Goal: Task Accomplishment & Management: Manage account settings

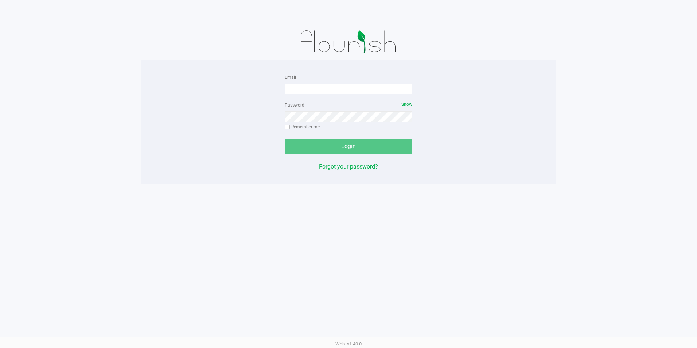
click at [333, 98] on form "Email Password Show Remember me Login" at bounding box center [349, 113] width 128 height 81
click at [335, 87] on input "Email" at bounding box center [349, 88] width 128 height 11
type input "[EMAIL_ADDRESS][PERSON_NAME][PERSON_NAME][DOMAIN_NAME]"
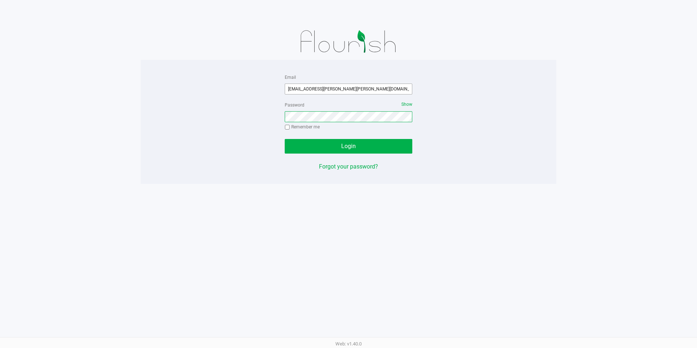
click at [285, 139] on button "Login" at bounding box center [349, 146] width 128 height 15
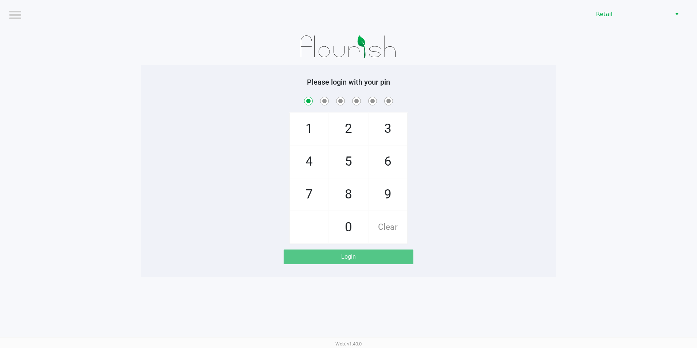
checkbox input "true"
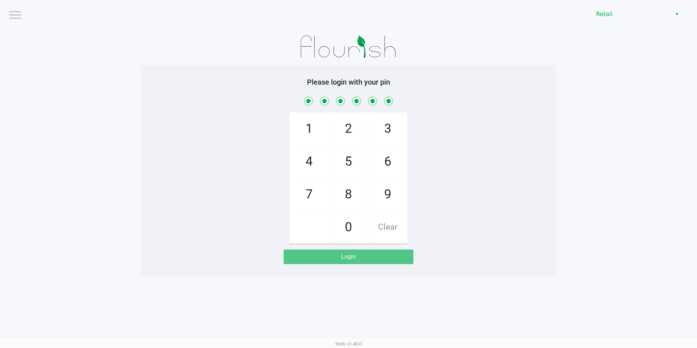
checkbox input "true"
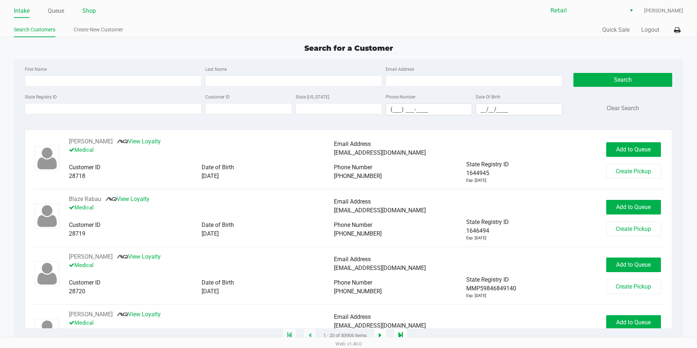
click at [91, 16] on li "Shop" at bounding box center [88, 11] width 13 height 13
click at [90, 13] on link "Shop" at bounding box center [88, 11] width 13 height 10
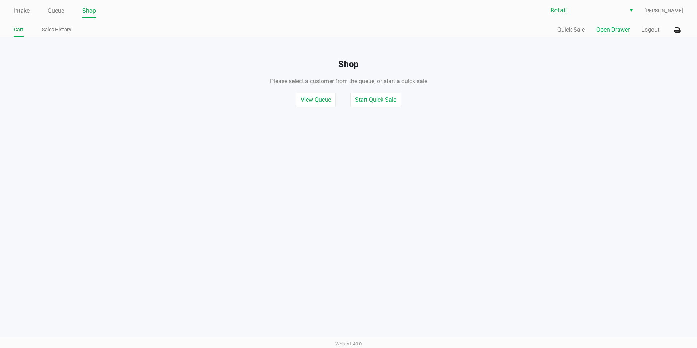
click at [610, 28] on button "Open Drawer" at bounding box center [612, 30] width 33 height 9
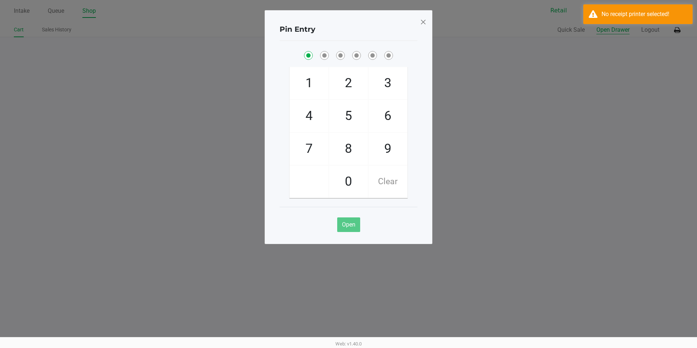
checkbox input "true"
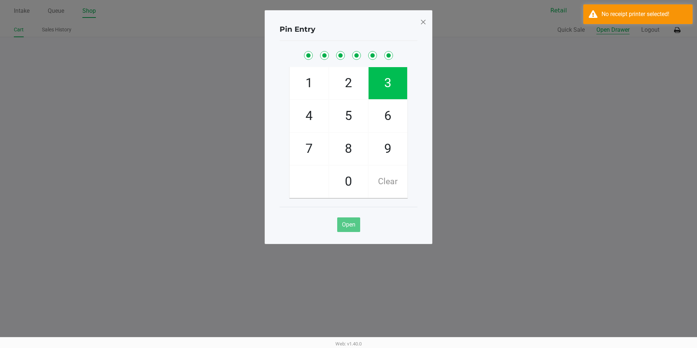
checkbox input "true"
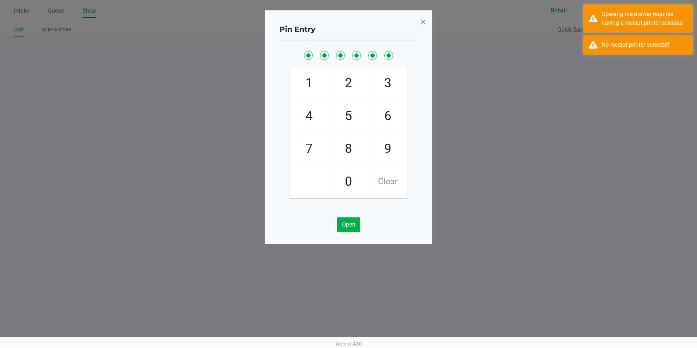
click at [392, 179] on span "Clear" at bounding box center [387, 181] width 39 height 32
checkbox input "false"
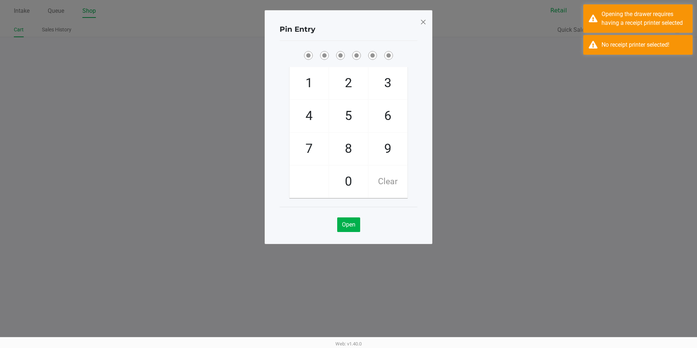
checkbox input "false"
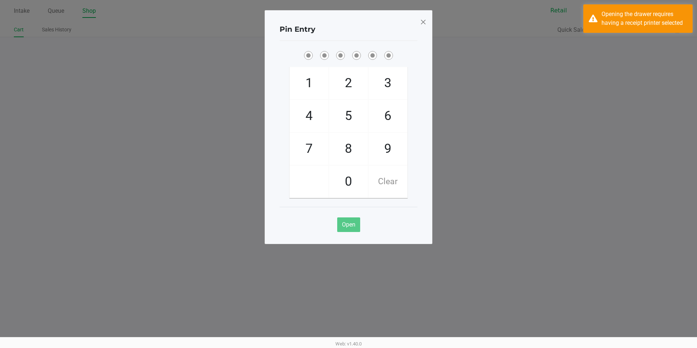
click at [424, 25] on span at bounding box center [423, 22] width 7 height 12
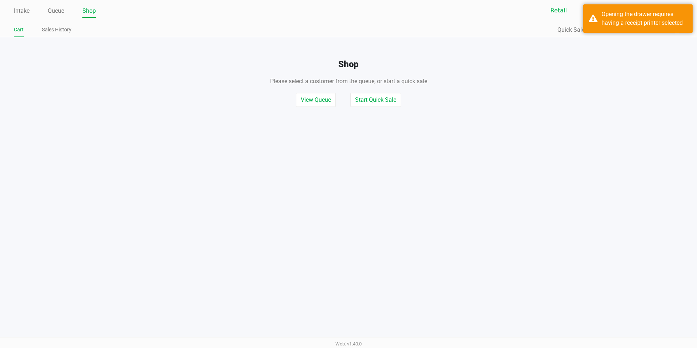
click at [611, 60] on h4 "Shop" at bounding box center [348, 64] width 697 height 11
click at [667, 20] on div "Opening the drawer requires having a receipt printer selected" at bounding box center [644, 18] width 86 height 17
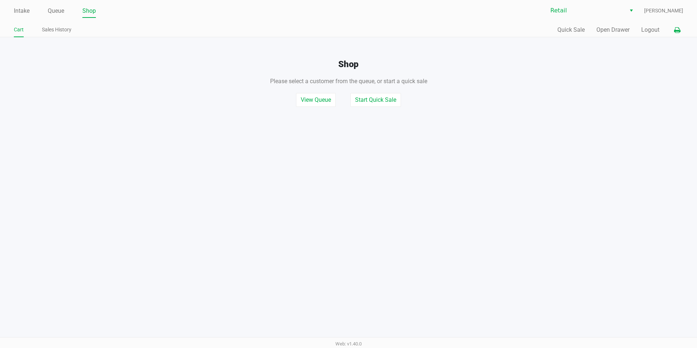
click at [678, 26] on button at bounding box center [677, 29] width 12 height 13
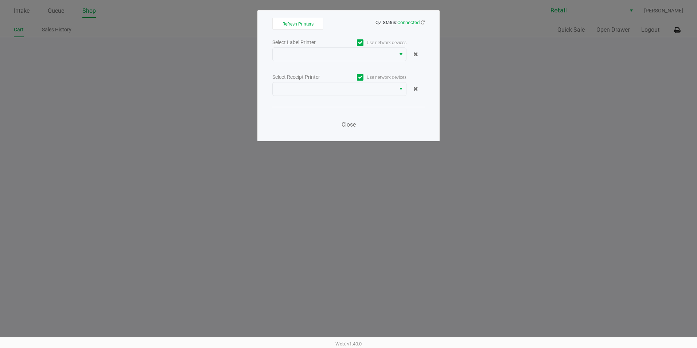
click at [383, 79] on label "Use network devices" at bounding box center [372, 77] width 67 height 7
click at [0, 0] on input "Use network devices" at bounding box center [0, 0] width 0 height 0
click at [363, 90] on span at bounding box center [334, 89] width 114 height 9
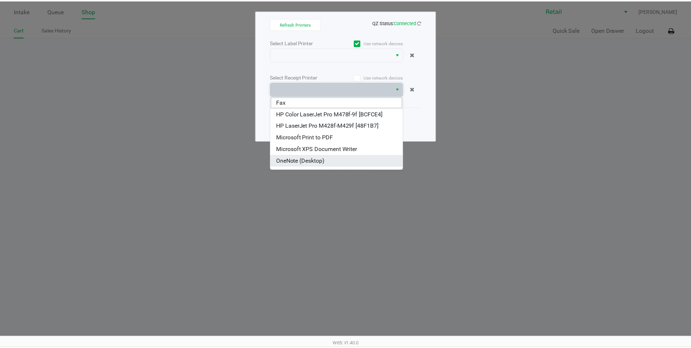
scroll to position [9, 0]
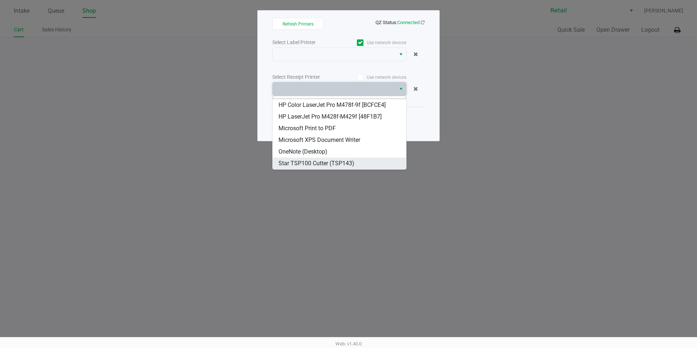
click at [335, 161] on span "Star TSP100 Cutter (TSP143)" at bounding box center [316, 163] width 76 height 9
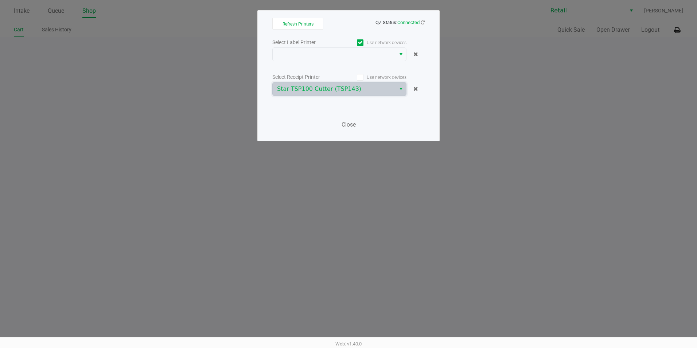
click at [407, 102] on div "Select Label Printer Use network devices Select Receipt Printer Use network dev…" at bounding box center [348, 86] width 152 height 96
click at [353, 129] on button "Close" at bounding box center [348, 124] width 22 height 15
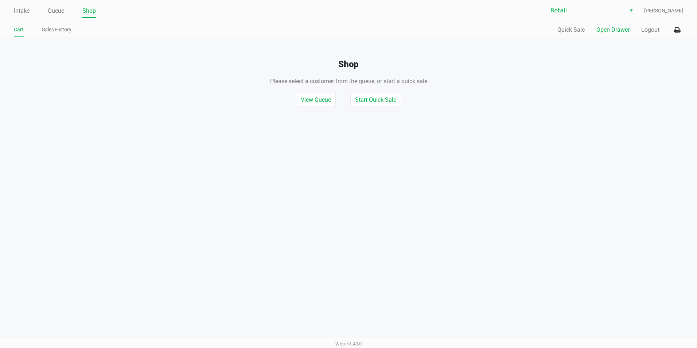
click at [628, 33] on button "Open Drawer" at bounding box center [612, 30] width 33 height 9
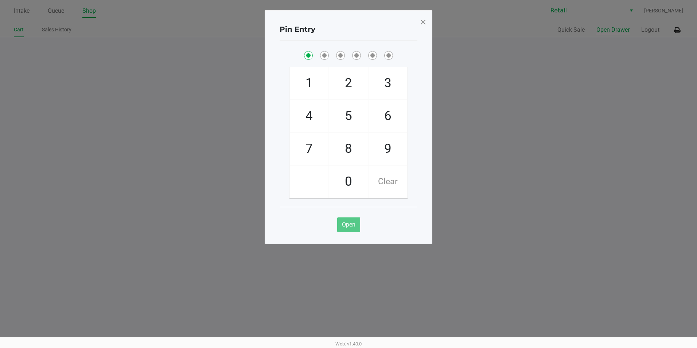
checkbox input "true"
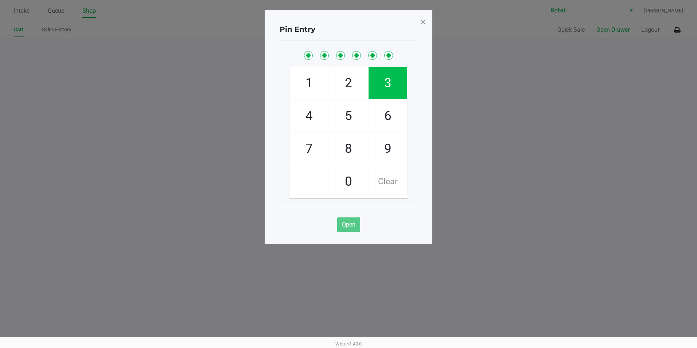
checkbox input "true"
click at [425, 23] on span at bounding box center [423, 22] width 7 height 12
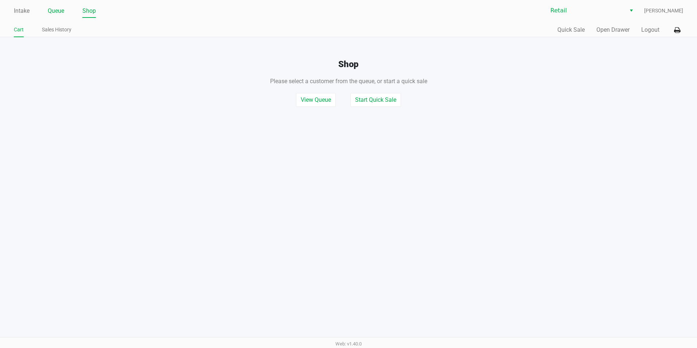
click at [57, 13] on link "Queue" at bounding box center [56, 11] width 16 height 10
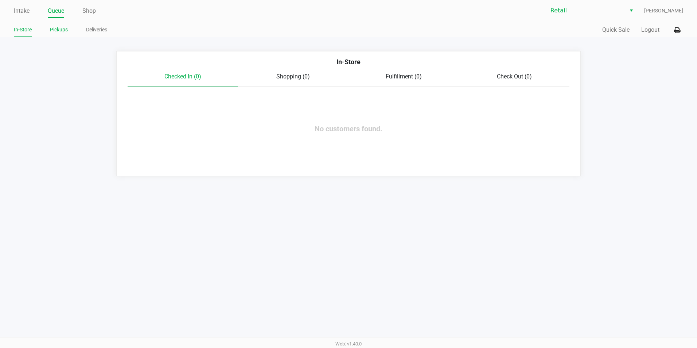
click at [61, 32] on link "Pickups" at bounding box center [59, 29] width 18 height 9
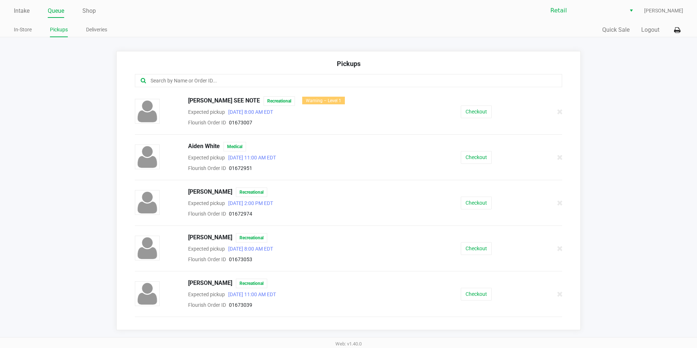
click at [241, 82] on input "text" at bounding box center [337, 81] width 374 height 8
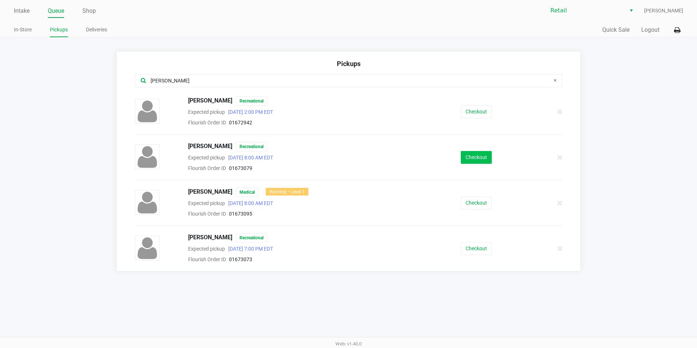
type input "[PERSON_NAME]"
click at [486, 160] on button "Checkout" at bounding box center [476, 157] width 31 height 13
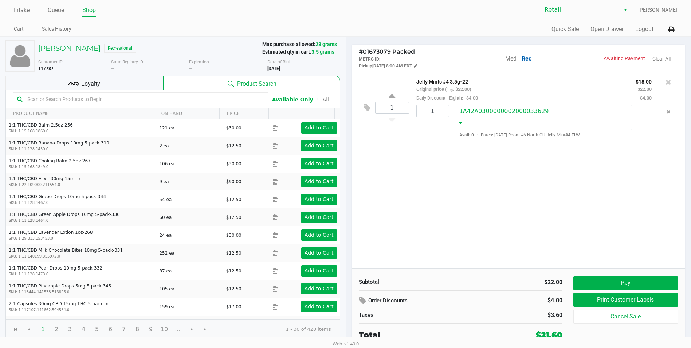
scroll to position [1, 0]
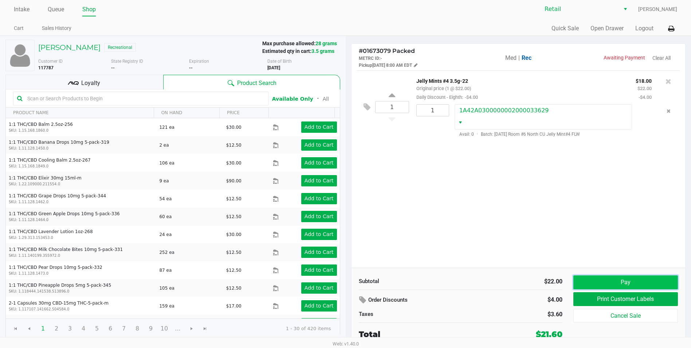
click at [630, 285] on button "Pay" at bounding box center [626, 282] width 105 height 14
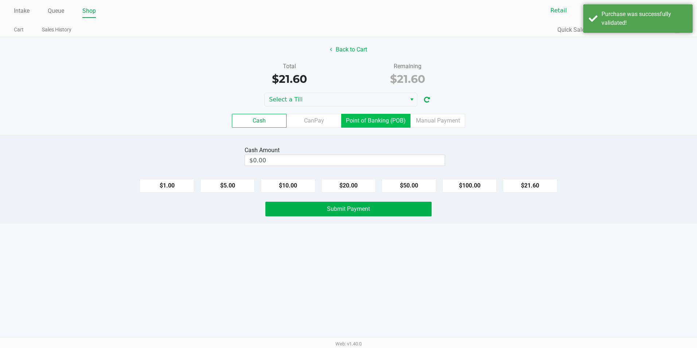
click at [356, 124] on label "Point of Banking (POB)" at bounding box center [375, 121] width 69 height 14
click at [0, 0] on 7 "Point of Banking (POB)" at bounding box center [0, 0] width 0 height 0
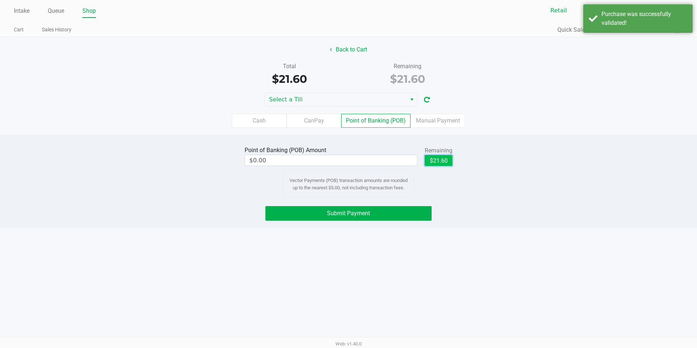
click at [442, 156] on button "$21.60" at bounding box center [438, 160] width 28 height 11
type input "$21.60"
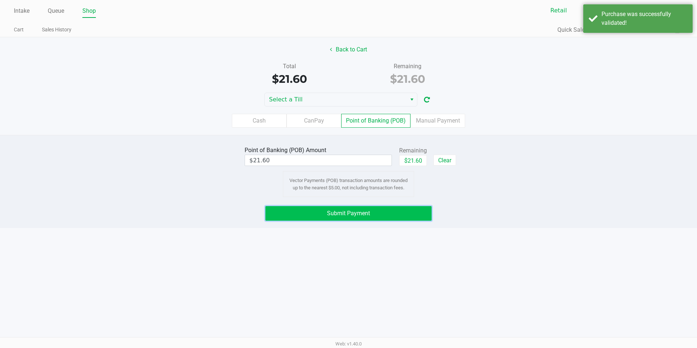
click at [419, 209] on button "Submit Payment" at bounding box center [348, 213] width 166 height 15
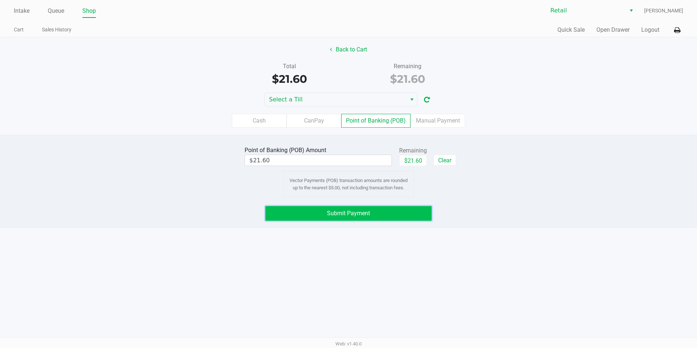
click at [426, 207] on button "Submit Payment" at bounding box center [348, 213] width 166 height 15
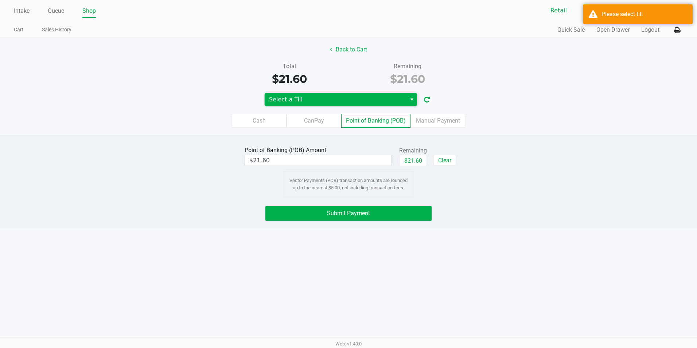
click at [288, 101] on span "Select a Till" at bounding box center [335, 99] width 133 height 9
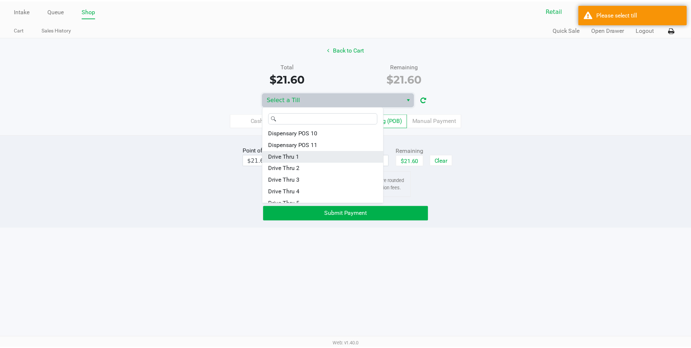
scroll to position [73, 0]
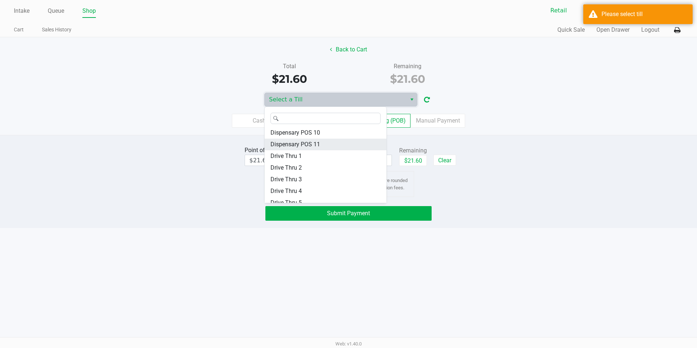
click at [316, 141] on span "Dispensary POS 11" at bounding box center [295, 144] width 50 height 9
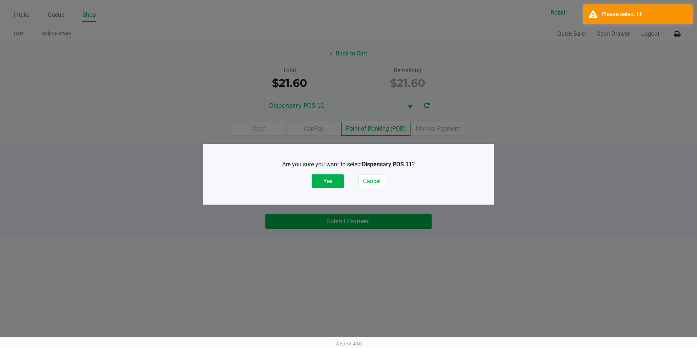
click at [328, 173] on div "Are you sure you want to select Dispensary POS 11 ? Yes Cancel" at bounding box center [349, 174] width 262 height 28
click at [332, 176] on button "Yes" at bounding box center [328, 181] width 32 height 14
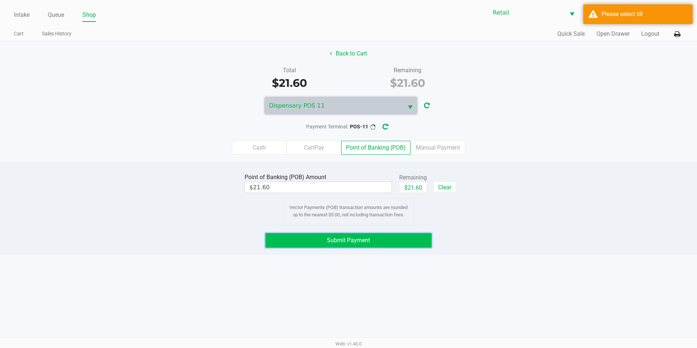
click at [349, 244] on button "Submit Payment" at bounding box center [348, 240] width 166 height 15
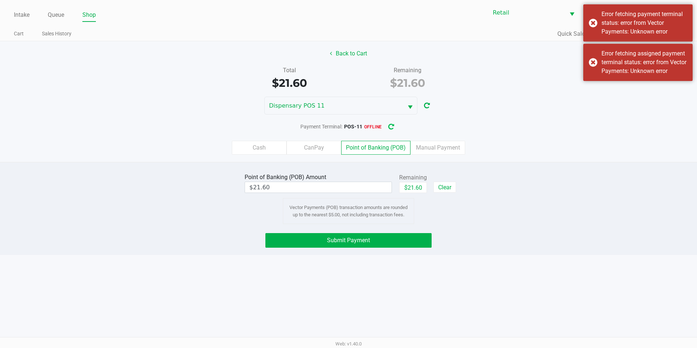
click at [392, 130] on button "button" at bounding box center [391, 126] width 12 height 13
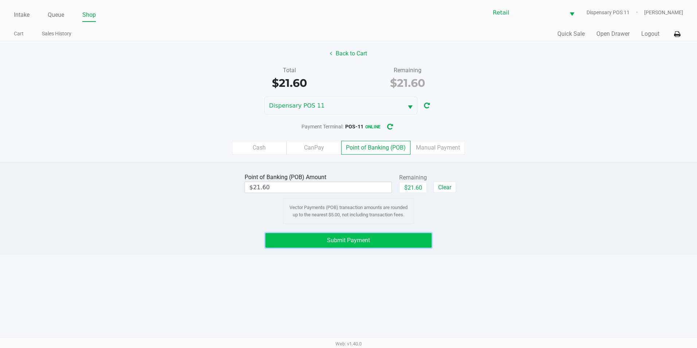
click at [356, 236] on span "Submit Payment" at bounding box center [348, 239] width 43 height 7
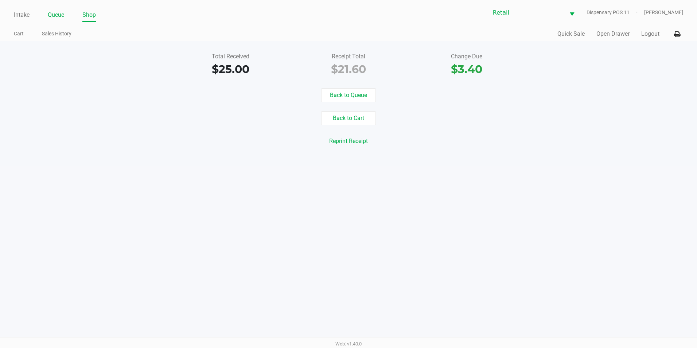
click at [63, 14] on link "Queue" at bounding box center [56, 15] width 16 height 10
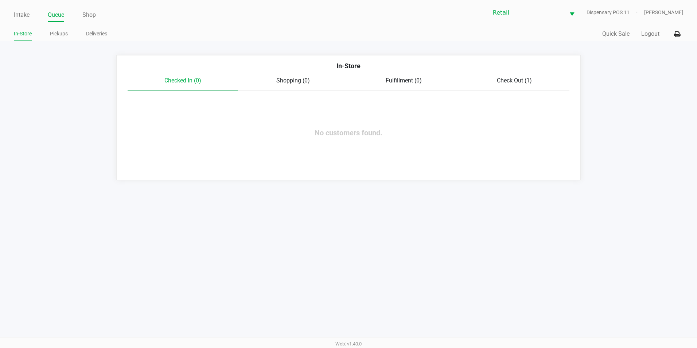
click at [494, 80] on div "Check Out (1)" at bounding box center [514, 80] width 110 height 9
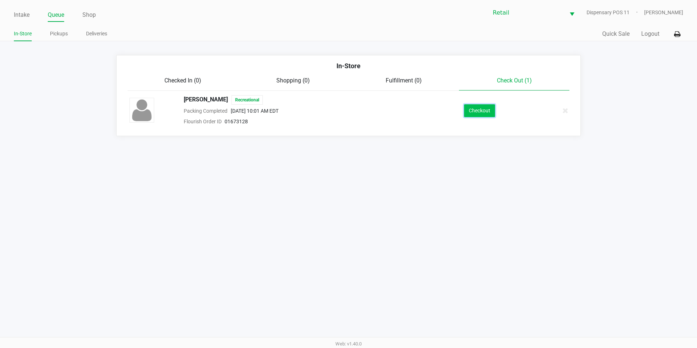
click at [469, 109] on button "Checkout" at bounding box center [479, 110] width 31 height 13
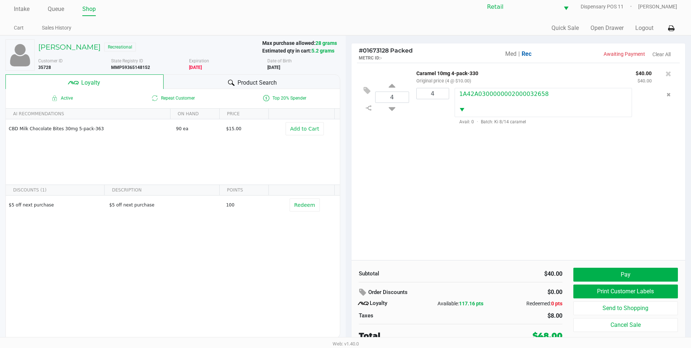
scroll to position [7, 0]
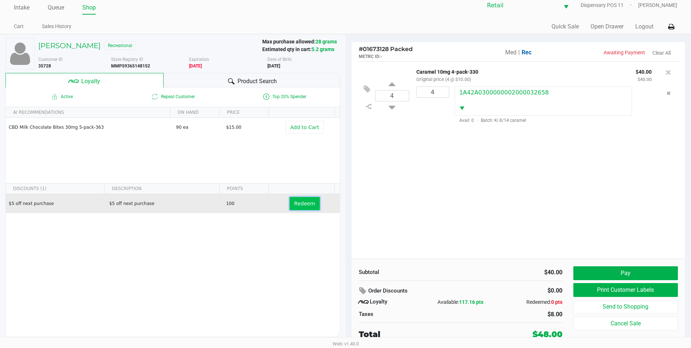
click at [303, 208] on button "Redeem" at bounding box center [305, 203] width 30 height 13
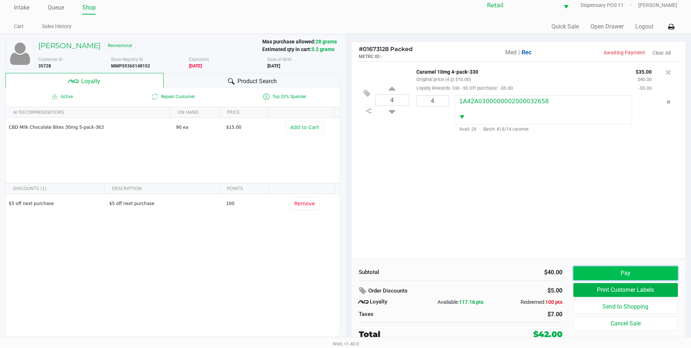
click at [654, 273] on button "Pay" at bounding box center [626, 273] width 105 height 14
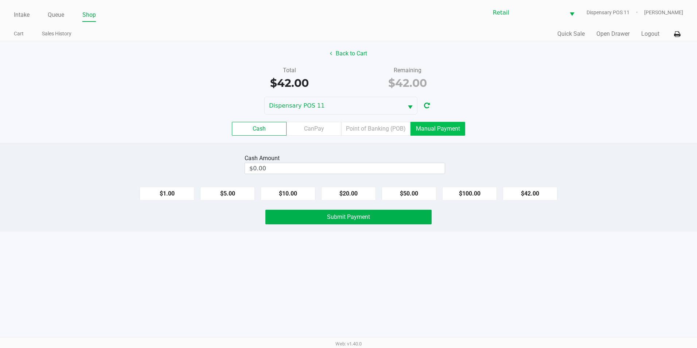
click at [451, 125] on label "Manual Payment" at bounding box center [437, 129] width 55 height 14
click at [0, 0] on 8 "Manual Payment" at bounding box center [0, 0] width 0 height 0
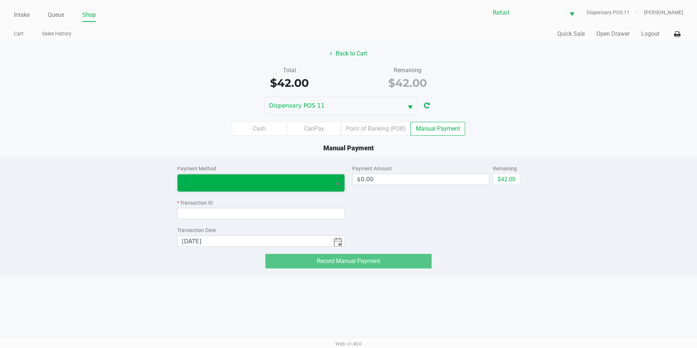
click at [277, 178] on span at bounding box center [253, 182] width 153 height 17
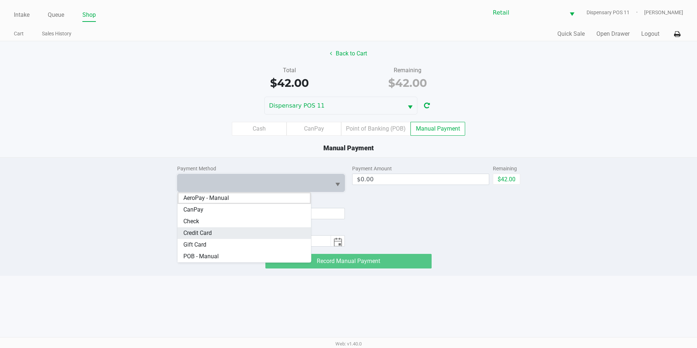
click at [220, 231] on Card "Credit Card" at bounding box center [244, 233] width 134 height 12
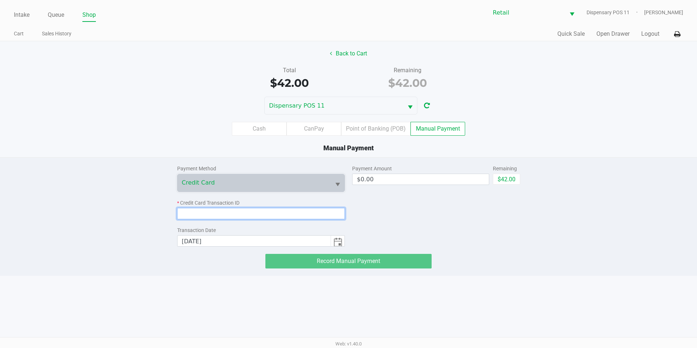
click at [211, 211] on input at bounding box center [261, 213] width 168 height 11
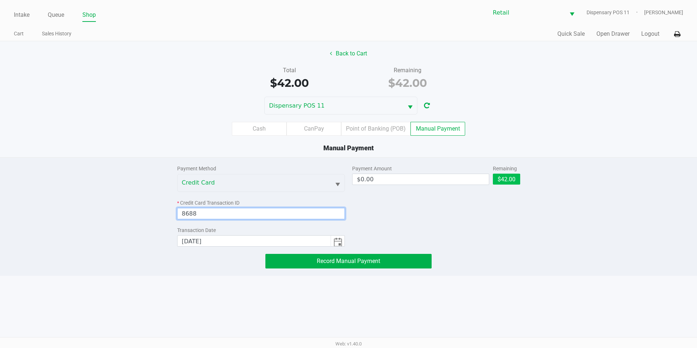
type input "8688"
click at [498, 178] on button "$42.00" at bounding box center [506, 178] width 27 height 11
type input "$42.00"
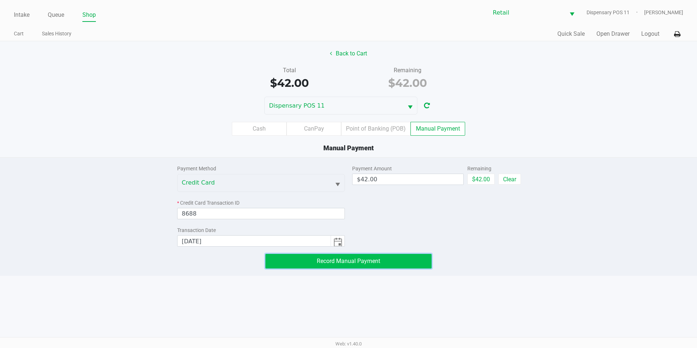
click at [374, 262] on span "Record Manual Payment" at bounding box center [348, 260] width 63 height 7
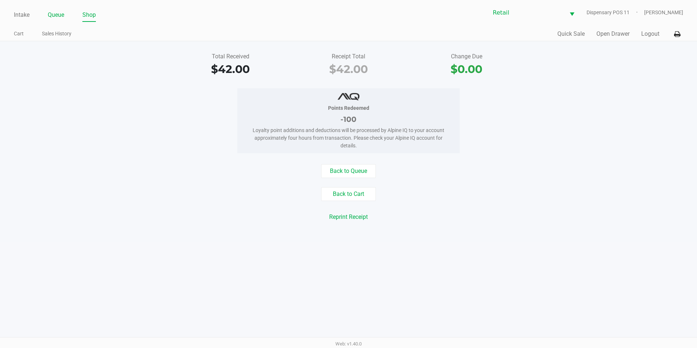
click at [60, 10] on link "Queue" at bounding box center [56, 15] width 16 height 10
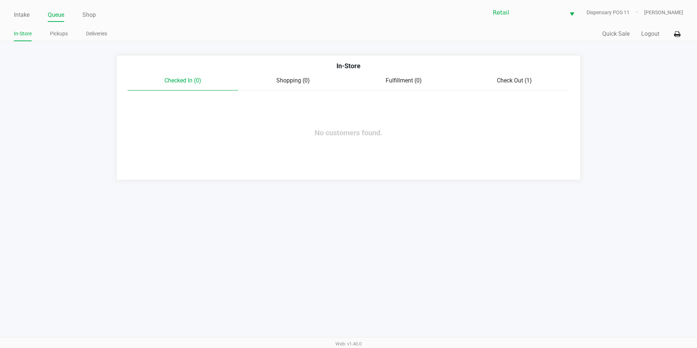
click at [511, 82] on span "Check Out (1)" at bounding box center [514, 80] width 35 height 7
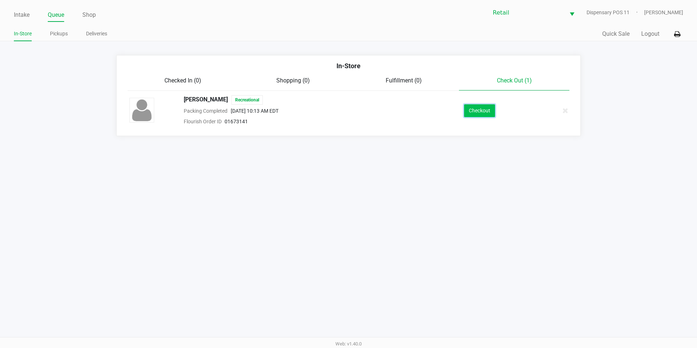
click at [484, 113] on button "Checkout" at bounding box center [479, 110] width 31 height 13
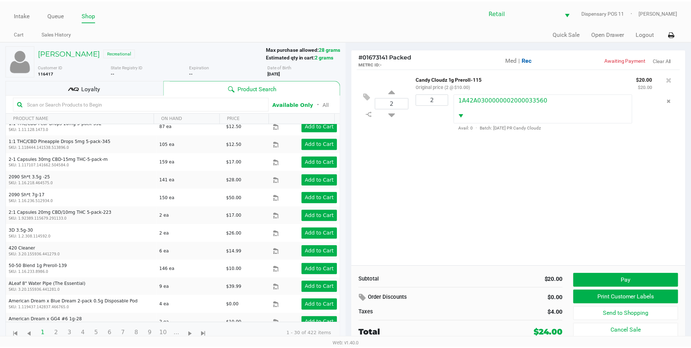
scroll to position [219, 0]
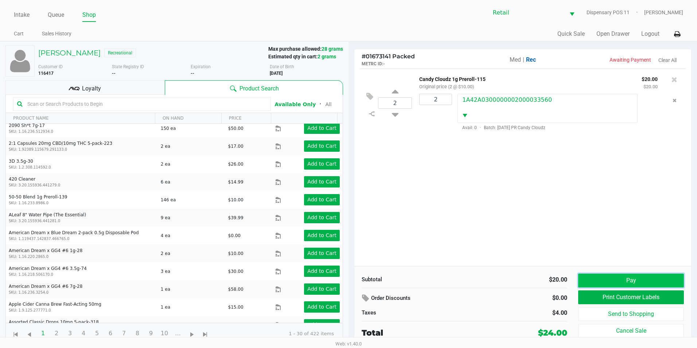
click at [615, 281] on button "Pay" at bounding box center [631, 280] width 106 height 14
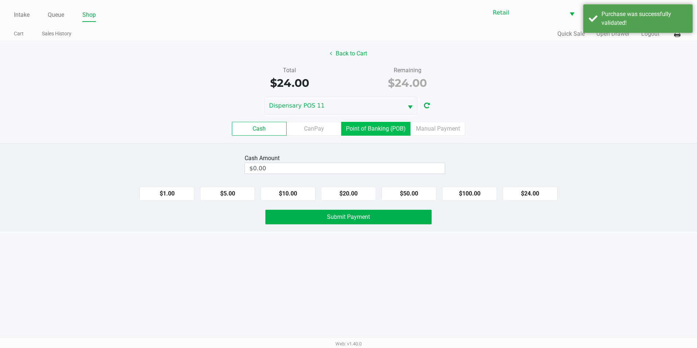
click at [379, 128] on label "Point of Banking (POB)" at bounding box center [375, 129] width 69 height 14
click at [0, 0] on 7 "Point of Banking (POB)" at bounding box center [0, 0] width 0 height 0
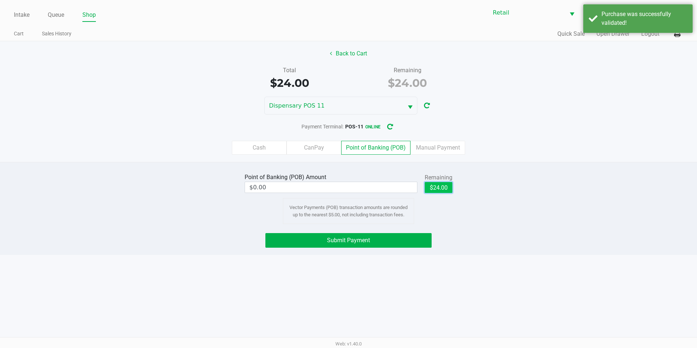
click at [438, 191] on button "$24.00" at bounding box center [438, 187] width 28 height 11
type input "$24.00"
click at [390, 237] on button "Submit Payment" at bounding box center [348, 240] width 166 height 15
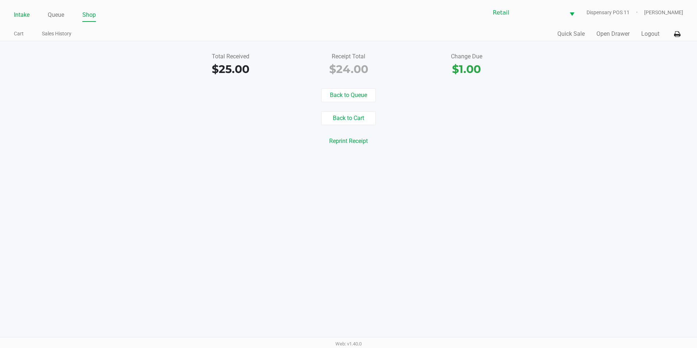
click at [26, 15] on link "Intake" at bounding box center [22, 15] width 16 height 10
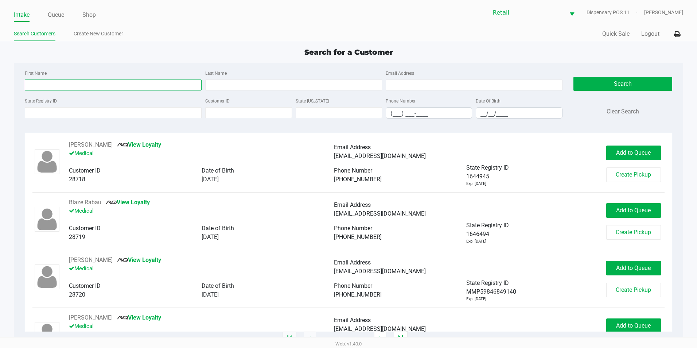
drag, startPoint x: 94, startPoint y: 82, endPoint x: 89, endPoint y: 82, distance: 5.1
click at [94, 82] on input "First Name" at bounding box center [113, 84] width 177 height 11
click at [224, 87] on input "Last Name" at bounding box center [293, 84] width 177 height 11
type input "bellot"
click at [484, 113] on input "__/__/____" at bounding box center [519, 112] width 86 height 11
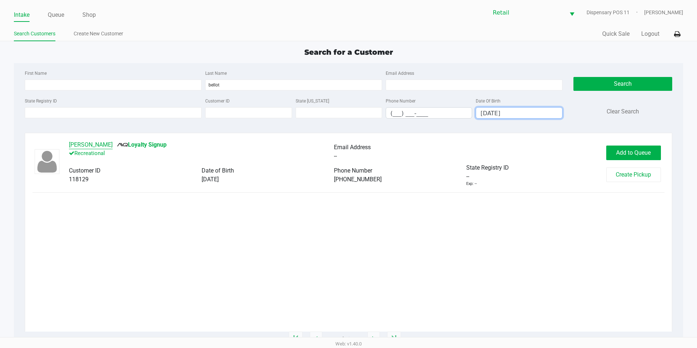
type input "05/12/1973"
click at [81, 145] on button "Dez Bellot" at bounding box center [91, 144] width 44 height 9
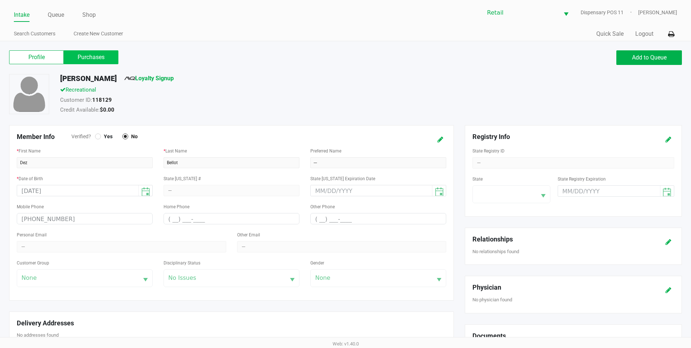
click at [97, 63] on label "Purchases" at bounding box center [91, 57] width 55 height 14
click at [0, 0] on 1 "Purchases" at bounding box center [0, 0] width 0 height 0
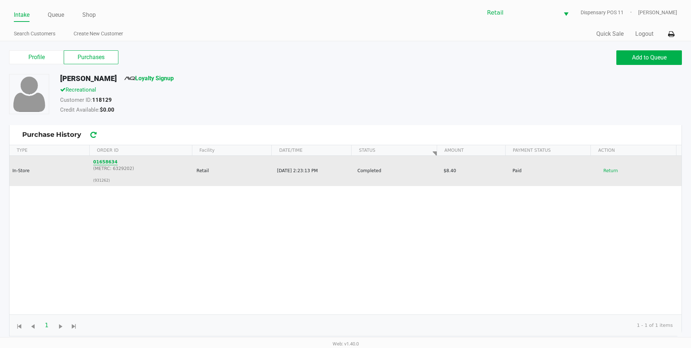
click at [109, 163] on button "01658634" at bounding box center [105, 161] width 24 height 7
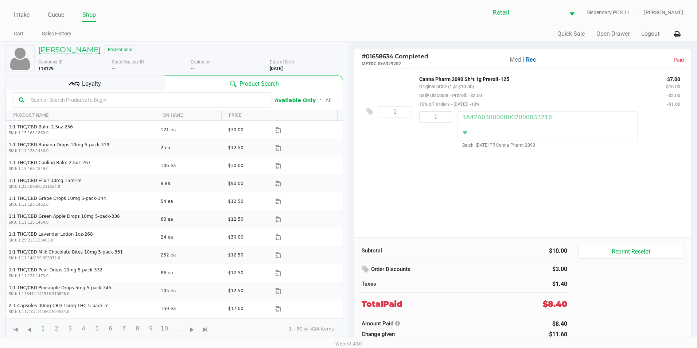
click at [43, 49] on h5 "Dez Bellot" at bounding box center [69, 49] width 62 height 9
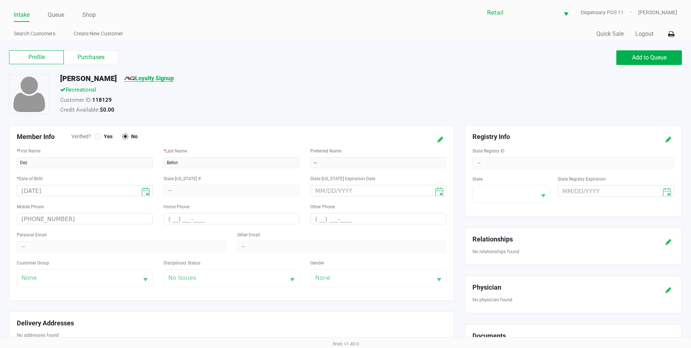
click at [128, 78] on link "Loyalty Signup" at bounding box center [149, 78] width 50 height 7
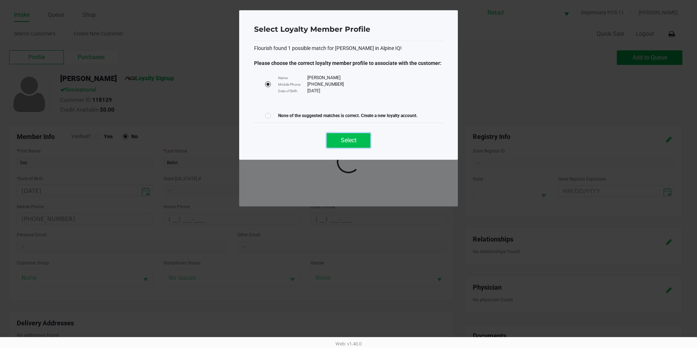
click at [337, 137] on button "Select" at bounding box center [348, 140] width 44 height 15
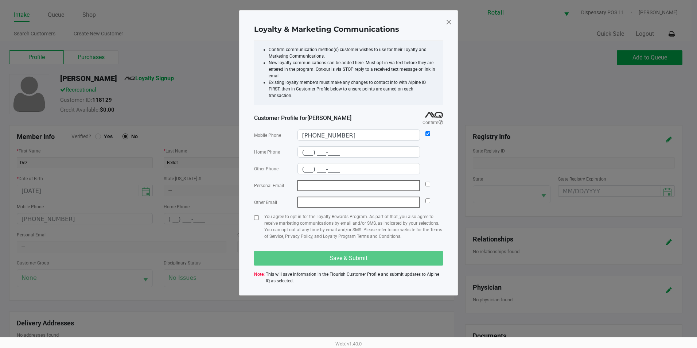
click at [447, 22] on span at bounding box center [448, 22] width 7 height 12
type input "(___) ___-____"
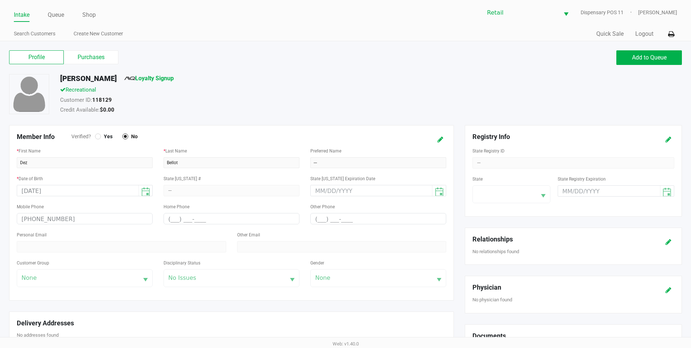
click at [297, 73] on div "Profile Purchases Add to Queue" at bounding box center [346, 61] width 684 height 26
click at [245, 52] on div "Profile Purchases" at bounding box center [174, 57] width 331 height 14
click at [13, 13] on div "Intake Queue Shop Retail Dispensary POS 11 Victoria Jessop Search Customers Cre…" at bounding box center [345, 20] width 691 height 41
click at [14, 14] on link "Intake" at bounding box center [22, 15] width 16 height 10
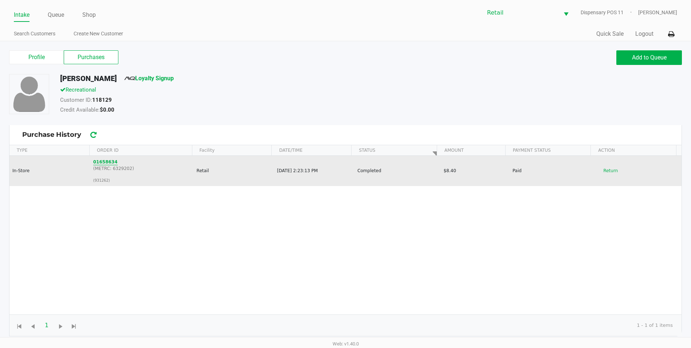
click at [107, 162] on button "01658634" at bounding box center [105, 161] width 24 height 7
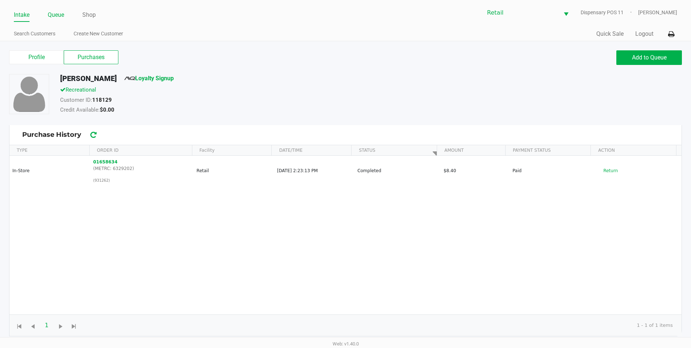
click at [55, 12] on link "Queue" at bounding box center [56, 15] width 16 height 10
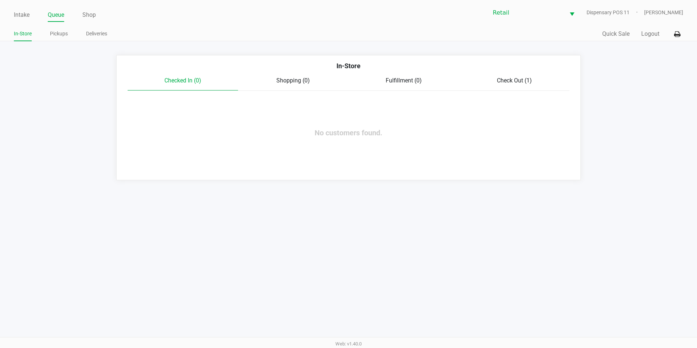
click at [513, 81] on span "Check Out (1)" at bounding box center [514, 80] width 35 height 7
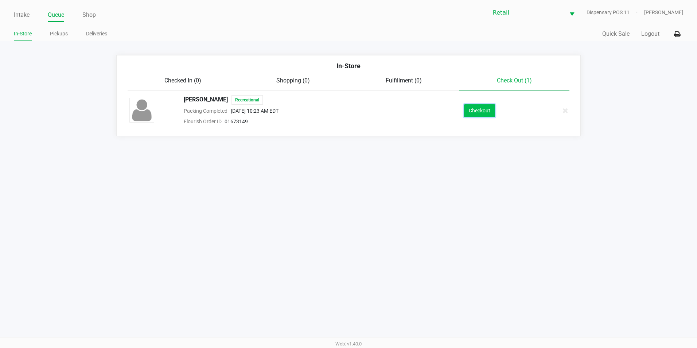
click at [475, 114] on button "Checkout" at bounding box center [479, 110] width 31 height 13
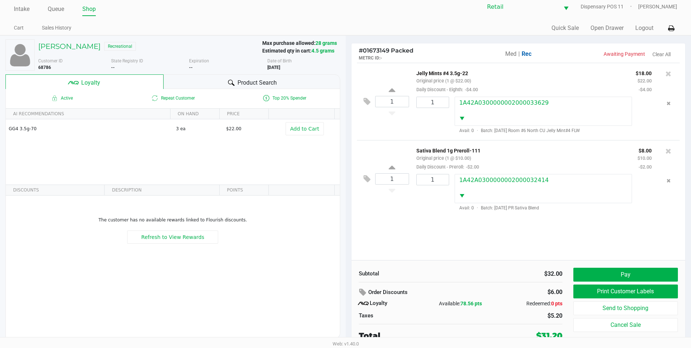
scroll to position [7, 0]
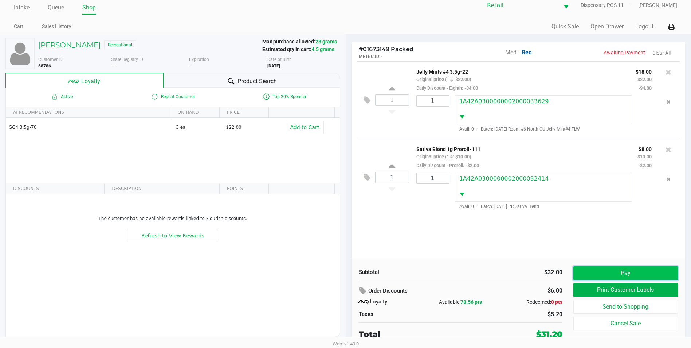
click at [621, 266] on button "Pay" at bounding box center [626, 273] width 105 height 14
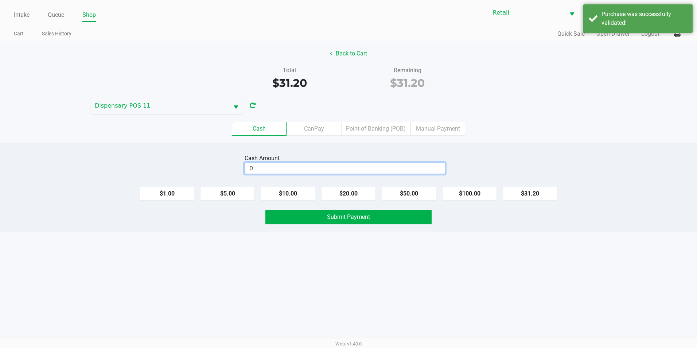
click at [349, 170] on input "0" at bounding box center [345, 168] width 200 height 11
type input "$32.00"
click at [332, 217] on span "Submit Payment" at bounding box center [348, 216] width 43 height 7
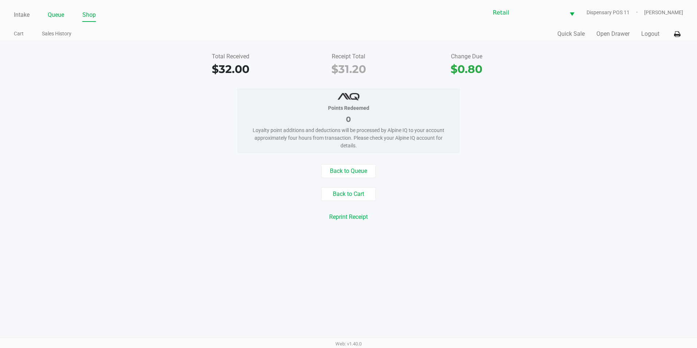
click at [64, 19] on link "Queue" at bounding box center [56, 15] width 16 height 10
click at [52, 14] on link "Queue" at bounding box center [56, 15] width 16 height 10
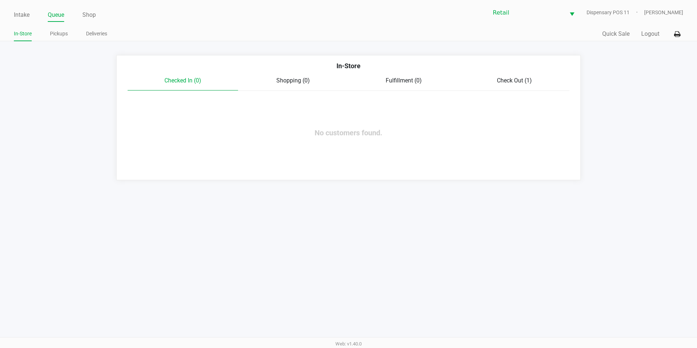
drag, startPoint x: 493, startPoint y: 79, endPoint x: 508, endPoint y: 81, distance: 15.4
click at [508, 81] on div "Check Out (1)" at bounding box center [514, 80] width 110 height 9
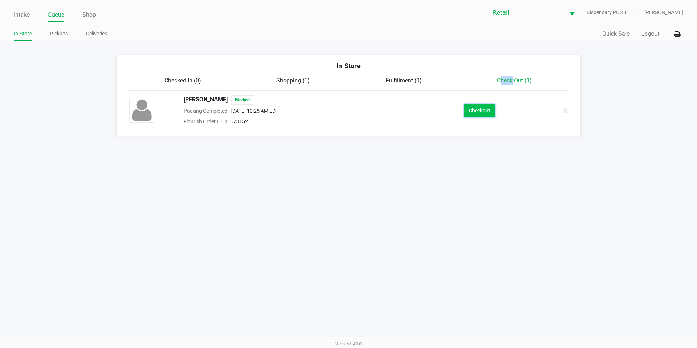
click at [465, 115] on button "Checkout" at bounding box center [479, 110] width 31 height 13
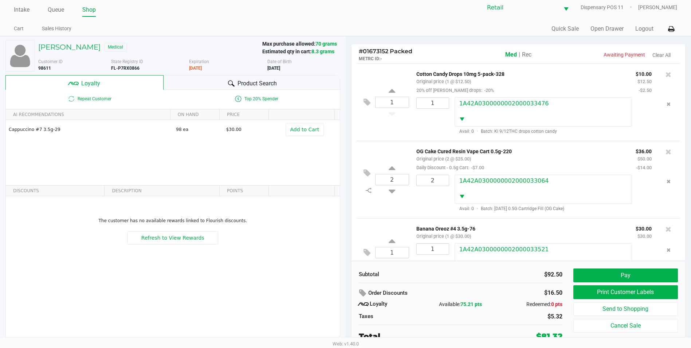
scroll to position [7, 0]
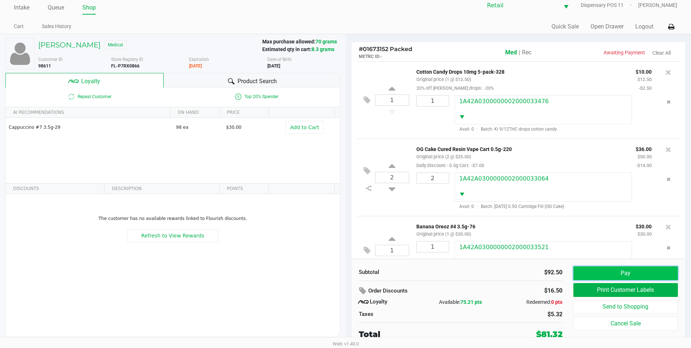
click at [626, 271] on button "Pay" at bounding box center [626, 273] width 105 height 14
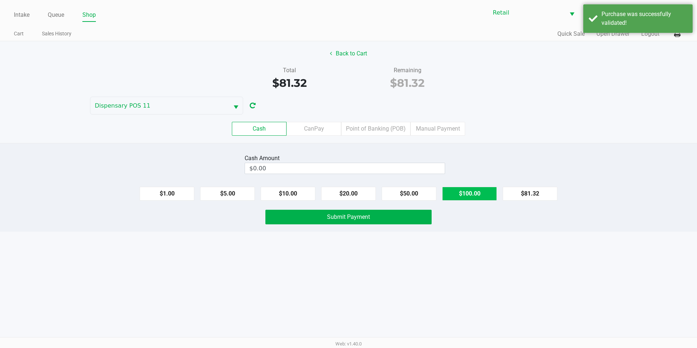
click at [454, 195] on button "$100.00" at bounding box center [469, 194] width 55 height 14
type input "$100.00"
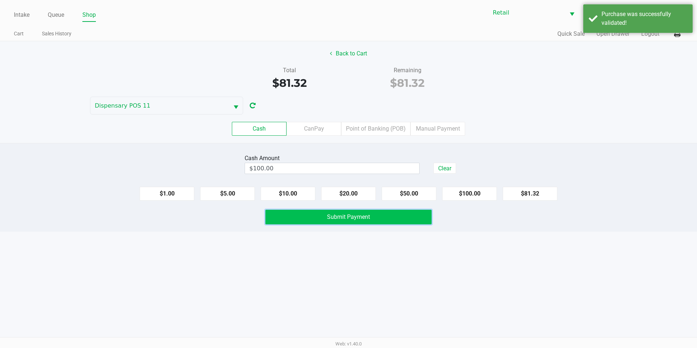
click at [364, 218] on span "Submit Payment" at bounding box center [348, 216] width 43 height 7
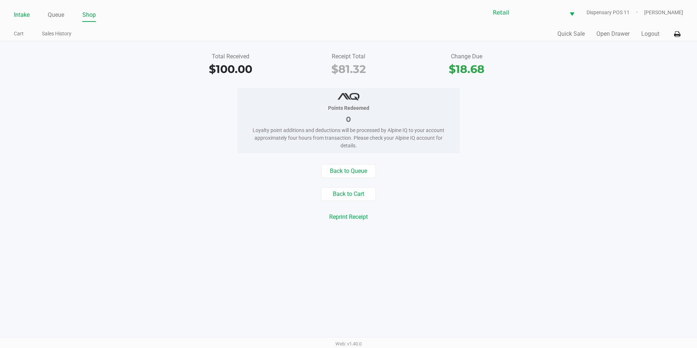
click at [17, 21] on li "Intake" at bounding box center [22, 15] width 16 height 13
click at [20, 11] on link "Intake" at bounding box center [22, 15] width 16 height 10
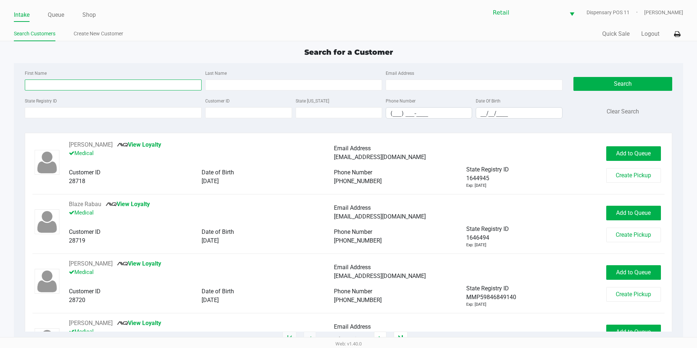
click at [121, 82] on input "First Name" at bounding box center [113, 84] width 177 height 11
type input "charlene"
click at [480, 115] on input "__/__/____" at bounding box center [519, 112] width 86 height 11
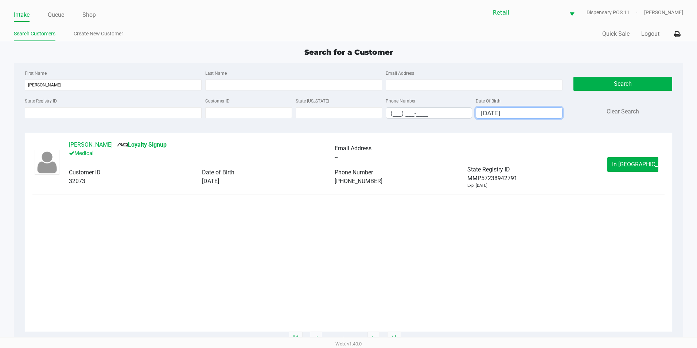
type input "02/18/1950"
click at [100, 145] on button "Charlene Holmes" at bounding box center [91, 144] width 44 height 9
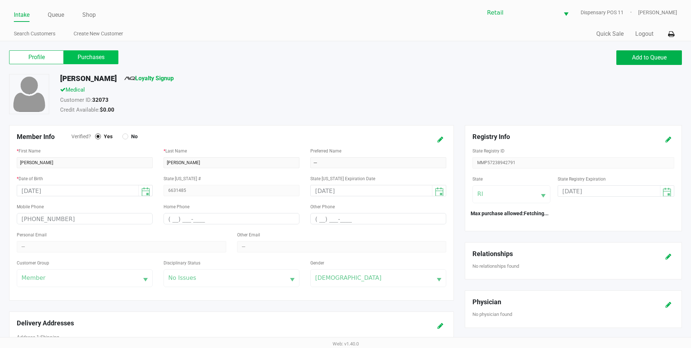
click at [85, 54] on label "Purchases" at bounding box center [91, 57] width 55 height 14
click at [0, 0] on 1 "Purchases" at bounding box center [0, 0] width 0 height 0
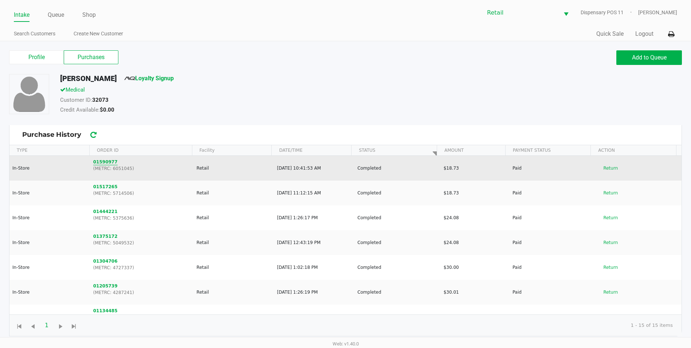
click at [98, 161] on button "01590977" at bounding box center [105, 161] width 24 height 7
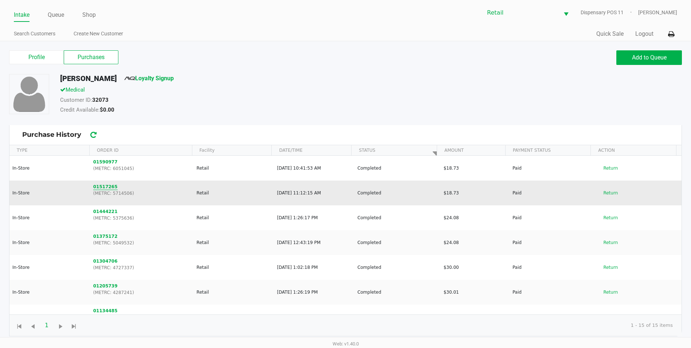
click at [110, 185] on button "01517265" at bounding box center [105, 186] width 24 height 7
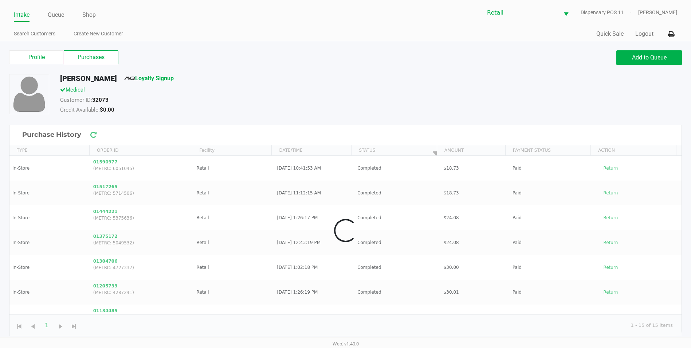
click at [28, 15] on link "Intake" at bounding box center [22, 15] width 16 height 10
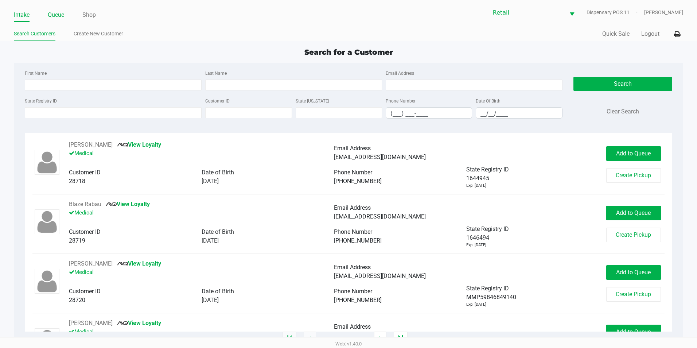
click at [63, 16] on link "Queue" at bounding box center [56, 15] width 16 height 10
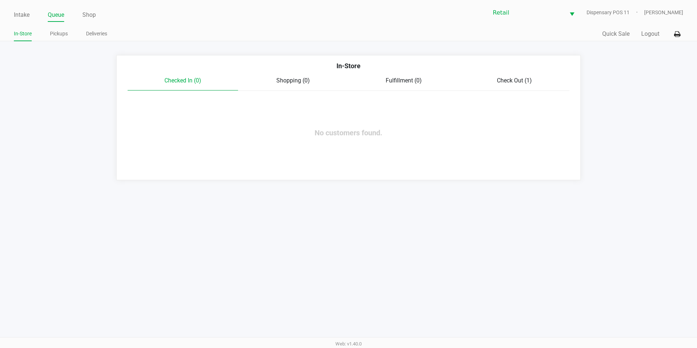
click at [505, 77] on span "Check Out (1)" at bounding box center [514, 80] width 35 height 7
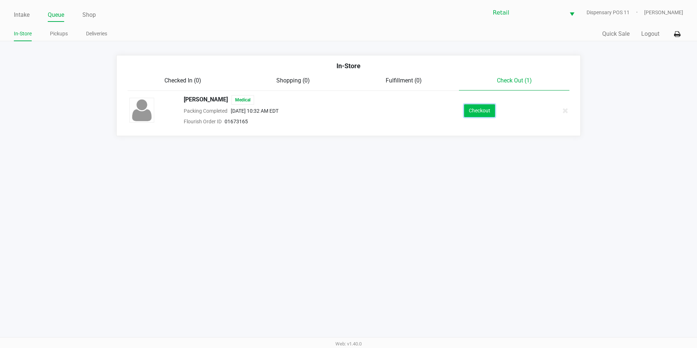
click at [481, 108] on button "Checkout" at bounding box center [479, 110] width 31 height 13
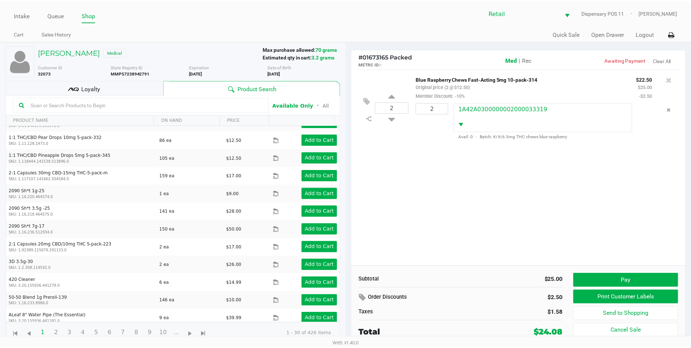
scroll to position [219, 0]
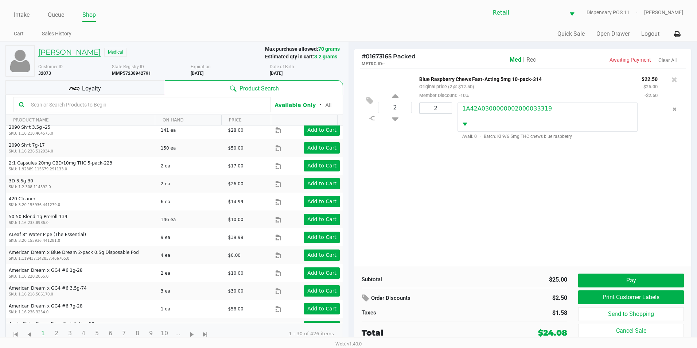
click at [78, 53] on h5 "Charlene Holmes" at bounding box center [69, 52] width 62 height 9
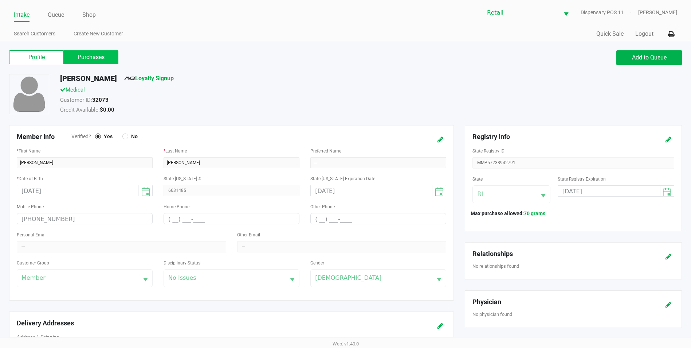
click at [89, 58] on label "Purchases" at bounding box center [91, 57] width 55 height 14
click at [0, 0] on 1 "Purchases" at bounding box center [0, 0] width 0 height 0
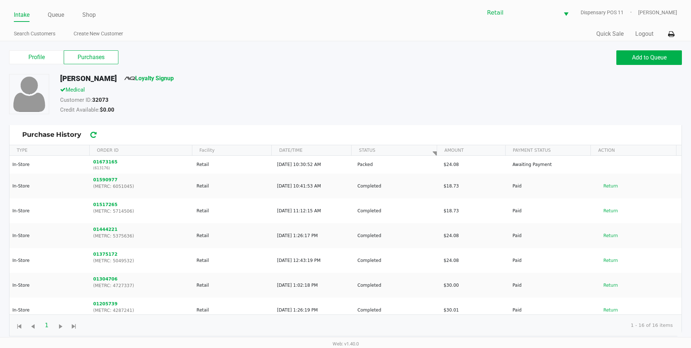
scroll to position [36, 0]
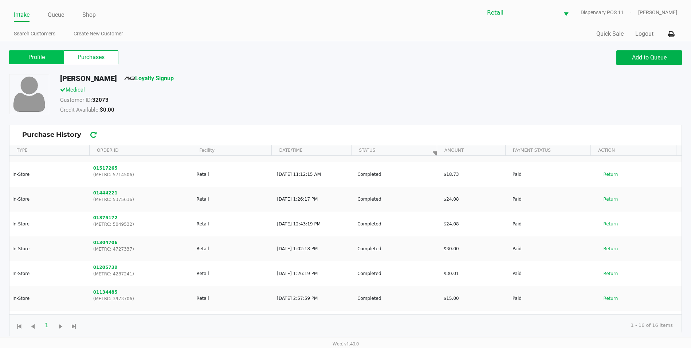
click at [45, 58] on label "Profile" at bounding box center [36, 57] width 55 height 14
click at [0, 0] on 0 "Profile" at bounding box center [0, 0] width 0 height 0
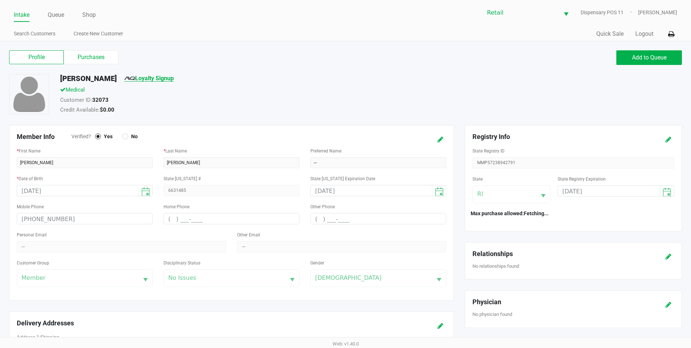
click at [165, 77] on link "Loyalty Signup" at bounding box center [149, 78] width 50 height 7
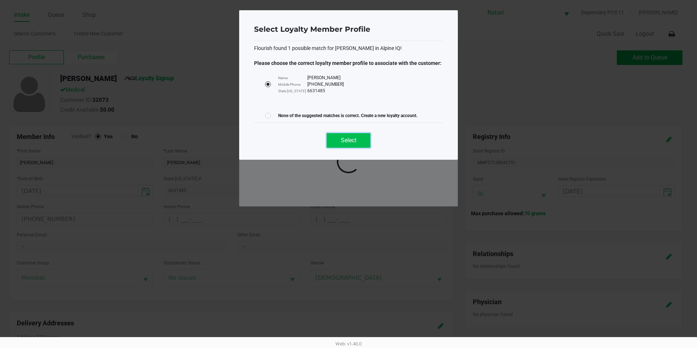
click at [338, 145] on button "Select" at bounding box center [348, 140] width 44 height 15
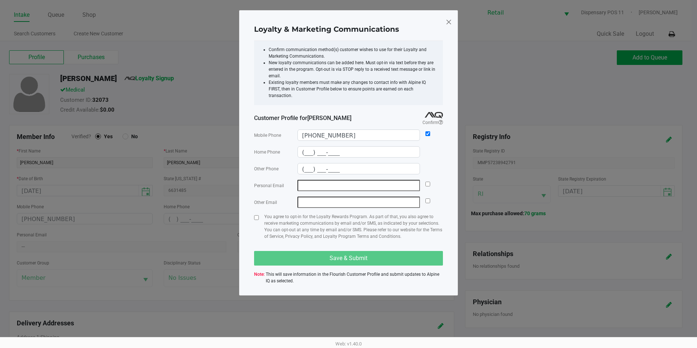
click at [257, 213] on div at bounding box center [256, 229] width 5 height 32
click at [256, 215] on input "checkbox" at bounding box center [256, 217] width 5 height 5
checkbox input "true"
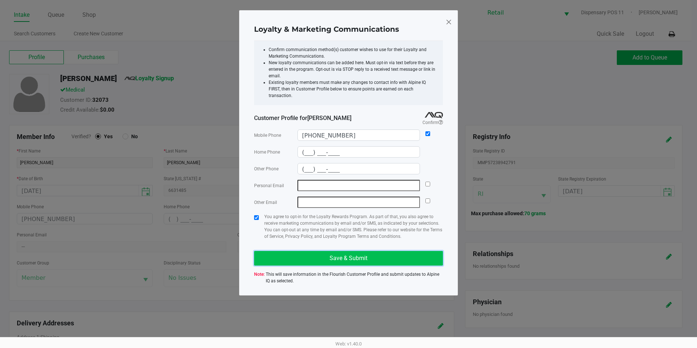
click at [351, 254] on span "Save & Submit" at bounding box center [348, 257] width 38 height 7
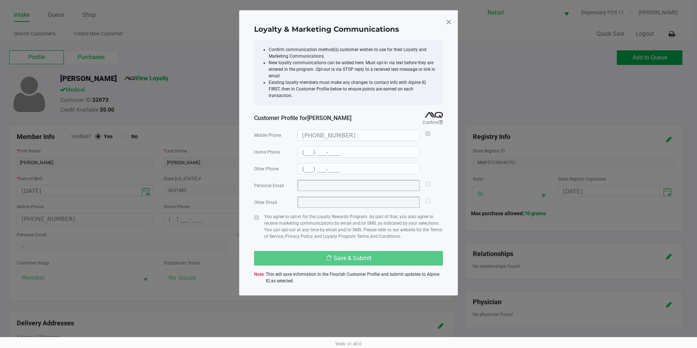
type input "(___) ___-____"
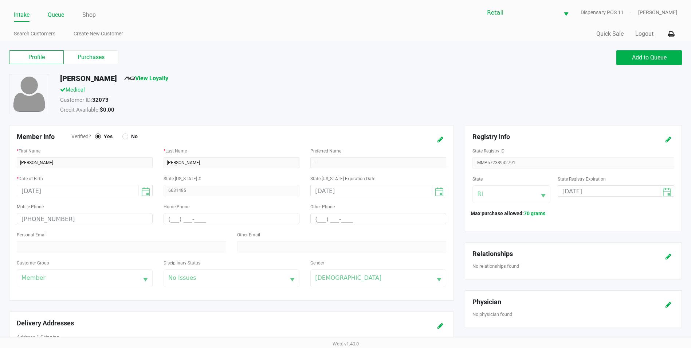
click at [52, 15] on link "Queue" at bounding box center [56, 15] width 16 height 10
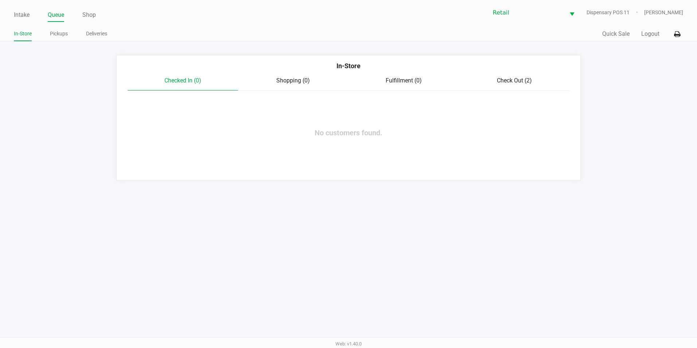
click at [498, 77] on span "Check Out (2)" at bounding box center [514, 80] width 35 height 7
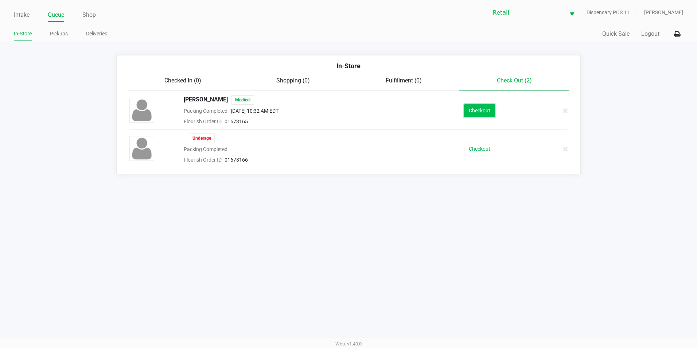
click at [486, 105] on button "Checkout" at bounding box center [479, 110] width 31 height 13
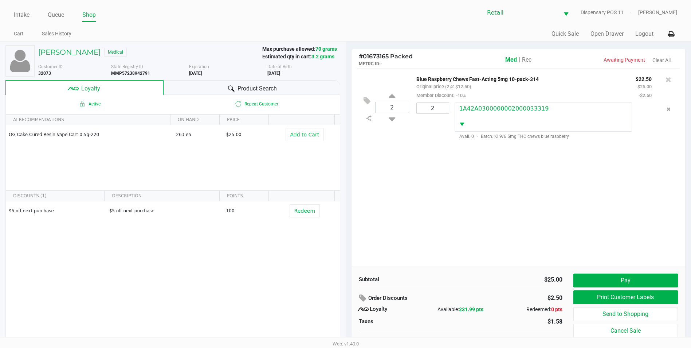
scroll to position [7, 0]
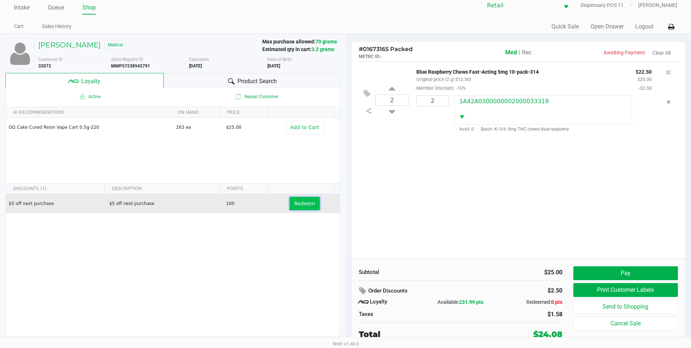
click at [294, 210] on button "Redeem" at bounding box center [305, 203] width 30 height 13
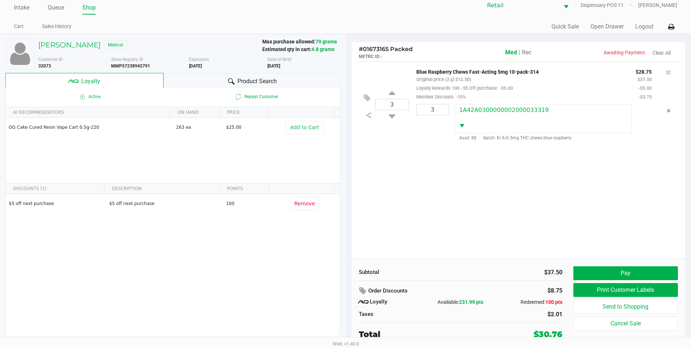
click at [630, 266] on div "Subtotal $37.50 Order Discounts $8.75 Loyalty Available: 231.99 pts Redeemed: 1…" at bounding box center [519, 302] width 334 height 89
click at [629, 269] on button "Pay" at bounding box center [626, 273] width 105 height 14
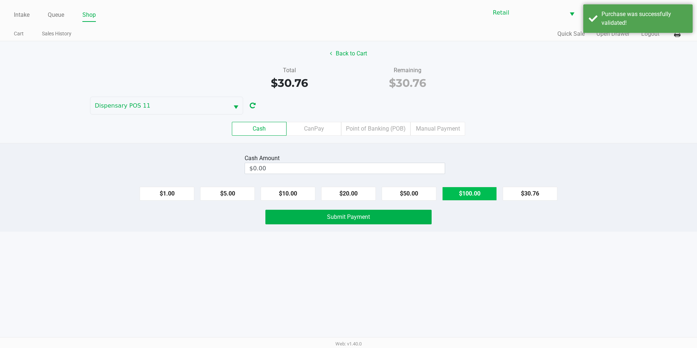
click at [469, 196] on button "$100.00" at bounding box center [469, 194] width 55 height 14
type input "$100.00"
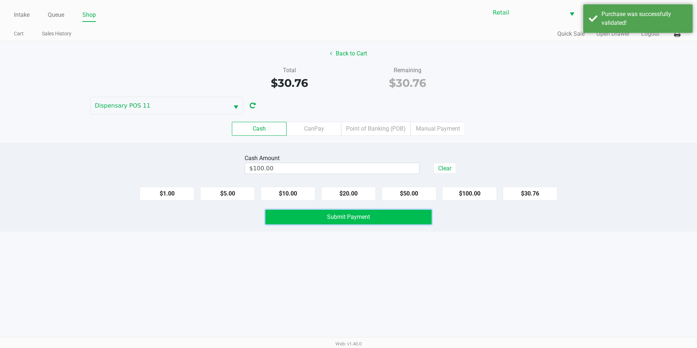
click at [417, 220] on button "Submit Payment" at bounding box center [348, 217] width 166 height 15
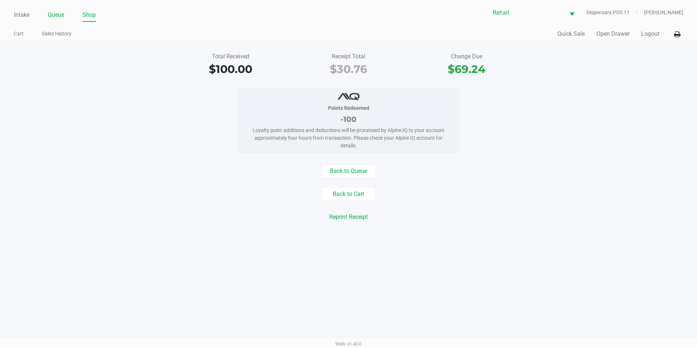
click at [56, 20] on link "Queue" at bounding box center [56, 15] width 16 height 10
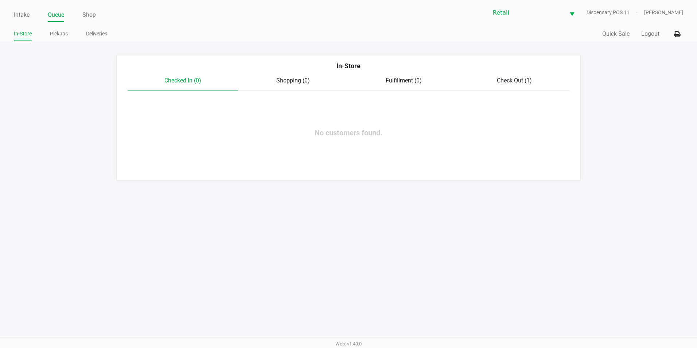
click at [506, 84] on div "Check Out (1)" at bounding box center [514, 80] width 110 height 9
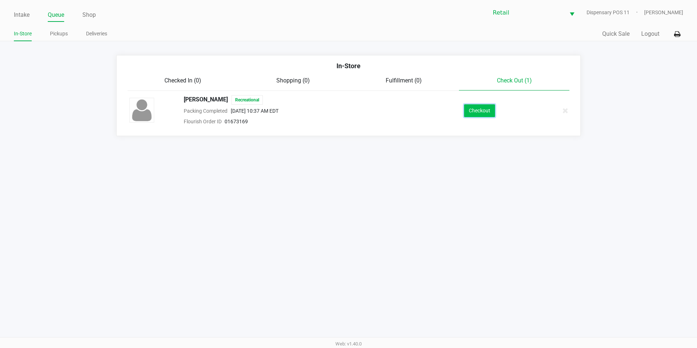
click at [469, 116] on button "Checkout" at bounding box center [479, 110] width 31 height 13
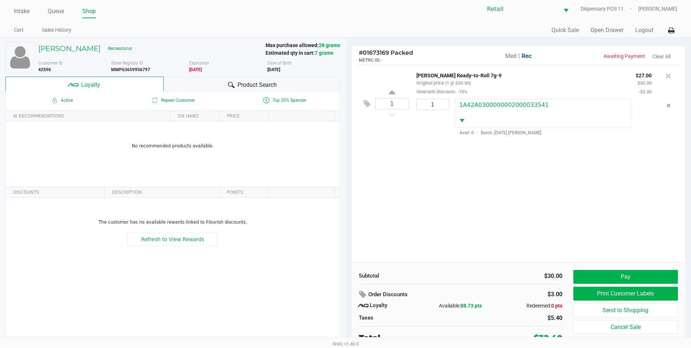
scroll to position [7, 0]
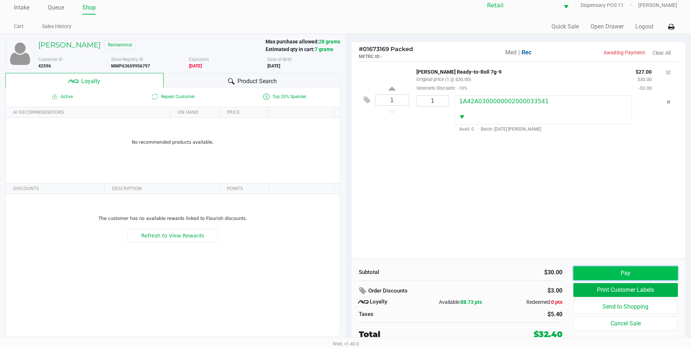
click at [606, 275] on button "Pay" at bounding box center [626, 273] width 105 height 14
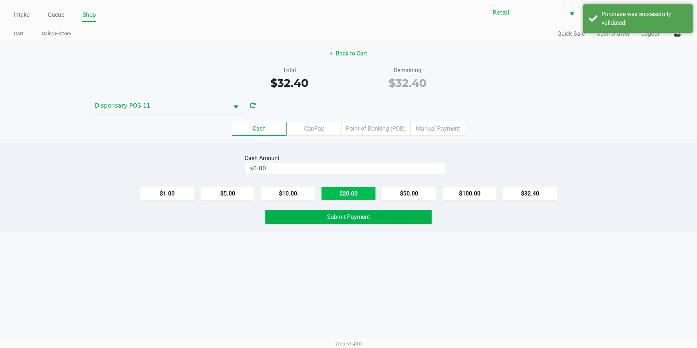
click at [333, 192] on button "$20.00" at bounding box center [348, 194] width 55 height 14
type input "$40.00"
click at [328, 216] on span "Submit Payment" at bounding box center [348, 216] width 43 height 7
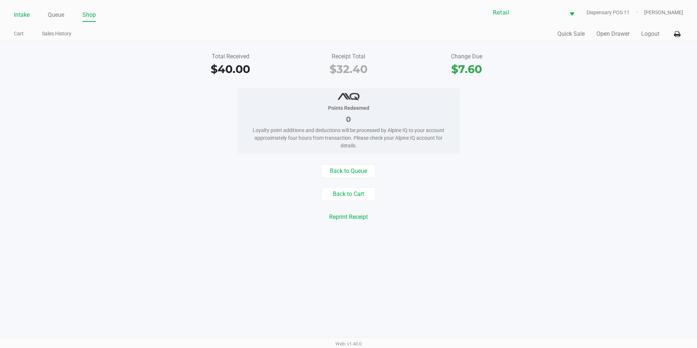
click at [20, 13] on link "Intake" at bounding box center [22, 15] width 16 height 10
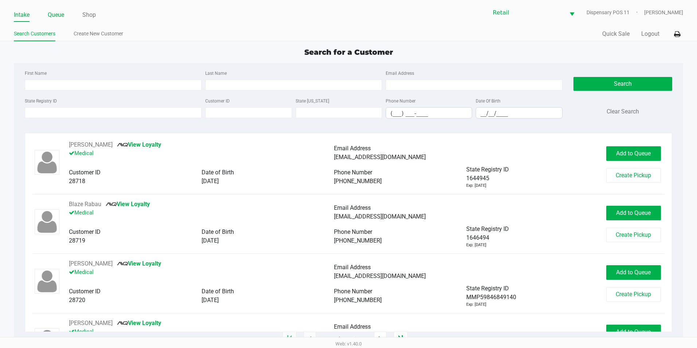
click at [51, 15] on link "Queue" at bounding box center [56, 15] width 16 height 10
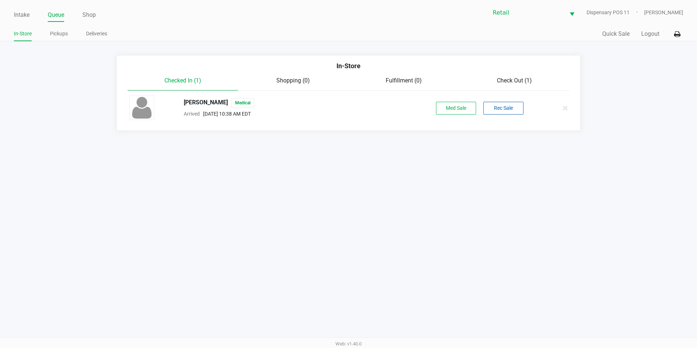
click at [511, 77] on div "Check Out (1)" at bounding box center [514, 80] width 110 height 9
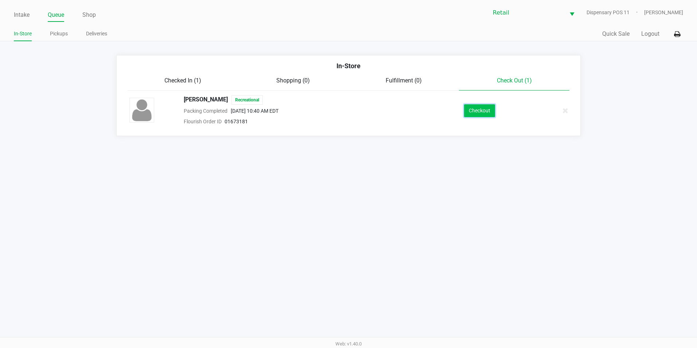
click at [494, 112] on button "Checkout" at bounding box center [479, 110] width 31 height 13
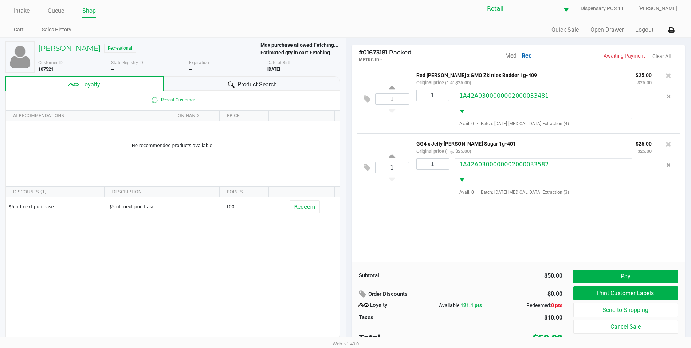
scroll to position [7, 0]
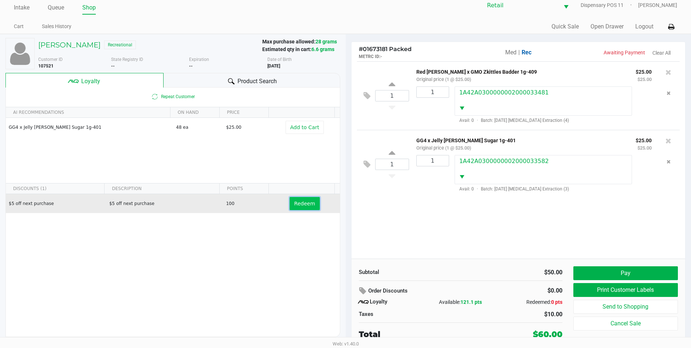
click at [305, 203] on span "Redeem" at bounding box center [304, 203] width 21 height 6
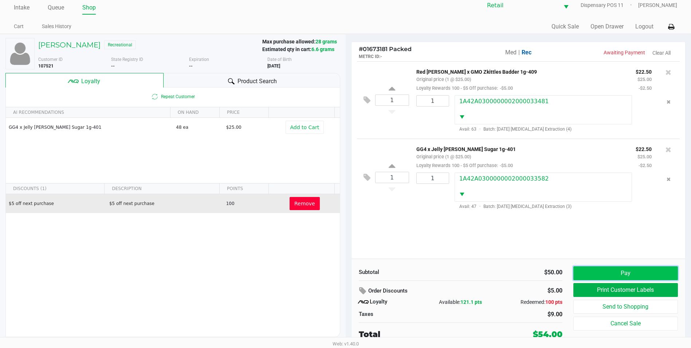
click at [588, 270] on button "Pay" at bounding box center [626, 273] width 105 height 14
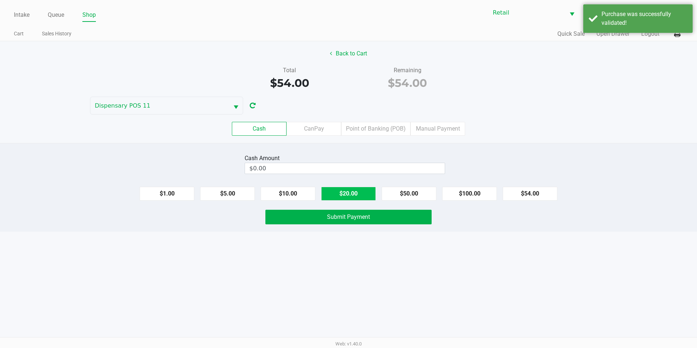
click at [347, 192] on button "$20.00" at bounding box center [348, 194] width 55 height 14
type input "$60.00"
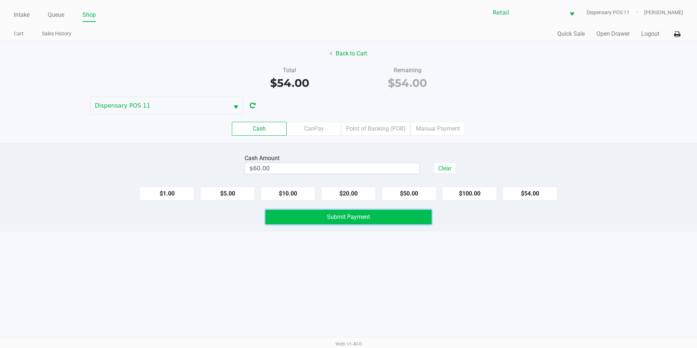
click at [331, 221] on button "Submit Payment" at bounding box center [348, 217] width 166 height 15
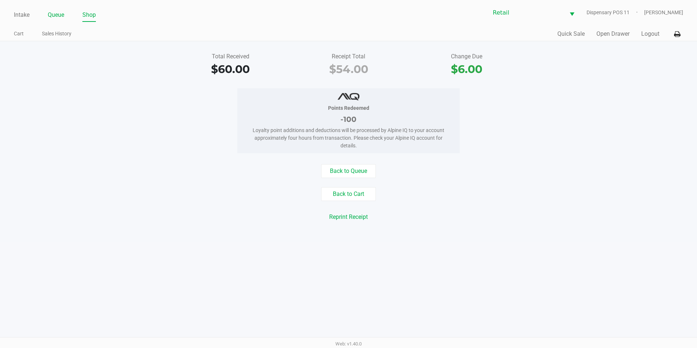
click at [64, 16] on link "Queue" at bounding box center [56, 15] width 16 height 10
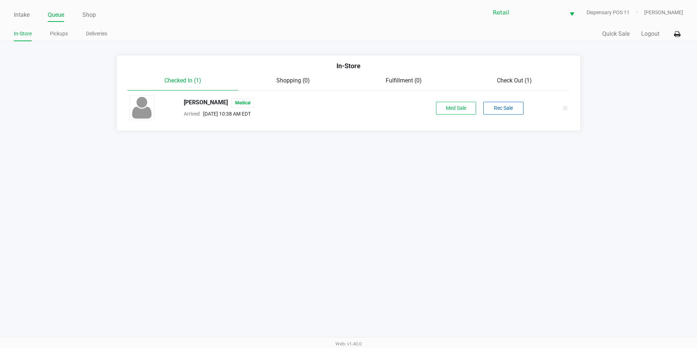
click at [520, 77] on span "Check Out (1)" at bounding box center [514, 80] width 35 height 7
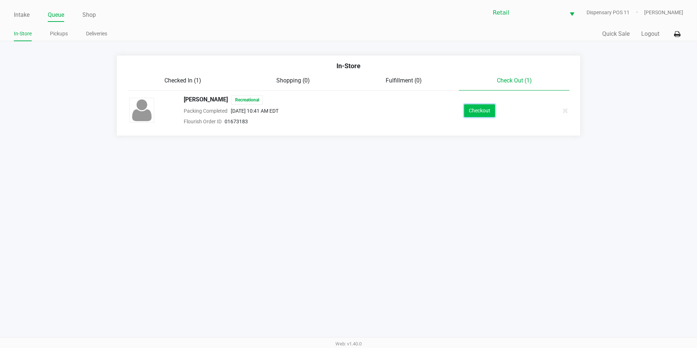
click at [490, 108] on button "Checkout" at bounding box center [479, 110] width 31 height 13
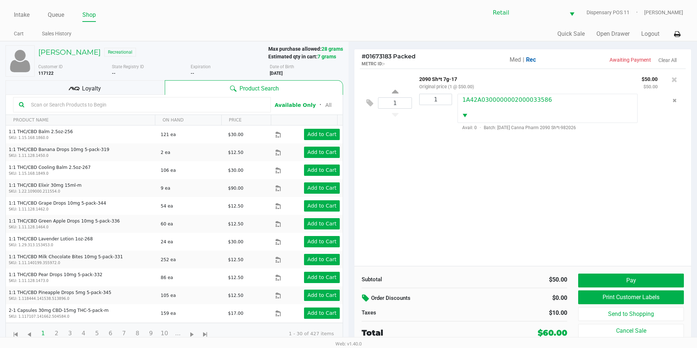
click at [365, 298] on icon at bounding box center [366, 298] width 9 height 8
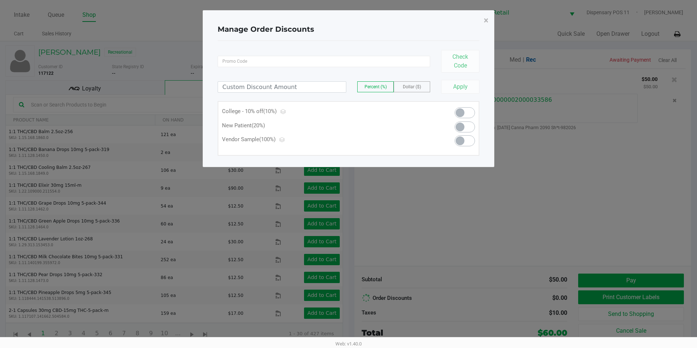
click at [468, 112] on span at bounding box center [464, 112] width 20 height 11
type input "10.00"
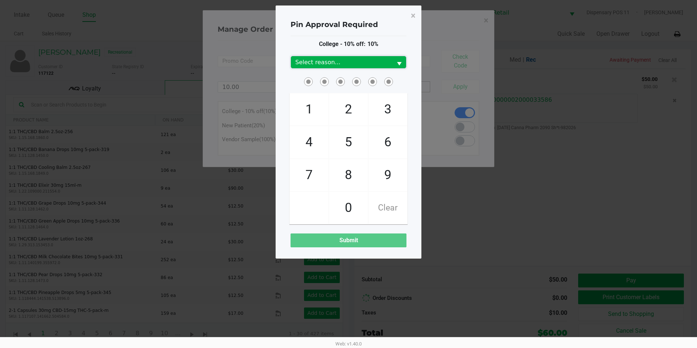
click at [381, 62] on span "Select reason..." at bounding box center [341, 62] width 93 height 9
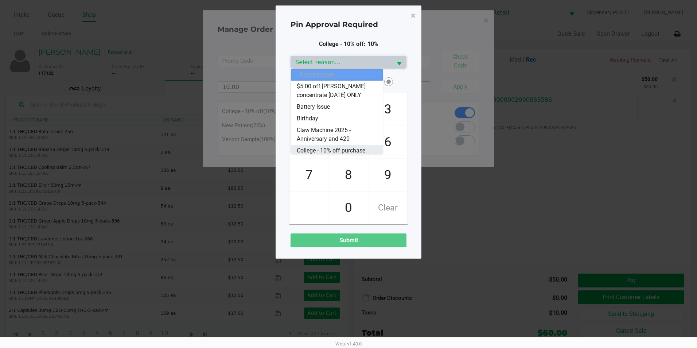
click at [339, 150] on span "College - 10% off purchase" at bounding box center [331, 150] width 68 height 9
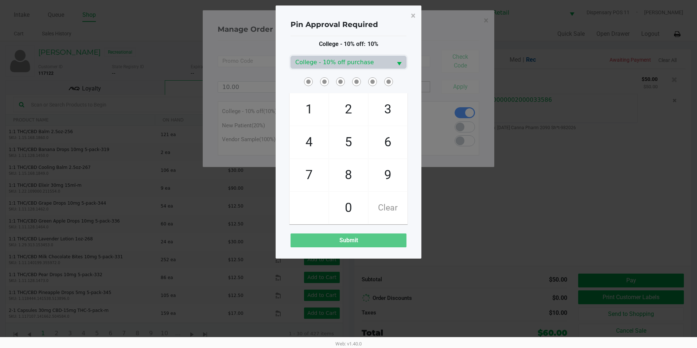
click at [313, 76] on span at bounding box center [313, 76] width 0 height 0
checkbox input "true"
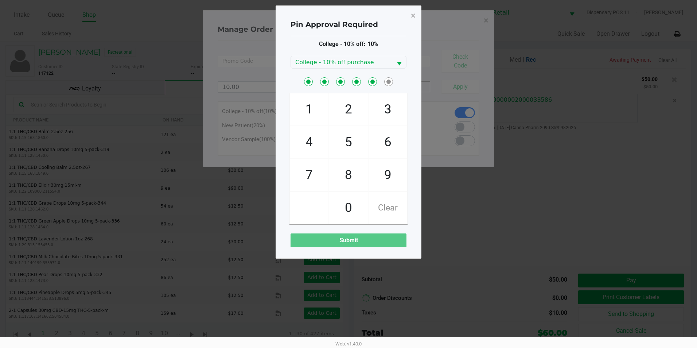
checkbox input "true"
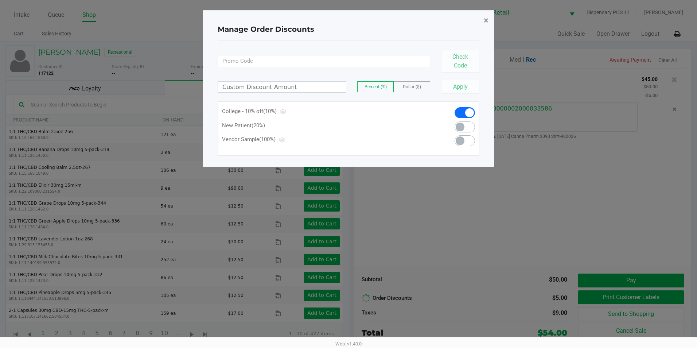
click at [484, 17] on span "×" at bounding box center [486, 20] width 5 height 10
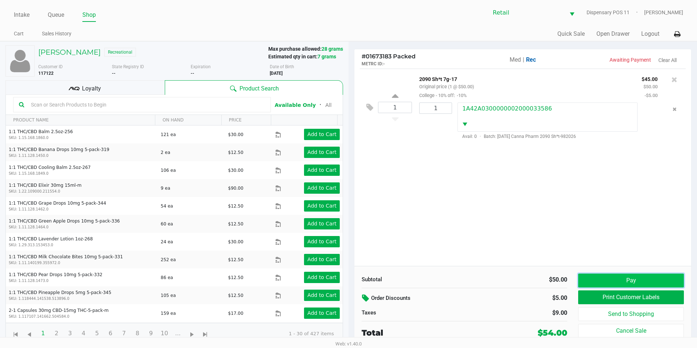
click at [636, 276] on button "Pay" at bounding box center [631, 280] width 106 height 14
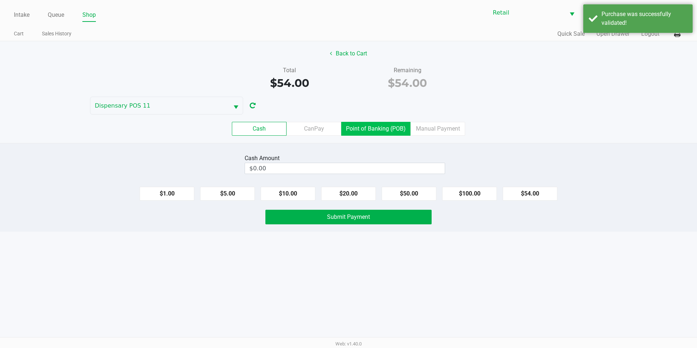
click at [374, 128] on label "Point of Banking (POB)" at bounding box center [375, 129] width 69 height 14
click at [0, 0] on 7 "Point of Banking (POB)" at bounding box center [0, 0] width 0 height 0
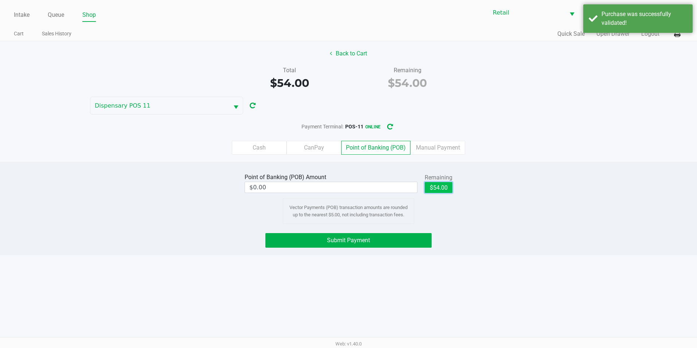
click at [449, 186] on button "$54.00" at bounding box center [438, 187] width 28 height 11
type input "$54.00"
click at [394, 233] on button "Submit Payment" at bounding box center [348, 240] width 166 height 15
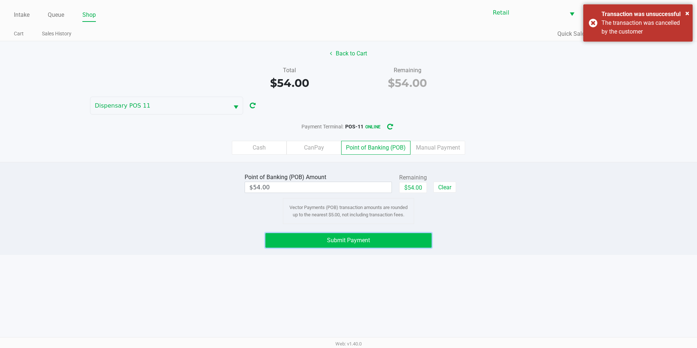
click at [414, 239] on button "Submit Payment" at bounding box center [348, 240] width 166 height 15
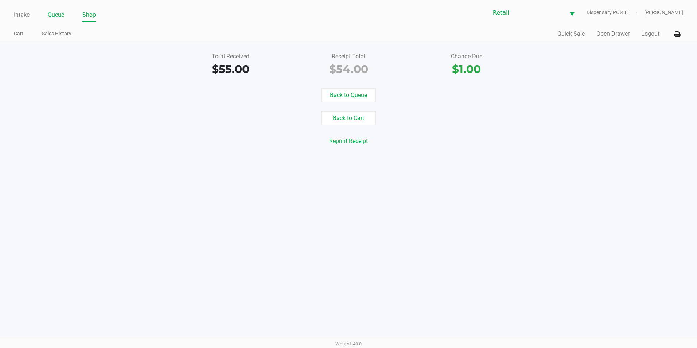
click at [61, 15] on link "Queue" at bounding box center [56, 15] width 16 height 10
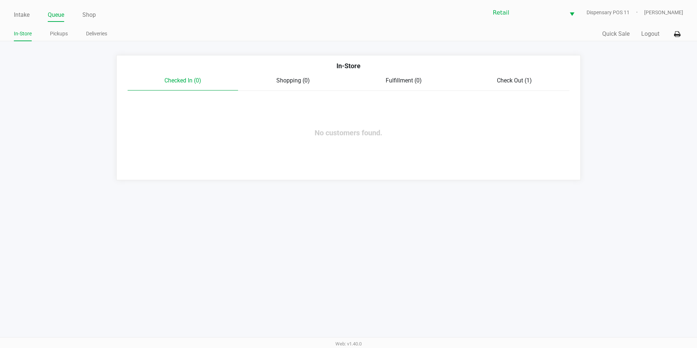
click at [498, 81] on span "Check Out (1)" at bounding box center [514, 80] width 35 height 7
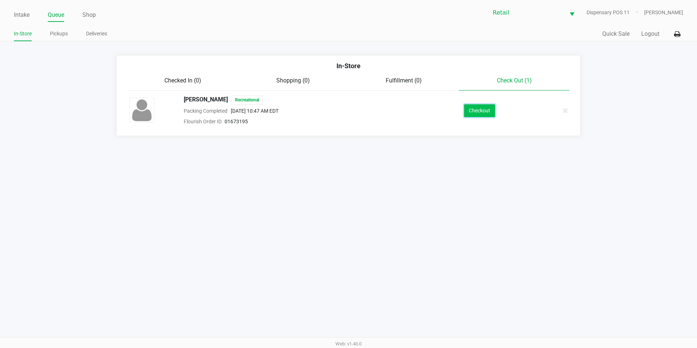
click at [480, 112] on button "Checkout" at bounding box center [479, 110] width 31 height 13
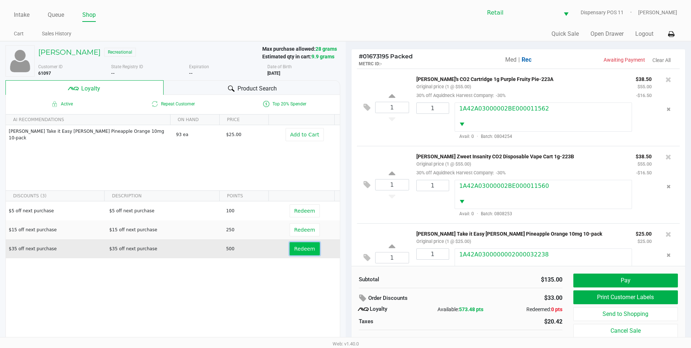
click at [294, 250] on span "Redeem" at bounding box center [304, 249] width 21 height 6
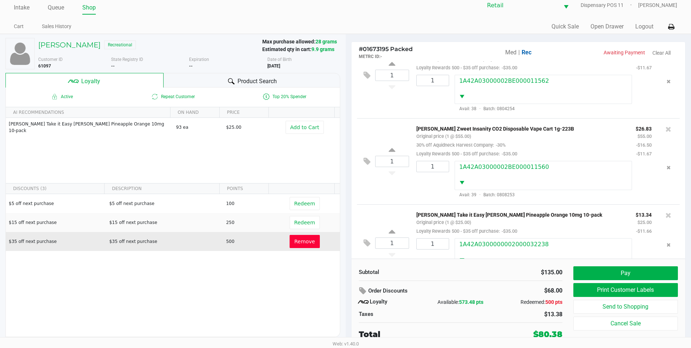
scroll to position [55, 0]
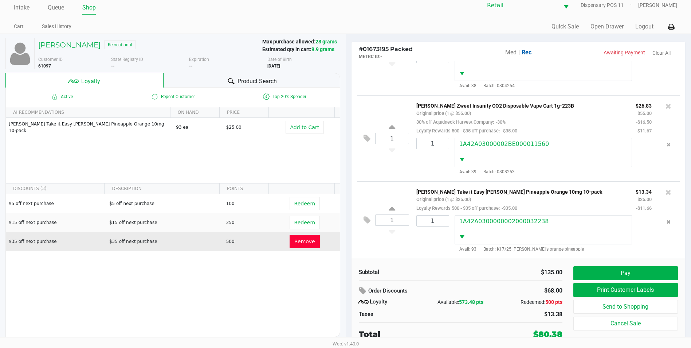
click at [313, 247] on button "Remove" at bounding box center [305, 241] width 30 height 13
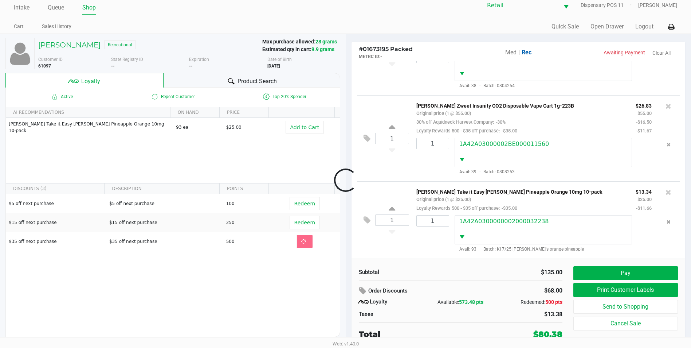
scroll to position [29, 0]
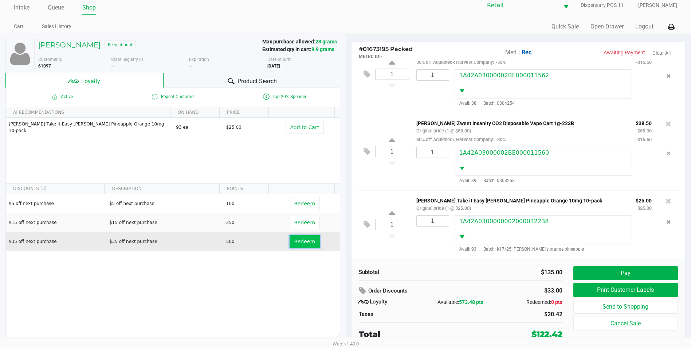
click at [301, 242] on span "Redeem" at bounding box center [304, 241] width 21 height 6
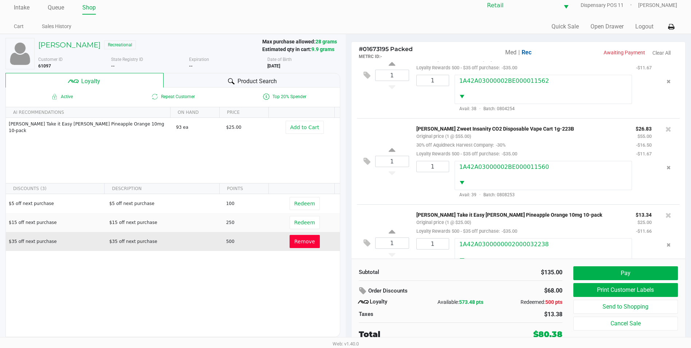
scroll to position [55, 0]
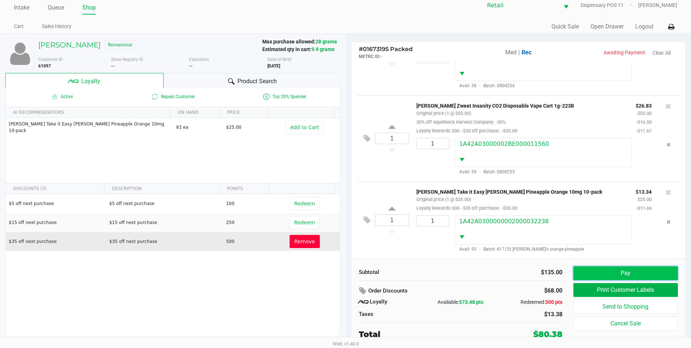
click at [624, 274] on button "Pay" at bounding box center [626, 273] width 105 height 14
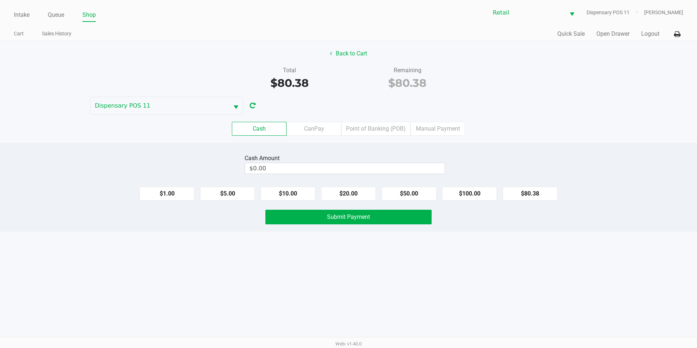
click at [439, 137] on div "Cash CanPay Point of Banking (POB) Manual Payment" at bounding box center [349, 128] width 708 height 28
click at [435, 130] on label "Manual Payment" at bounding box center [437, 129] width 55 height 14
click at [0, 0] on 8 "Manual Payment" at bounding box center [0, 0] width 0 height 0
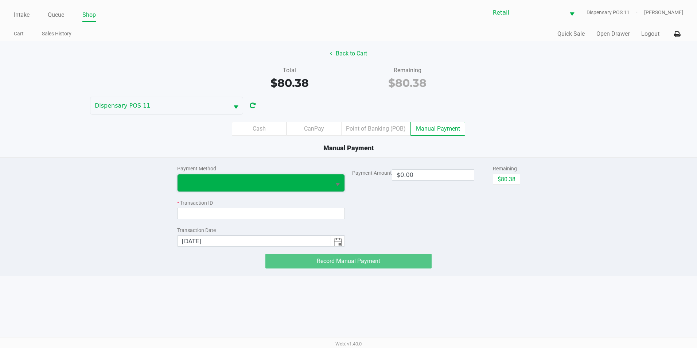
click at [327, 185] on span at bounding box center [253, 182] width 153 height 17
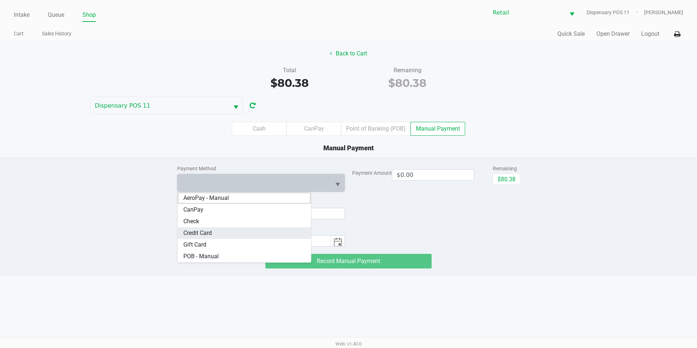
click at [248, 233] on Card "Credit Card" at bounding box center [244, 233] width 134 height 12
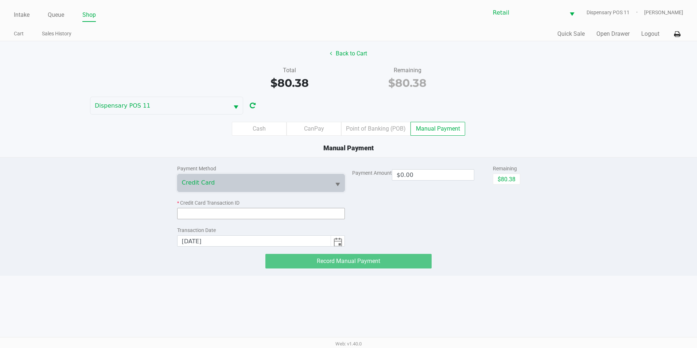
click at [245, 211] on input at bounding box center [261, 213] width 168 height 11
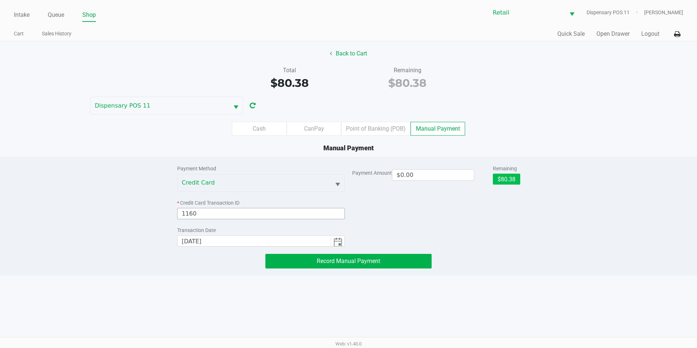
type input "1160"
click at [497, 181] on button "$80.38" at bounding box center [506, 178] width 27 height 11
type input "$80.38"
click at [343, 256] on button "Record Manual Payment" at bounding box center [348, 261] width 166 height 15
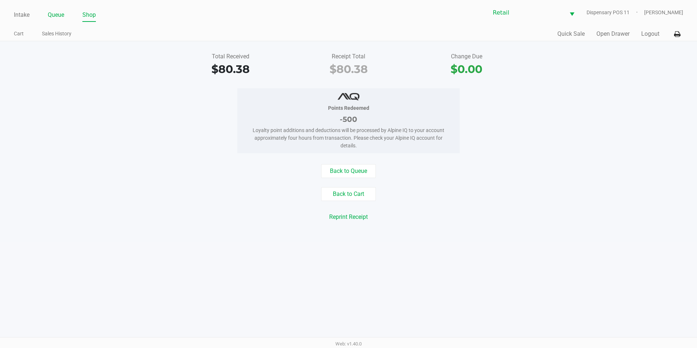
click at [56, 16] on link "Queue" at bounding box center [56, 15] width 16 height 10
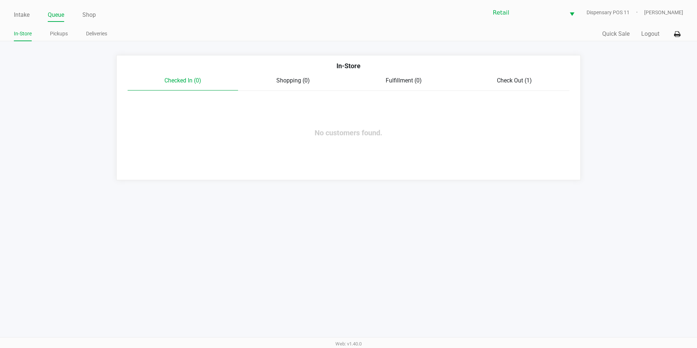
click at [507, 80] on span "Check Out (1)" at bounding box center [514, 80] width 35 height 7
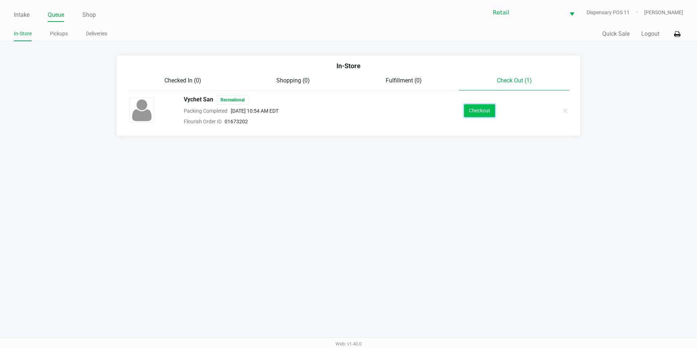
click at [482, 114] on button "Checkout" at bounding box center [479, 110] width 31 height 13
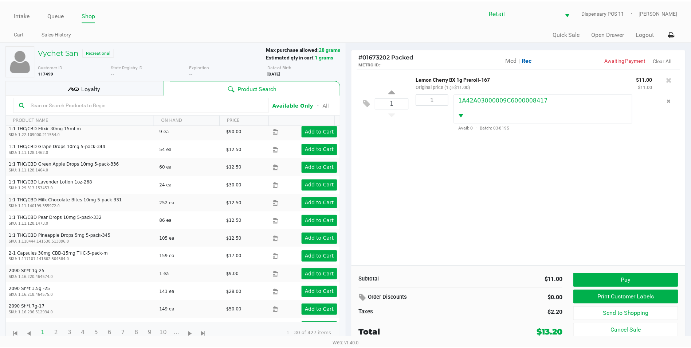
scroll to position [109, 0]
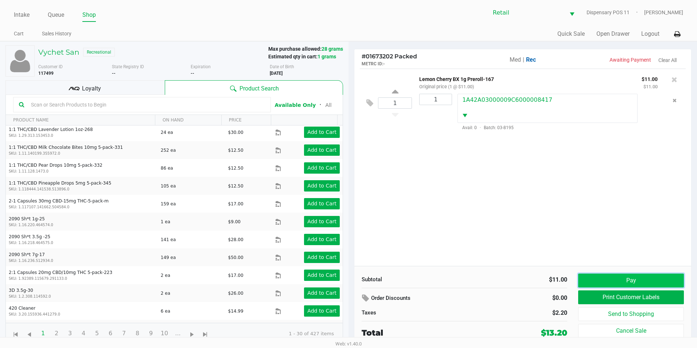
click at [670, 275] on button "Pay" at bounding box center [631, 280] width 106 height 14
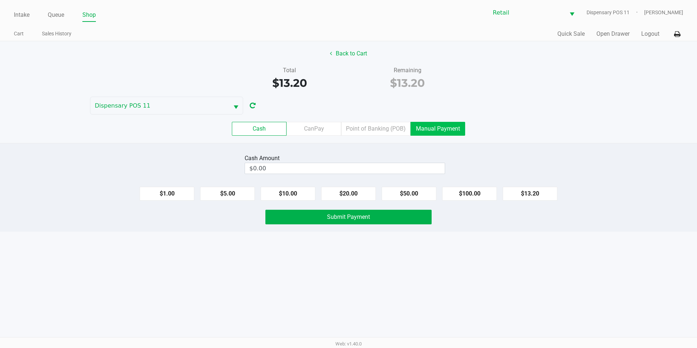
click at [451, 129] on label "Manual Payment" at bounding box center [437, 129] width 55 height 14
click at [0, 0] on 8 "Manual Payment" at bounding box center [0, 0] width 0 height 0
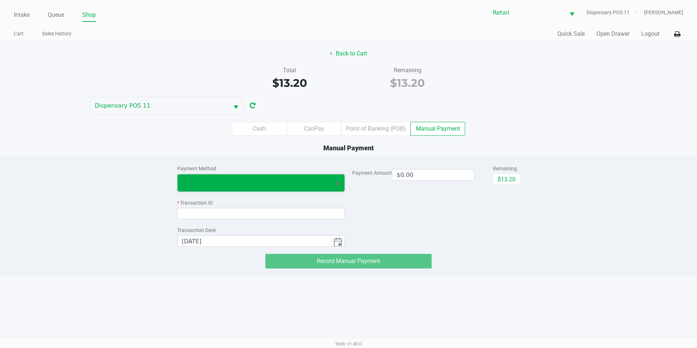
click at [263, 187] on span at bounding box center [253, 182] width 153 height 17
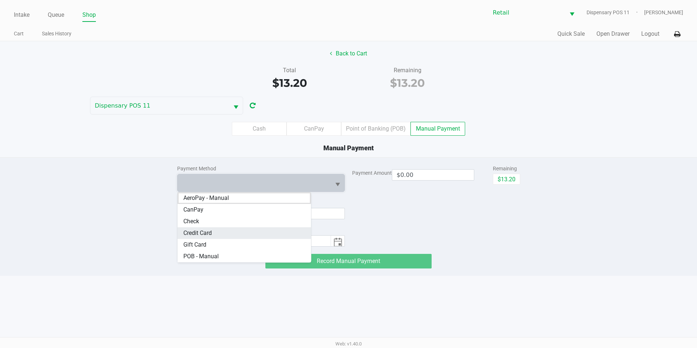
click at [228, 228] on Card "Credit Card" at bounding box center [244, 233] width 134 height 12
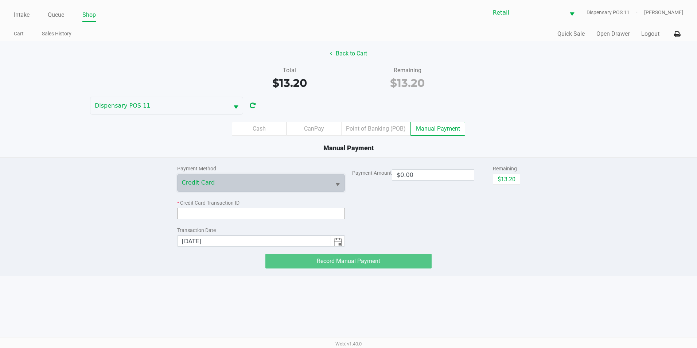
click at [223, 211] on input at bounding box center [261, 213] width 168 height 11
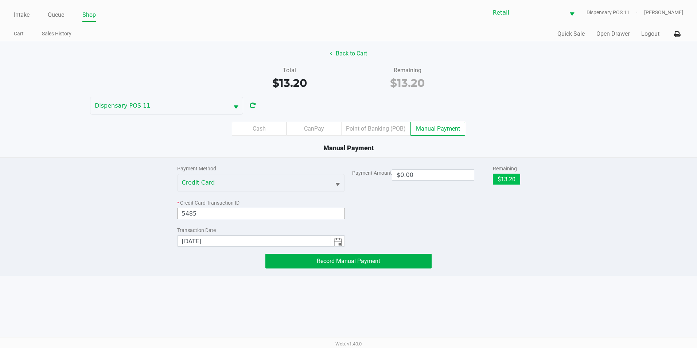
type input "5485"
click at [493, 177] on button "$13.20" at bounding box center [506, 178] width 27 height 11
type input "$13.20"
click at [410, 260] on button "Record Manual Payment" at bounding box center [348, 261] width 166 height 15
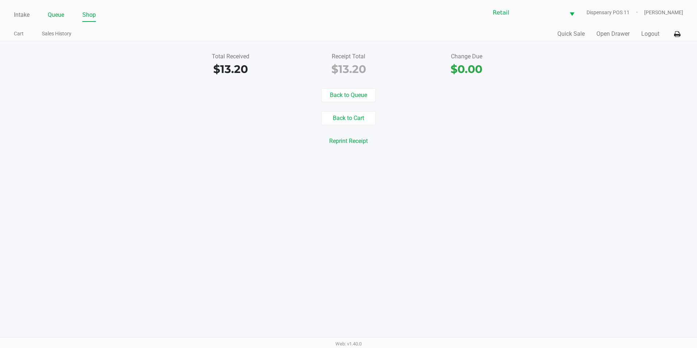
click at [64, 14] on link "Queue" at bounding box center [56, 15] width 16 height 10
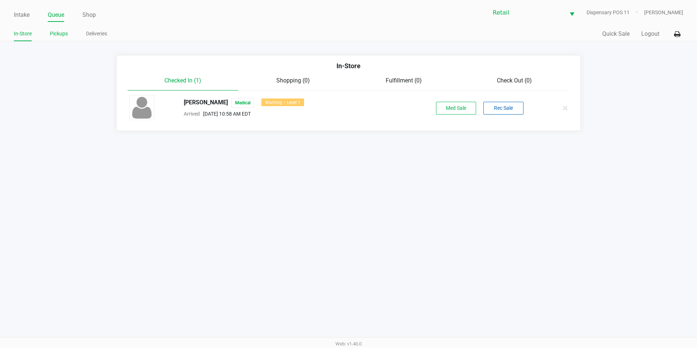
click at [56, 35] on link "Pickups" at bounding box center [59, 33] width 18 height 9
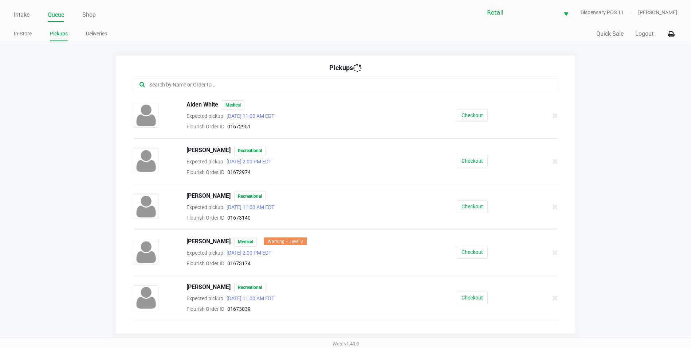
click at [183, 87] on input "text" at bounding box center [334, 85] width 371 height 8
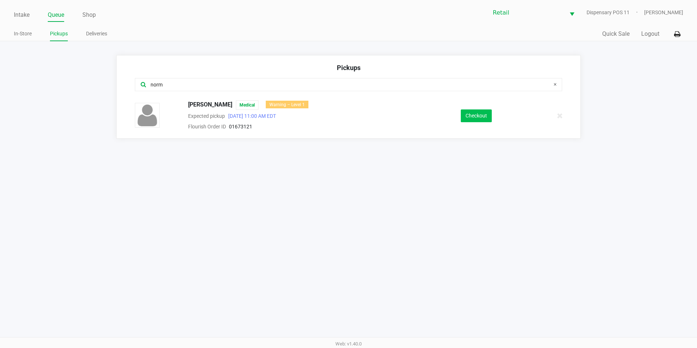
type input "norm"
click at [483, 113] on button "Checkout" at bounding box center [476, 115] width 31 height 13
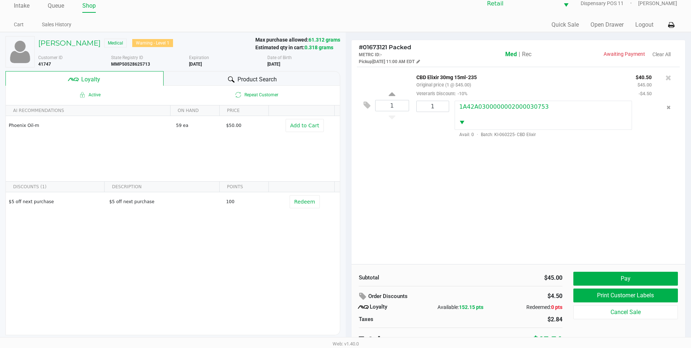
scroll to position [14, 0]
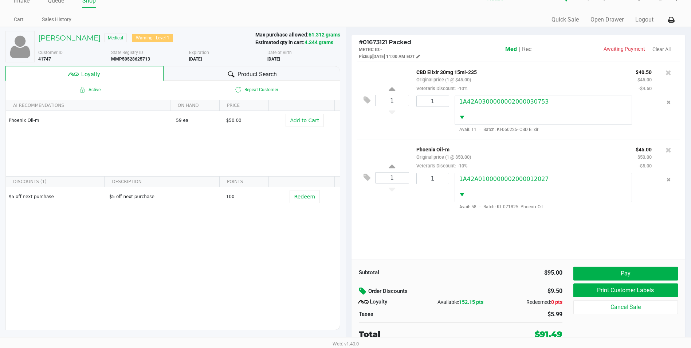
click at [359, 288] on button at bounding box center [363, 291] width 9 height 13
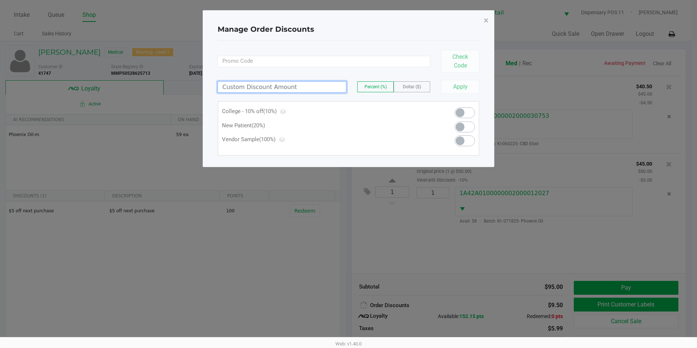
click at [264, 88] on input at bounding box center [282, 87] width 128 height 11
type input "100.00"
click at [447, 88] on button "Apply" at bounding box center [460, 87] width 38 height 14
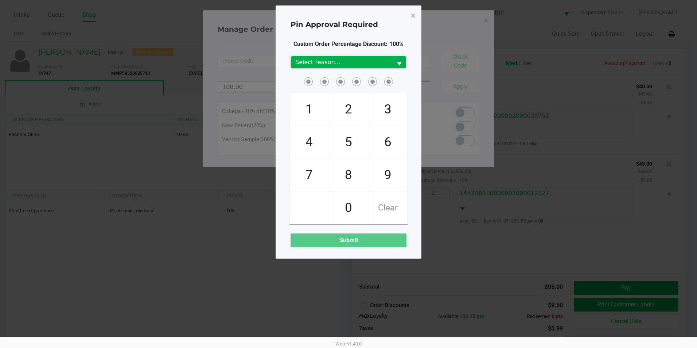
click at [392, 66] on button "Select" at bounding box center [399, 62] width 14 height 12
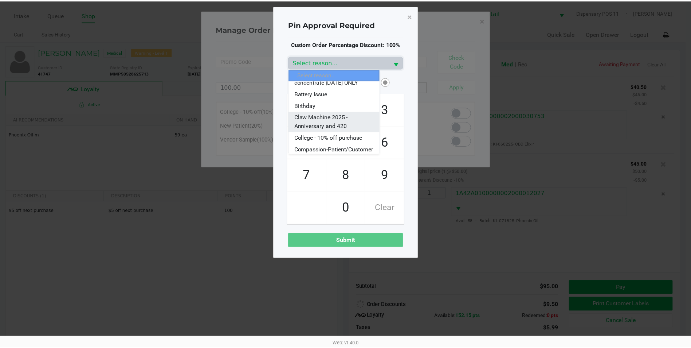
scroll to position [36, 0]
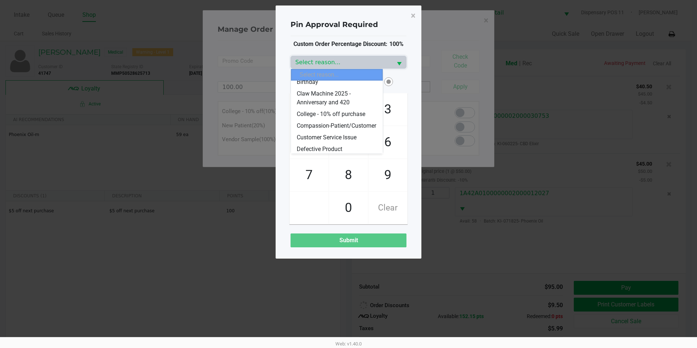
drag, startPoint x: 346, startPoint y: 134, endPoint x: 338, endPoint y: 115, distance: 20.4
click at [345, 130] on span "Compassion-Patient/Customer" at bounding box center [336, 125] width 79 height 9
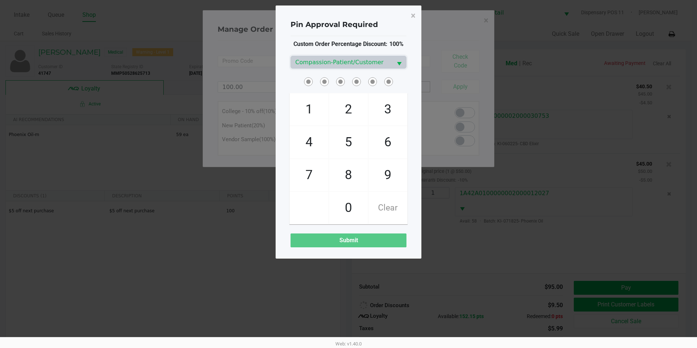
click at [313, 76] on span at bounding box center [313, 76] width 0 height 0
checkbox input "true"
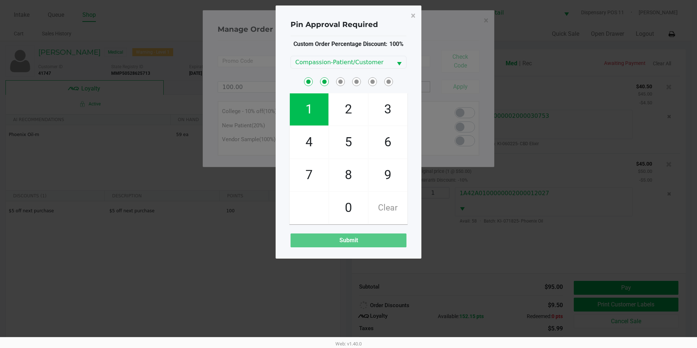
checkbox input "true"
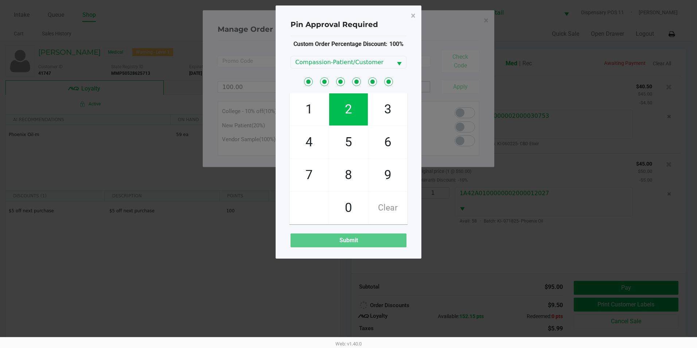
checkbox input "true"
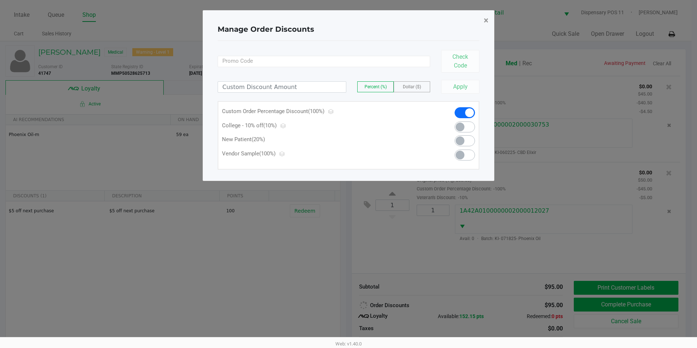
click at [485, 21] on span "×" at bounding box center [486, 20] width 5 height 10
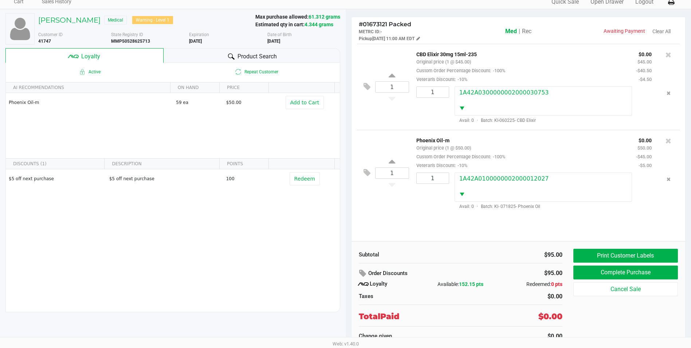
scroll to position [32, 0]
click at [659, 269] on button "Complete Purchase" at bounding box center [626, 272] width 105 height 14
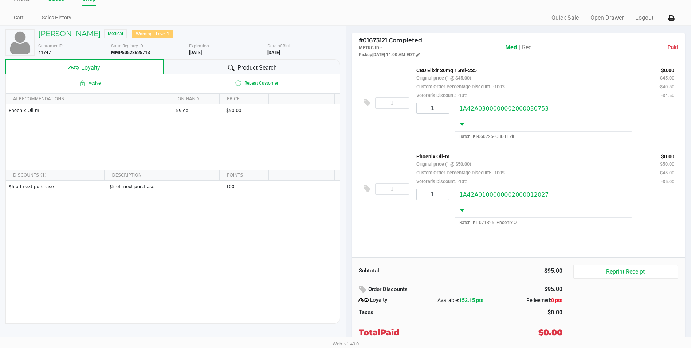
scroll to position [0, 0]
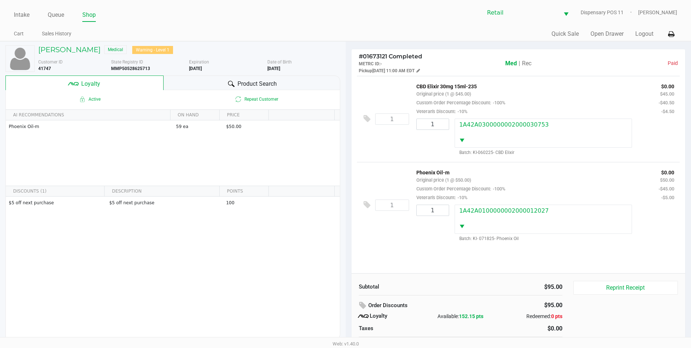
click at [32, 15] on ul "Intake Queue Shop" at bounding box center [180, 15] width 332 height 12
click at [28, 13] on link "Intake" at bounding box center [22, 15] width 16 height 10
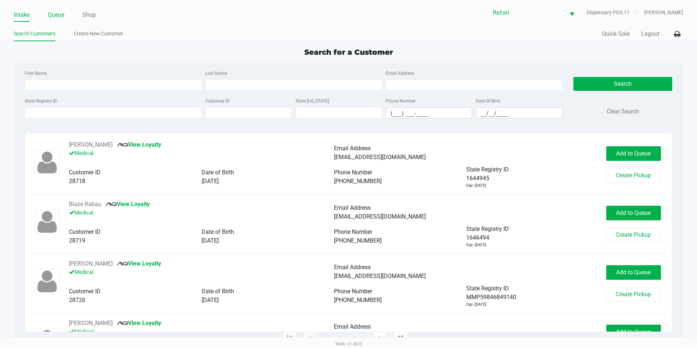
click at [52, 13] on link "Queue" at bounding box center [56, 15] width 16 height 10
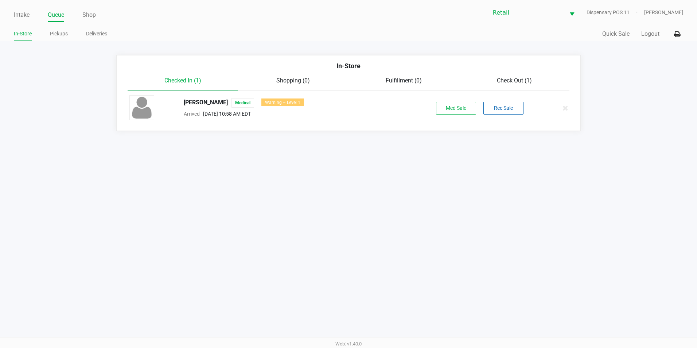
click at [511, 78] on span "Check Out (1)" at bounding box center [514, 80] width 35 height 7
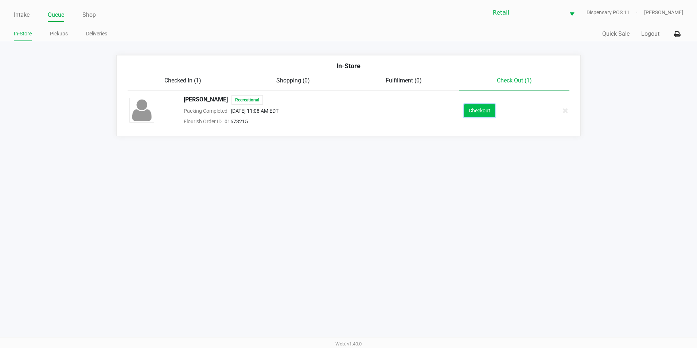
click at [480, 108] on button "Checkout" at bounding box center [479, 110] width 31 height 13
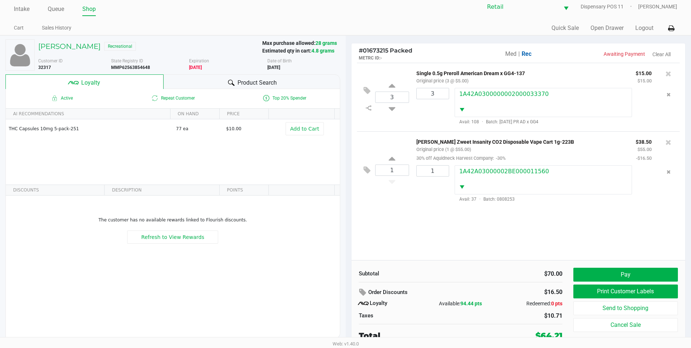
scroll to position [7, 0]
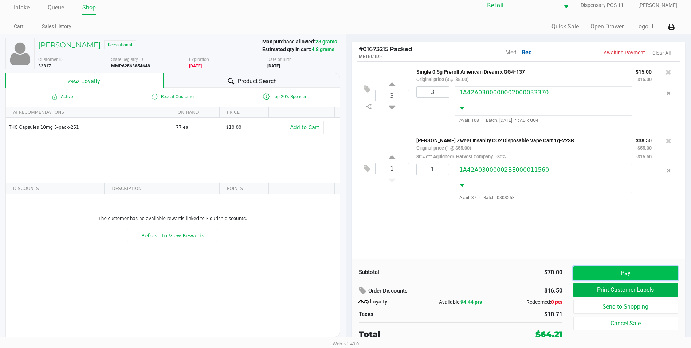
click at [629, 277] on button "Pay" at bounding box center [626, 273] width 105 height 14
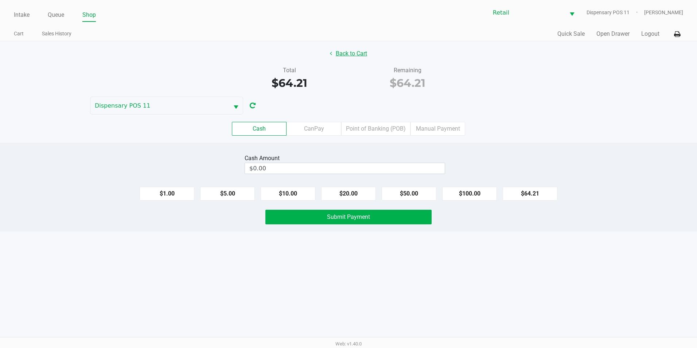
click at [348, 58] on button "Back to Cart" at bounding box center [348, 54] width 47 height 14
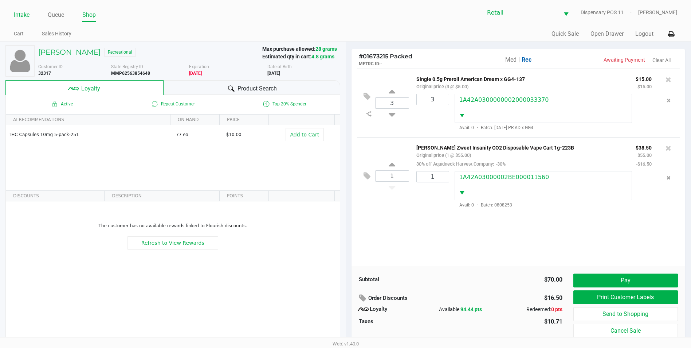
click at [23, 11] on link "Intake" at bounding box center [22, 15] width 16 height 10
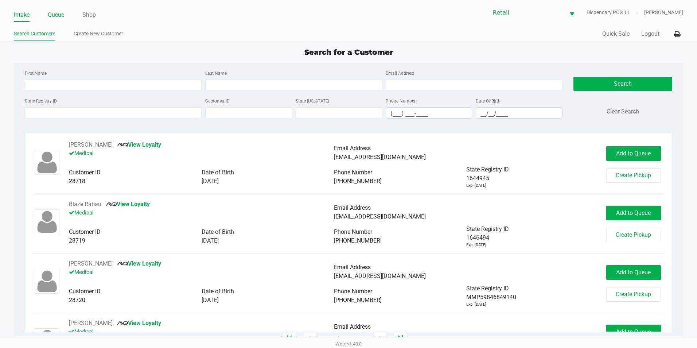
click at [48, 11] on link "Queue" at bounding box center [56, 15] width 16 height 10
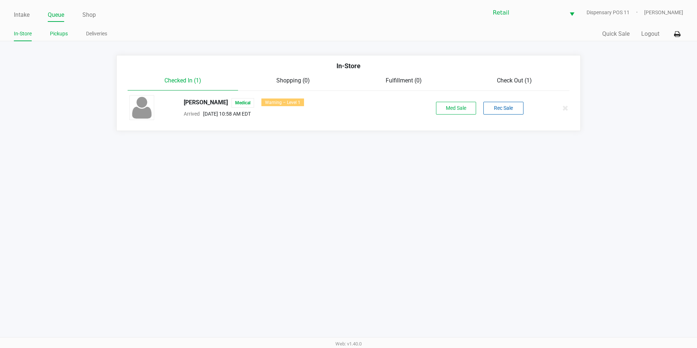
click at [62, 38] on link "Pickups" at bounding box center [59, 33] width 18 height 9
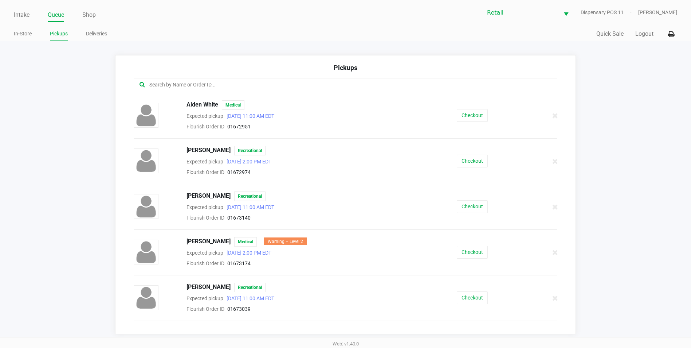
click at [207, 85] on input "text" at bounding box center [334, 85] width 371 height 8
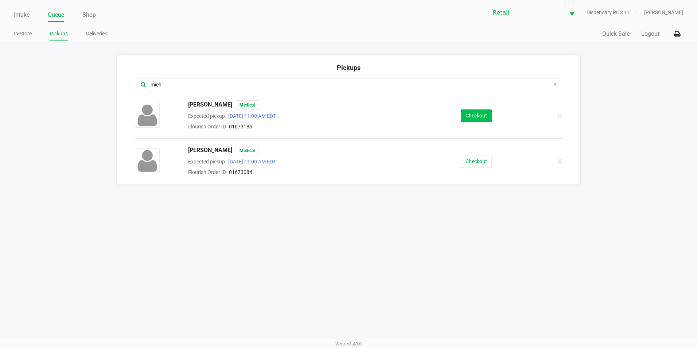
type input "mich"
click at [482, 120] on button "Checkout" at bounding box center [476, 115] width 31 height 13
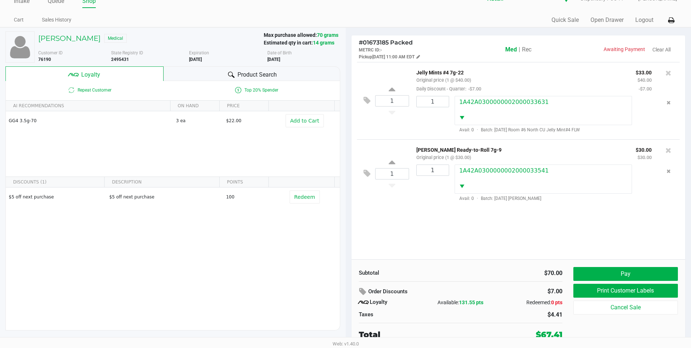
scroll to position [14, 0]
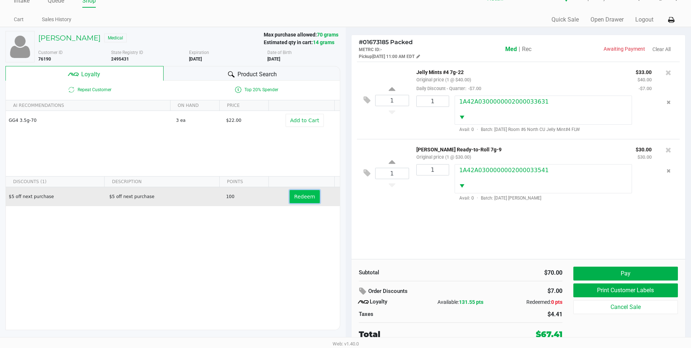
click at [294, 198] on span "Redeem" at bounding box center [304, 196] width 21 height 6
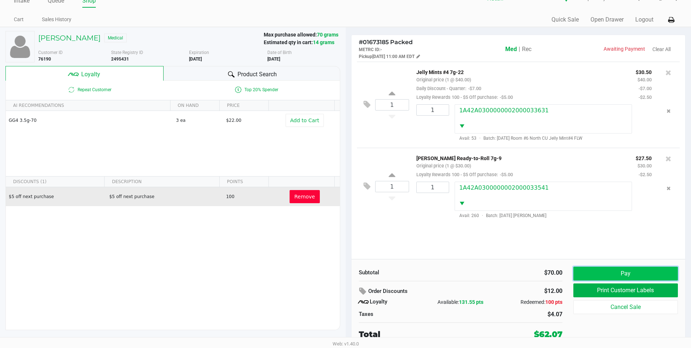
click at [635, 269] on button "Pay" at bounding box center [626, 273] width 105 height 14
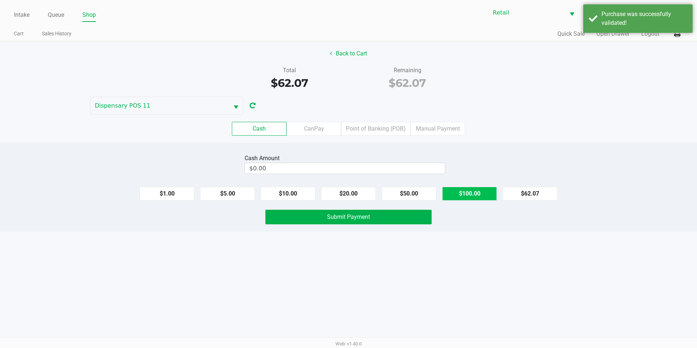
click at [445, 191] on button "$100.00" at bounding box center [469, 194] width 55 height 14
type input "$100.00"
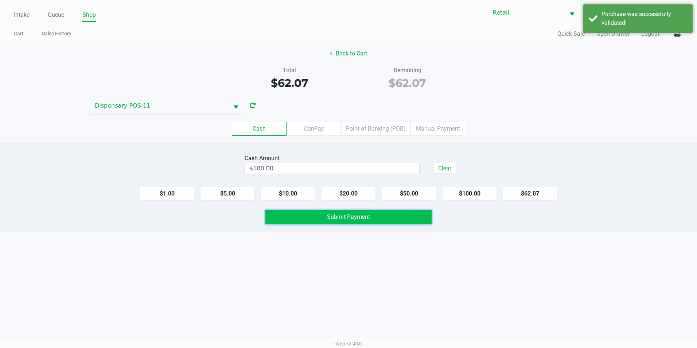
click at [390, 216] on button "Submit Payment" at bounding box center [348, 217] width 166 height 15
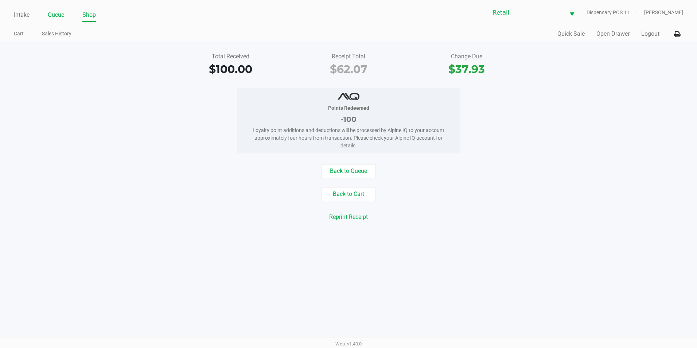
click at [54, 13] on link "Queue" at bounding box center [56, 15] width 16 height 10
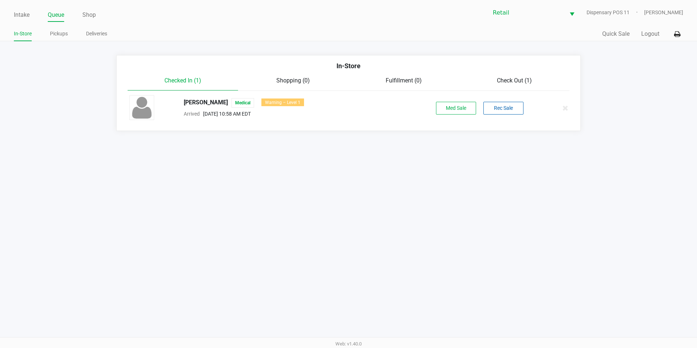
click at [517, 86] on div "Checked In (1) Shopping (0) Fulfillment (0) Check Out (1)" at bounding box center [349, 83] width 442 height 15
click at [516, 85] on div "Check Out (1)" at bounding box center [514, 80] width 110 height 9
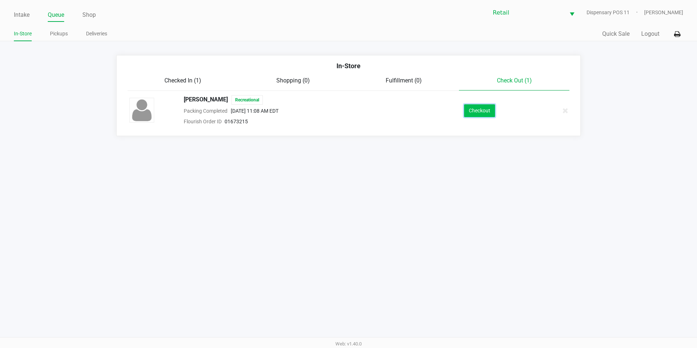
click at [477, 114] on button "Checkout" at bounding box center [479, 110] width 31 height 13
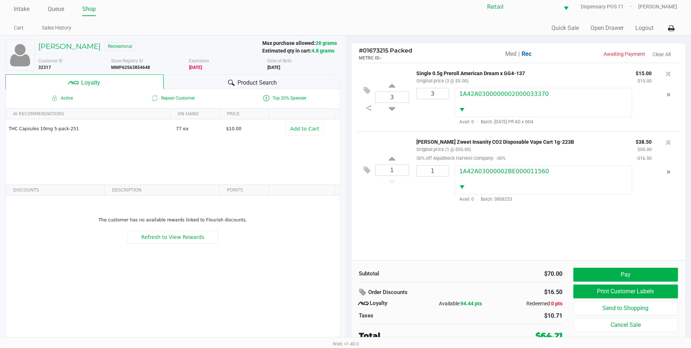
scroll to position [7, 0]
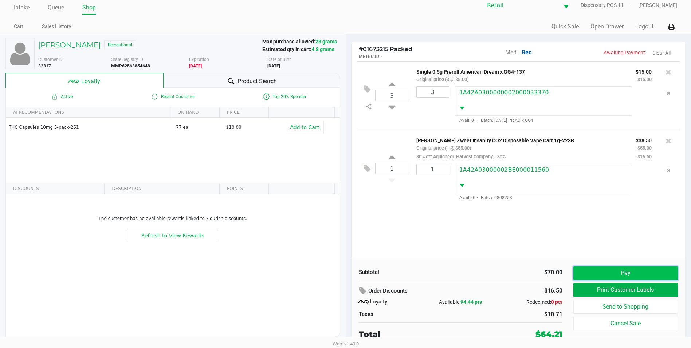
click at [618, 269] on button "Pay" at bounding box center [626, 273] width 105 height 14
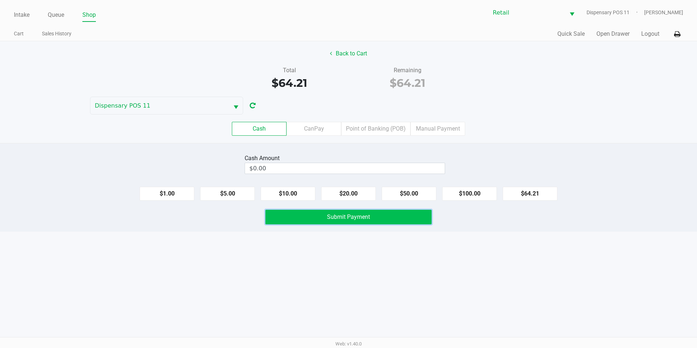
click at [390, 216] on button "Submit Payment" at bounding box center [348, 217] width 166 height 15
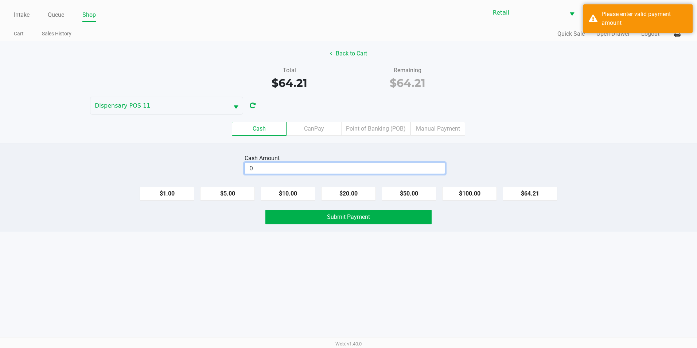
click at [348, 168] on input "0" at bounding box center [345, 168] width 200 height 11
type input "$70.00"
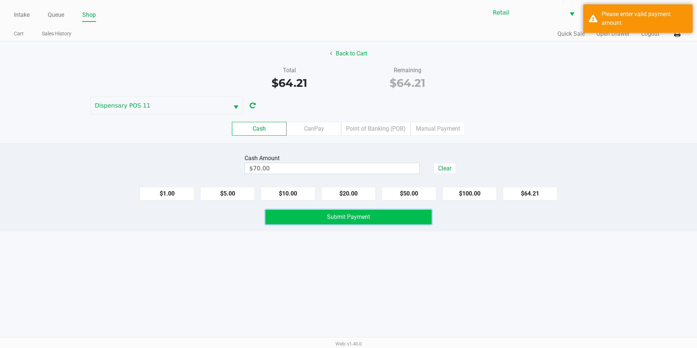
click at [330, 220] on button "Submit Payment" at bounding box center [348, 217] width 166 height 15
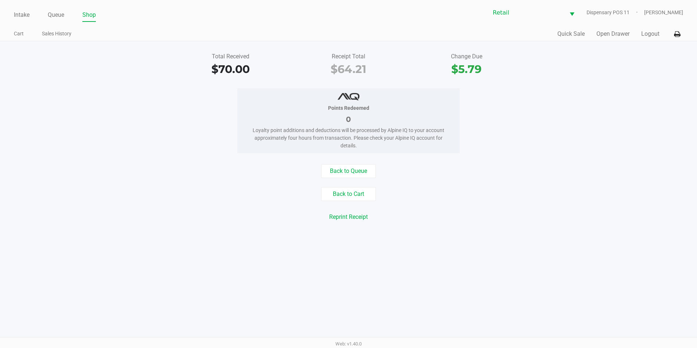
click at [66, 14] on ul "Intake Queue Shop" at bounding box center [181, 15] width 334 height 12
click at [63, 15] on link "Queue" at bounding box center [56, 15] width 16 height 10
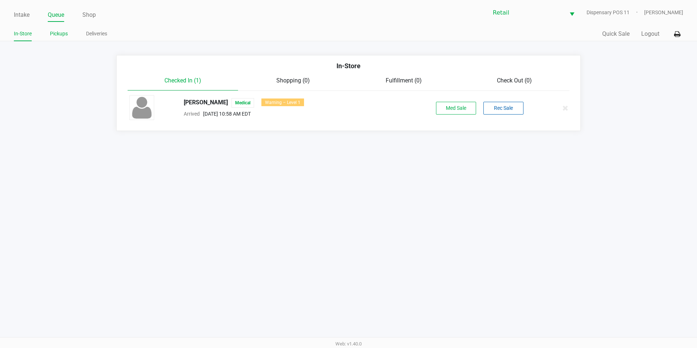
drag, startPoint x: 62, startPoint y: 15, endPoint x: 60, endPoint y: 31, distance: 16.2
click at [60, 31] on link "Pickups" at bounding box center [59, 33] width 18 height 9
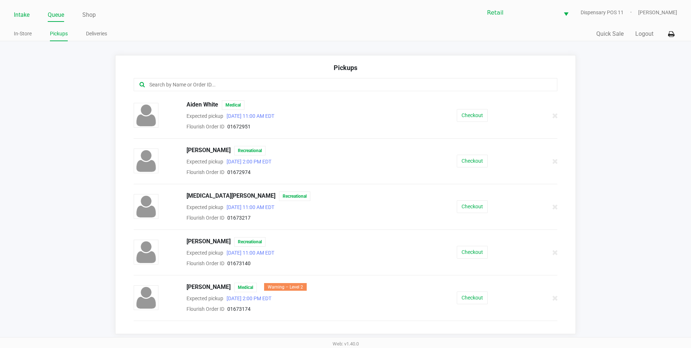
click at [23, 15] on link "Intake" at bounding box center [22, 15] width 16 height 10
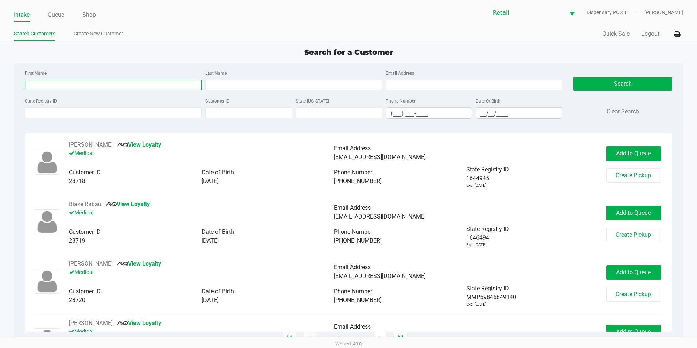
click at [81, 83] on input "First Name" at bounding box center [113, 84] width 177 height 11
type input "melitza"
click at [484, 108] on input "__/__/____" at bounding box center [519, 112] width 86 height 11
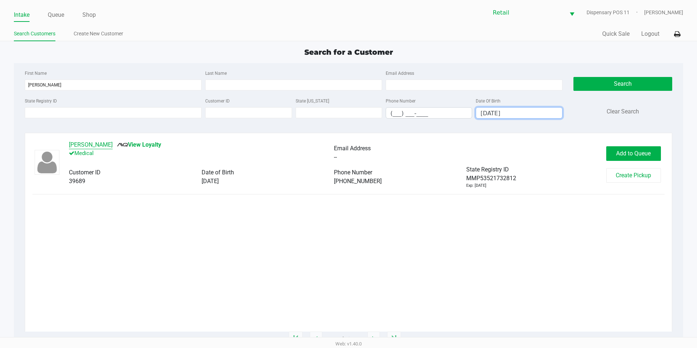
type input "04/24/1974"
click at [81, 145] on button "Melitza Rosa" at bounding box center [91, 144] width 44 height 9
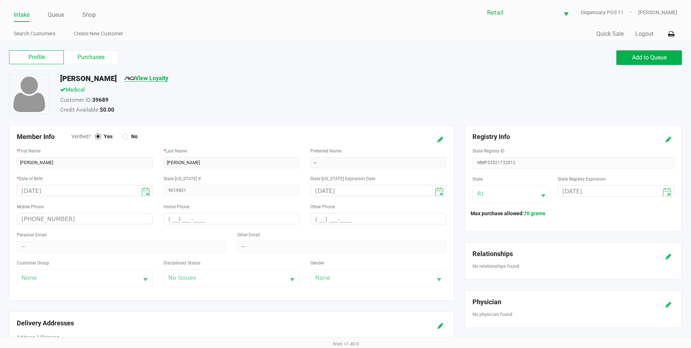
click at [132, 80] on link "View Loyalty" at bounding box center [146, 78] width 44 height 7
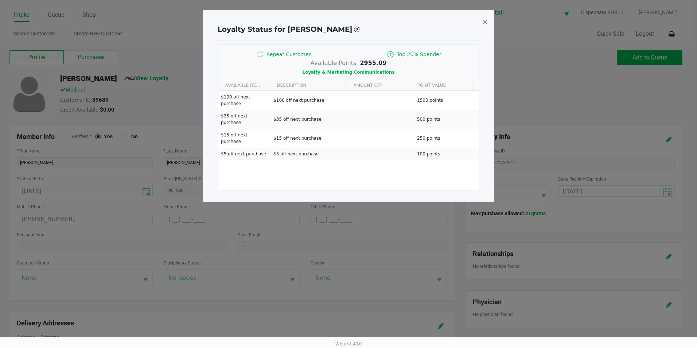
click at [484, 20] on span at bounding box center [485, 22] width 7 height 12
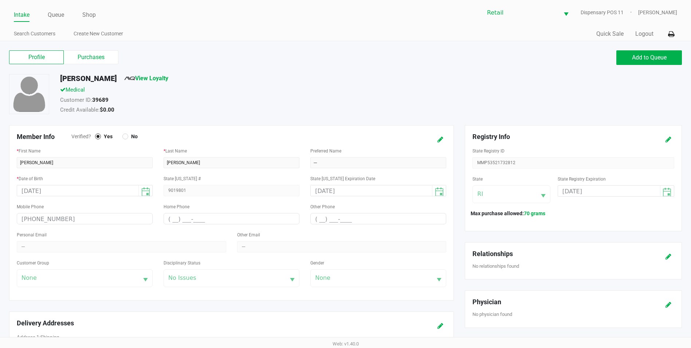
click at [23, 16] on link "Intake" at bounding box center [22, 15] width 16 height 10
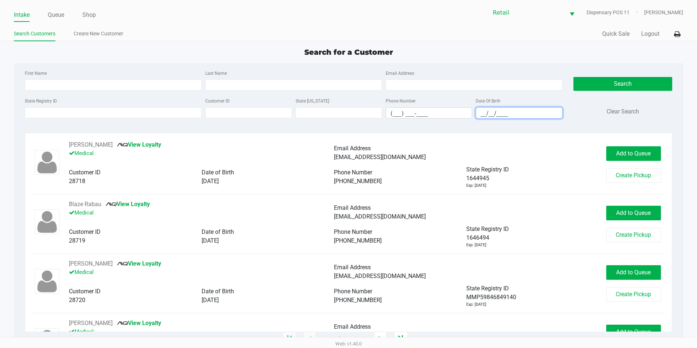
click at [478, 108] on input "__/__/____" at bounding box center [519, 112] width 86 height 11
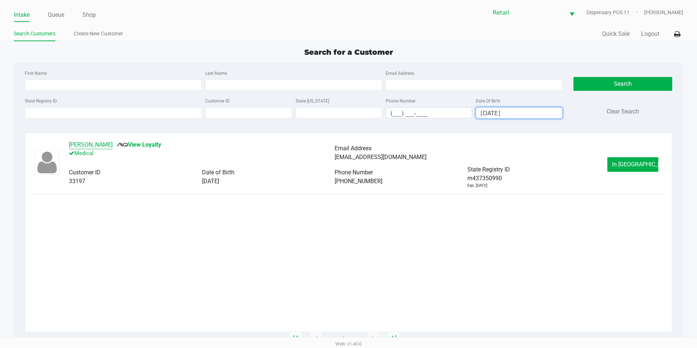
type input "04/03/1948"
click at [81, 145] on button "Laima Leland" at bounding box center [91, 144] width 44 height 9
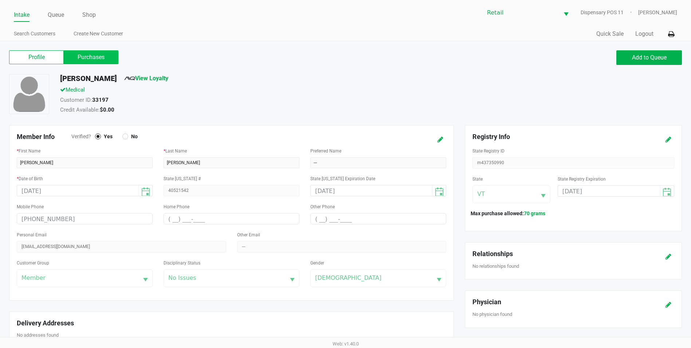
click at [115, 56] on label "Purchases" at bounding box center [91, 57] width 55 height 14
click at [0, 0] on 1 "Purchases" at bounding box center [0, 0] width 0 height 0
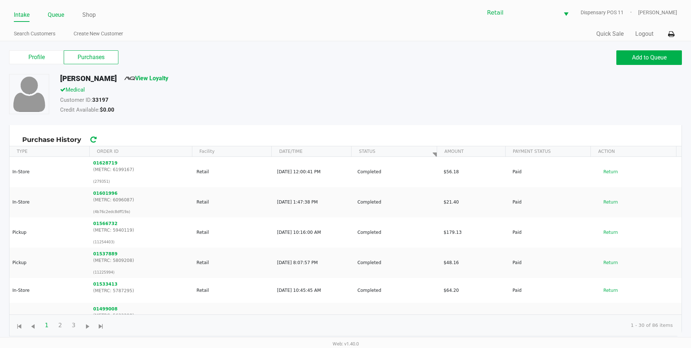
click at [60, 15] on link "Queue" at bounding box center [56, 15] width 16 height 10
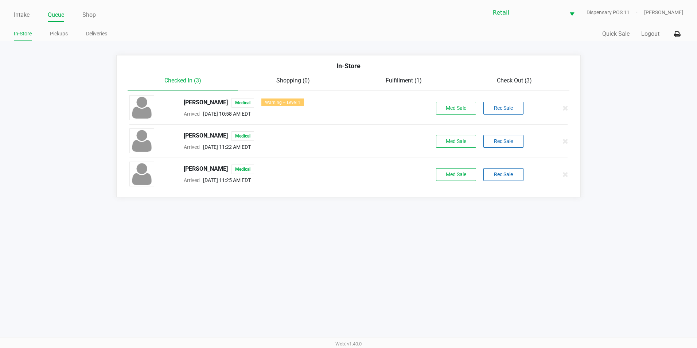
click at [506, 85] on div "Check Out (3)" at bounding box center [514, 80] width 110 height 9
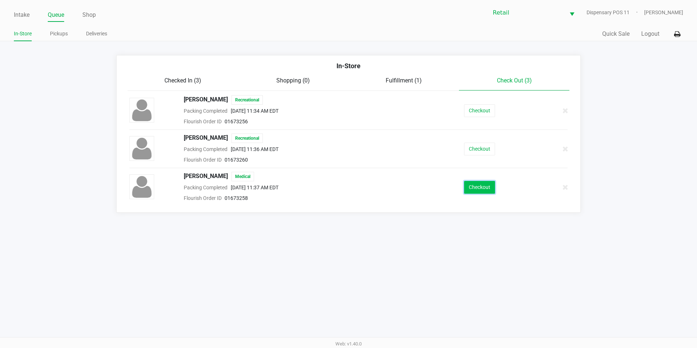
click at [484, 192] on button "Checkout" at bounding box center [479, 187] width 31 height 13
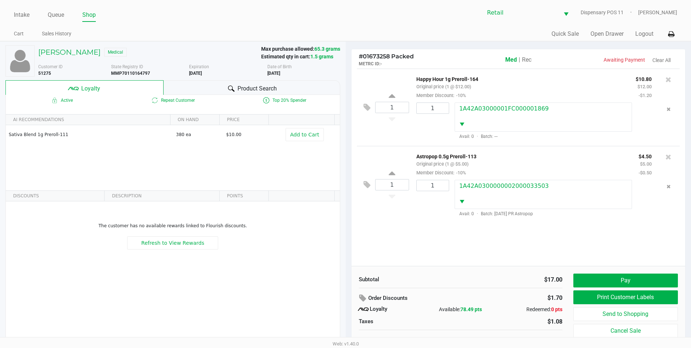
drag, startPoint x: 189, startPoint y: 70, endPoint x: 215, endPoint y: 70, distance: 26.2
click at [215, 70] on div "Customer ID 51275 State Registry ID MMP70110164797 Expiration 01/02/2026 Date o…" at bounding box center [189, 69] width 313 height 13
drag, startPoint x: 215, startPoint y: 70, endPoint x: 196, endPoint y: 50, distance: 27.1
click at [196, 50] on div "Dawn Sumner Medical" at bounding box center [147, 52] width 228 height 15
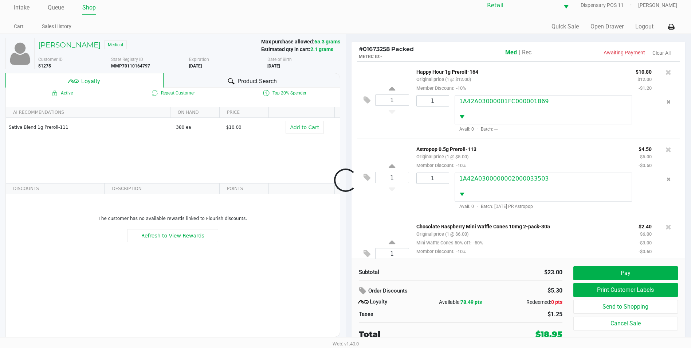
scroll to position [35, 0]
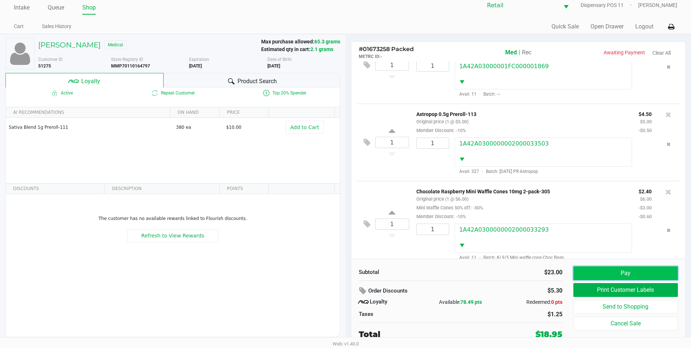
click at [616, 276] on button "Pay" at bounding box center [626, 273] width 105 height 14
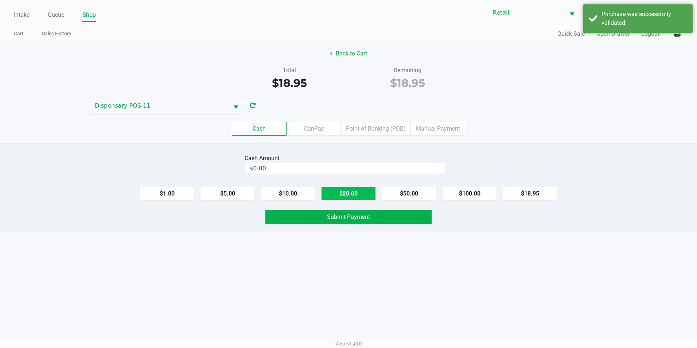
click at [353, 196] on button "$20.00" at bounding box center [348, 194] width 55 height 14
type input "$20.00"
click at [341, 216] on span "Submit Payment" at bounding box center [348, 216] width 43 height 7
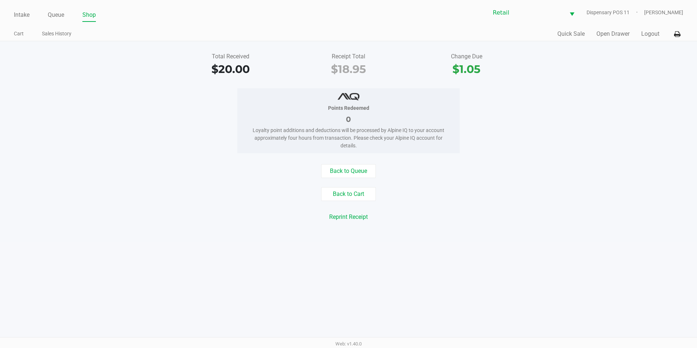
click at [58, 22] on div "Intake Queue Shop Retail Dispensary POS 11 Victoria Jessop Cart Sales History Q…" at bounding box center [348, 20] width 697 height 41
click at [59, 15] on link "Queue" at bounding box center [56, 15] width 16 height 10
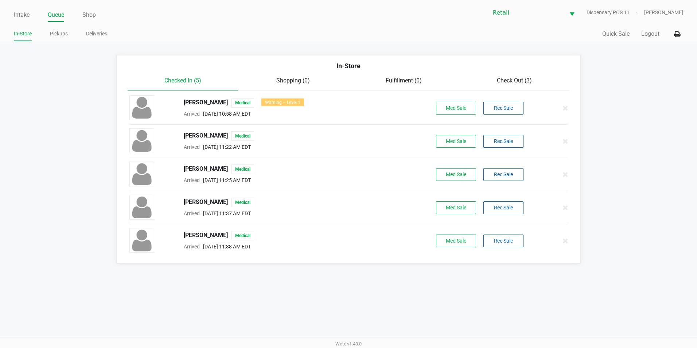
click at [512, 85] on div "Check Out (3)" at bounding box center [514, 80] width 110 height 9
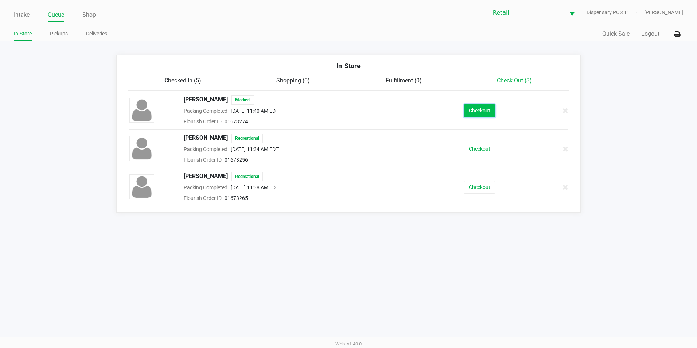
click at [476, 105] on button "Checkout" at bounding box center [479, 110] width 31 height 13
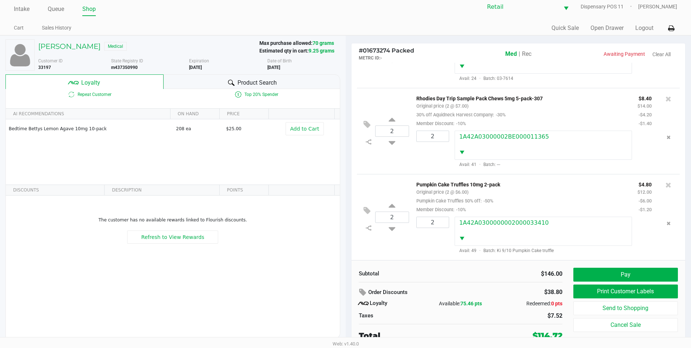
scroll to position [7, 0]
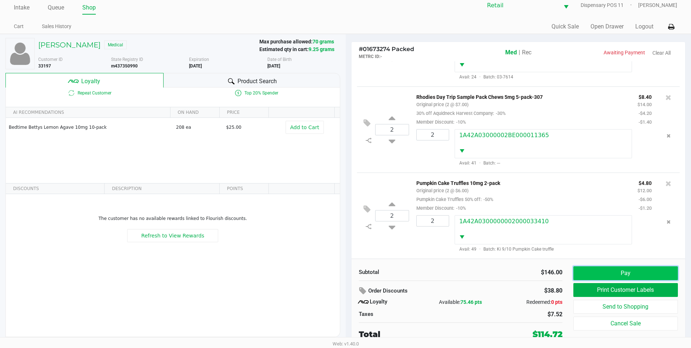
click at [628, 271] on button "Pay" at bounding box center [626, 273] width 105 height 14
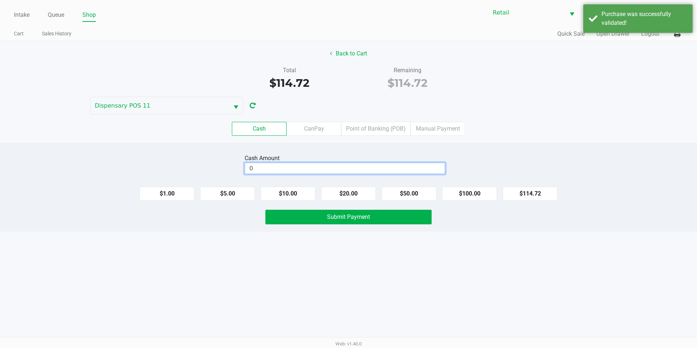
click at [314, 164] on input "0" at bounding box center [345, 168] width 200 height 11
type input "$115.00"
click at [363, 220] on button "Submit Payment" at bounding box center [348, 217] width 166 height 15
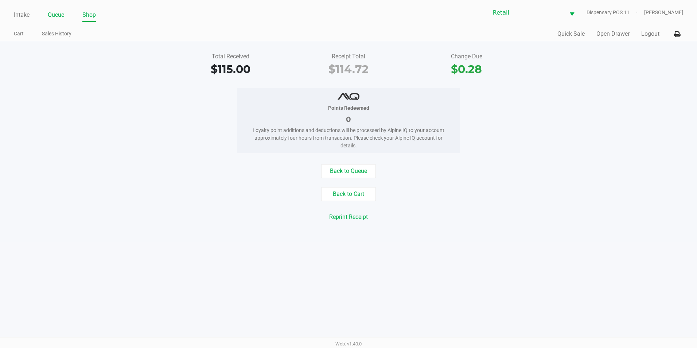
click at [56, 17] on link "Queue" at bounding box center [56, 15] width 16 height 10
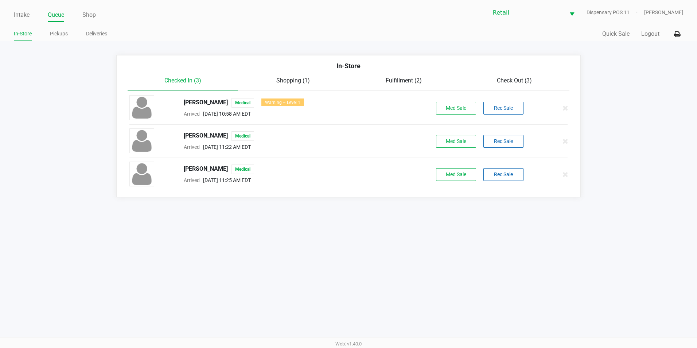
click at [520, 75] on div "In-Store" at bounding box center [348, 68] width 453 height 15
click at [519, 76] on div "In-Store" at bounding box center [348, 68] width 453 height 15
click at [518, 77] on span "Check Out (3)" at bounding box center [514, 80] width 35 height 7
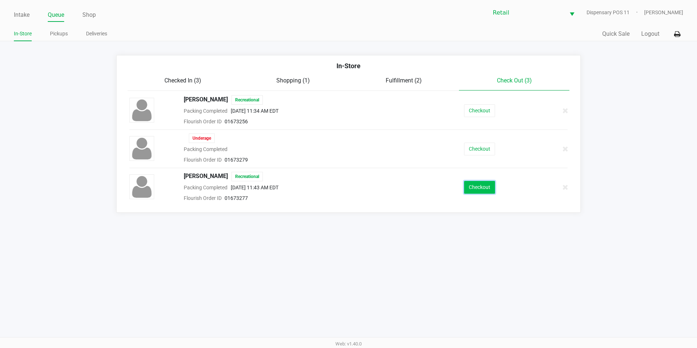
click at [491, 188] on button "Checkout" at bounding box center [479, 187] width 31 height 13
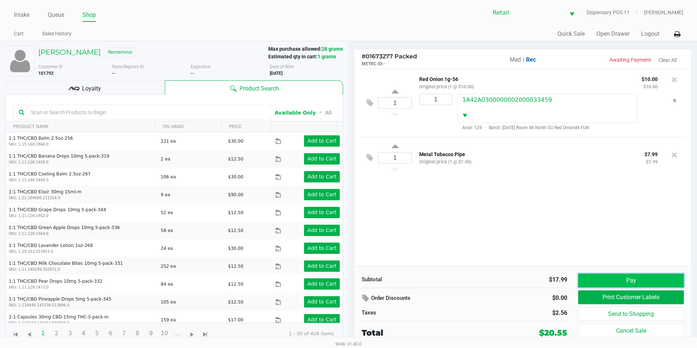
click at [588, 279] on button "Pay" at bounding box center [631, 280] width 106 height 14
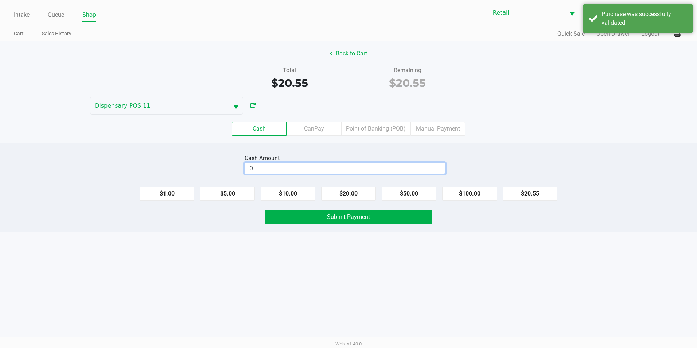
click at [260, 170] on input "0" at bounding box center [345, 168] width 200 height 11
type input "$21.00"
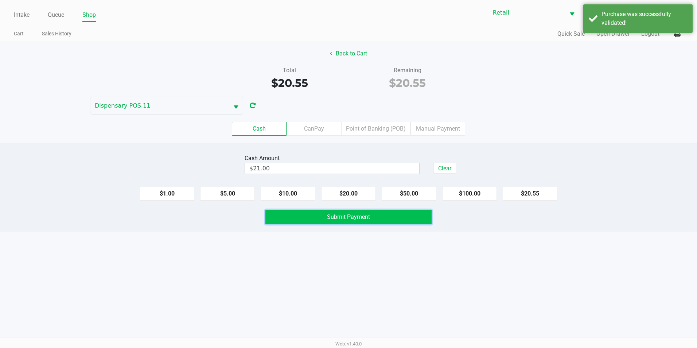
click at [378, 218] on button "Submit Payment" at bounding box center [348, 217] width 166 height 15
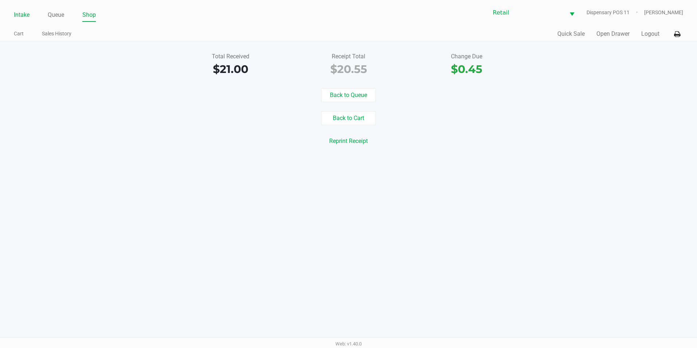
click at [17, 19] on link "Intake" at bounding box center [22, 15] width 16 height 10
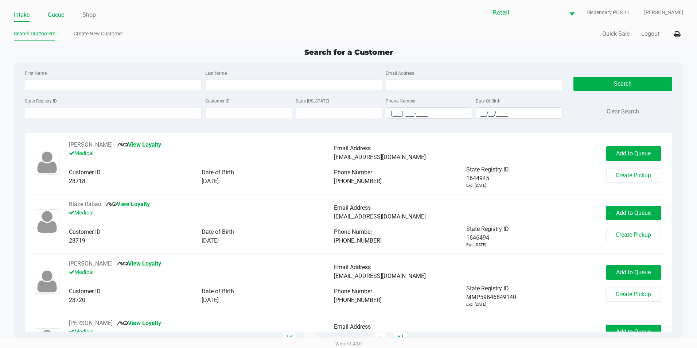
click at [63, 15] on link "Queue" at bounding box center [56, 15] width 16 height 10
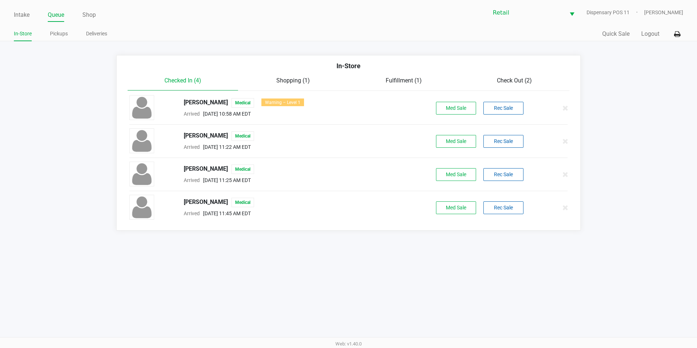
click at [514, 75] on div "In-Store" at bounding box center [348, 68] width 453 height 15
click at [514, 78] on span "Check Out (2)" at bounding box center [514, 80] width 35 height 7
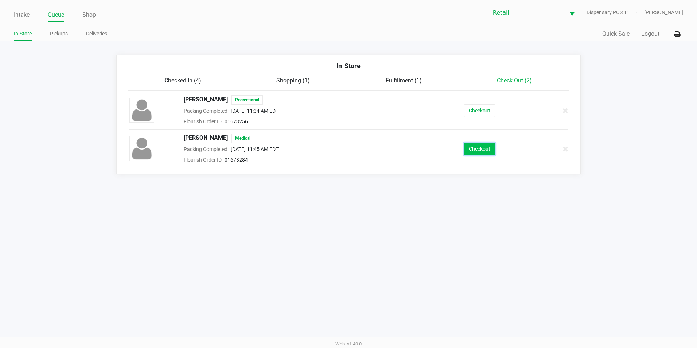
click at [474, 152] on button "Checkout" at bounding box center [479, 148] width 31 height 13
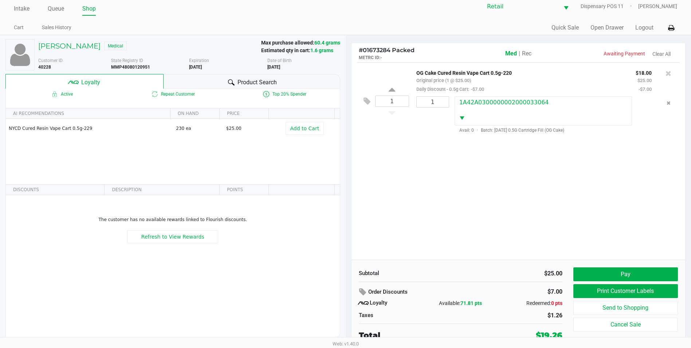
scroll to position [7, 0]
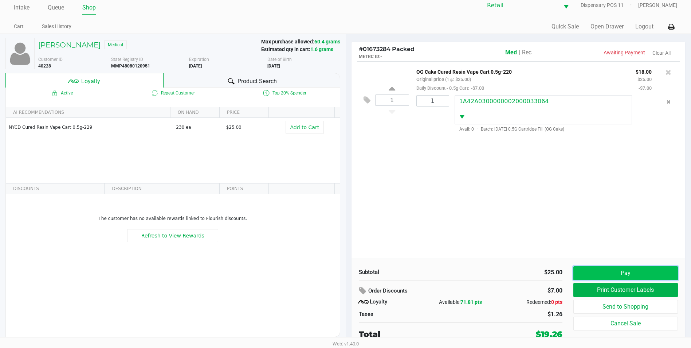
click at [622, 275] on button "Pay" at bounding box center [626, 273] width 105 height 14
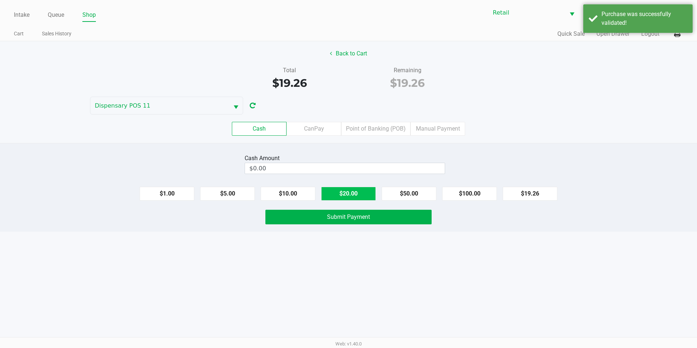
click at [335, 192] on button "$20.00" at bounding box center [348, 194] width 55 height 14
type input "$20.00"
click at [320, 212] on button "Submit Payment" at bounding box center [348, 217] width 166 height 15
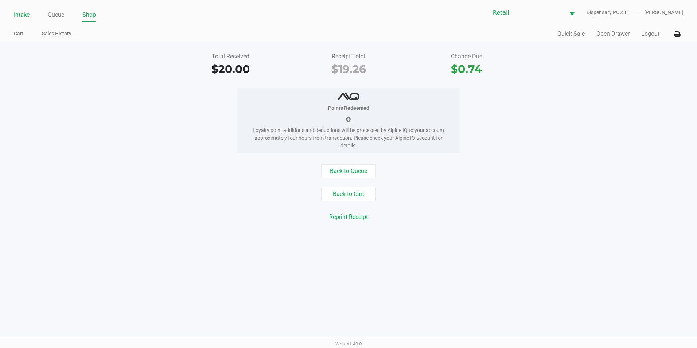
click at [23, 18] on link "Intake" at bounding box center [22, 15] width 16 height 10
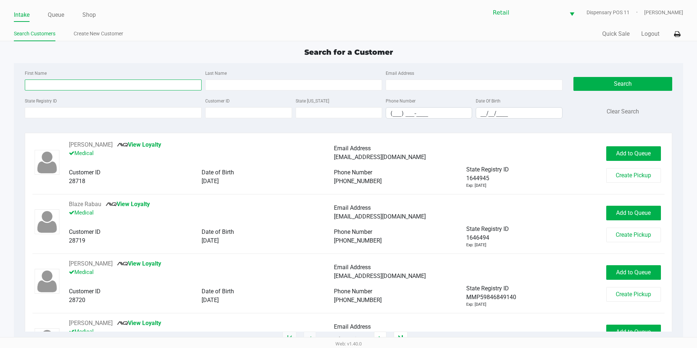
drag, startPoint x: 50, startPoint y: 87, endPoint x: 56, endPoint y: 65, distance: 23.1
click at [50, 87] on input "First Name" at bounding box center [113, 84] width 177 height 11
type input "alan"
click at [481, 106] on div "Date Of Birth __/__/____" at bounding box center [519, 107] width 90 height 22
click at [479, 111] on input "__/__/____" at bounding box center [519, 112] width 86 height 11
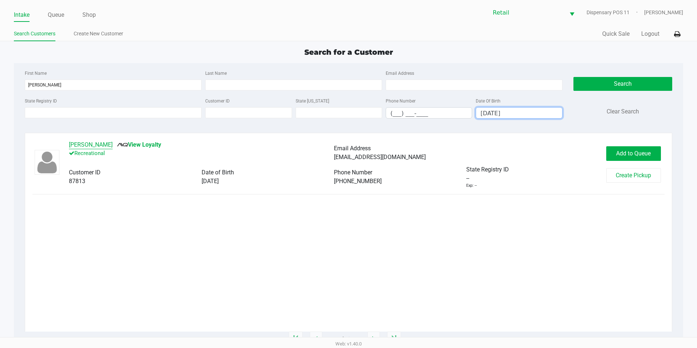
type input "12/04/1992"
click at [91, 147] on button "Alan Orellana" at bounding box center [91, 144] width 44 height 9
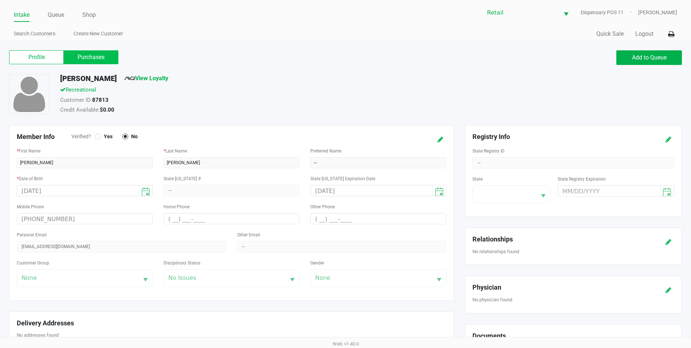
click at [95, 55] on label "Purchases" at bounding box center [91, 57] width 55 height 14
click at [0, 0] on 1 "Purchases" at bounding box center [0, 0] width 0 height 0
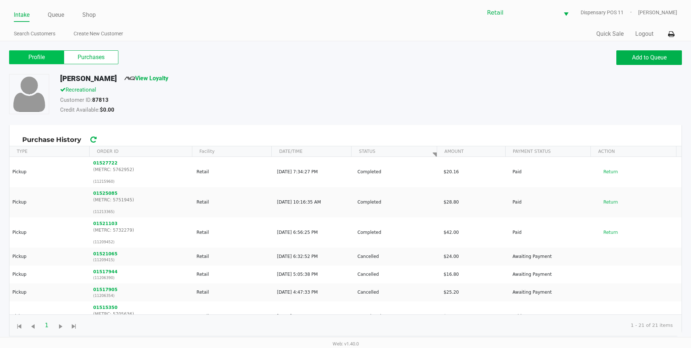
click at [43, 56] on label "Profile" at bounding box center [36, 57] width 55 height 14
click at [0, 0] on 0 "Profile" at bounding box center [0, 0] width 0 height 0
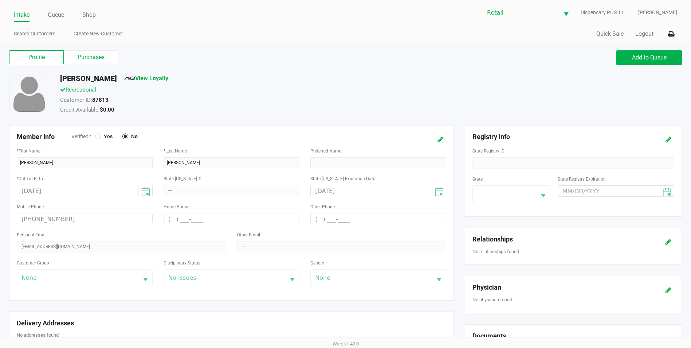
click at [293, 91] on div "Recreational" at bounding box center [266, 91] width 422 height 10
click at [93, 63] on label "Purchases" at bounding box center [91, 57] width 55 height 14
click at [0, 0] on 1 "Purchases" at bounding box center [0, 0] width 0 height 0
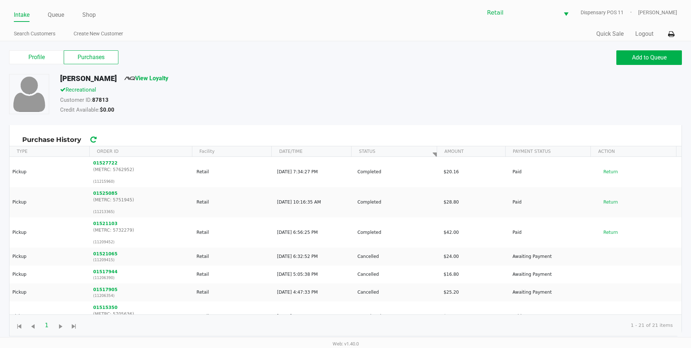
click at [26, 18] on link "Intake" at bounding box center [22, 15] width 16 height 10
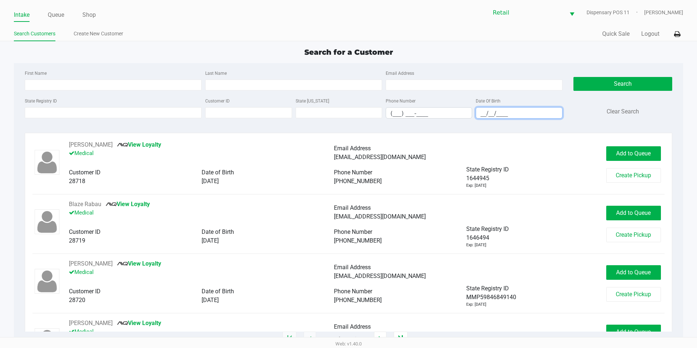
click at [482, 110] on input "__/__/____" at bounding box center [519, 112] width 86 height 11
drag, startPoint x: 107, startPoint y: 93, endPoint x: 110, endPoint y: 87, distance: 6.2
click at [107, 93] on div "First Name Last Name Email Address" at bounding box center [293, 82] width 541 height 28
click at [110, 87] on input "First Name" at bounding box center [113, 84] width 177 height 11
type input "fran"
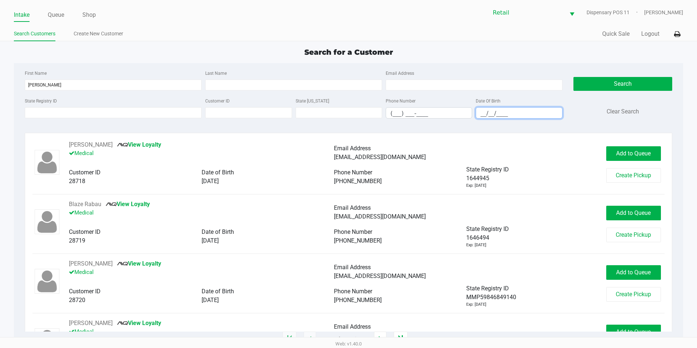
click at [478, 112] on input "__/__/____" at bounding box center [519, 112] width 86 height 11
type input "05/04/1951"
click at [607, 83] on button "Search" at bounding box center [622, 84] width 99 height 14
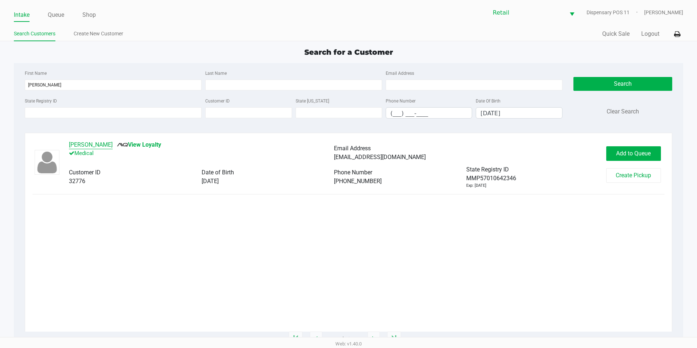
click at [93, 142] on button "Frank Casale" at bounding box center [91, 144] width 44 height 9
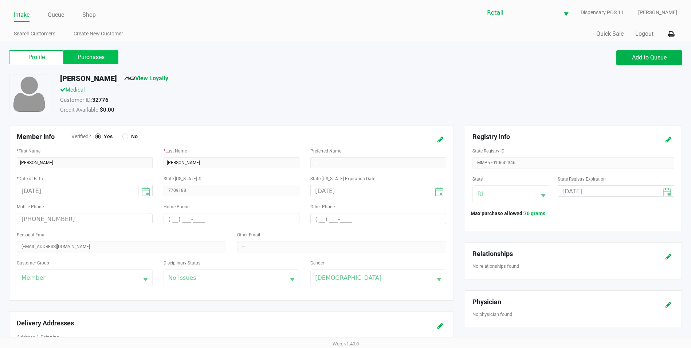
click at [81, 54] on label "Purchases" at bounding box center [91, 57] width 55 height 14
click at [0, 0] on 1 "Purchases" at bounding box center [0, 0] width 0 height 0
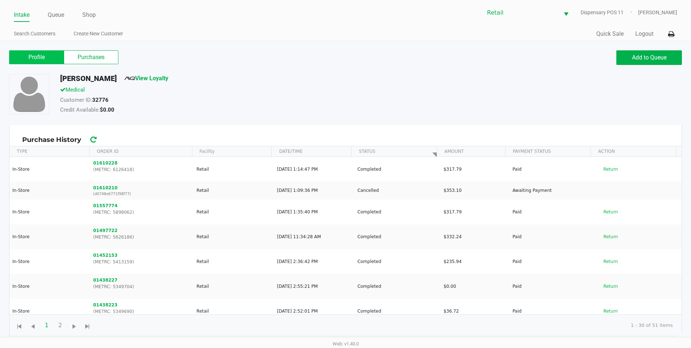
click at [33, 59] on label "Profile" at bounding box center [36, 57] width 55 height 14
click at [0, 0] on 0 "Profile" at bounding box center [0, 0] width 0 height 0
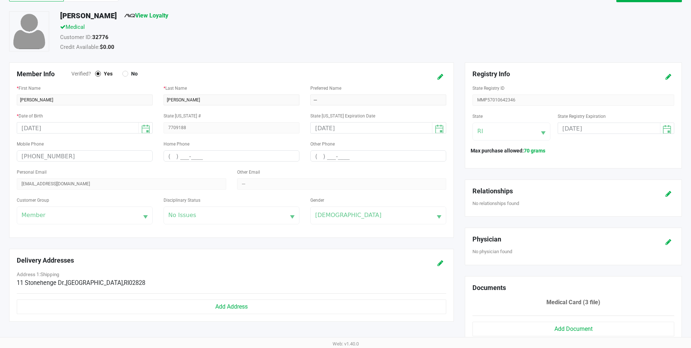
scroll to position [73, 0]
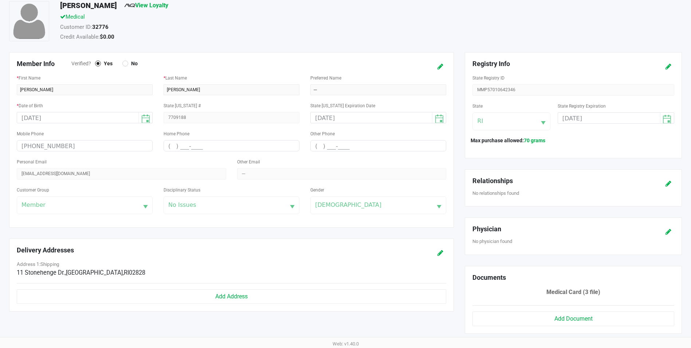
click at [55, 175] on div "Personal Email frankcasale42@gmaill.com" at bounding box center [122, 168] width 210 height 22
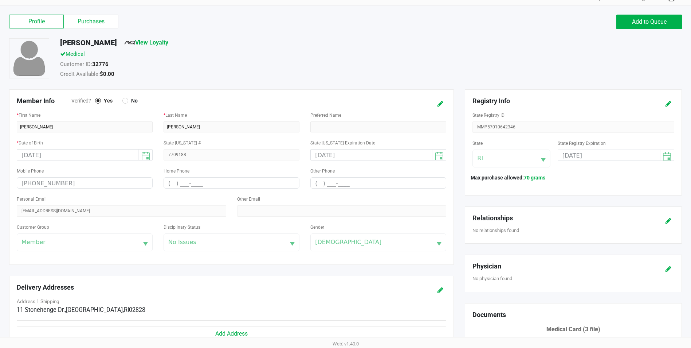
scroll to position [0, 0]
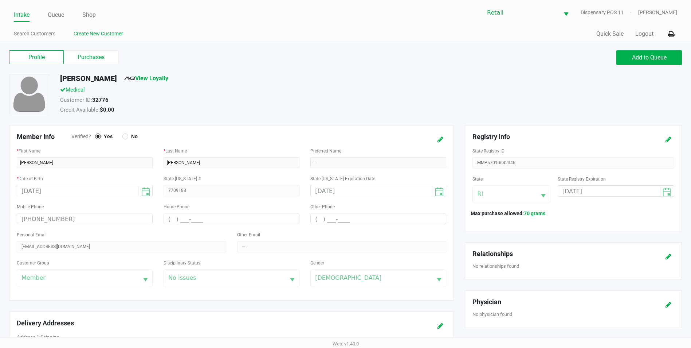
click at [97, 34] on link "Create New Customer" at bounding box center [99, 33] width 50 height 9
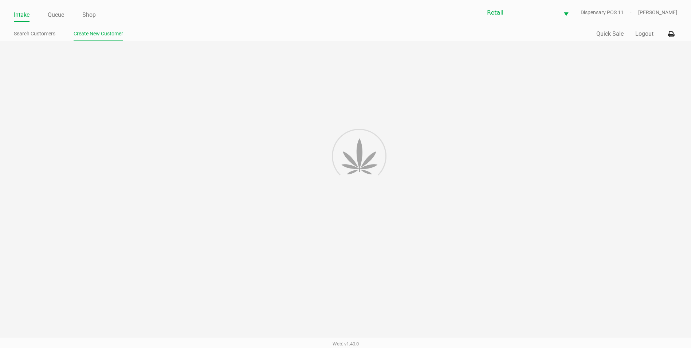
type input "(___) ___-____"
type input "Frank"
type input "Casale"
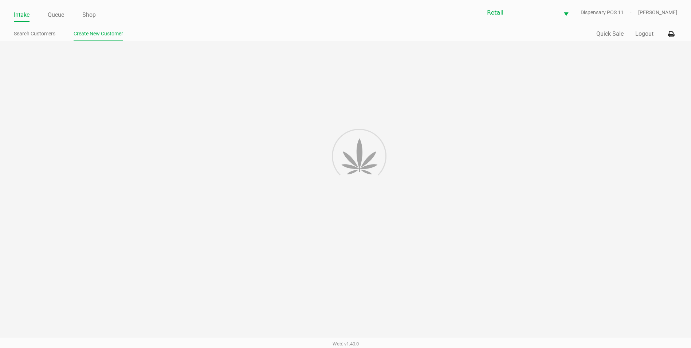
type input "---"
type input "7709188"
type input "(401) 949-0737"
type input "( __) ___-____"
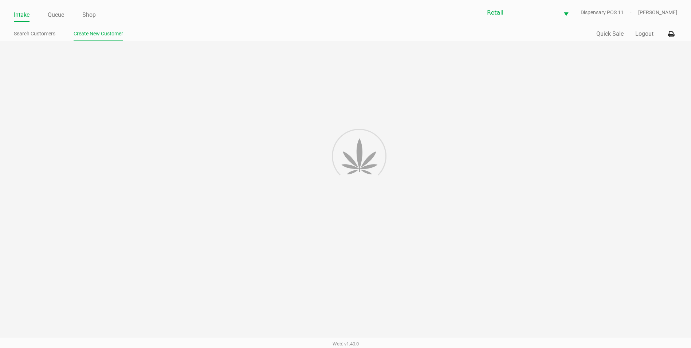
type input "frankcasale42@gmaill.com"
type input "---"
type input "MMP57010642346"
type input "05/04/1951"
type input "05/04/2026"
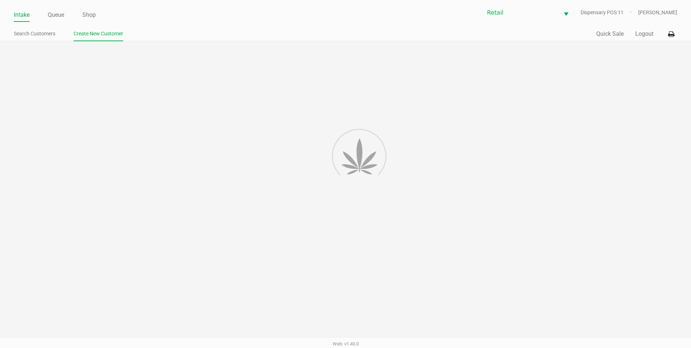
type input "05/09/2026"
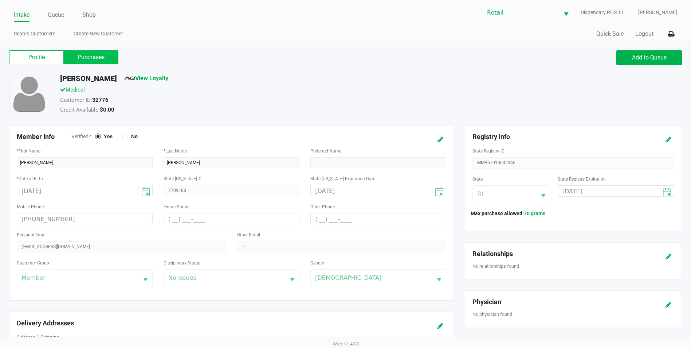
click at [89, 54] on label "Purchases" at bounding box center [91, 57] width 55 height 14
click at [0, 0] on 1 "Purchases" at bounding box center [0, 0] width 0 height 0
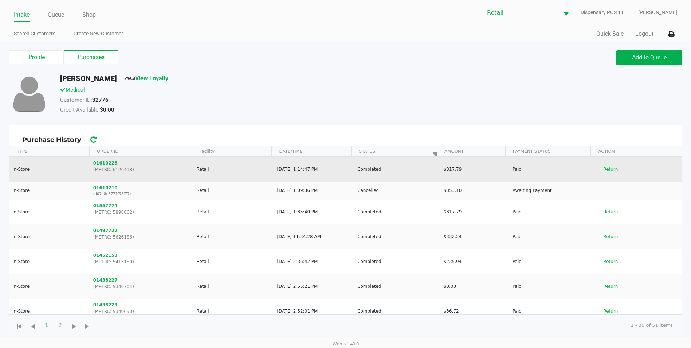
click at [112, 161] on button "01610228" at bounding box center [105, 163] width 24 height 7
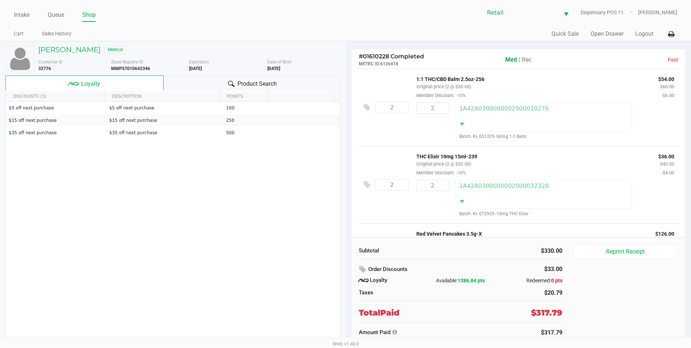
drag, startPoint x: 442, startPoint y: 82, endPoint x: 484, endPoint y: 74, distance: 42.7
click at [484, 74] on div "2 1:1 THC/CBD Balm 2.5oz-256 Original price (2 @ $30.00) Member Discount: -10% …" at bounding box center [518, 106] width 323 height 77
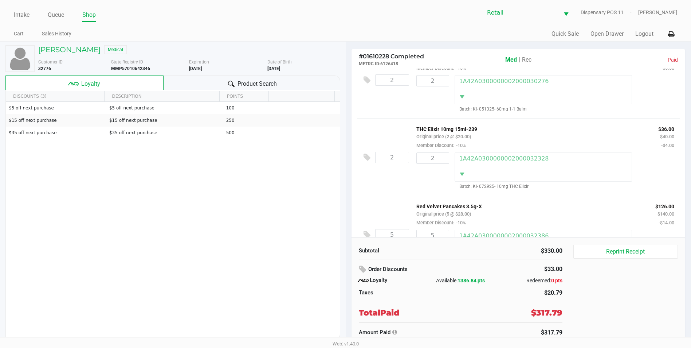
scroll to position [73, 0]
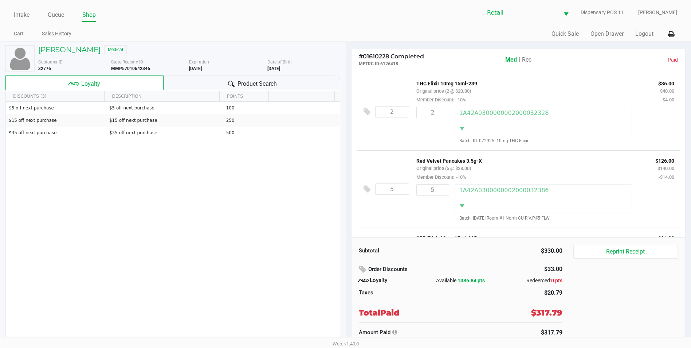
drag, startPoint x: 434, startPoint y: 164, endPoint x: 499, endPoint y: 163, distance: 64.5
click at [499, 163] on p "Red Velvet Pancakes 3.5g-X" at bounding box center [530, 160] width 228 height 8
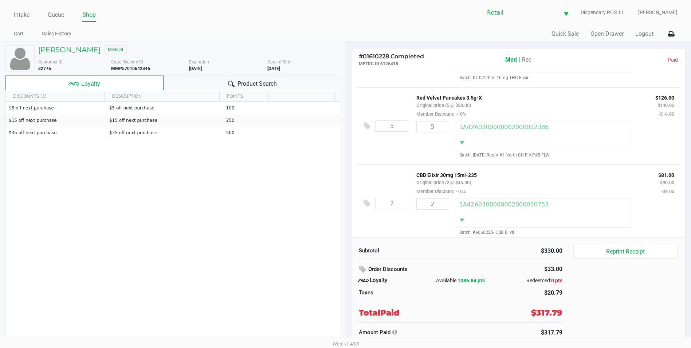
scroll to position [145, 0]
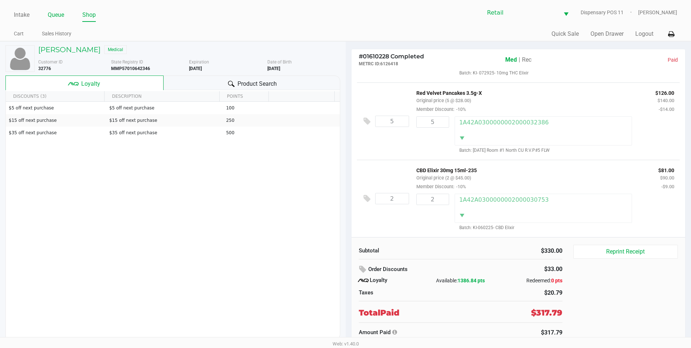
click at [58, 19] on link "Queue" at bounding box center [56, 15] width 16 height 10
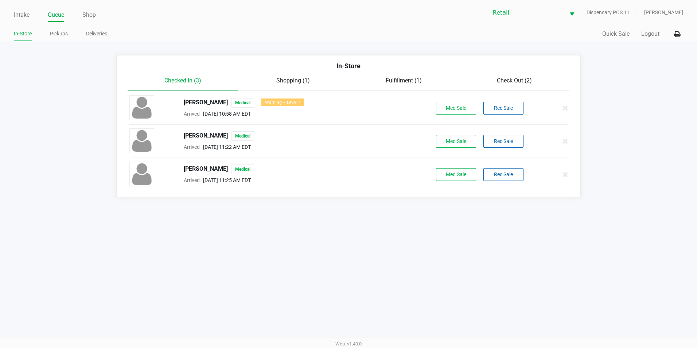
click at [524, 84] on span "Check Out (2)" at bounding box center [514, 80] width 35 height 7
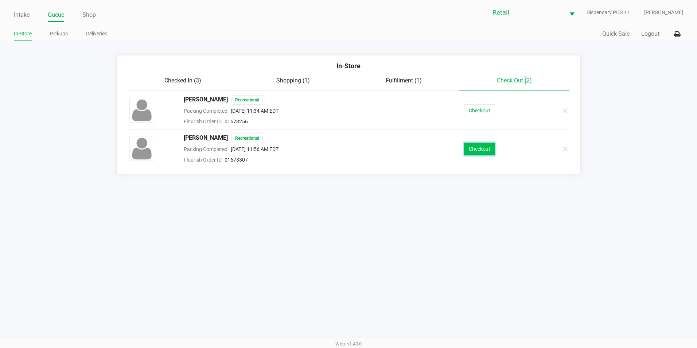
click at [478, 152] on button "Checkout" at bounding box center [479, 148] width 31 height 13
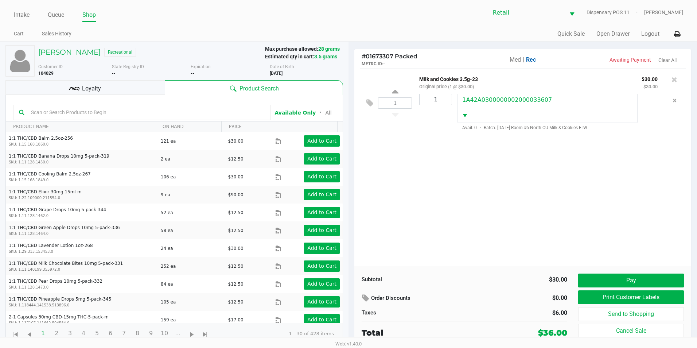
click at [623, 289] on div "Pay Print Customer Labels Send to Shopping Cancel Sale" at bounding box center [633, 305] width 111 height 65
click at [627, 279] on button "Pay" at bounding box center [631, 280] width 106 height 14
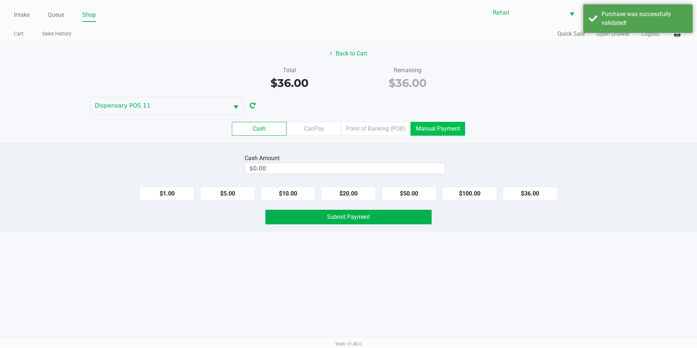
click at [443, 130] on label "Manual Payment" at bounding box center [437, 129] width 55 height 14
click at [0, 0] on 8 "Manual Payment" at bounding box center [0, 0] width 0 height 0
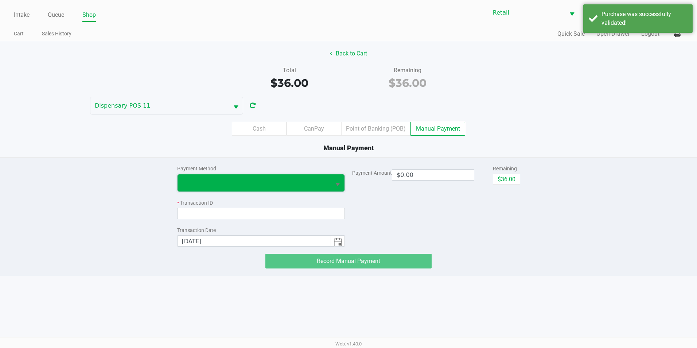
click at [277, 181] on span at bounding box center [254, 182] width 145 height 9
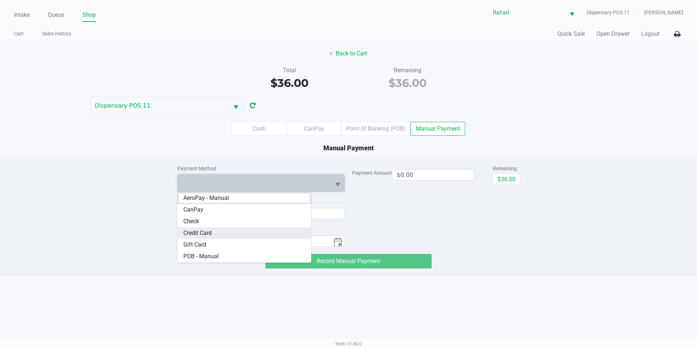
click at [228, 230] on Card "Credit Card" at bounding box center [244, 233] width 134 height 12
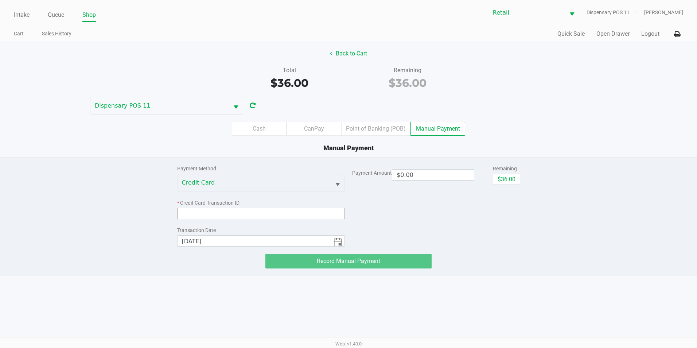
click at [224, 217] on input at bounding box center [261, 213] width 168 height 11
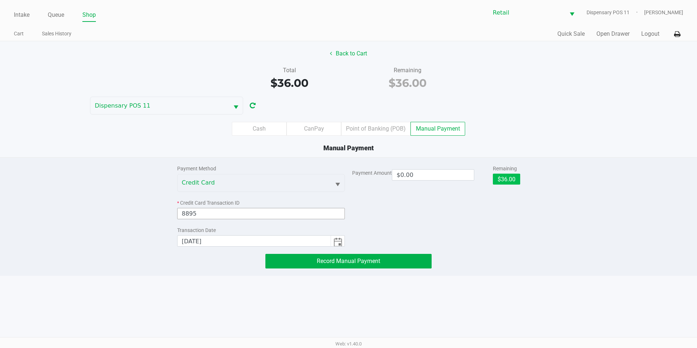
type input "8895"
click at [509, 181] on button "$36.00" at bounding box center [506, 178] width 27 height 11
type input "$36.00"
click at [384, 263] on button "Record Manual Payment" at bounding box center [348, 261] width 166 height 15
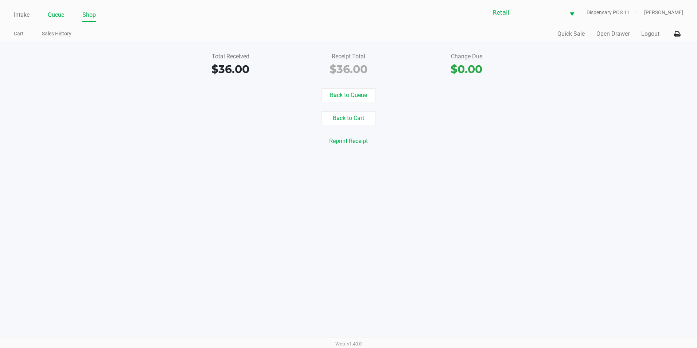
click at [58, 16] on link "Queue" at bounding box center [56, 15] width 16 height 10
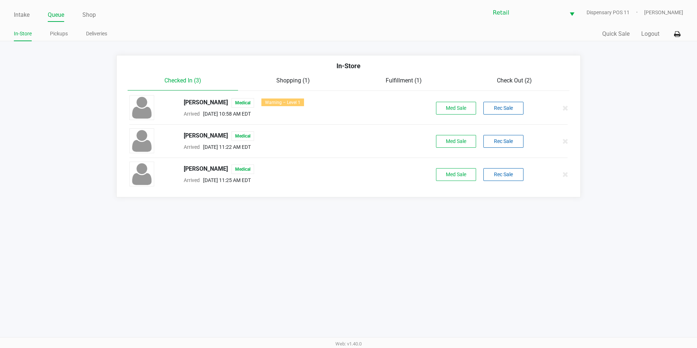
click at [58, 12] on link "Queue" at bounding box center [56, 15] width 16 height 10
click at [519, 77] on span "Check Out (2)" at bounding box center [514, 80] width 35 height 7
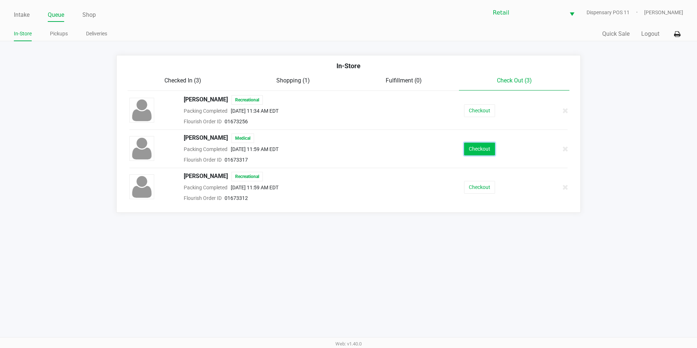
click at [473, 143] on button "Checkout" at bounding box center [479, 148] width 31 height 13
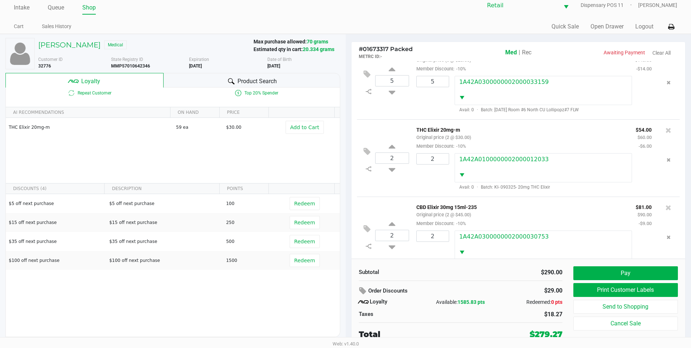
scroll to position [38, 0]
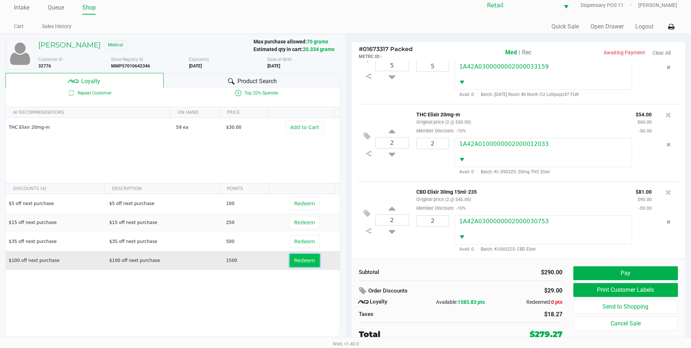
click at [311, 255] on button "Redeem" at bounding box center [305, 260] width 30 height 13
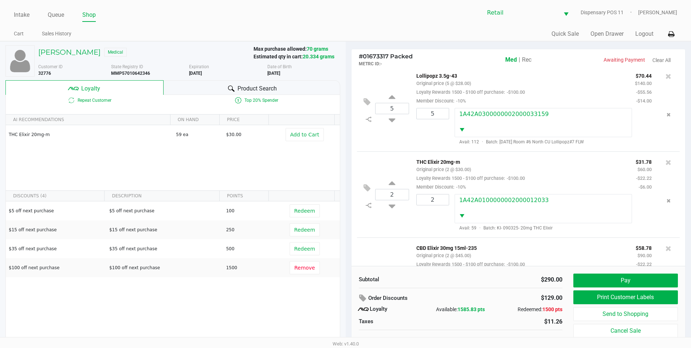
scroll to position [0, 0]
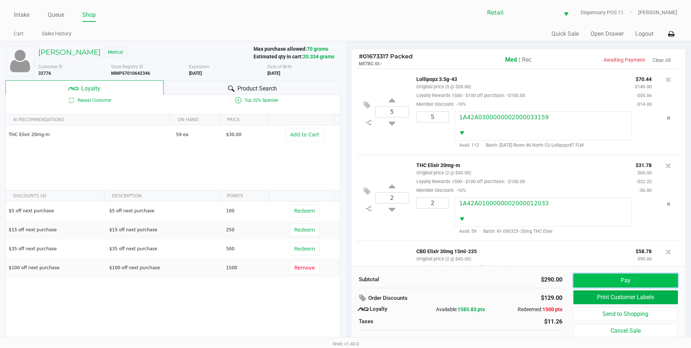
click at [659, 275] on button "Pay" at bounding box center [626, 280] width 105 height 14
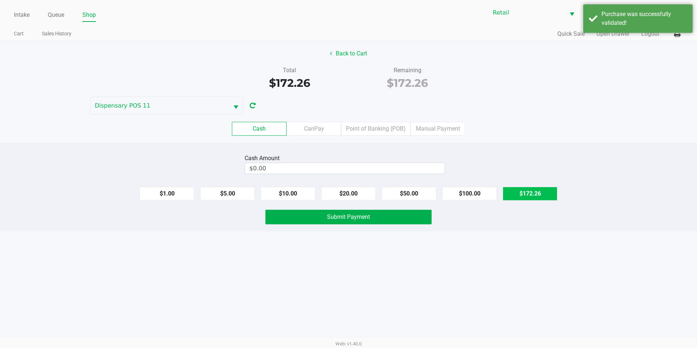
click at [516, 195] on button "$172.26" at bounding box center [529, 194] width 55 height 14
type input "$172.26"
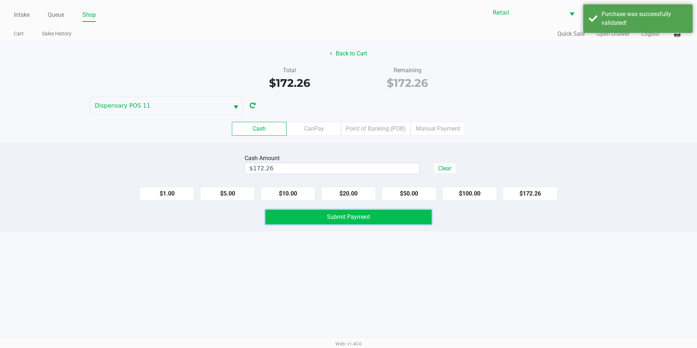
click at [369, 219] on span "Submit Payment" at bounding box center [348, 216] width 43 height 7
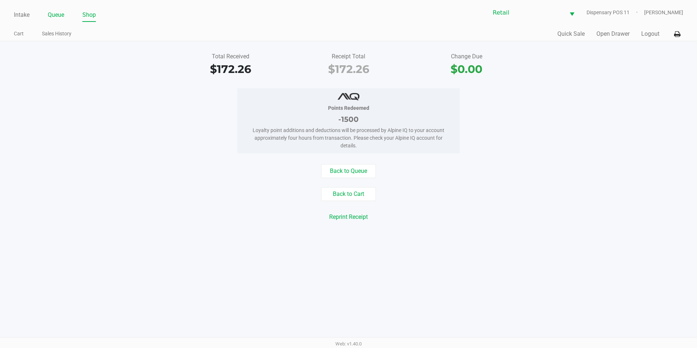
click at [53, 17] on link "Queue" at bounding box center [56, 15] width 16 height 10
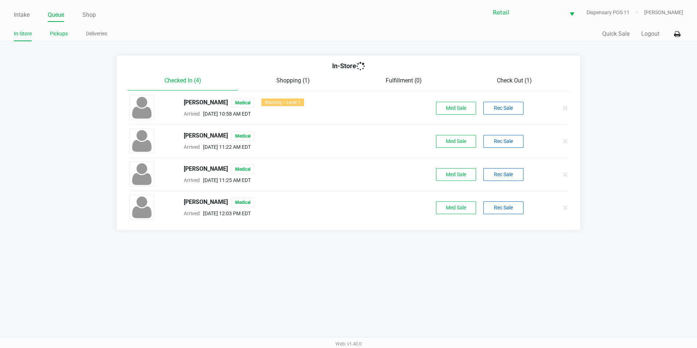
click at [51, 34] on link "Pickups" at bounding box center [59, 33] width 18 height 9
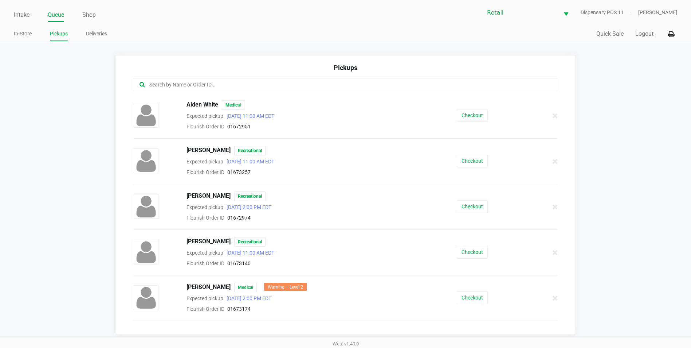
click at [321, 89] on input "text" at bounding box center [334, 85] width 371 height 8
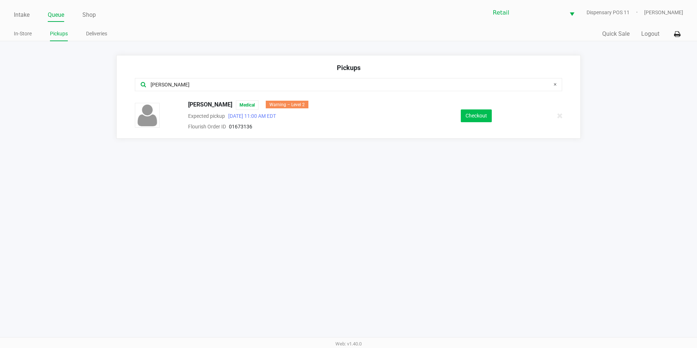
type input "thom"
click at [469, 120] on button "Checkout" at bounding box center [476, 115] width 31 height 13
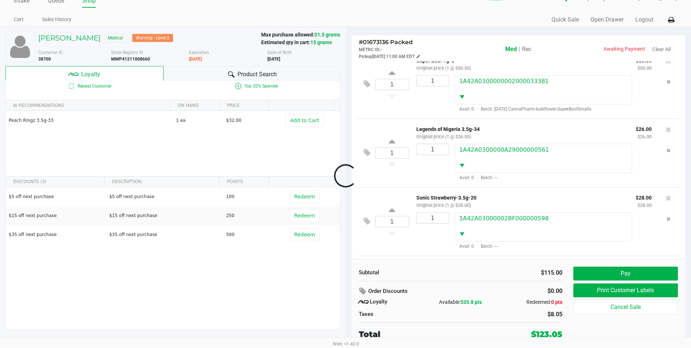
scroll to position [70, 0]
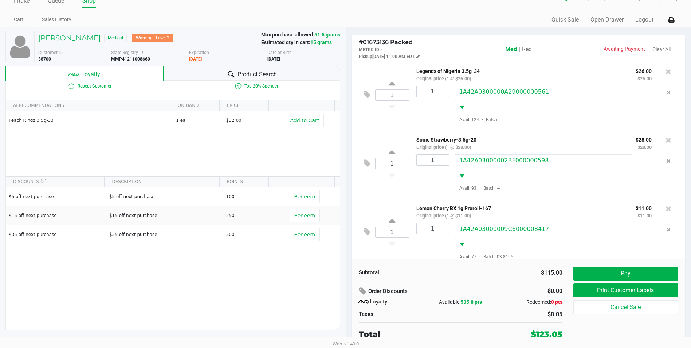
drag, startPoint x: 192, startPoint y: 58, endPoint x: 215, endPoint y: 56, distance: 23.0
click at [215, 56] on div "Expiration 10/23/2025" at bounding box center [228, 55] width 78 height 13
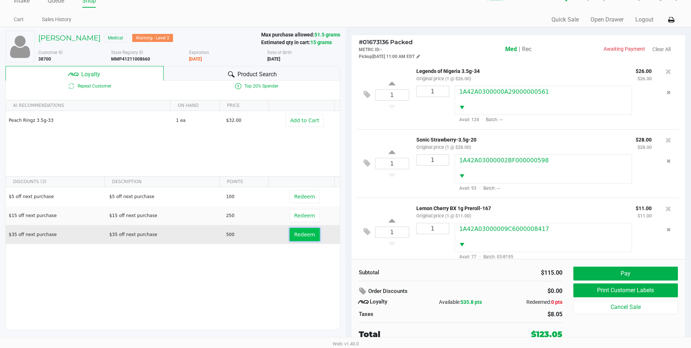
click at [297, 233] on span "Redeem" at bounding box center [304, 234] width 21 height 6
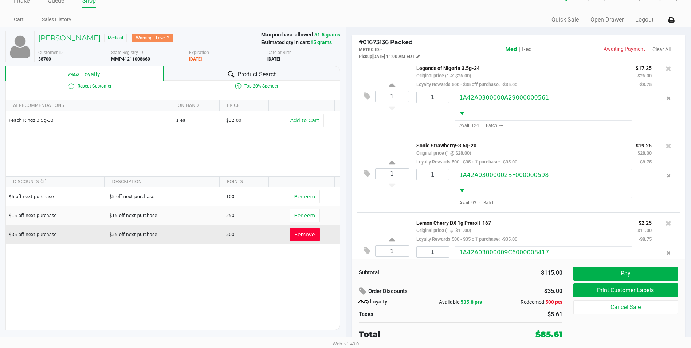
scroll to position [116, 0]
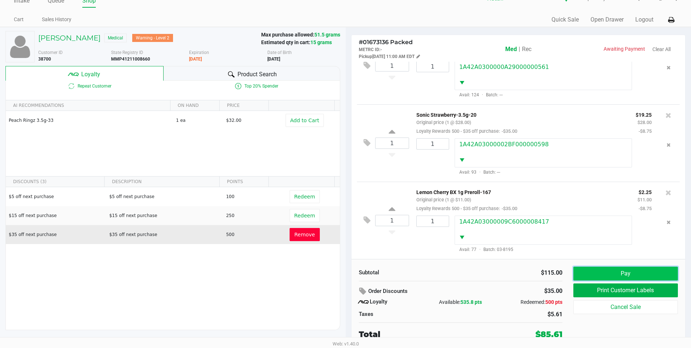
click at [655, 272] on button "Pay" at bounding box center [626, 273] width 105 height 14
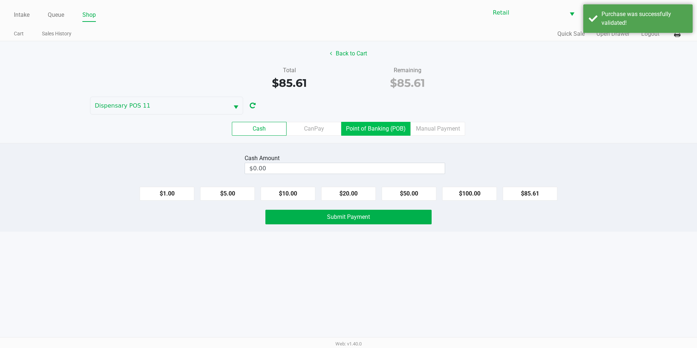
click at [367, 127] on label "Point of Banking (POB)" at bounding box center [375, 129] width 69 height 14
click at [0, 0] on 7 "Point of Banking (POB)" at bounding box center [0, 0] width 0 height 0
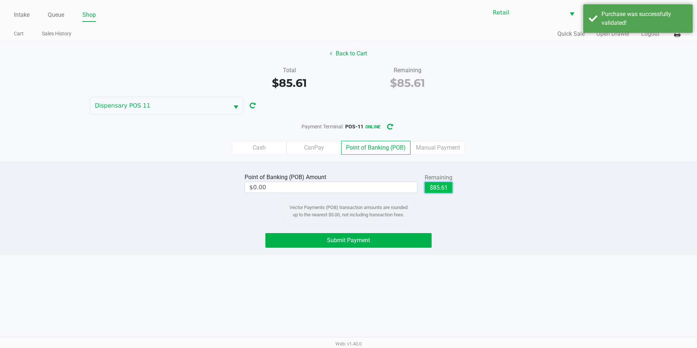
click at [436, 188] on button "$85.61" at bounding box center [438, 187] width 28 height 11
type input "$85.61"
click at [404, 239] on button "Submit Payment" at bounding box center [348, 240] width 166 height 15
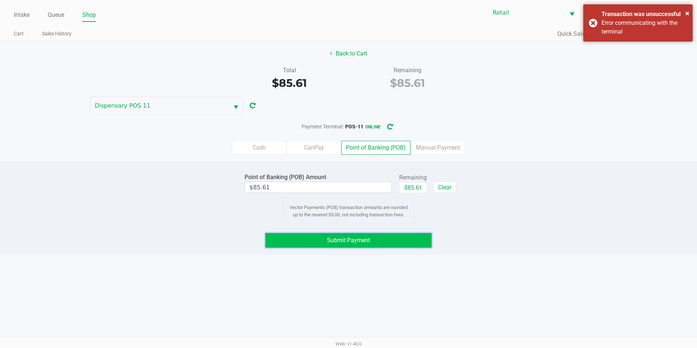
click at [386, 240] on button "Submit Payment" at bounding box center [348, 240] width 166 height 15
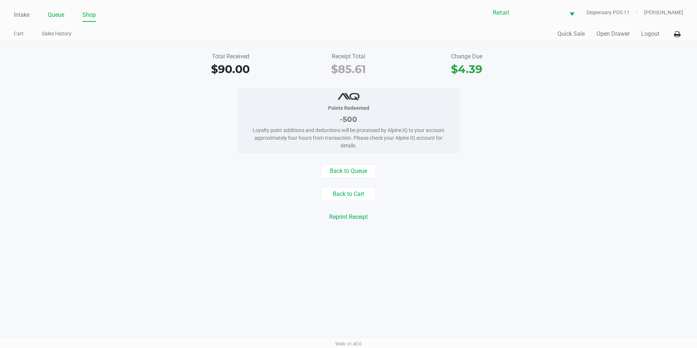
click at [60, 17] on link "Queue" at bounding box center [56, 15] width 16 height 10
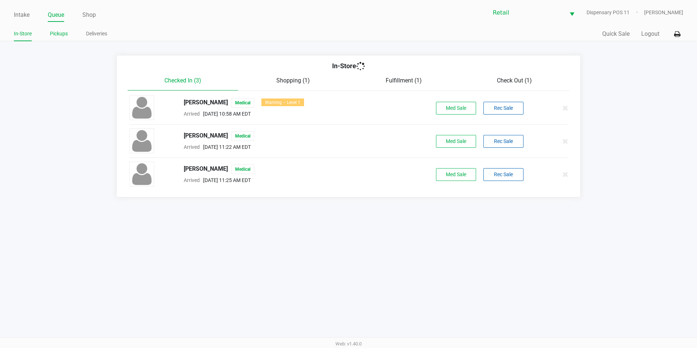
click at [52, 35] on link "Pickups" at bounding box center [59, 33] width 18 height 9
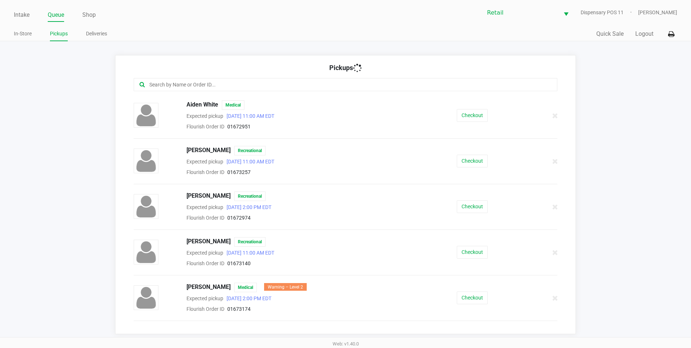
click at [278, 87] on input "text" at bounding box center [334, 85] width 371 height 8
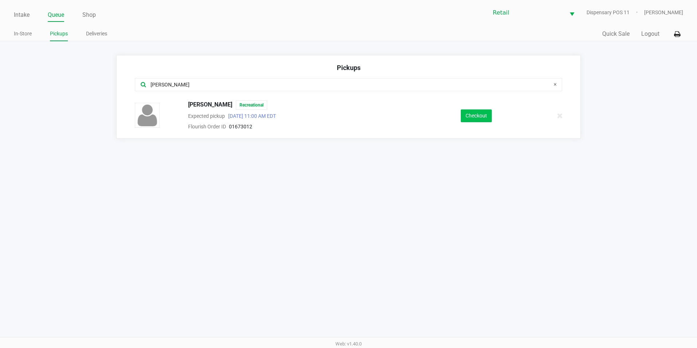
type input "josh"
click at [475, 118] on button "Checkout" at bounding box center [476, 115] width 31 height 13
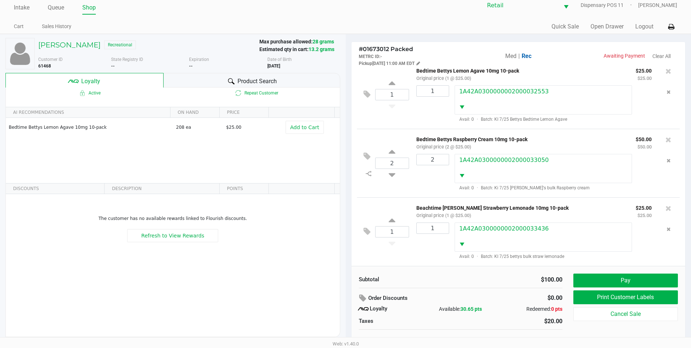
scroll to position [14, 0]
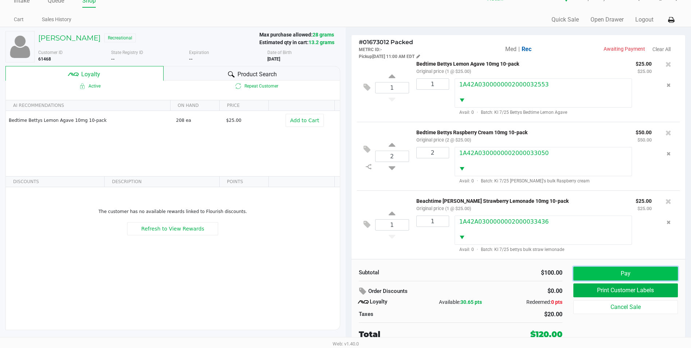
click at [659, 274] on button "Pay" at bounding box center [626, 273] width 105 height 14
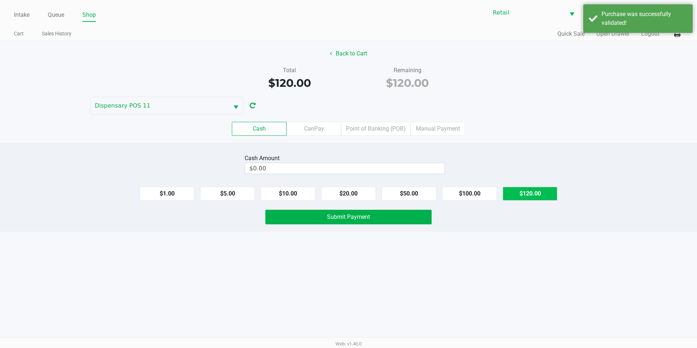
click at [539, 190] on button "$120.00" at bounding box center [529, 194] width 55 height 14
type input "$120.00"
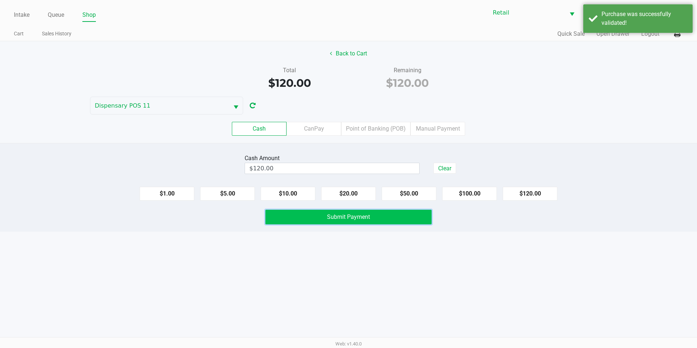
click at [325, 217] on button "Submit Payment" at bounding box center [348, 217] width 166 height 15
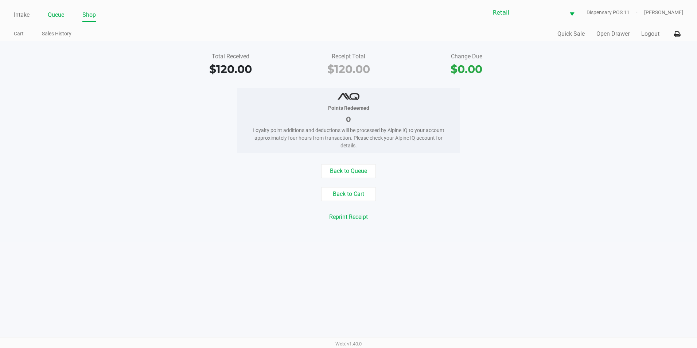
click at [63, 16] on ul "Intake Queue Shop" at bounding box center [181, 15] width 334 height 12
click at [60, 17] on link "Queue" at bounding box center [56, 15] width 16 height 10
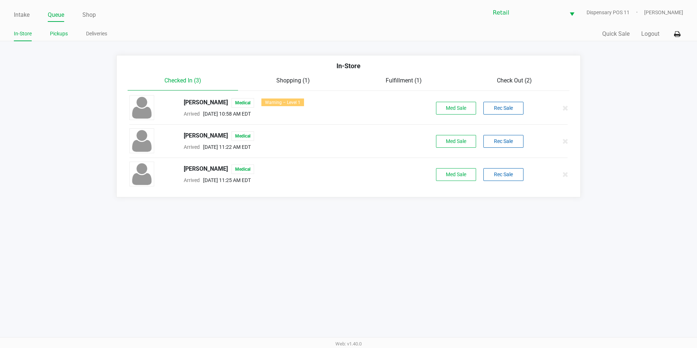
click at [60, 34] on link "Pickups" at bounding box center [59, 33] width 18 height 9
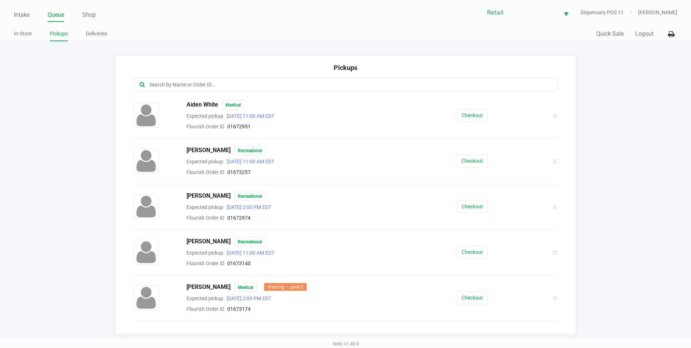
click at [158, 82] on input "text" at bounding box center [334, 85] width 371 height 8
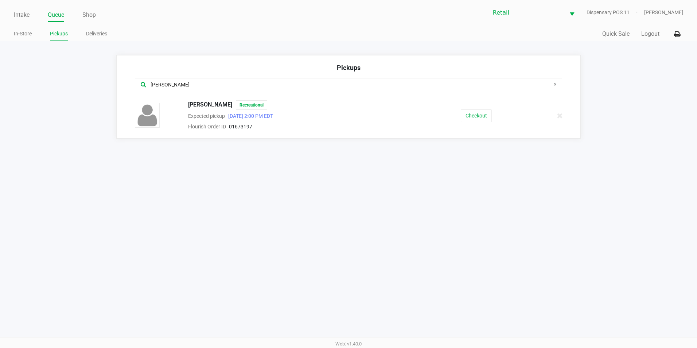
type input "sean"
click at [482, 123] on div "Sean Howe Recreational Expected pickup Sep 23, 2025 2:00 PM EDT Flourish Order …" at bounding box center [348, 115] width 438 height 31
click at [481, 117] on button "Checkout" at bounding box center [476, 115] width 31 height 13
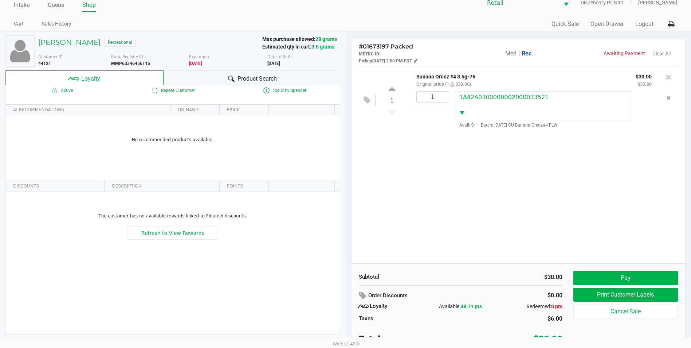
scroll to position [14, 0]
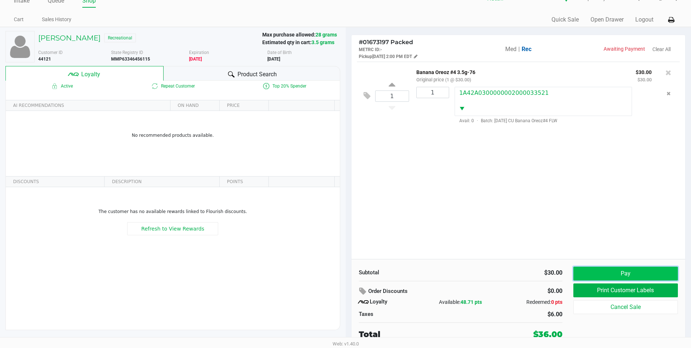
click at [585, 270] on button "Pay" at bounding box center [626, 273] width 105 height 14
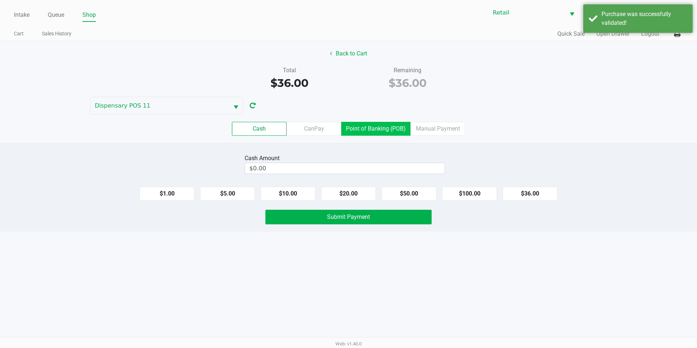
click at [359, 124] on label "Point of Banking (POB)" at bounding box center [375, 129] width 69 height 14
click at [0, 0] on 7 "Point of Banking (POB)" at bounding box center [0, 0] width 0 height 0
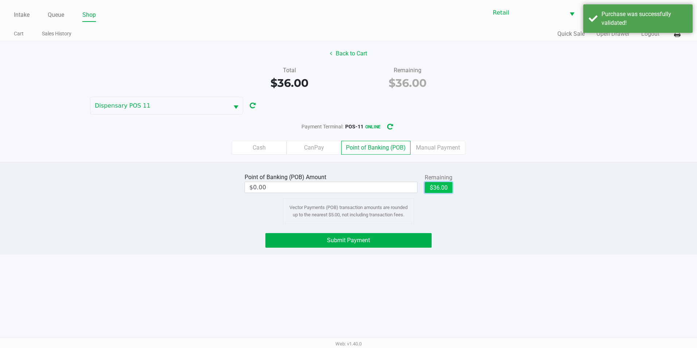
click at [432, 188] on button "$36.00" at bounding box center [438, 187] width 28 height 11
type input "$36.00"
click at [416, 238] on button "Submit Payment" at bounding box center [348, 240] width 166 height 15
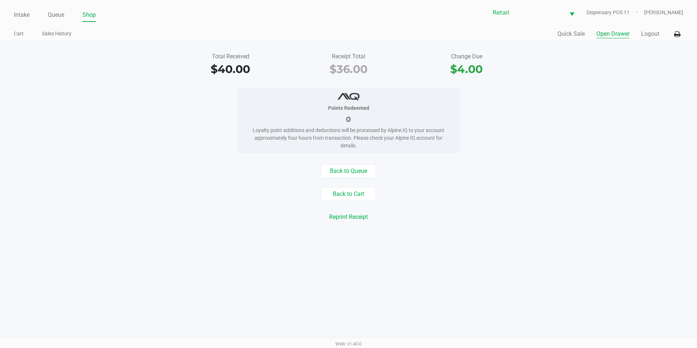
click at [616, 34] on button "Open Drawer" at bounding box center [612, 34] width 33 height 9
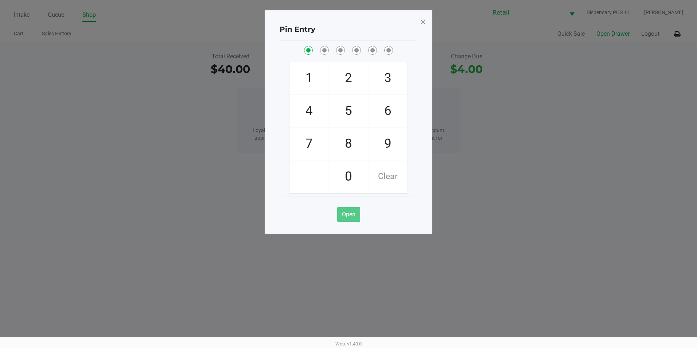
checkbox input "true"
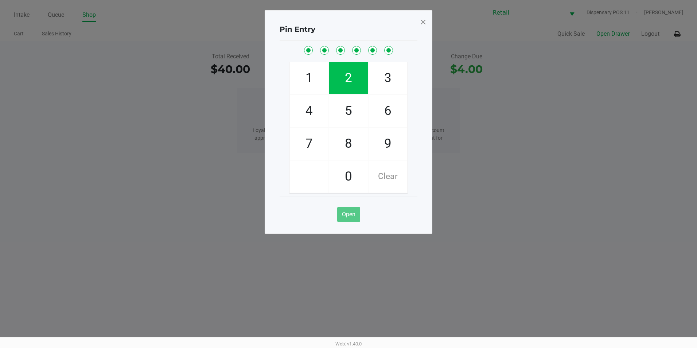
checkbox input "true"
click at [423, 21] on span at bounding box center [423, 22] width 7 height 12
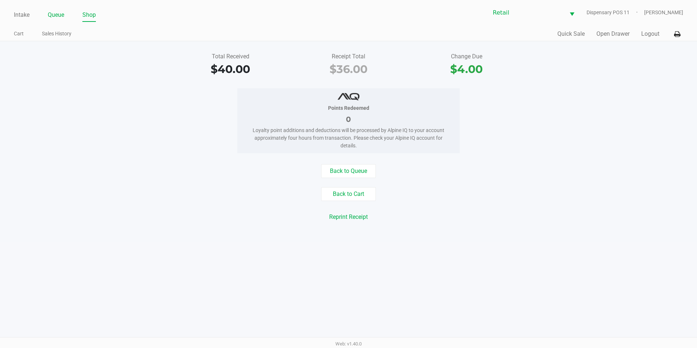
click at [50, 17] on link "Queue" at bounding box center [56, 15] width 16 height 10
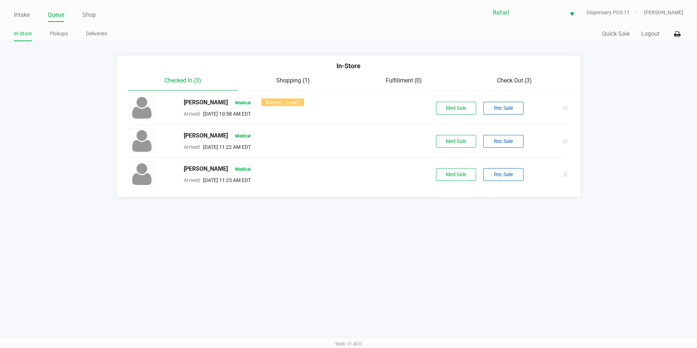
click at [513, 78] on span "Check Out (3)" at bounding box center [514, 80] width 35 height 7
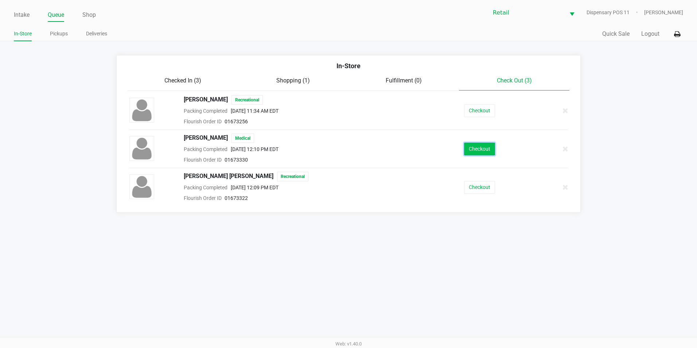
click at [478, 153] on button "Checkout" at bounding box center [479, 148] width 31 height 13
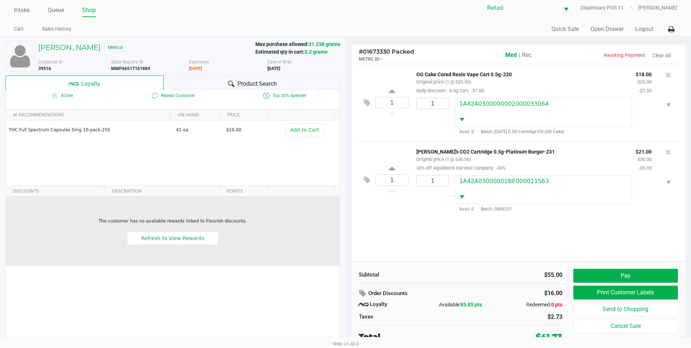
scroll to position [7, 0]
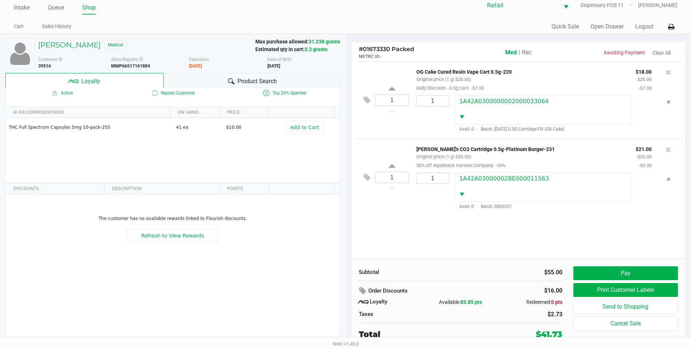
click at [459, 305] on div "Available: 85.85 pts" at bounding box center [461, 302] width 68 height 8
drag, startPoint x: 462, startPoint y: 304, endPoint x: 467, endPoint y: 303, distance: 4.8
click at [467, 303] on div "Available: 85.85 pts" at bounding box center [461, 302] width 68 height 8
drag, startPoint x: 467, startPoint y: 303, endPoint x: 453, endPoint y: 270, distance: 36.4
click at [453, 270] on div "Subtotal" at bounding box center [407, 272] width 97 height 8
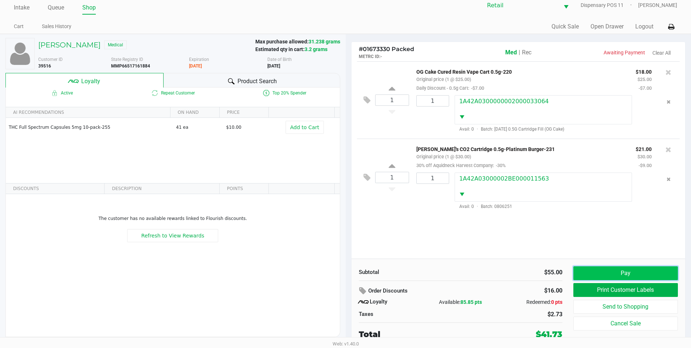
click at [640, 277] on button "Pay" at bounding box center [626, 273] width 105 height 14
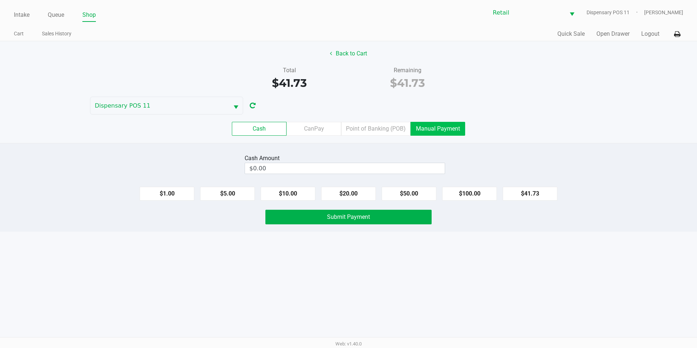
click at [431, 124] on label "Manual Payment" at bounding box center [437, 129] width 55 height 14
click at [0, 0] on 8 "Manual Payment" at bounding box center [0, 0] width 0 height 0
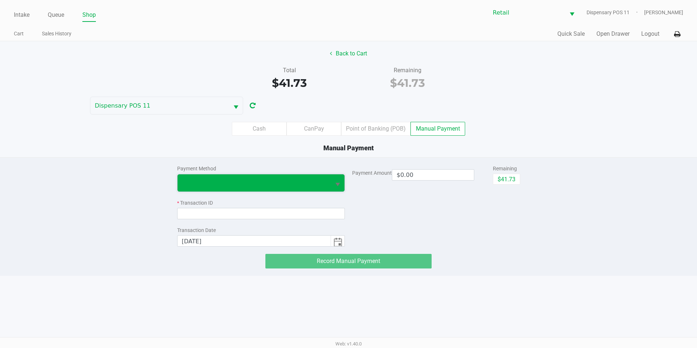
click at [257, 183] on span at bounding box center [254, 182] width 145 height 9
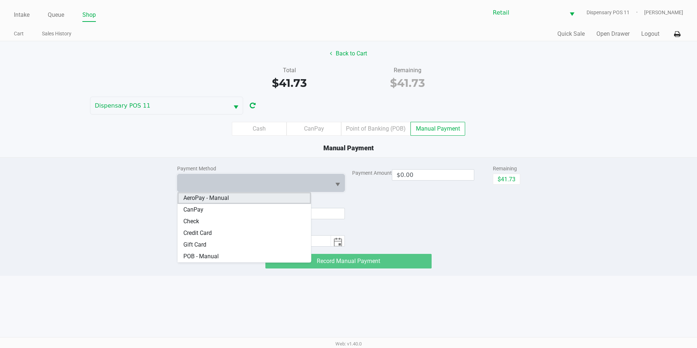
click at [214, 198] on span "AeroPay - Manual" at bounding box center [206, 197] width 46 height 9
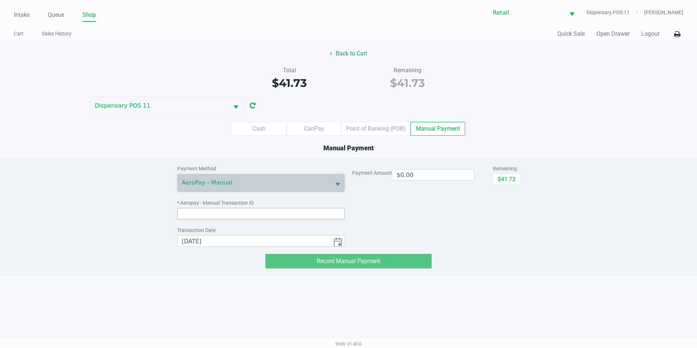
click at [210, 210] on input at bounding box center [261, 213] width 168 height 11
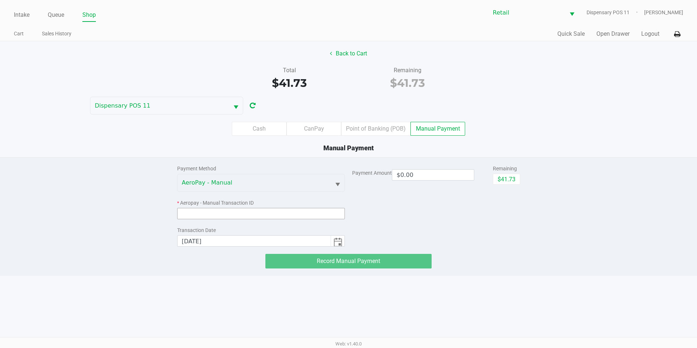
paste input "28031023"
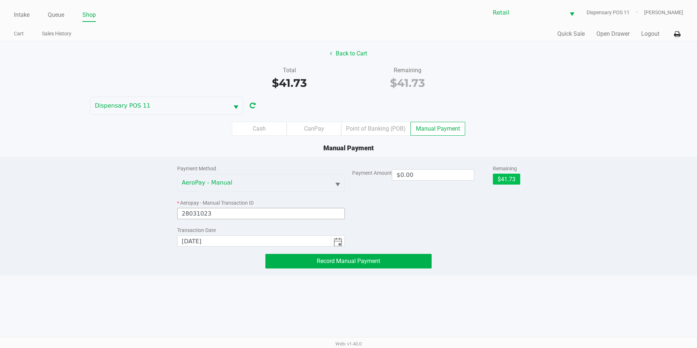
type input "28031023"
click at [504, 177] on button "$41.73" at bounding box center [506, 178] width 27 height 11
type input "$41.73"
click at [401, 265] on button "Record Manual Payment" at bounding box center [348, 261] width 166 height 15
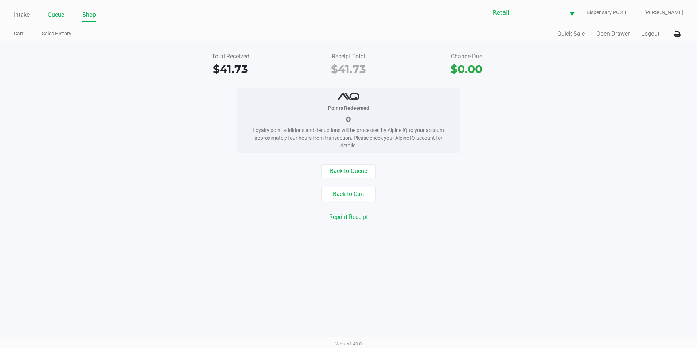
click at [48, 13] on link "Queue" at bounding box center [56, 15] width 16 height 10
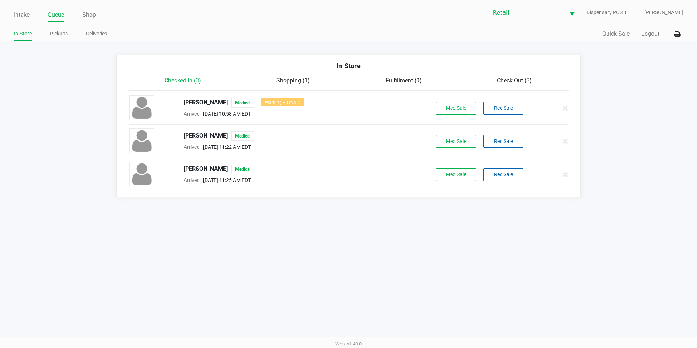
click at [528, 80] on span "Check Out (3)" at bounding box center [514, 80] width 35 height 7
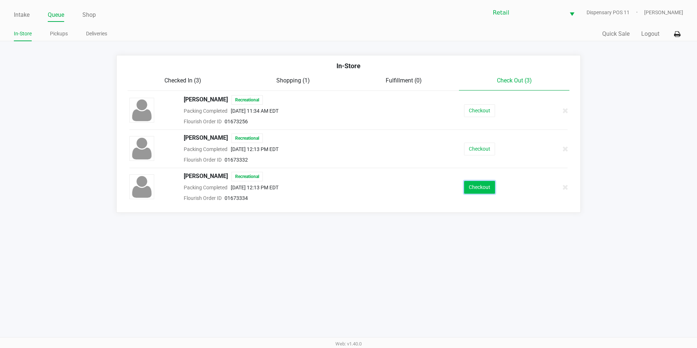
click at [474, 184] on button "Checkout" at bounding box center [479, 187] width 31 height 13
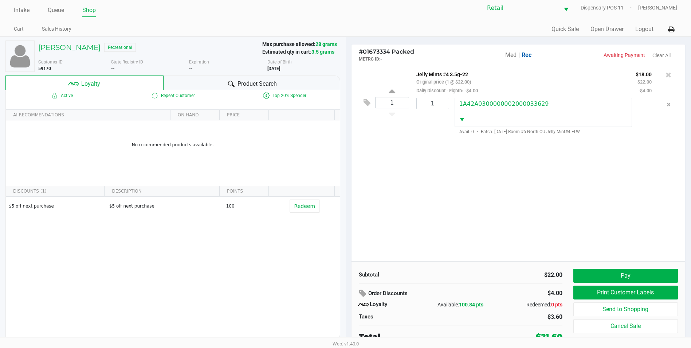
scroll to position [7, 0]
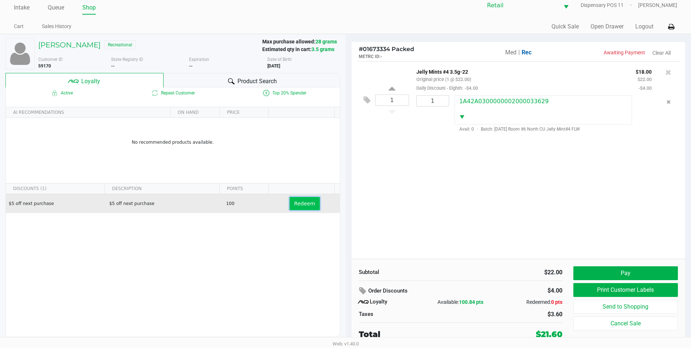
click at [304, 203] on span "Redeem" at bounding box center [304, 203] width 21 height 6
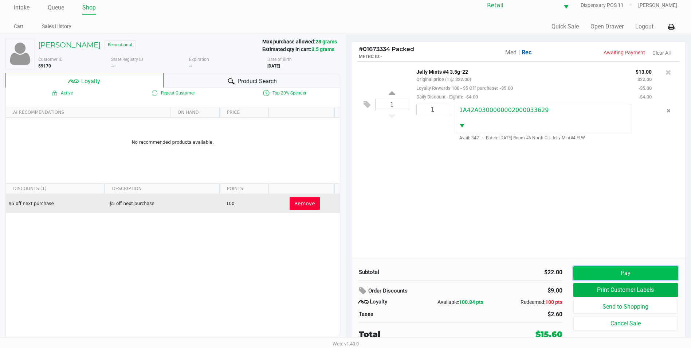
click at [602, 269] on button "Pay" at bounding box center [626, 273] width 105 height 14
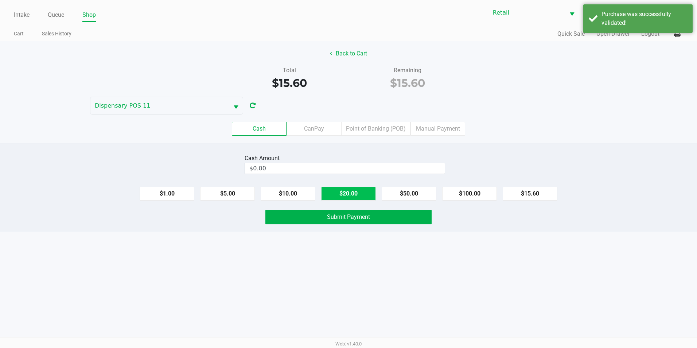
click at [369, 196] on button "$20.00" at bounding box center [348, 194] width 55 height 14
type input "$20.00"
click at [362, 222] on button "Submit Payment" at bounding box center [348, 217] width 166 height 15
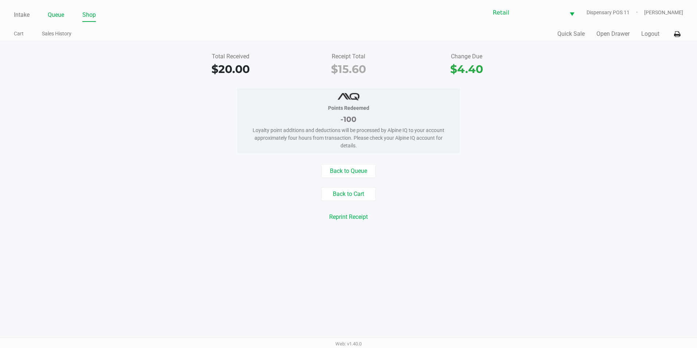
click at [50, 18] on link "Queue" at bounding box center [56, 15] width 16 height 10
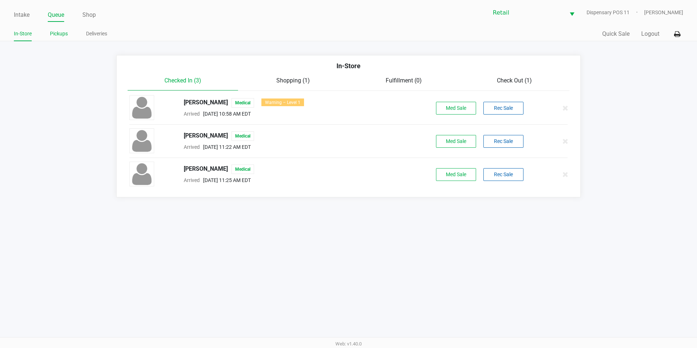
click at [63, 35] on link "Pickups" at bounding box center [59, 33] width 18 height 9
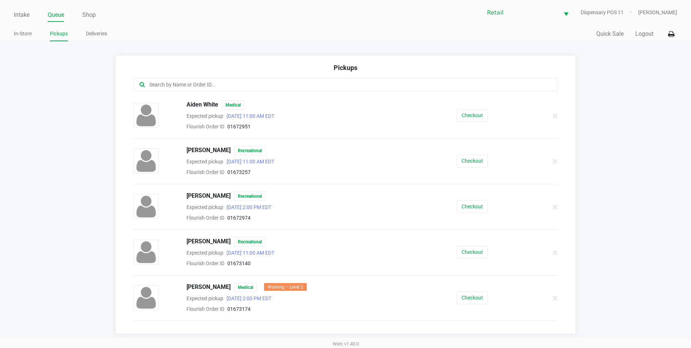
click at [201, 87] on input "text" at bounding box center [334, 85] width 371 height 8
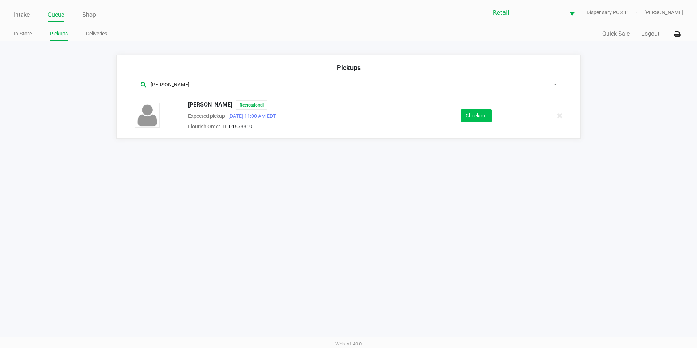
type input "chris"
click at [477, 118] on button "Checkout" at bounding box center [476, 115] width 31 height 13
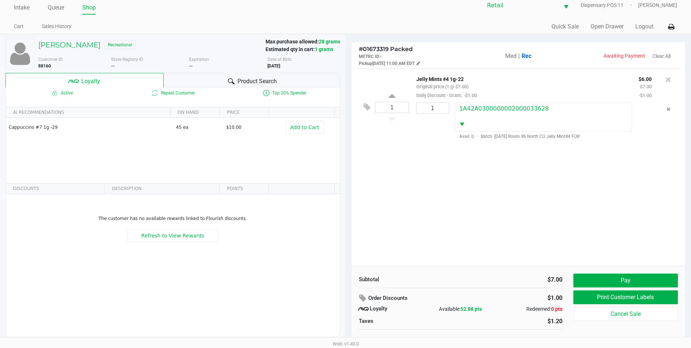
scroll to position [14, 0]
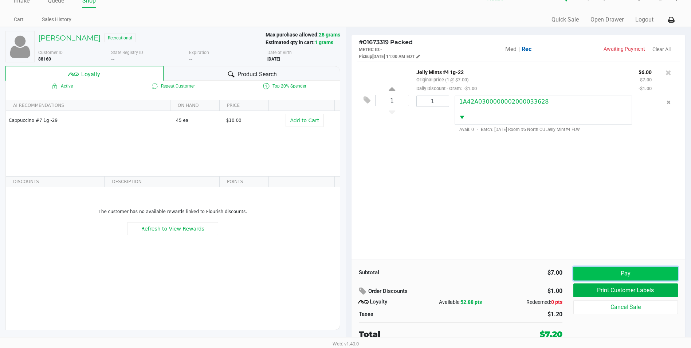
click at [595, 271] on button "Pay" at bounding box center [626, 273] width 105 height 14
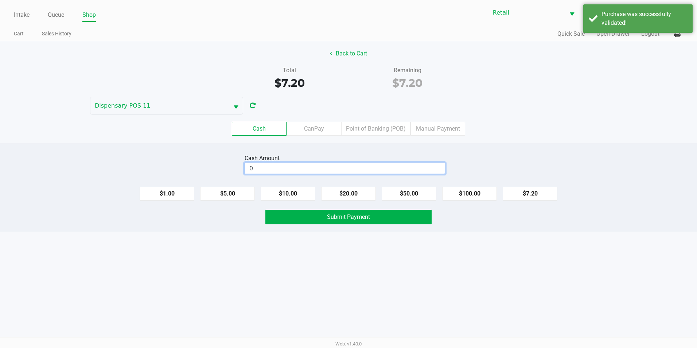
click at [368, 167] on input "0" at bounding box center [345, 168] width 200 height 11
type input "$8.00"
click at [361, 215] on span "Submit Payment" at bounding box center [348, 216] width 43 height 7
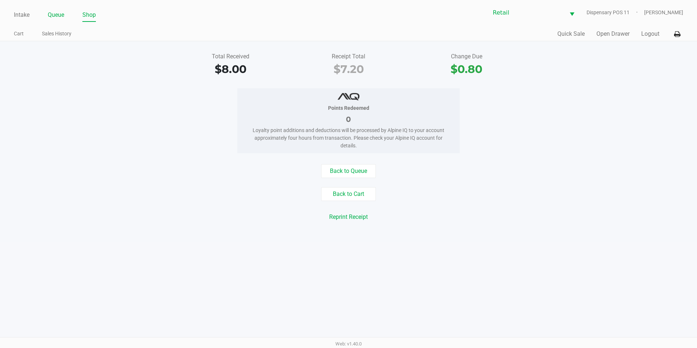
click at [57, 20] on link "Queue" at bounding box center [56, 15] width 16 height 10
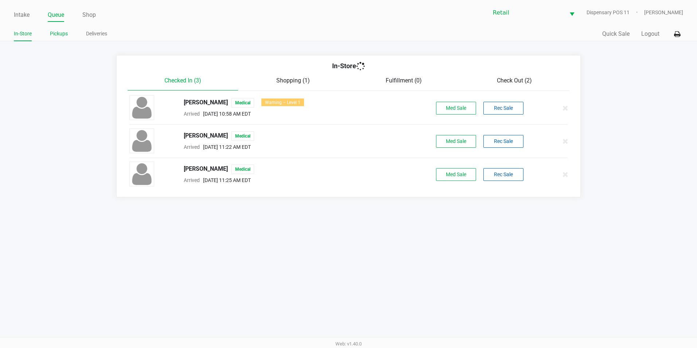
click at [60, 29] on link "Pickups" at bounding box center [59, 33] width 18 height 9
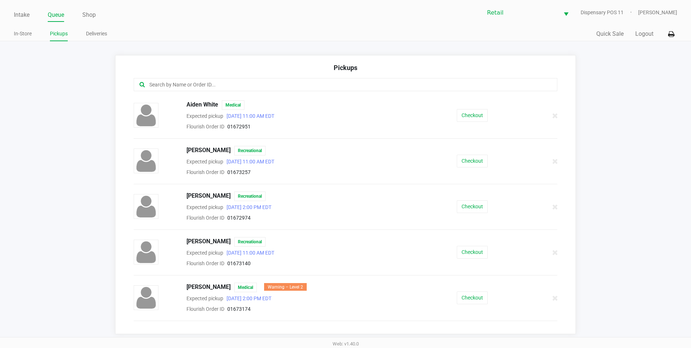
click at [418, 88] on input "text" at bounding box center [334, 85] width 371 height 8
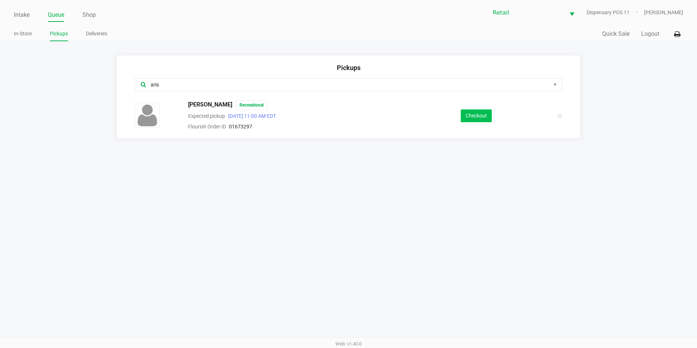
type input "aris"
click at [470, 119] on button "Checkout" at bounding box center [476, 115] width 31 height 13
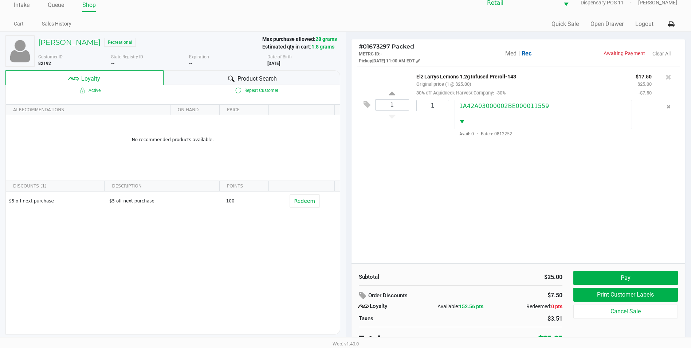
scroll to position [14, 0]
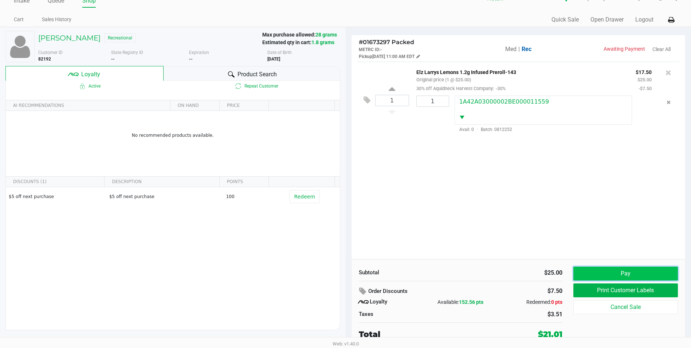
click at [613, 272] on button "Pay" at bounding box center [626, 273] width 105 height 14
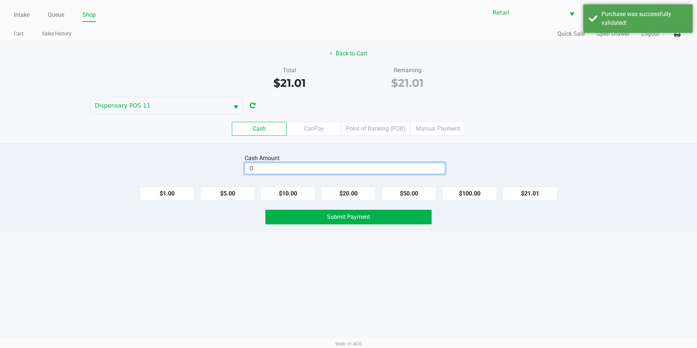
click at [381, 173] on input "0" at bounding box center [345, 168] width 200 height 11
type input "$22.00"
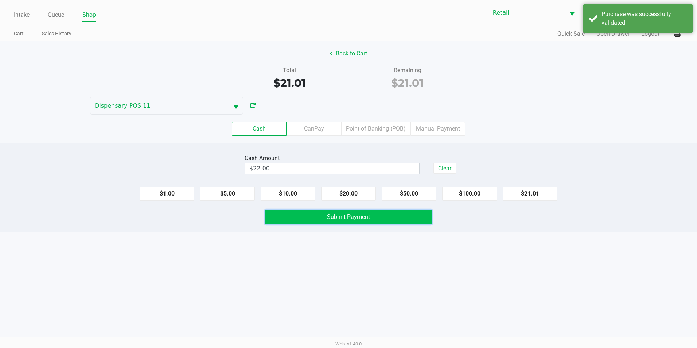
click at [348, 221] on button "Submit Payment" at bounding box center [348, 217] width 166 height 15
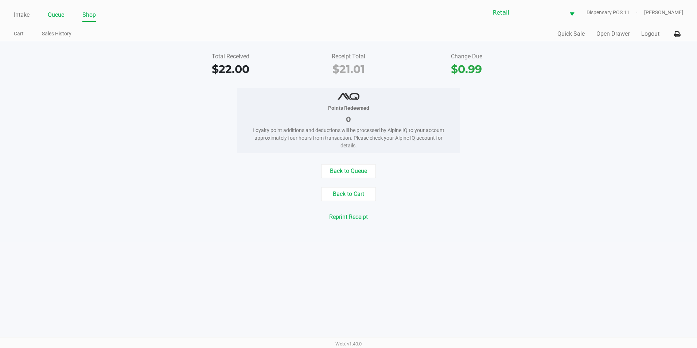
click at [60, 17] on link "Queue" at bounding box center [56, 15] width 16 height 10
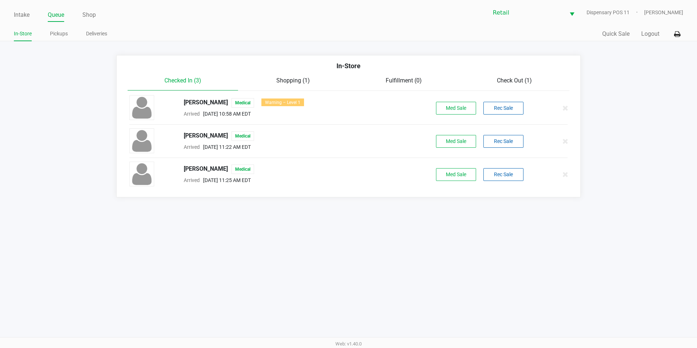
drag, startPoint x: 63, startPoint y: 27, endPoint x: 61, endPoint y: 30, distance: 4.2
click at [63, 27] on div "Intake Queue Shop Retail Dispensary POS 11 Victoria Jessop In-Store Pickups Del…" at bounding box center [348, 20] width 697 height 41
click at [61, 31] on link "Pickups" at bounding box center [59, 33] width 18 height 9
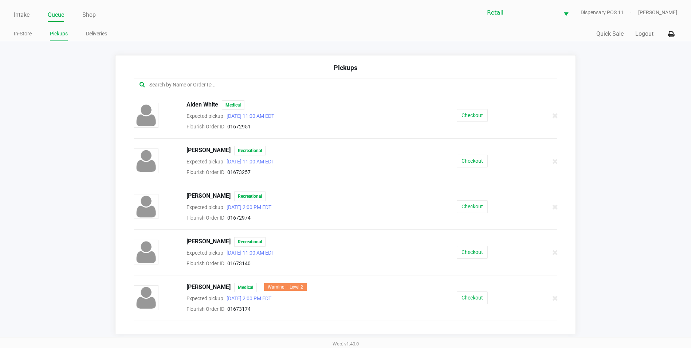
click at [289, 90] on div at bounding box center [346, 84] width 424 height 13
click at [273, 83] on input "text" at bounding box center [334, 85] width 371 height 8
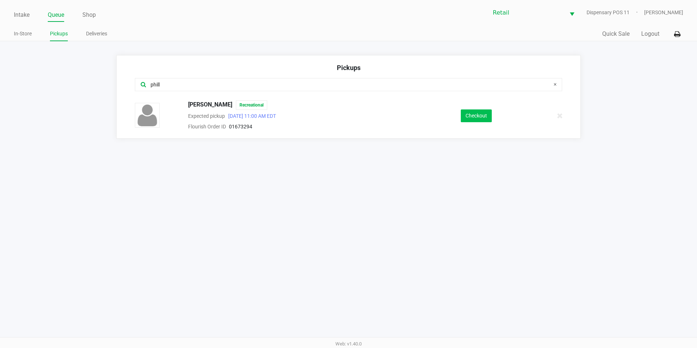
type input "phill"
click at [463, 113] on button "Checkout" at bounding box center [476, 115] width 31 height 13
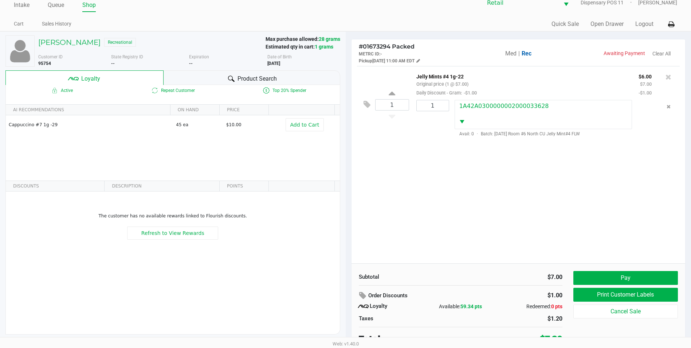
scroll to position [14, 0]
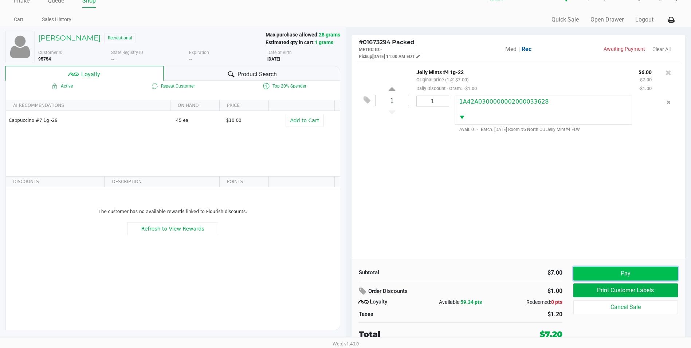
click at [632, 271] on button "Pay" at bounding box center [626, 273] width 105 height 14
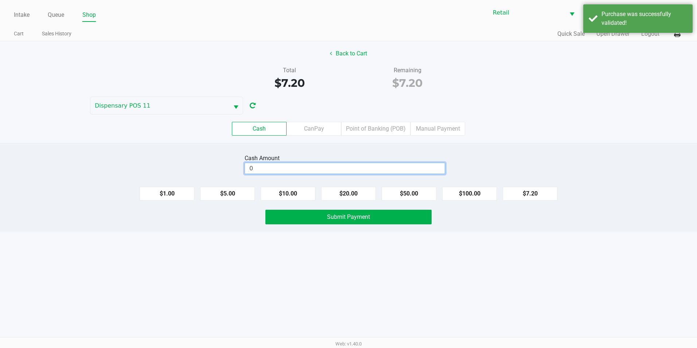
click at [338, 168] on input "0" at bounding box center [345, 168] width 200 height 11
type input "$8.00"
click at [343, 222] on button "Submit Payment" at bounding box center [348, 217] width 166 height 15
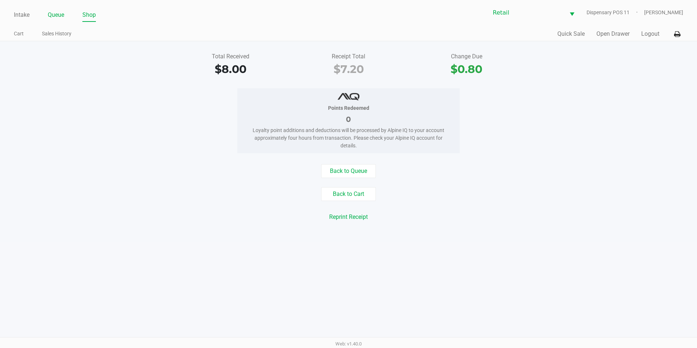
click at [60, 13] on link "Queue" at bounding box center [56, 15] width 16 height 10
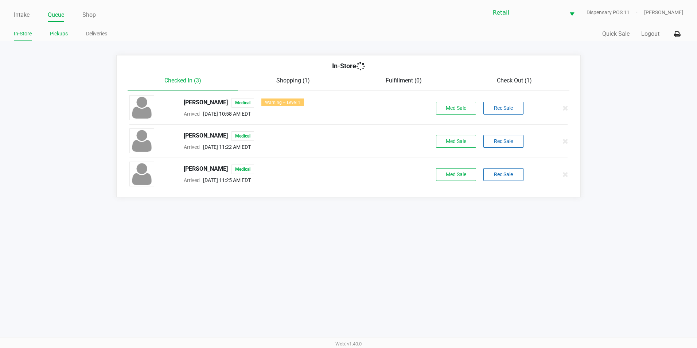
click at [60, 34] on link "Pickups" at bounding box center [59, 33] width 18 height 9
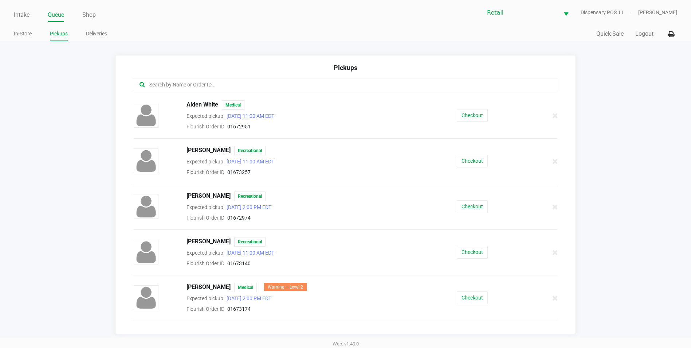
click at [226, 86] on input "text" at bounding box center [334, 85] width 371 height 8
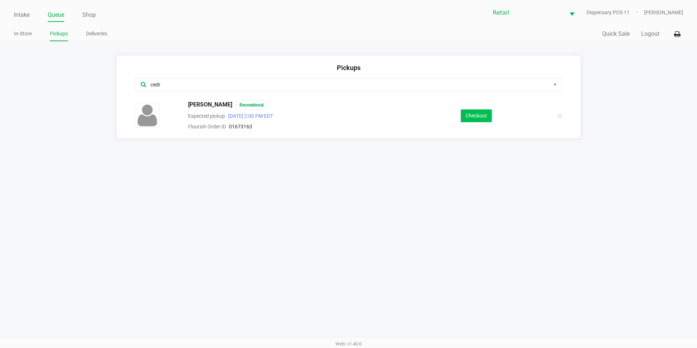
type input "cedr"
click at [481, 115] on button "Checkout" at bounding box center [476, 115] width 31 height 13
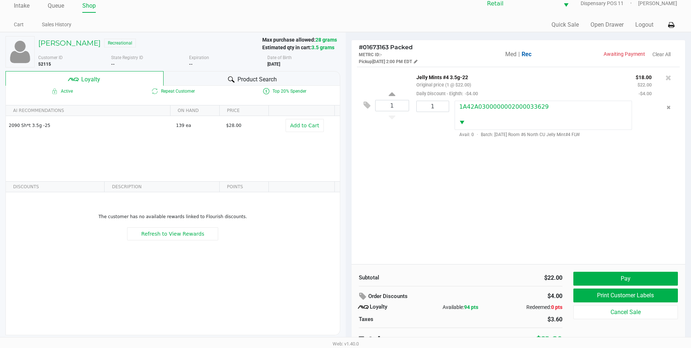
scroll to position [14, 0]
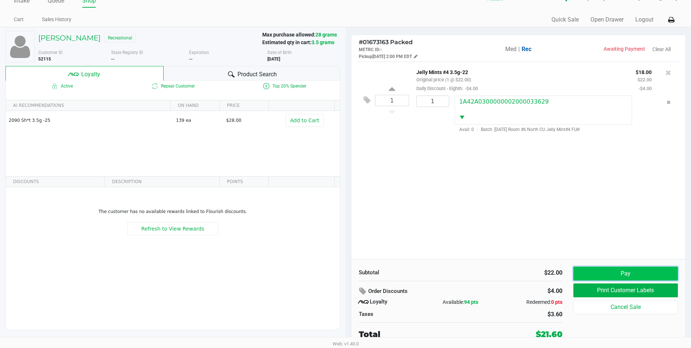
click at [596, 275] on button "Pay" at bounding box center [626, 273] width 105 height 14
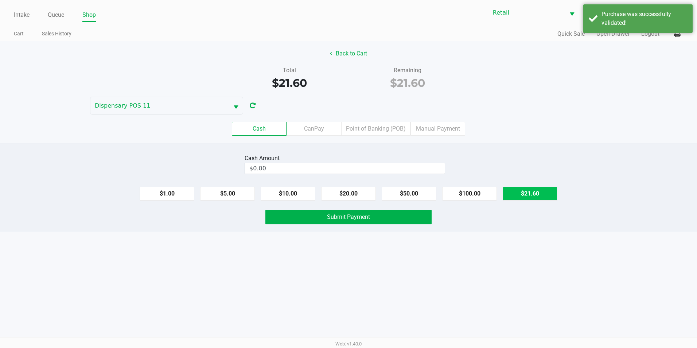
click at [544, 191] on button "$21.60" at bounding box center [529, 194] width 55 height 14
type input "$21.60"
click at [362, 218] on span "Submit Payment" at bounding box center [348, 216] width 43 height 7
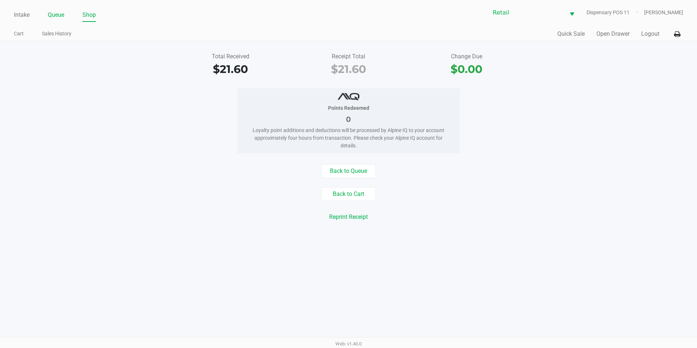
click at [49, 17] on link "Queue" at bounding box center [56, 15] width 16 height 10
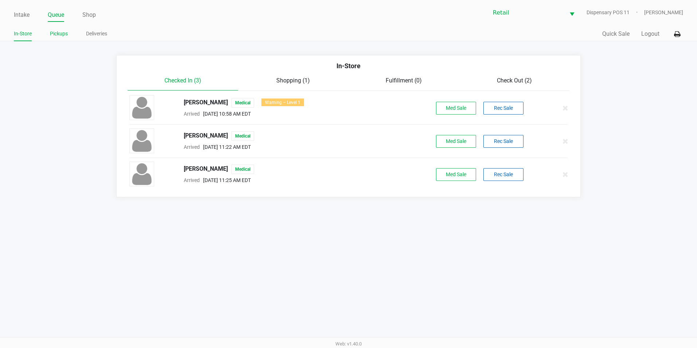
click at [56, 35] on link "Pickups" at bounding box center [59, 33] width 18 height 9
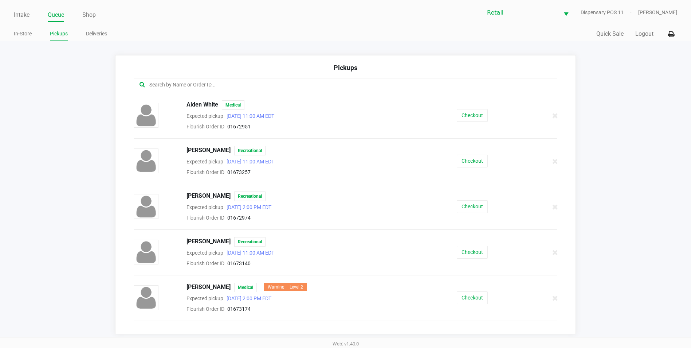
click at [303, 79] on div at bounding box center [346, 84] width 424 height 13
click at [302, 85] on input "text" at bounding box center [334, 85] width 371 height 8
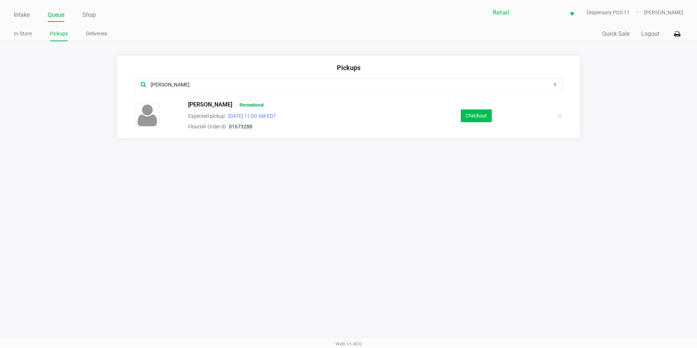
type input "greg"
click at [478, 113] on button "Checkout" at bounding box center [476, 115] width 31 height 13
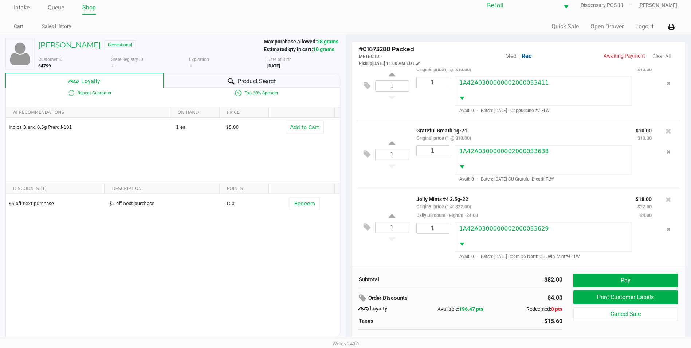
scroll to position [14, 0]
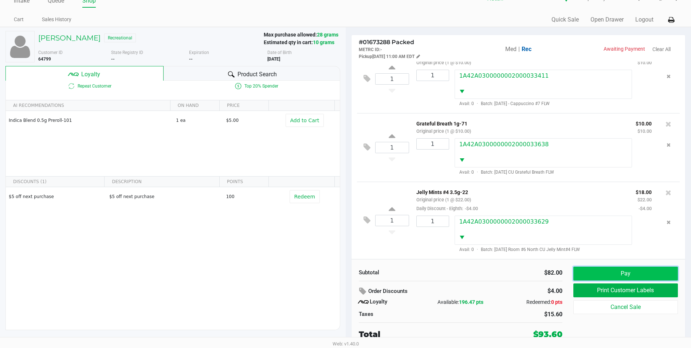
click at [605, 267] on button "Pay" at bounding box center [626, 273] width 105 height 14
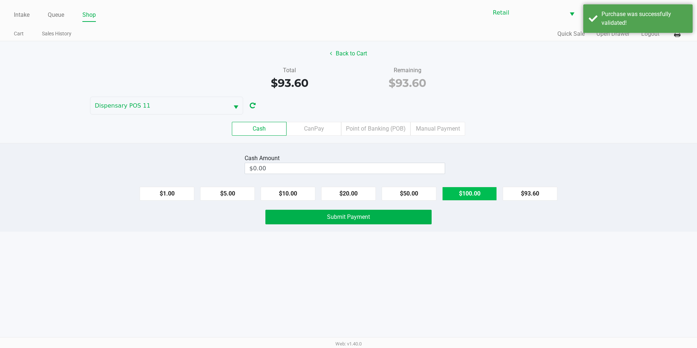
click at [459, 199] on button "$100.00" at bounding box center [469, 194] width 55 height 14
type input "$100.00"
click at [410, 225] on div "Cash Amount $100.00 Clear $1.00 $5.00 $10.00 $20.00 $50.00 $100.00 $93.60 Submi…" at bounding box center [348, 187] width 697 height 89
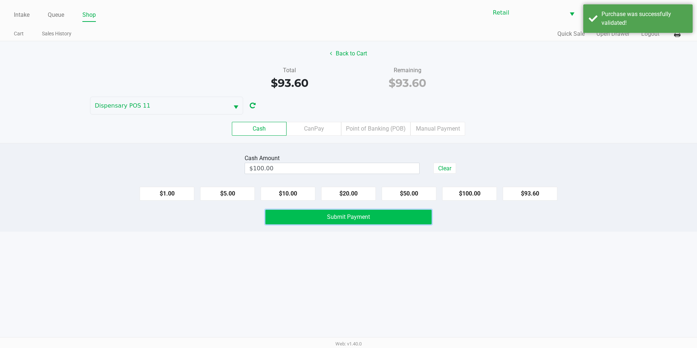
click at [410, 222] on button "Submit Payment" at bounding box center [348, 217] width 166 height 15
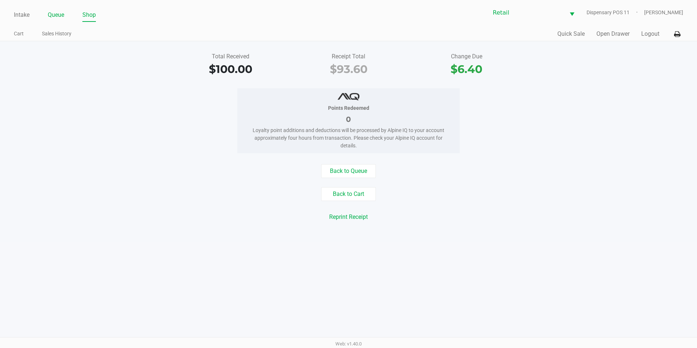
click at [63, 15] on link "Queue" at bounding box center [56, 15] width 16 height 10
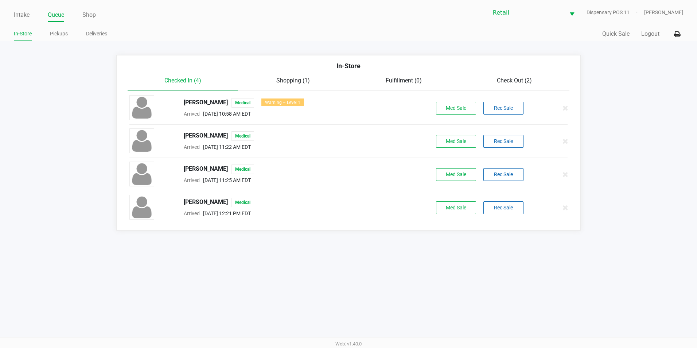
click at [498, 78] on span "Check Out (2)" at bounding box center [514, 80] width 35 height 7
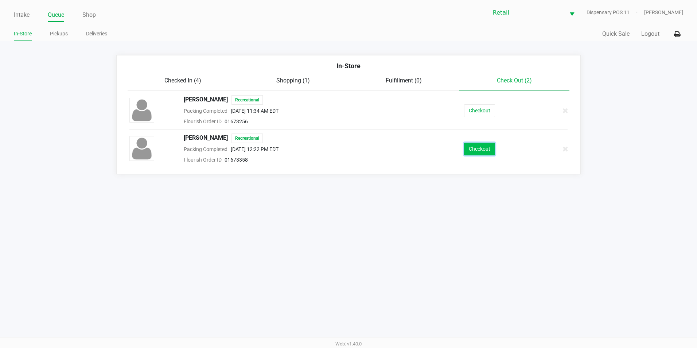
click at [479, 154] on button "Checkout" at bounding box center [479, 148] width 31 height 13
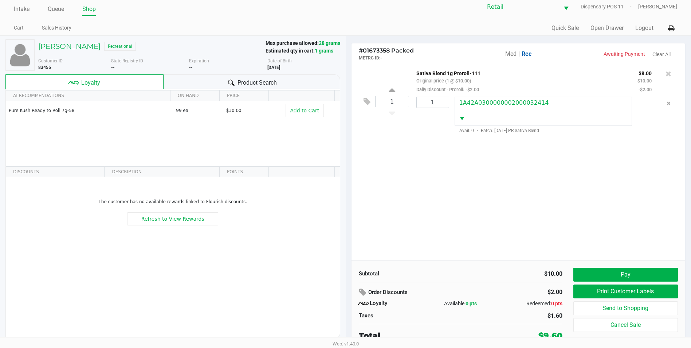
scroll to position [7, 0]
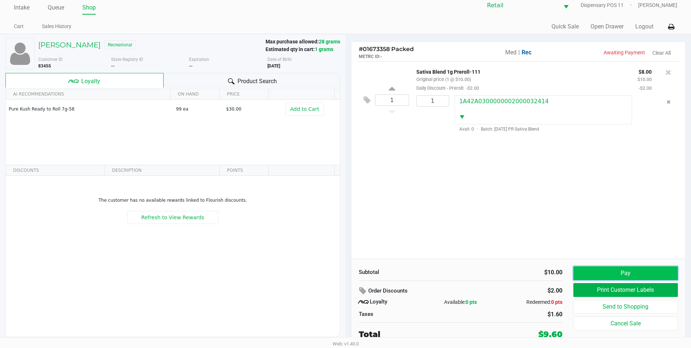
click at [609, 274] on button "Pay" at bounding box center [626, 273] width 105 height 14
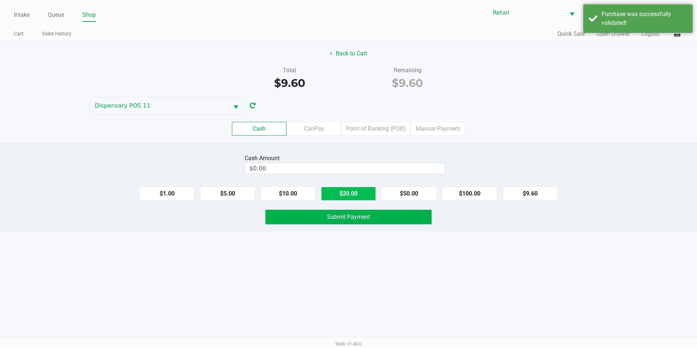
click at [354, 188] on button "$20.00" at bounding box center [348, 194] width 55 height 14
type input "$20.00"
click at [347, 216] on span "Submit Payment" at bounding box center [348, 216] width 43 height 7
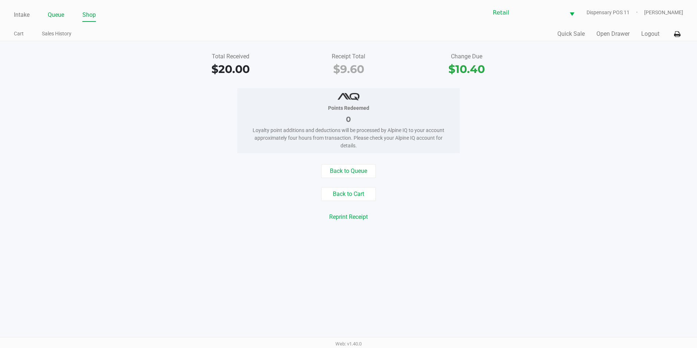
click at [53, 13] on link "Queue" at bounding box center [56, 15] width 16 height 10
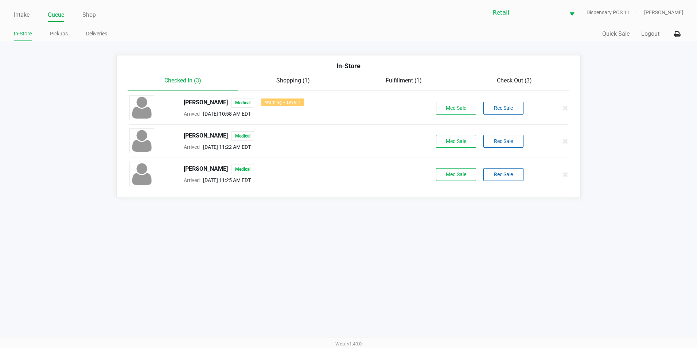
click at [525, 80] on span "Check Out (3)" at bounding box center [514, 80] width 35 height 7
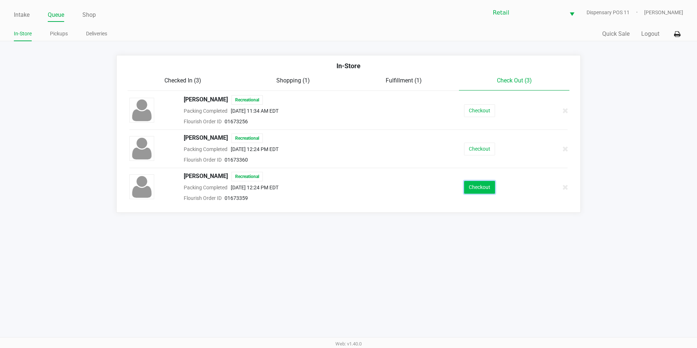
click at [485, 187] on button "Checkout" at bounding box center [479, 187] width 31 height 13
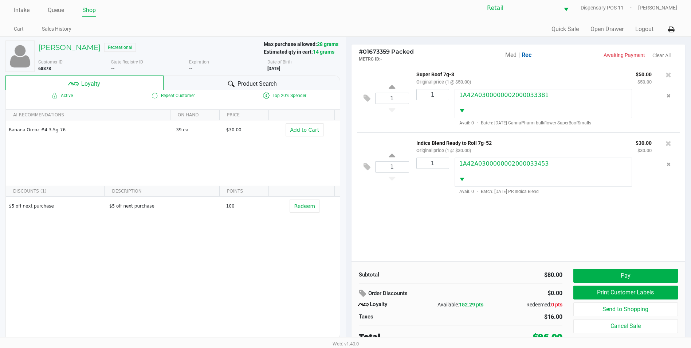
scroll to position [7, 0]
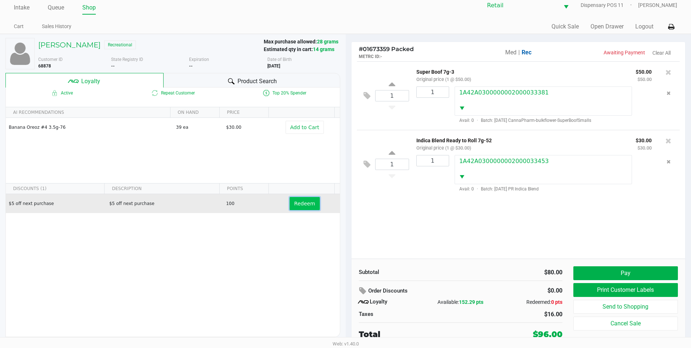
click at [294, 206] on span "Redeem" at bounding box center [304, 203] width 21 height 6
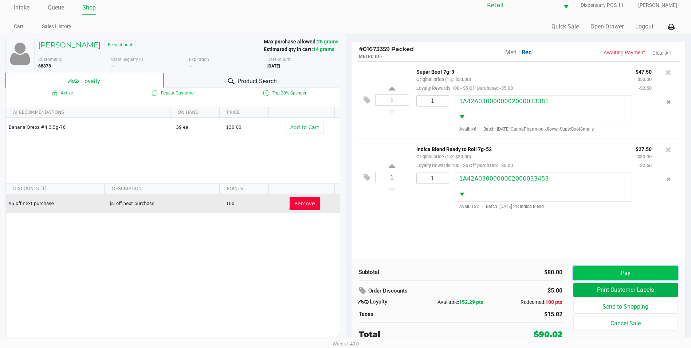
click at [616, 267] on button "Pay" at bounding box center [626, 273] width 105 height 14
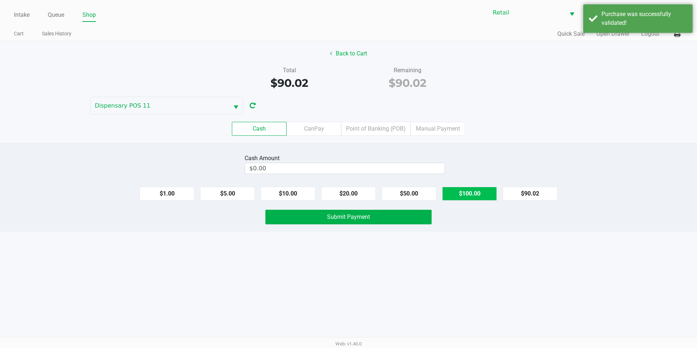
click at [460, 194] on button "$100.00" at bounding box center [469, 194] width 55 height 14
type input "$100.00"
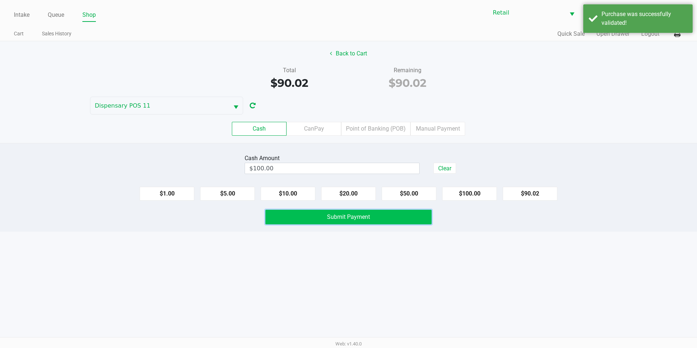
click at [379, 219] on button "Submit Payment" at bounding box center [348, 217] width 166 height 15
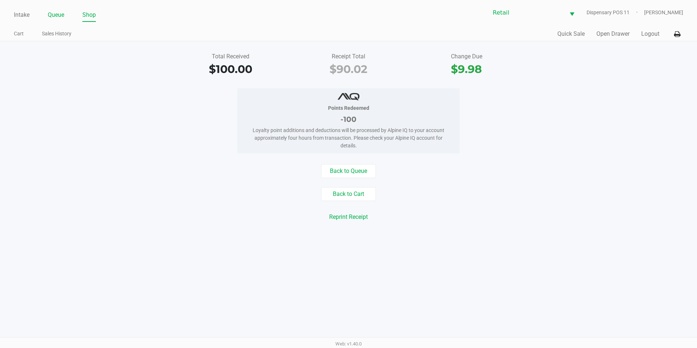
click at [61, 12] on link "Queue" at bounding box center [56, 15] width 16 height 10
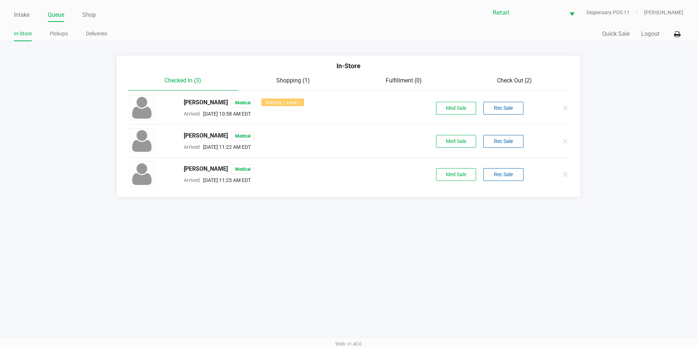
click at [518, 72] on div "In-Store" at bounding box center [348, 68] width 453 height 15
click at [516, 78] on span "Check Out (2)" at bounding box center [514, 80] width 35 height 7
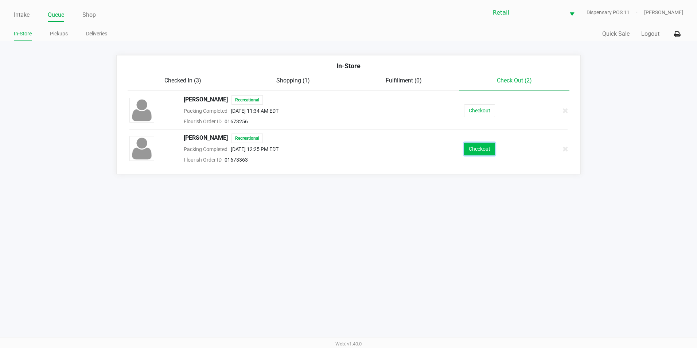
click at [471, 148] on button "Checkout" at bounding box center [479, 148] width 31 height 13
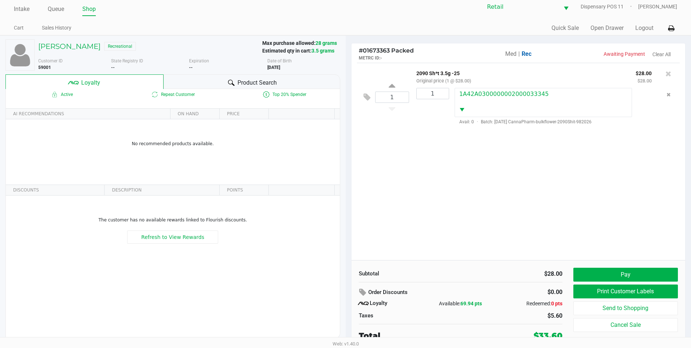
scroll to position [7, 0]
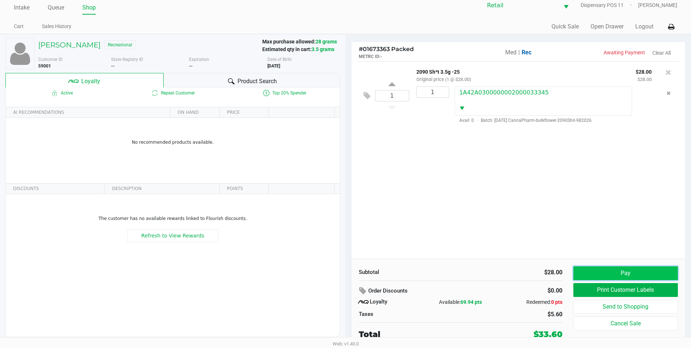
click at [627, 276] on button "Pay" at bounding box center [626, 273] width 105 height 14
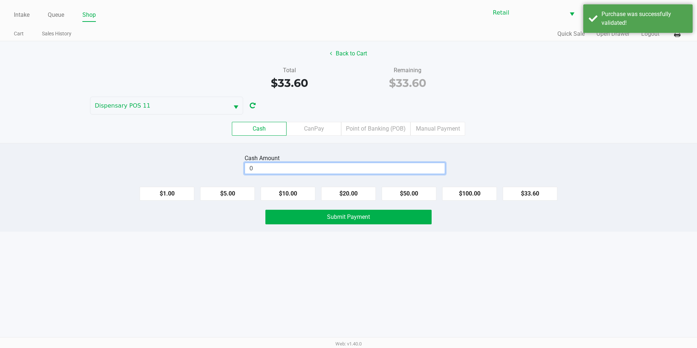
click at [357, 167] on input "0" at bounding box center [345, 168] width 200 height 11
type input "$35.00"
click at [354, 217] on span "Submit Payment" at bounding box center [348, 216] width 43 height 7
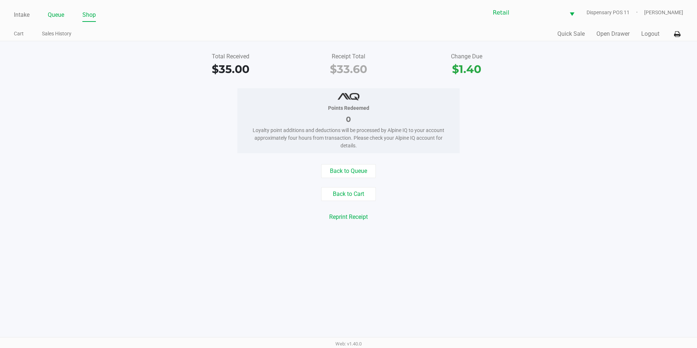
click at [58, 14] on link "Queue" at bounding box center [56, 15] width 16 height 10
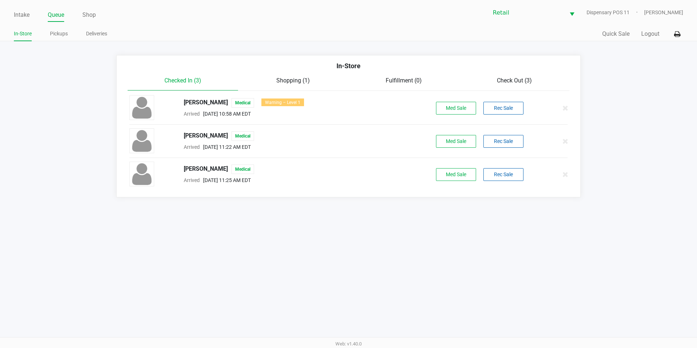
click at [508, 82] on span "Check Out (3)" at bounding box center [514, 80] width 35 height 7
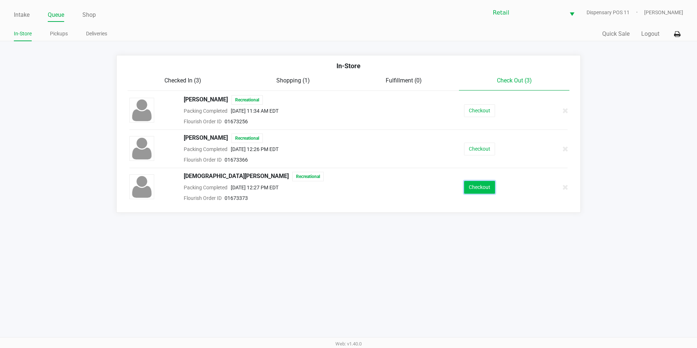
click at [482, 187] on button "Checkout" at bounding box center [479, 187] width 31 height 13
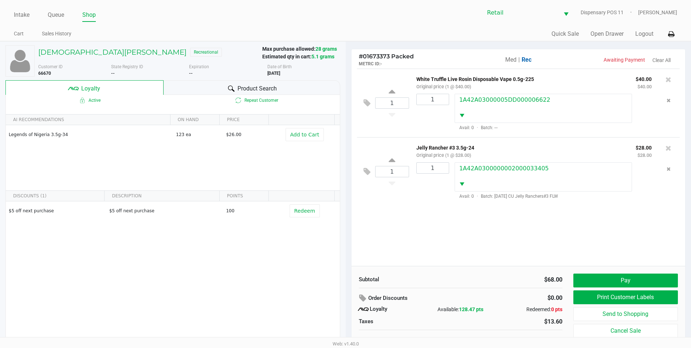
scroll to position [7, 0]
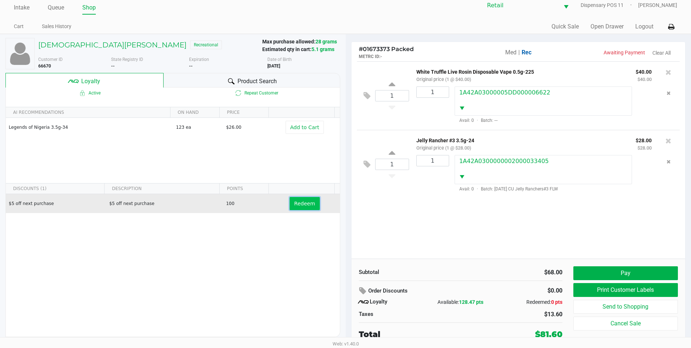
click at [297, 207] on button "Redeem" at bounding box center [305, 203] width 30 height 13
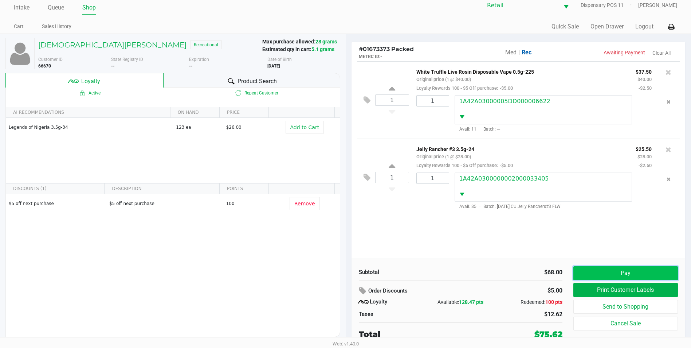
click at [625, 270] on button "Pay" at bounding box center [626, 273] width 105 height 14
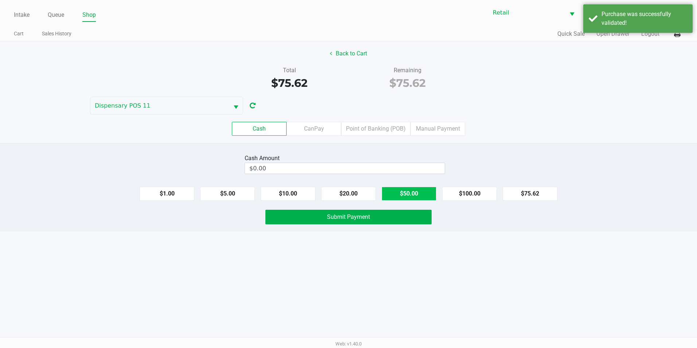
click at [402, 195] on button "$50.00" at bounding box center [408, 194] width 55 height 14
click at [353, 195] on button "$20.00" at bounding box center [348, 194] width 55 height 14
click at [289, 194] on button "$10.00" at bounding box center [288, 194] width 55 height 14
type input "$80.00"
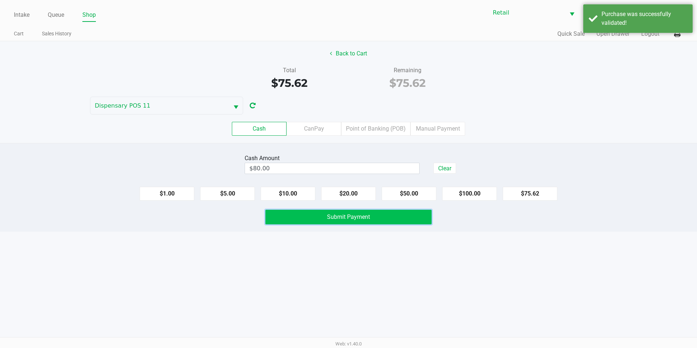
click at [291, 210] on button "Submit Payment" at bounding box center [348, 217] width 166 height 15
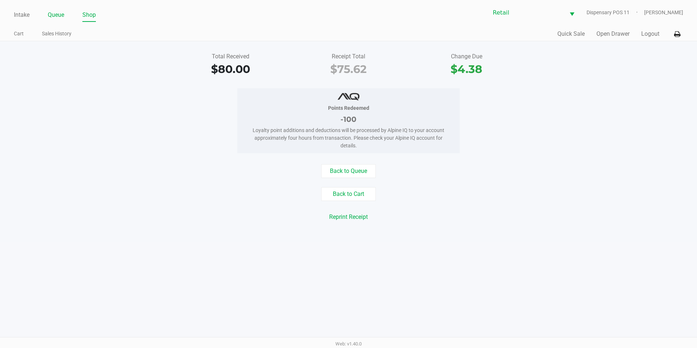
click at [60, 12] on link "Queue" at bounding box center [56, 15] width 16 height 10
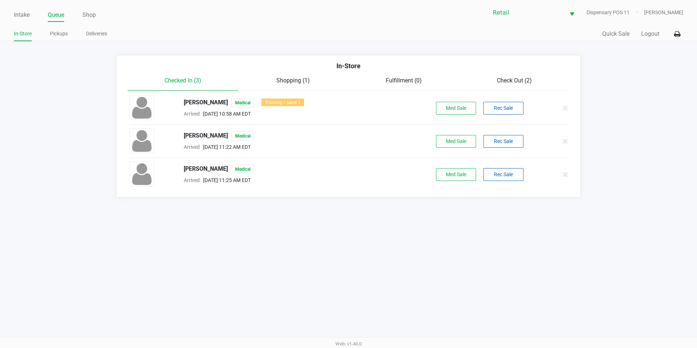
click at [504, 79] on span "Check Out (2)" at bounding box center [514, 80] width 35 height 7
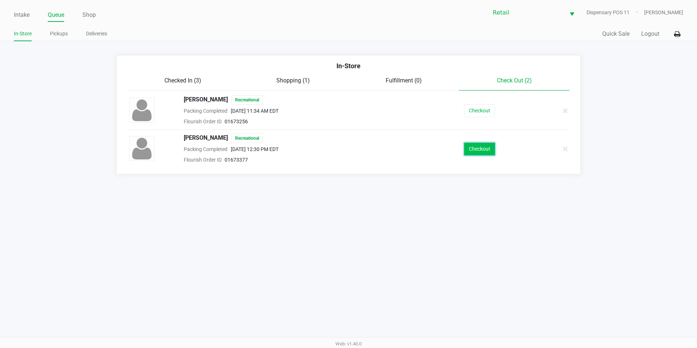
click at [478, 144] on button "Checkout" at bounding box center [479, 148] width 31 height 13
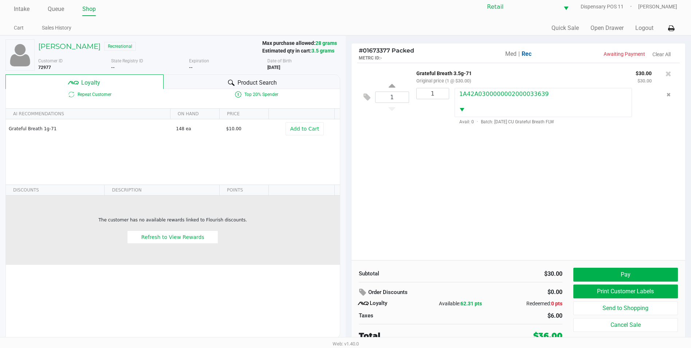
scroll to position [7, 0]
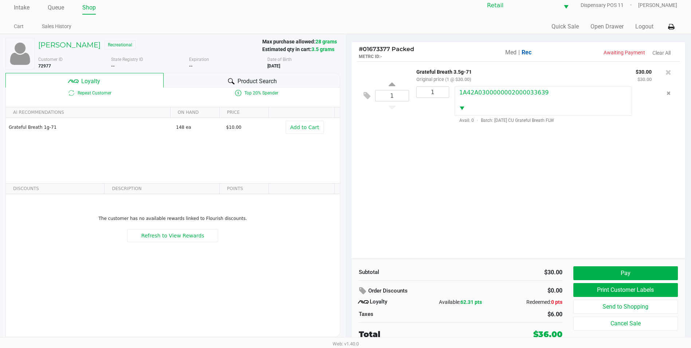
click at [615, 265] on div "Subtotal $30.00 Order Discounts $0.00 Loyalty Available: 62.31 pts Redeemed: 0 …" at bounding box center [519, 302] width 334 height 89
click at [615, 271] on button "Pay" at bounding box center [626, 273] width 105 height 14
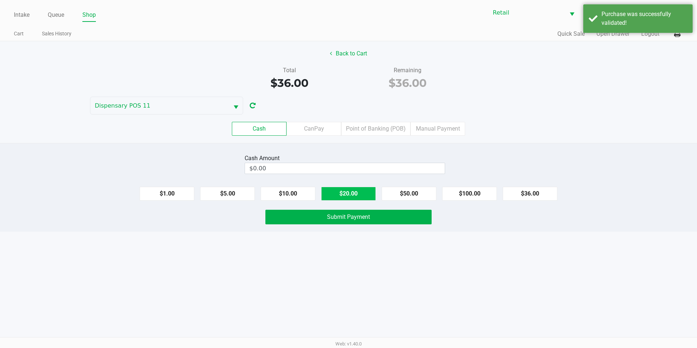
click at [338, 195] on button "$20.00" at bounding box center [348, 194] width 55 height 14
type input "$40.00"
click at [333, 223] on button "Submit Payment" at bounding box center [348, 217] width 166 height 15
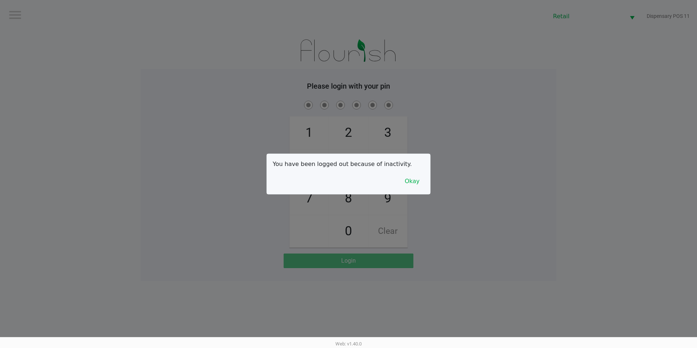
click at [365, 158] on div "You have been logged out because of inactivity. Okay" at bounding box center [348, 174] width 163 height 40
drag, startPoint x: 365, startPoint y: 158, endPoint x: 363, endPoint y: 163, distance: 5.7
click at [363, 163] on div "You have been logged out because of inactivity. Okay" at bounding box center [348, 174] width 163 height 40
click at [411, 182] on button "Okay" at bounding box center [412, 181] width 24 height 14
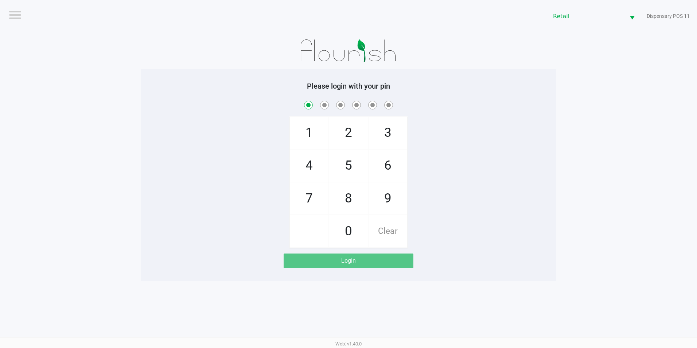
checkbox input "true"
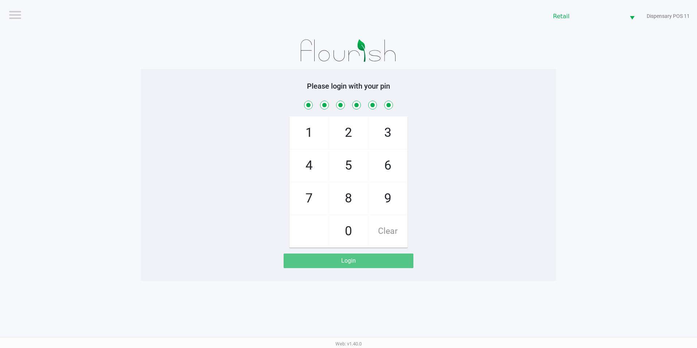
checkbox input "true"
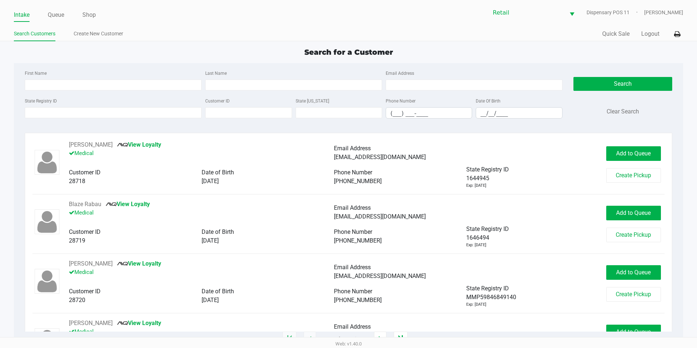
click at [40, 13] on ul "Intake Queue Shop" at bounding box center [181, 15] width 334 height 12
click at [59, 15] on link "Queue" at bounding box center [56, 15] width 16 height 10
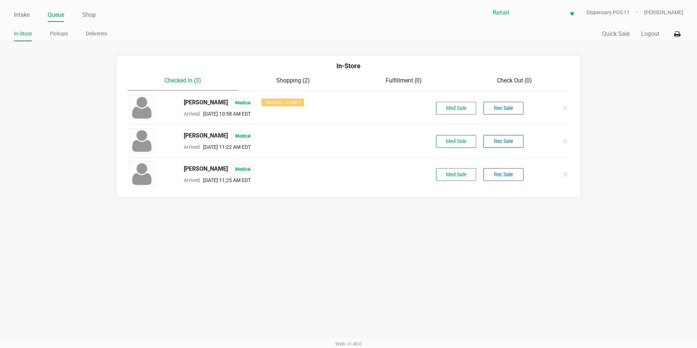
click at [517, 81] on span "Check Out (0)" at bounding box center [514, 80] width 35 height 7
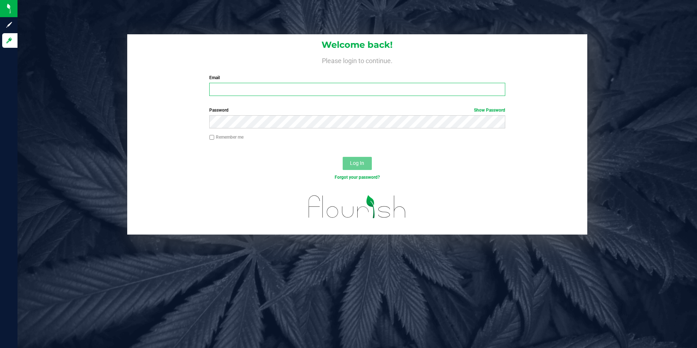
type input "[EMAIL_ADDRESS][PERSON_NAME][PERSON_NAME][DOMAIN_NAME]"
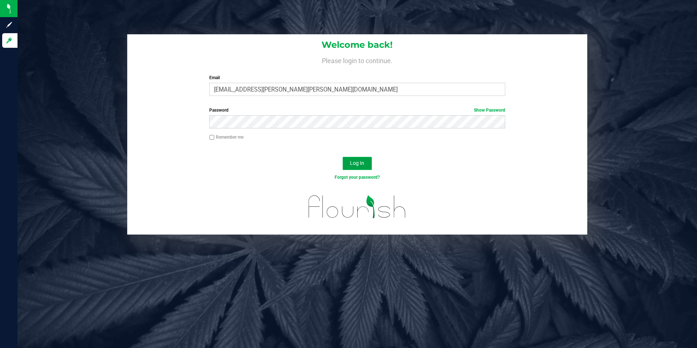
click at [364, 162] on span "Log In" at bounding box center [357, 163] width 14 height 6
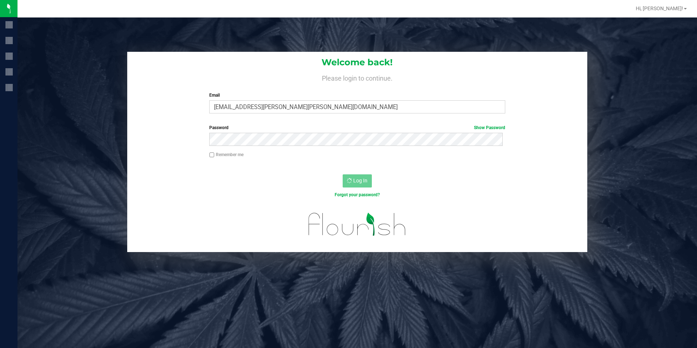
click at [295, 125] on label "Password Show Password" at bounding box center [357, 127] width 296 height 7
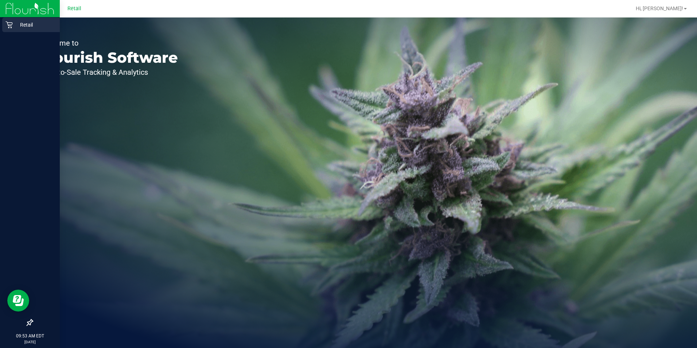
click at [7, 21] on div "Retail" at bounding box center [31, 24] width 58 height 15
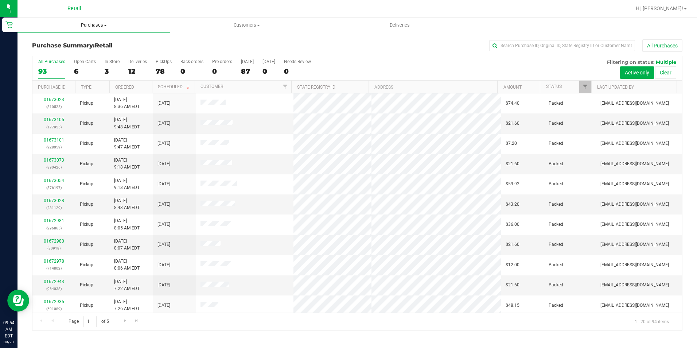
click at [96, 30] on uib-tab-heading "Purchases Summary of purchases Fulfillment All purchases" at bounding box center [93, 24] width 153 height 15
click at [73, 49] on li "Fulfillment" at bounding box center [93, 52] width 153 height 9
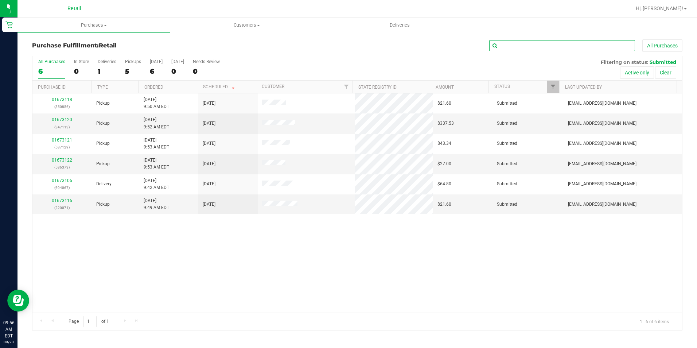
click at [502, 41] on input "text" at bounding box center [562, 45] width 146 height 11
click at [560, 50] on input "text" at bounding box center [562, 45] width 146 height 11
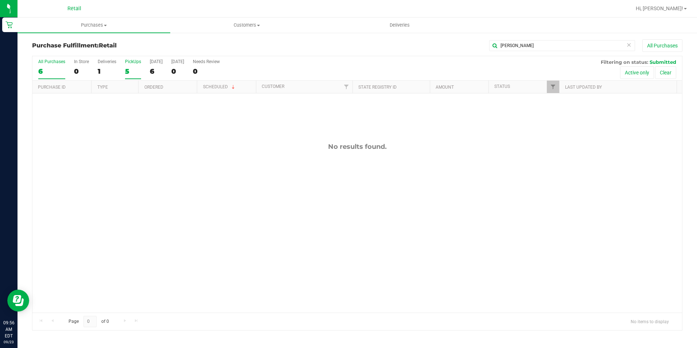
click at [128, 72] on div "5" at bounding box center [133, 71] width 16 height 8
click at [0, 0] on input "PickUps 5" at bounding box center [0, 0] width 0 height 0
click at [511, 50] on input "[PERSON_NAME]" at bounding box center [562, 45] width 146 height 11
type input "d"
type input "scanl"
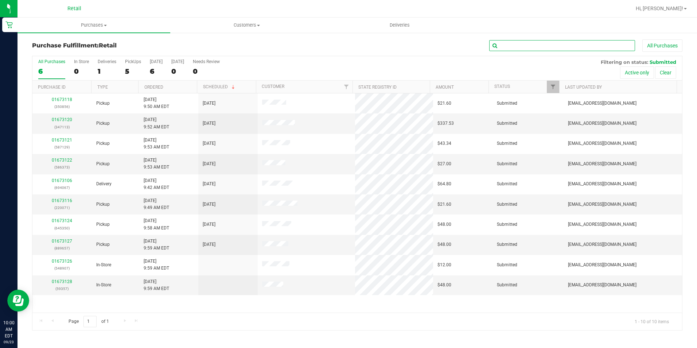
click at [531, 42] on input "text" at bounding box center [562, 45] width 146 height 11
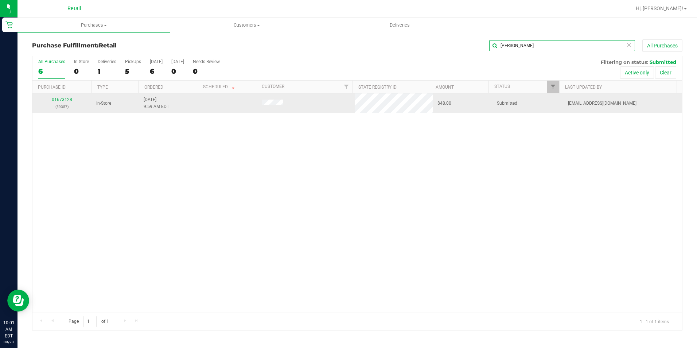
type input "kathl"
click at [66, 99] on link "01673128" at bounding box center [62, 99] width 20 height 5
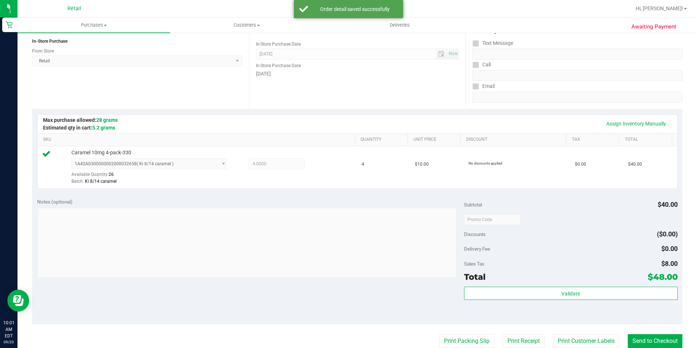
scroll to position [109, 0]
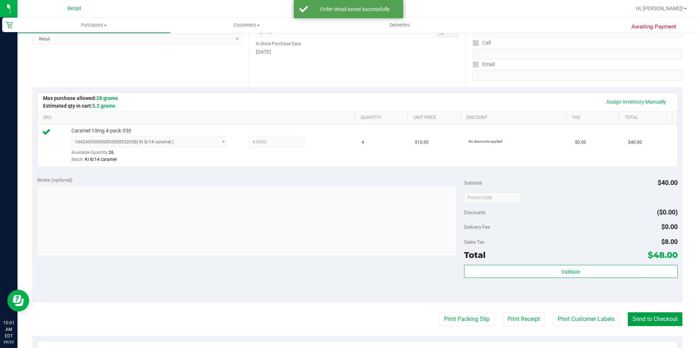
click at [648, 314] on button "Send to Checkout" at bounding box center [654, 319] width 55 height 14
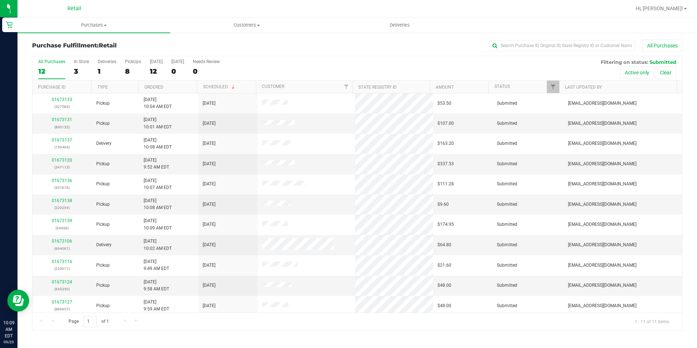
click at [71, 67] on div "All Purchases 12 In Store 3 Deliveries 1 PickUps 8 Today 12 Tomorrow 0 Needs Re…" at bounding box center [356, 68] width 649 height 24
click at [75, 68] on div "3" at bounding box center [81, 71] width 15 height 8
click at [0, 0] on input "In Store 3" at bounding box center [0, 0] width 0 height 0
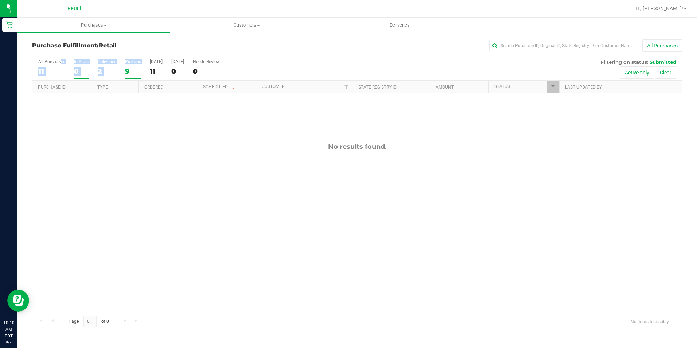
click at [128, 73] on div "All Purchases 11 In Store 0 Deliveries 2 PickUps 9 Today 11 Tomorrow 0 Needs Re…" at bounding box center [356, 68] width 649 height 24
click at [128, 73] on div "9" at bounding box center [133, 71] width 16 height 8
click at [0, 0] on input "PickUps 9" at bounding box center [0, 0] width 0 height 0
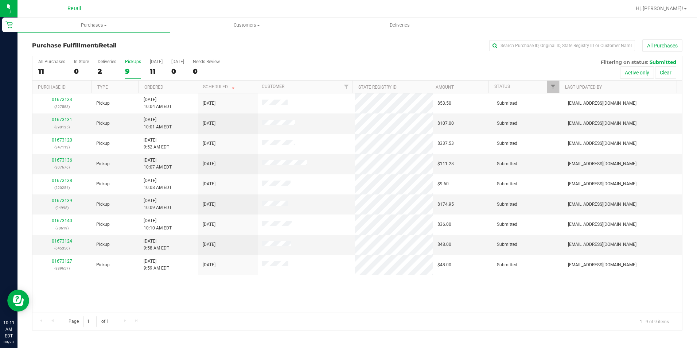
click at [427, 286] on div "01673133 (327583) Pickup 9/23/2025 10:04 AM EDT 9/23/2025 $53.50 Submitted aiqe…" at bounding box center [356, 202] width 649 height 219
click at [83, 71] on div "0" at bounding box center [81, 71] width 15 height 8
click at [0, 0] on input "In Store 0" at bounding box center [0, 0] width 0 height 0
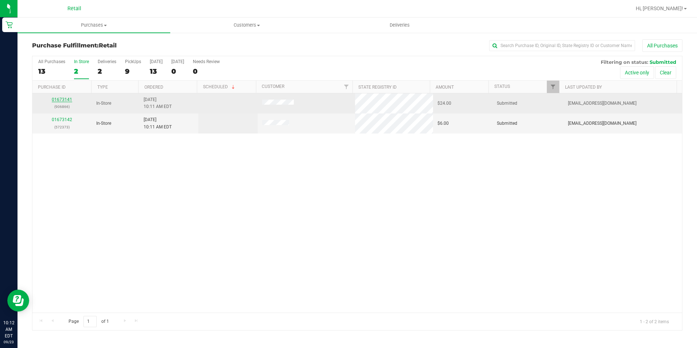
click at [64, 102] on link "01673141" at bounding box center [62, 99] width 20 height 5
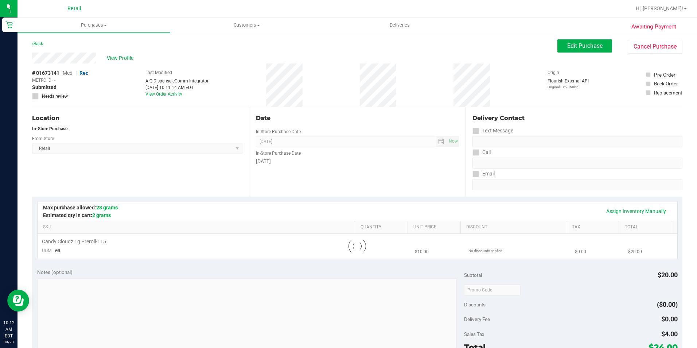
click at [301, 85] on div "# 01673141 Med | Rec METRC ID: - Submitted Needs review Last Modified AIQ Dispe…" at bounding box center [357, 84] width 650 height 43
drag, startPoint x: 301, startPoint y: 85, endPoint x: 274, endPoint y: 55, distance: 40.8
click at [274, 55] on div "View Profile" at bounding box center [294, 57] width 525 height 11
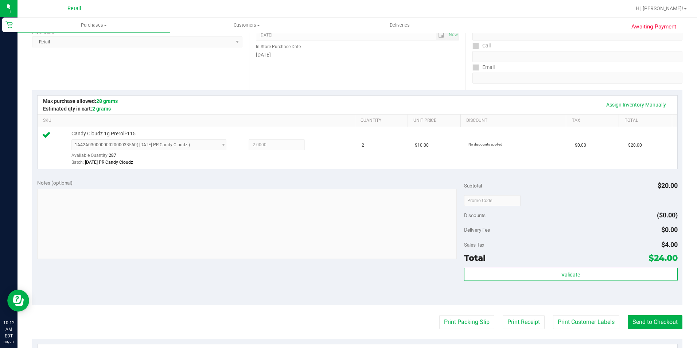
scroll to position [109, 0]
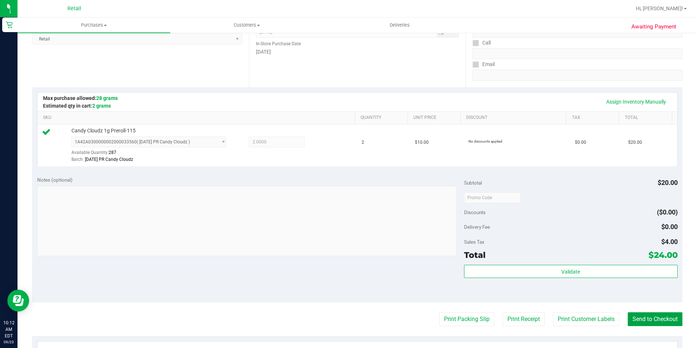
drag, startPoint x: 644, startPoint y: 318, endPoint x: 643, endPoint y: 333, distance: 14.2
click at [644, 318] on button "Send to Checkout" at bounding box center [654, 319] width 55 height 14
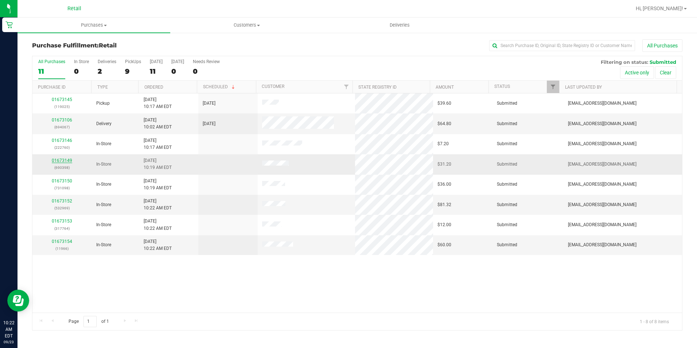
click at [60, 159] on link "01673149" at bounding box center [62, 160] width 20 height 5
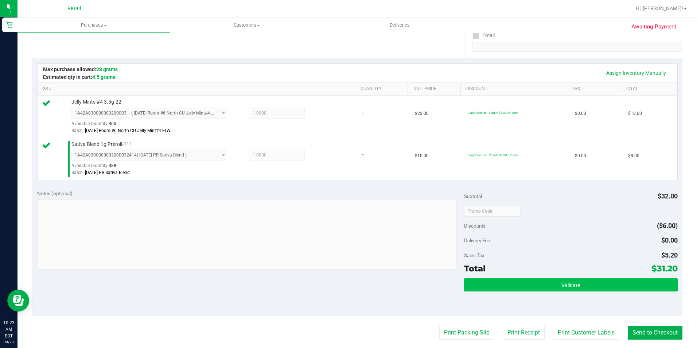
scroll to position [182, 0]
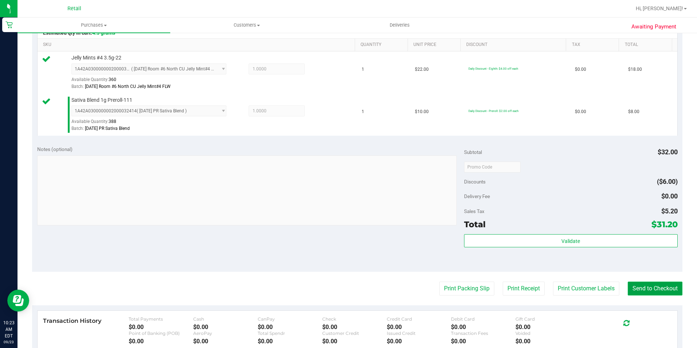
click at [631, 292] on button "Send to Checkout" at bounding box center [654, 288] width 55 height 14
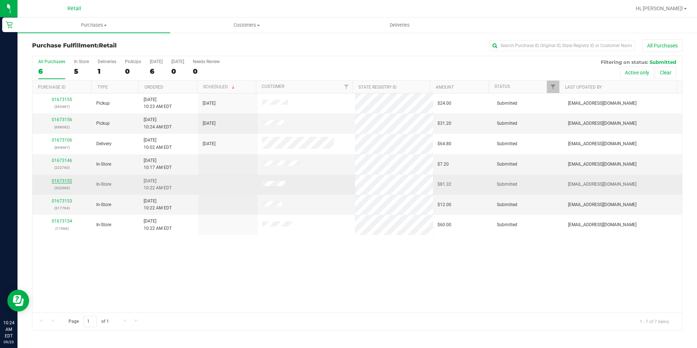
click at [65, 181] on link "01673152" at bounding box center [62, 180] width 20 height 5
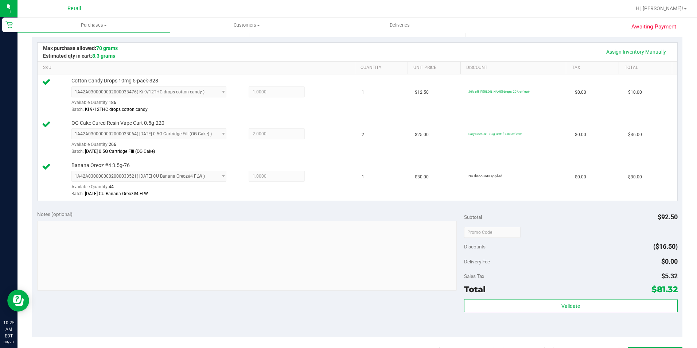
scroll to position [219, 0]
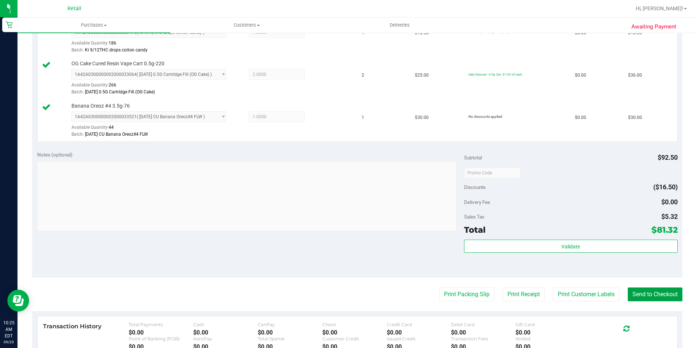
click at [643, 294] on button "Send to Checkout" at bounding box center [654, 294] width 55 height 14
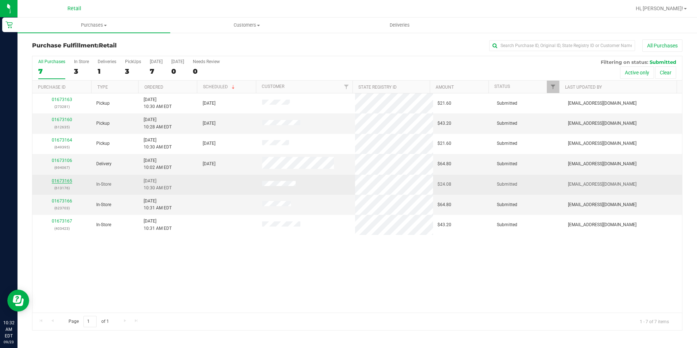
click at [69, 178] on link "01673165" at bounding box center [62, 180] width 20 height 5
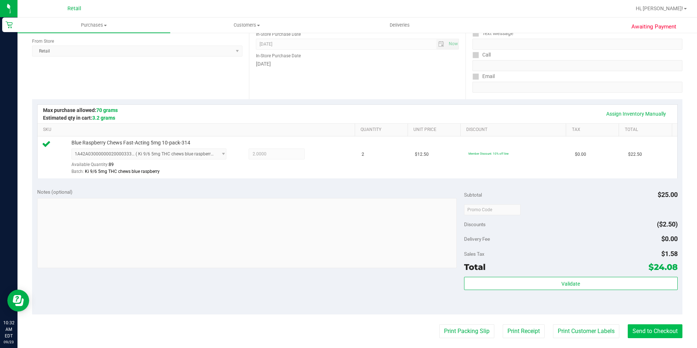
scroll to position [109, 0]
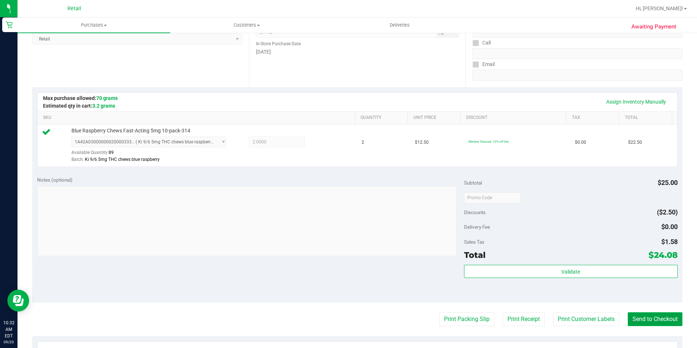
click at [633, 319] on button "Send to Checkout" at bounding box center [654, 319] width 55 height 14
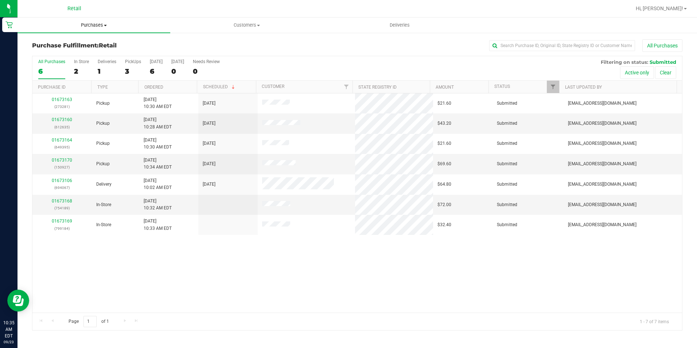
click at [97, 27] on span "Purchases" at bounding box center [93, 25] width 153 height 7
click at [87, 48] on li "Summary of purchases" at bounding box center [93, 44] width 153 height 9
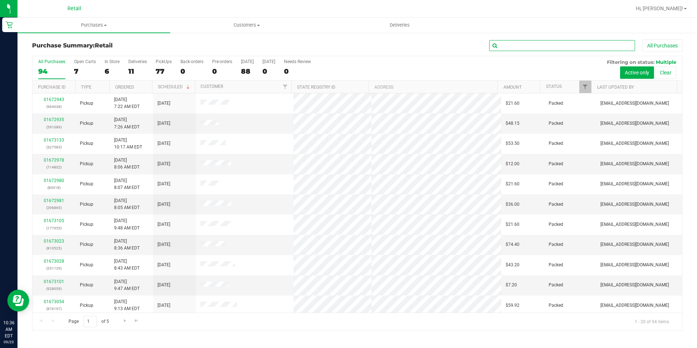
click at [553, 49] on input "text" at bounding box center [562, 45] width 146 height 11
type input "tommy"
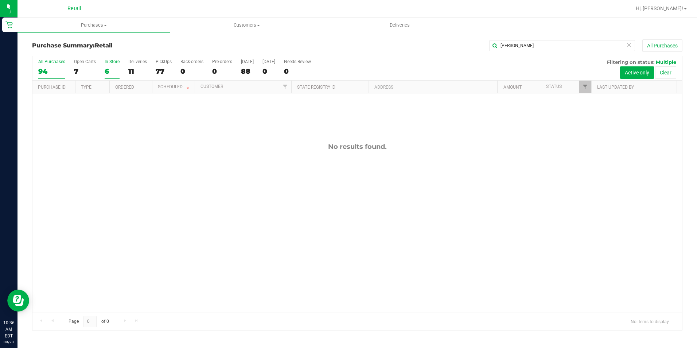
click at [108, 68] on div "6" at bounding box center [112, 71] width 15 height 8
click at [0, 0] on input "In Store 6" at bounding box center [0, 0] width 0 height 0
click at [628, 48] on icon at bounding box center [628, 44] width 5 height 9
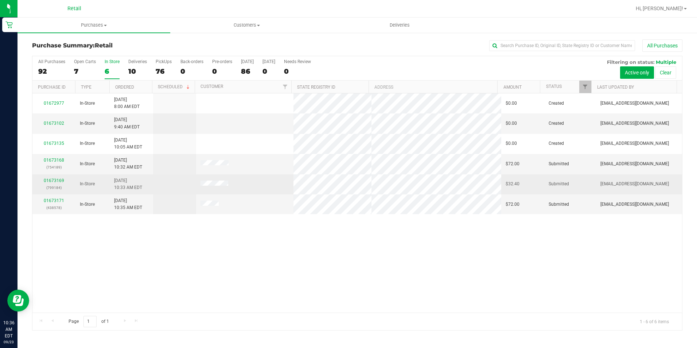
drag, startPoint x: 53, startPoint y: 177, endPoint x: 48, endPoint y: 187, distance: 10.6
click at [53, 177] on div "01673169 (799184)" at bounding box center [54, 184] width 34 height 14
click at [48, 182] on link "01673169" at bounding box center [54, 180] width 20 height 5
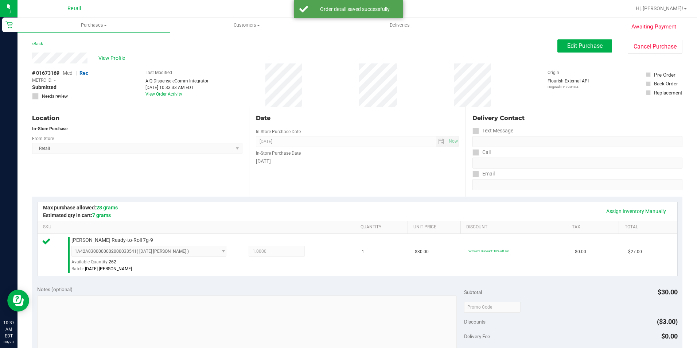
scroll to position [182, 0]
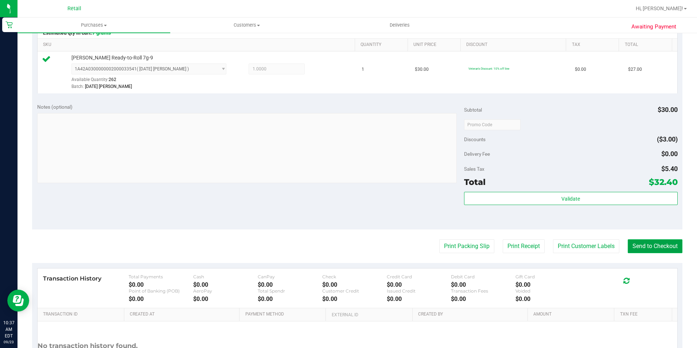
click at [652, 247] on button "Send to Checkout" at bounding box center [654, 246] width 55 height 14
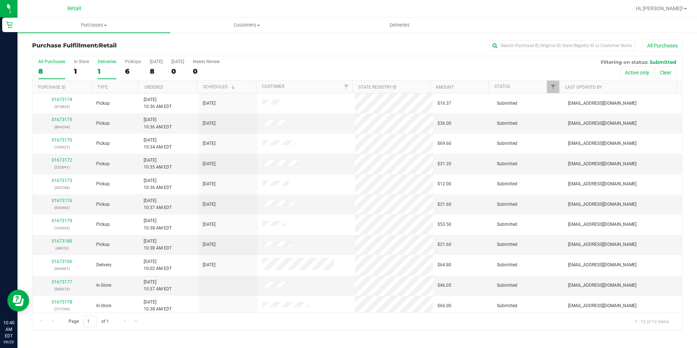
click at [109, 64] on label "Deliveries 1" at bounding box center [107, 69] width 19 height 20
click at [0, 0] on input "Deliveries 1" at bounding box center [0, 0] width 0 height 0
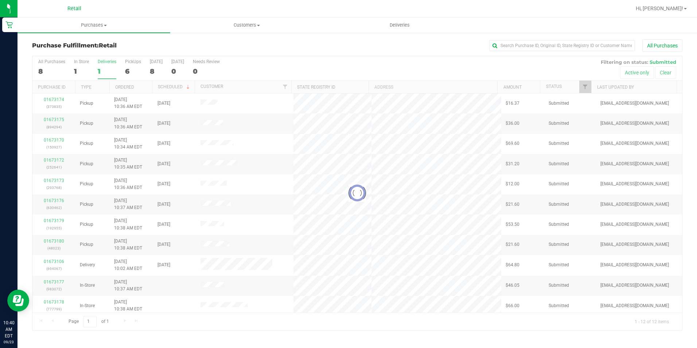
click at [125, 64] on div at bounding box center [356, 193] width 649 height 274
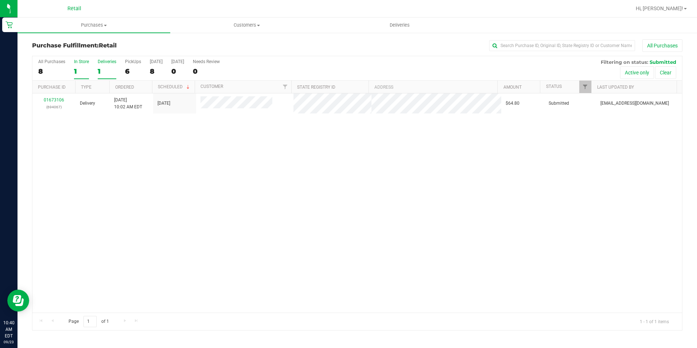
click at [78, 72] on div "1" at bounding box center [81, 71] width 15 height 8
click at [0, 0] on input "In Store 1" at bounding box center [0, 0] width 0 height 0
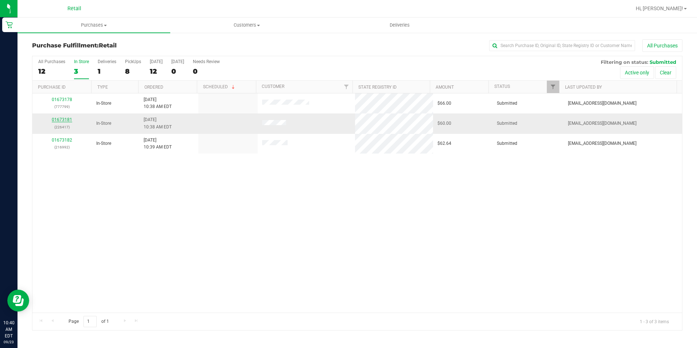
click at [63, 121] on link "01673181" at bounding box center [62, 119] width 20 height 5
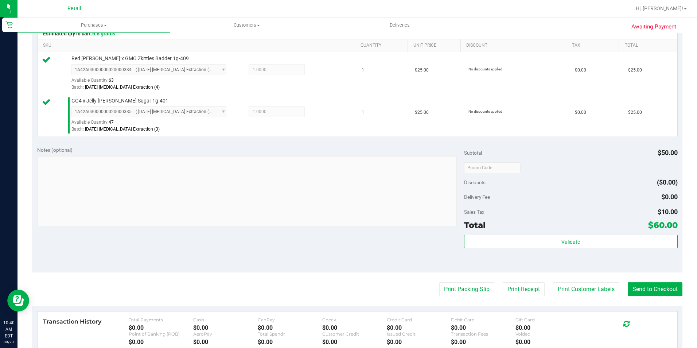
scroll to position [182, 0]
click at [642, 286] on button "Send to Checkout" at bounding box center [654, 288] width 55 height 14
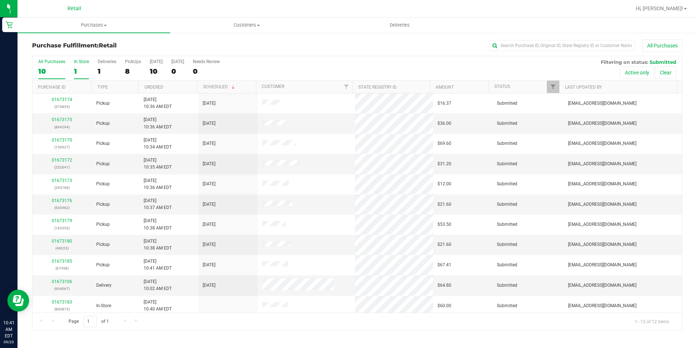
click at [75, 68] on div "1" at bounding box center [81, 71] width 15 height 8
click at [0, 0] on input "In Store 1" at bounding box center [0, 0] width 0 height 0
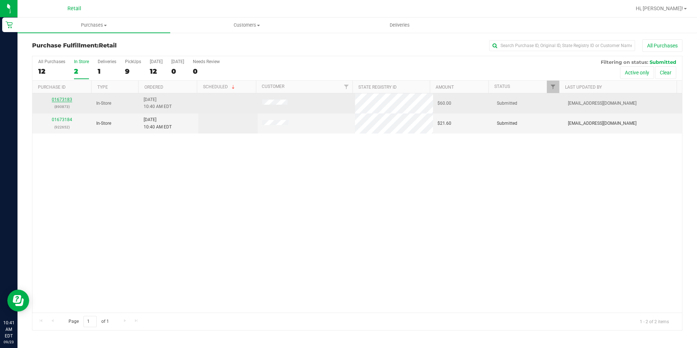
click at [64, 99] on link "01673183" at bounding box center [62, 99] width 20 height 5
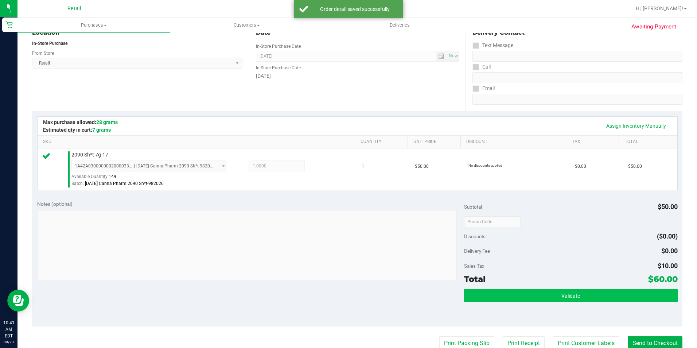
scroll to position [109, 0]
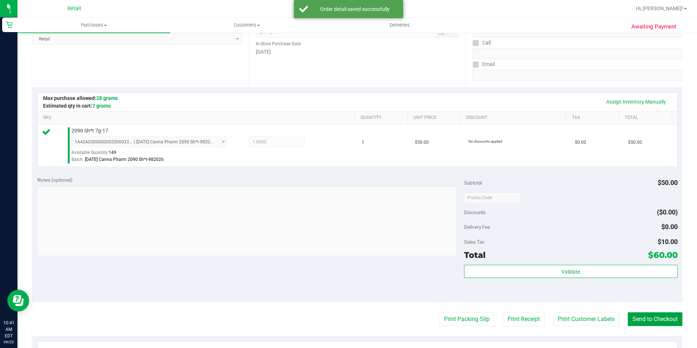
click at [672, 321] on button "Send to Checkout" at bounding box center [654, 319] width 55 height 14
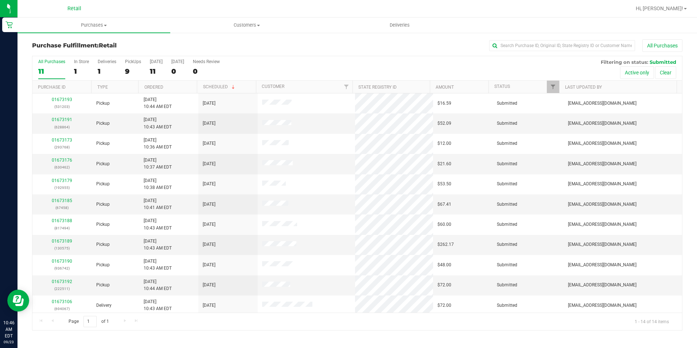
click at [515, 52] on div "Purchase Fulfillment: Retail All Purchases" at bounding box center [357, 47] width 650 height 16
click at [513, 42] on input "text" at bounding box center [562, 45] width 146 height 11
type input "victoria"
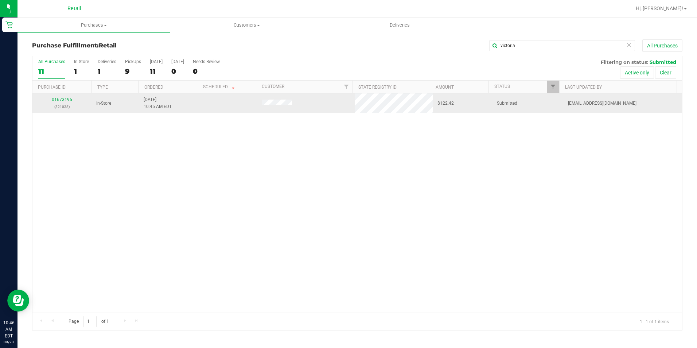
click at [70, 98] on link "01673195" at bounding box center [62, 99] width 20 height 5
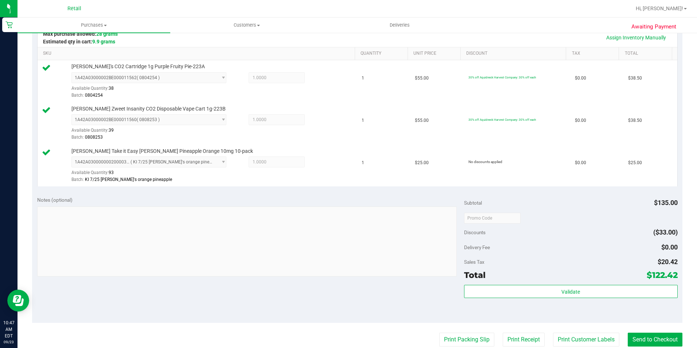
scroll to position [182, 0]
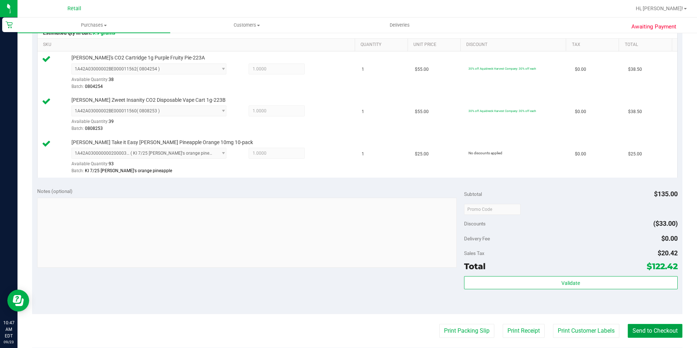
click at [653, 332] on button "Send to Checkout" at bounding box center [654, 331] width 55 height 14
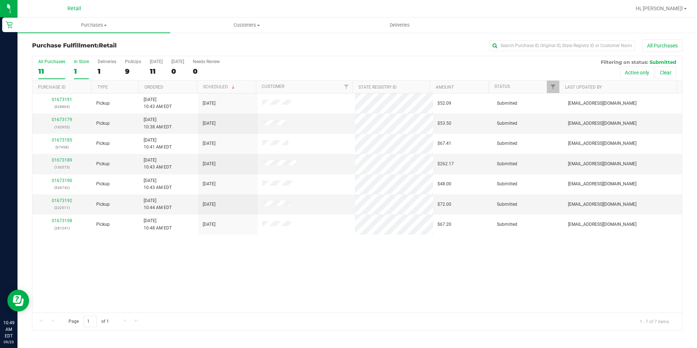
click at [81, 67] on div "1" at bounding box center [81, 71] width 15 height 8
click at [0, 0] on input "In Store 1" at bounding box center [0, 0] width 0 height 0
click at [86, 63] on div "In Store" at bounding box center [81, 61] width 15 height 5
click at [0, 0] on input "In Store 0" at bounding box center [0, 0] width 0 height 0
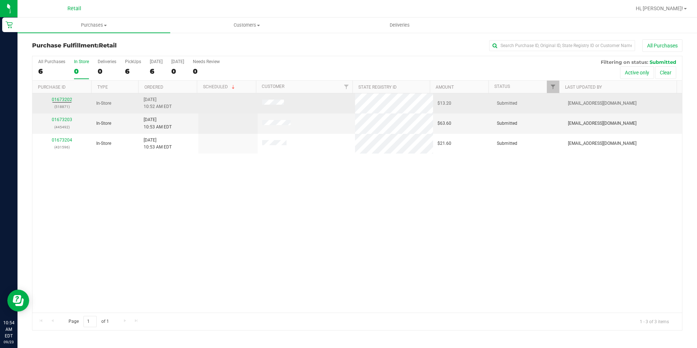
click at [67, 102] on div "01673202 (518871)" at bounding box center [62, 103] width 51 height 14
click at [68, 99] on link "01673202" at bounding box center [62, 99] width 20 height 5
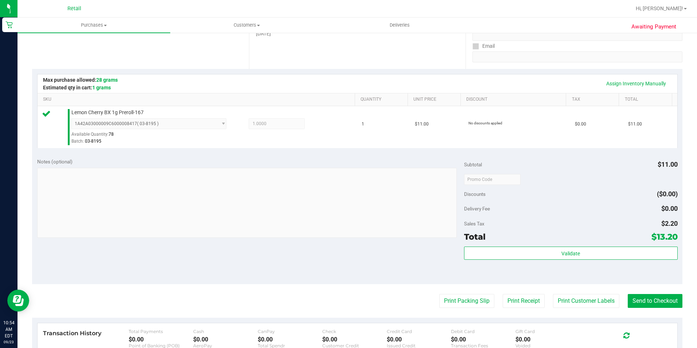
scroll to position [146, 0]
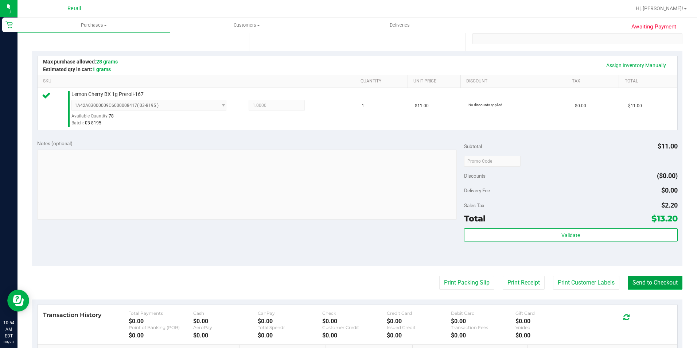
click at [629, 279] on button "Send to Checkout" at bounding box center [654, 282] width 55 height 14
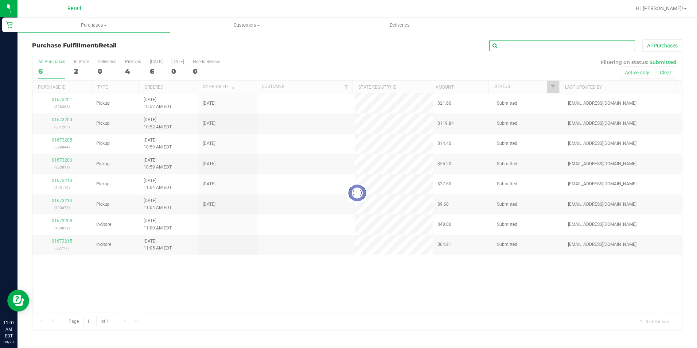
click at [510, 45] on input "text" at bounding box center [562, 45] width 146 height 11
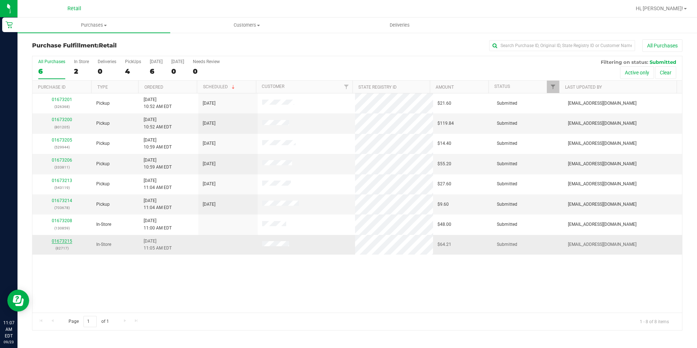
click at [67, 240] on link "01673215" at bounding box center [62, 240] width 20 height 5
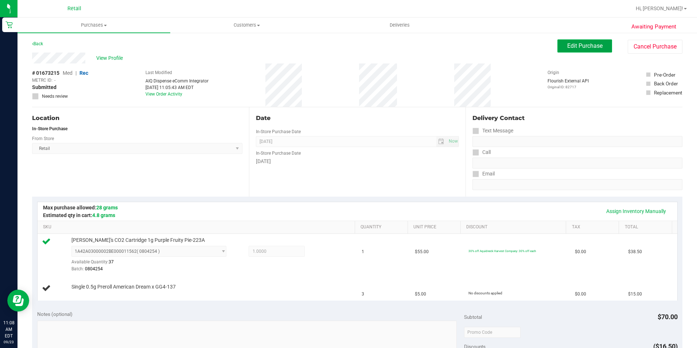
click at [575, 46] on span "Edit Purchase" at bounding box center [584, 45] width 35 height 7
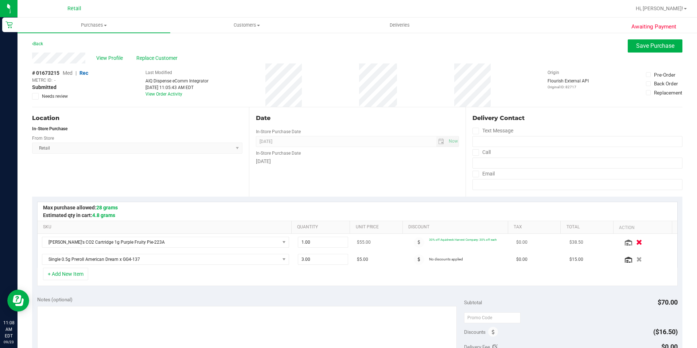
click at [636, 239] on icon "button" at bounding box center [639, 241] width 6 height 5
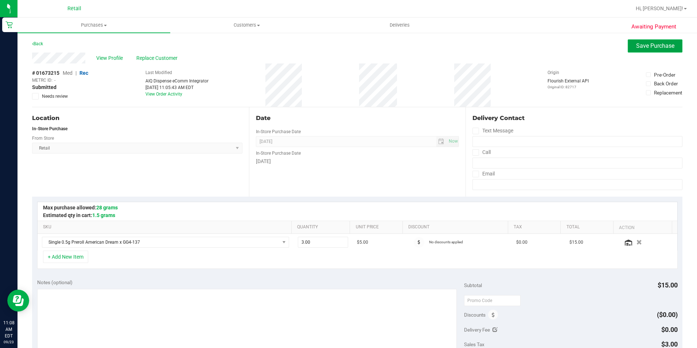
click at [636, 51] on button "Save Purchase" at bounding box center [654, 45] width 55 height 13
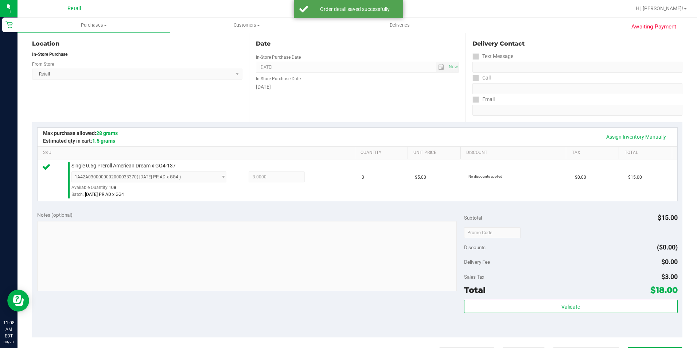
scroll to position [182, 0]
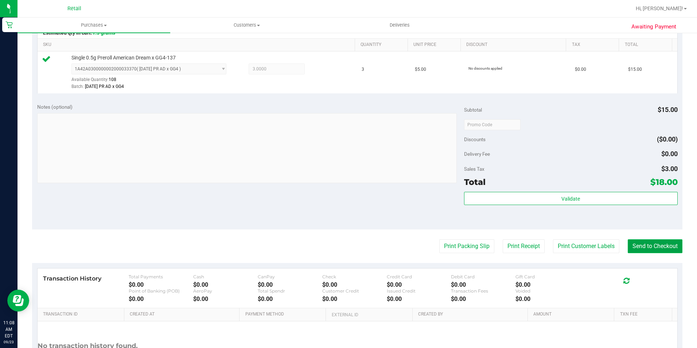
click at [646, 242] on button "Send to Checkout" at bounding box center [654, 246] width 55 height 14
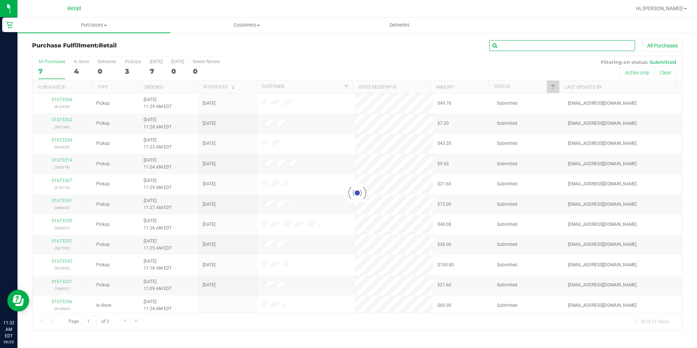
click at [505, 41] on input "text" at bounding box center [562, 45] width 146 height 11
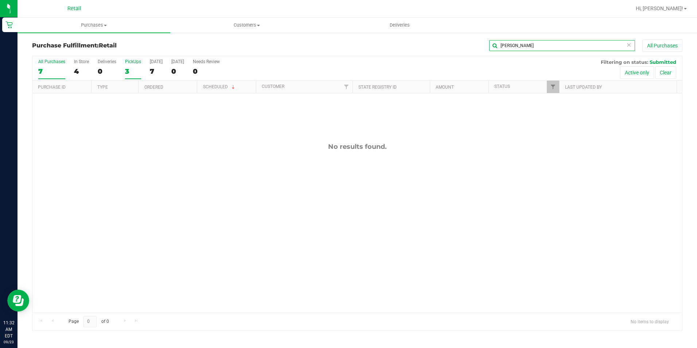
type input "laima"
click at [129, 71] on div "3" at bounding box center [133, 71] width 16 height 8
click at [0, 0] on input "PickUps 3" at bounding box center [0, 0] width 0 height 0
click at [630, 46] on icon at bounding box center [628, 44] width 5 height 9
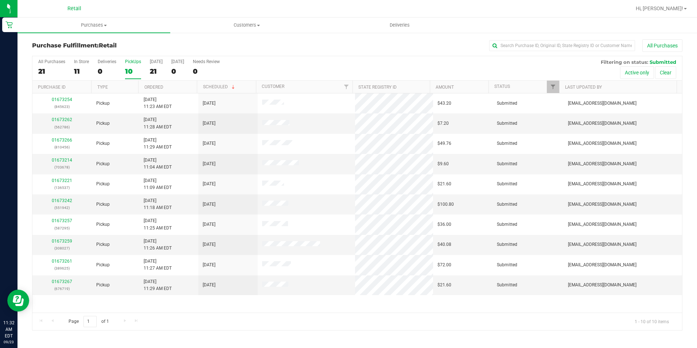
click at [129, 67] on div "10" at bounding box center [133, 71] width 16 height 8
click at [0, 0] on input "PickUps 10" at bounding box center [0, 0] width 0 height 0
click at [322, 51] on div "All Purchases" at bounding box center [465, 45] width 433 height 12
click at [91, 24] on span "Purchases" at bounding box center [93, 25] width 153 height 7
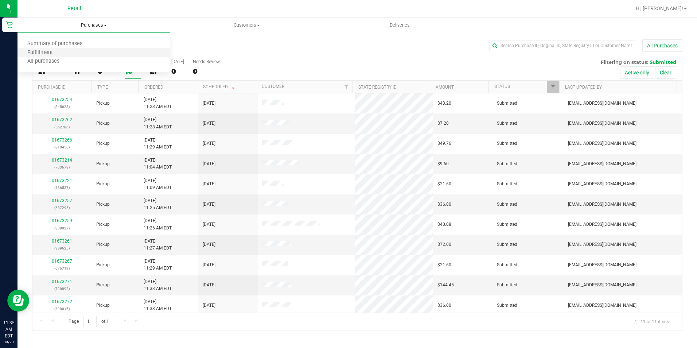
click at [86, 49] on li "Fulfillment" at bounding box center [93, 52] width 153 height 9
click at [79, 69] on div "12" at bounding box center [81, 71] width 15 height 8
click at [0, 0] on input "In Store 12" at bounding box center [0, 0] width 0 height 0
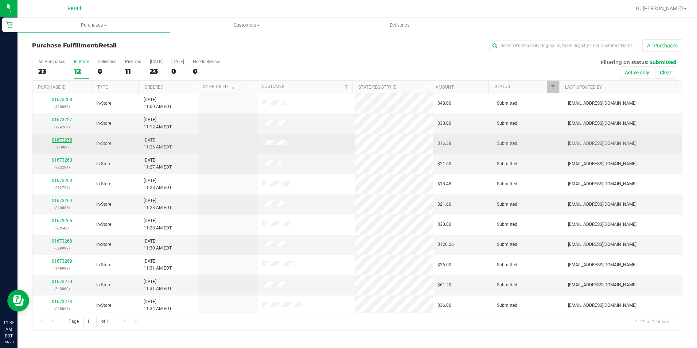
click at [62, 138] on link "01673258" at bounding box center [62, 139] width 20 height 5
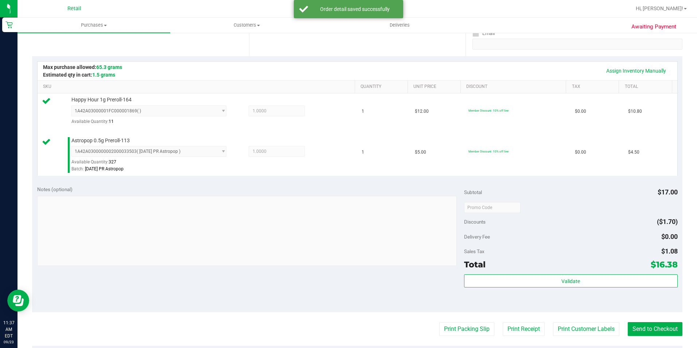
scroll to position [182, 0]
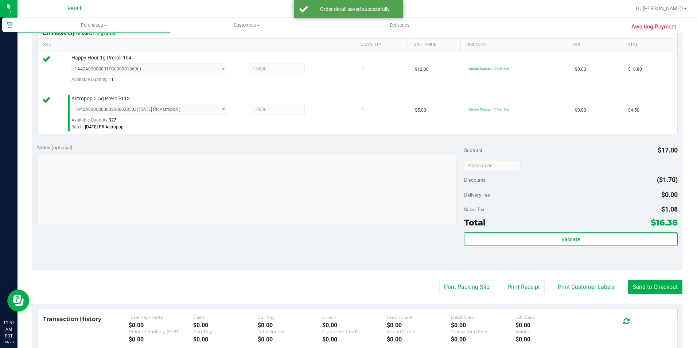
click at [634, 294] on purchase-details "Back Edit Purchase Cancel Purchase View Profile # 01673258 Med | Rec METRC ID: …" at bounding box center [357, 148] width 650 height 583
click at [635, 291] on button "Send to Checkout" at bounding box center [654, 287] width 55 height 14
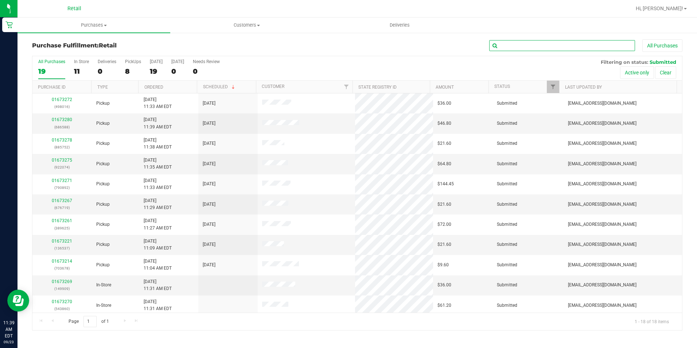
click at [502, 44] on input "text" at bounding box center [562, 45] width 146 height 11
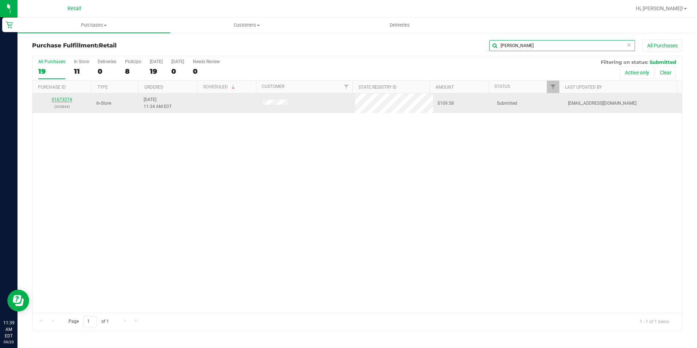
type input "laima"
click at [68, 98] on link "01673274" at bounding box center [62, 99] width 20 height 5
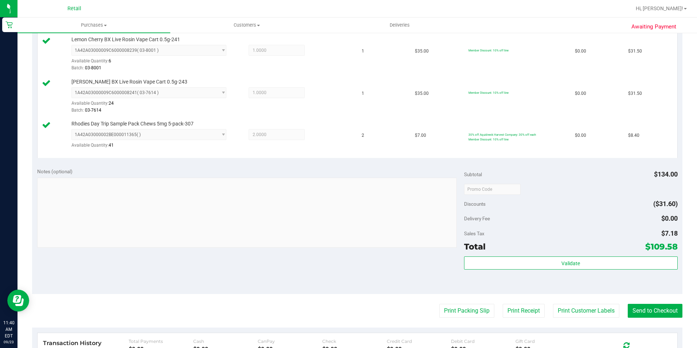
scroll to position [255, 0]
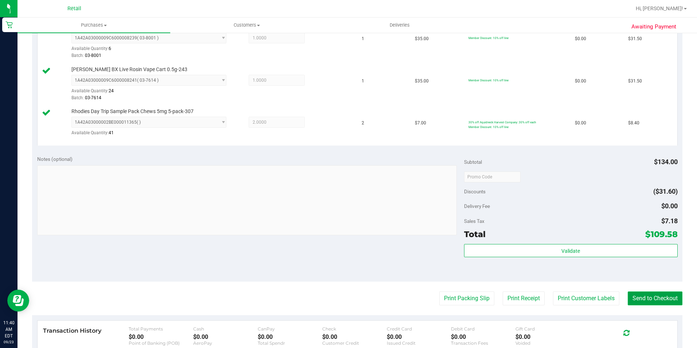
click at [635, 301] on button "Send to Checkout" at bounding box center [654, 298] width 55 height 14
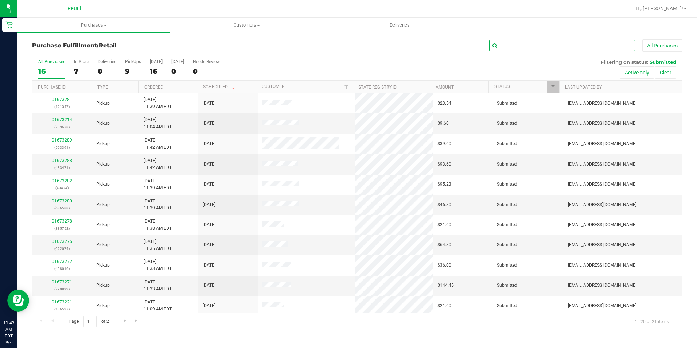
click at [509, 46] on input "text" at bounding box center [562, 45] width 146 height 11
type input "luis"
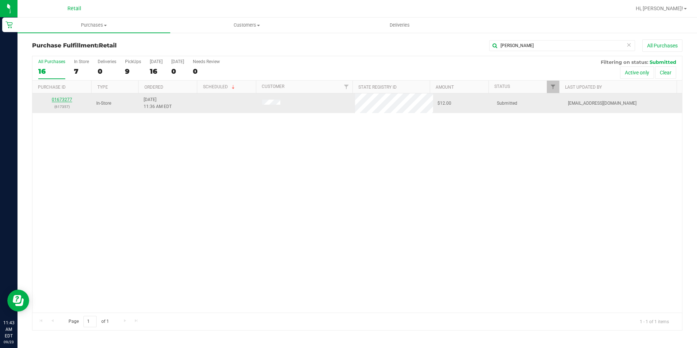
click at [66, 100] on link "01673277" at bounding box center [62, 99] width 20 height 5
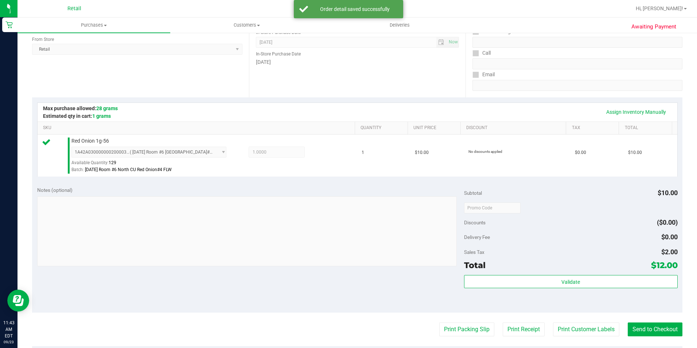
scroll to position [146, 0]
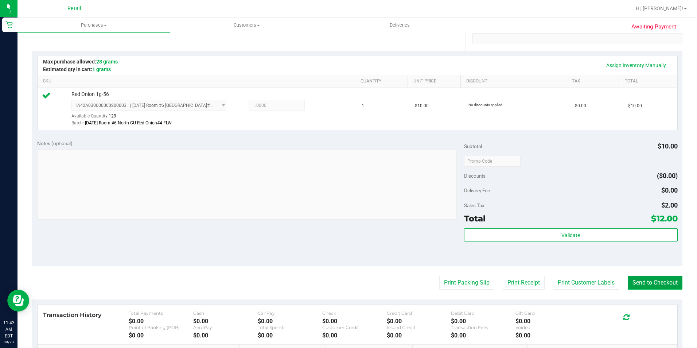
click at [640, 278] on button "Send to Checkout" at bounding box center [654, 282] width 55 height 14
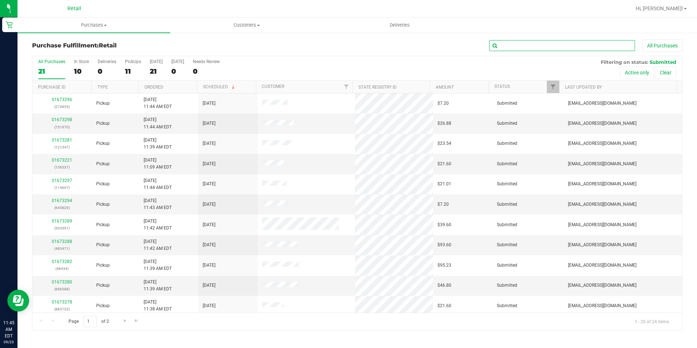
drag, startPoint x: 509, startPoint y: 47, endPoint x: 509, endPoint y: 43, distance: 4.8
click at [509, 47] on input "text" at bounding box center [562, 45] width 146 height 11
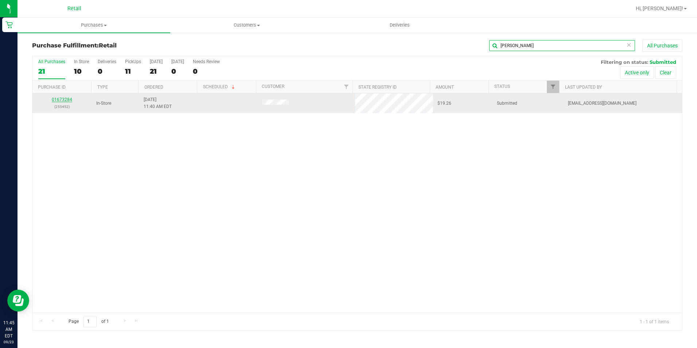
type input "amilcar"
click at [66, 101] on link "01673284" at bounding box center [62, 99] width 20 height 5
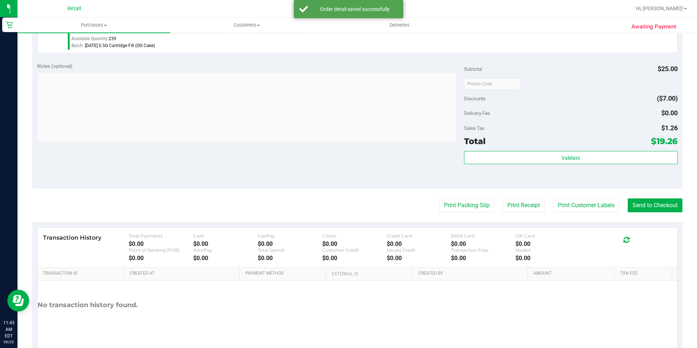
scroll to position [248, 0]
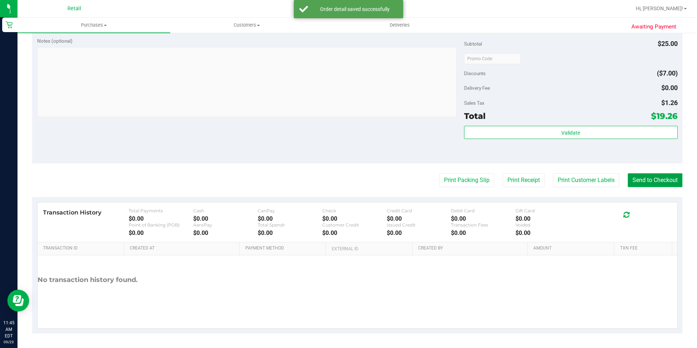
click at [651, 178] on button "Send to Checkout" at bounding box center [654, 180] width 55 height 14
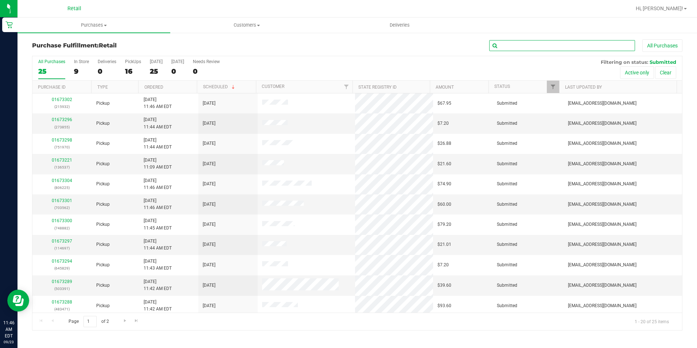
click at [548, 46] on input "text" at bounding box center [562, 45] width 146 height 11
type input "alan"
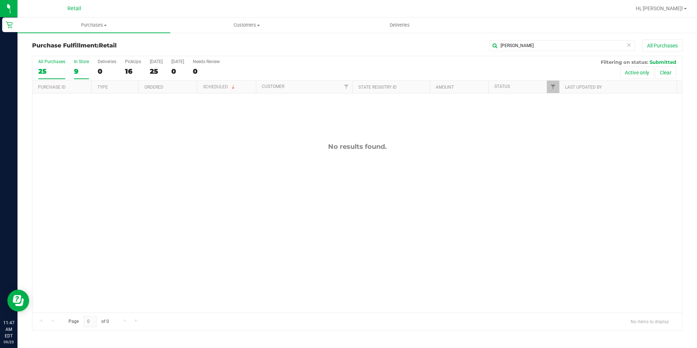
click at [85, 65] on label "In Store 9" at bounding box center [81, 69] width 15 height 20
click at [0, 0] on input "In Store 9" at bounding box center [0, 0] width 0 height 0
click at [127, 71] on div "17" at bounding box center [133, 71] width 16 height 8
click at [0, 0] on input "PickUps 17" at bounding box center [0, 0] width 0 height 0
click at [128, 72] on div "17" at bounding box center [133, 71] width 16 height 8
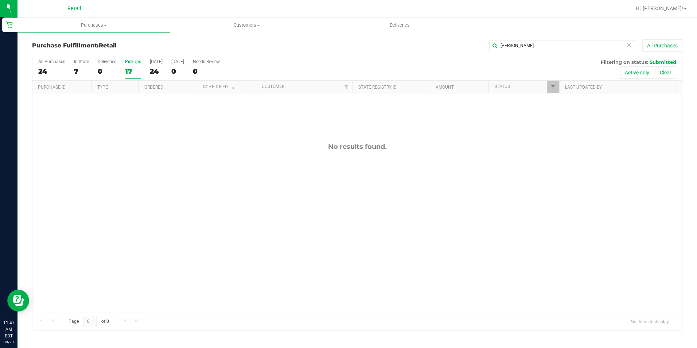
click at [0, 0] on input "PickUps 17" at bounding box center [0, 0] width 0 height 0
click at [627, 45] on icon at bounding box center [628, 44] width 5 height 9
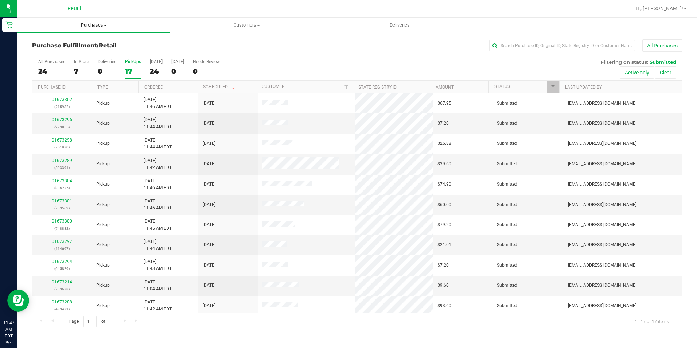
click at [98, 29] on uib-tab-heading "Purchases Summary of purchases Fulfillment All purchases" at bounding box center [93, 24] width 153 height 15
click at [78, 56] on li "Fulfillment" at bounding box center [93, 52] width 153 height 9
click at [535, 44] on input "text" at bounding box center [562, 45] width 146 height 11
type input "alan"
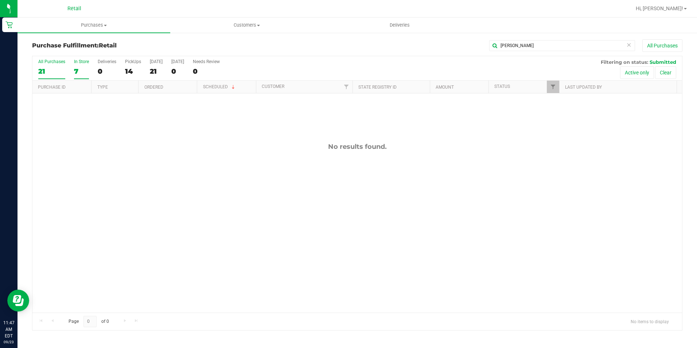
click at [74, 69] on div "7" at bounding box center [81, 71] width 15 height 8
click at [0, 0] on input "In Store 7" at bounding box center [0, 0] width 0 height 0
click at [627, 47] on icon at bounding box center [628, 44] width 5 height 9
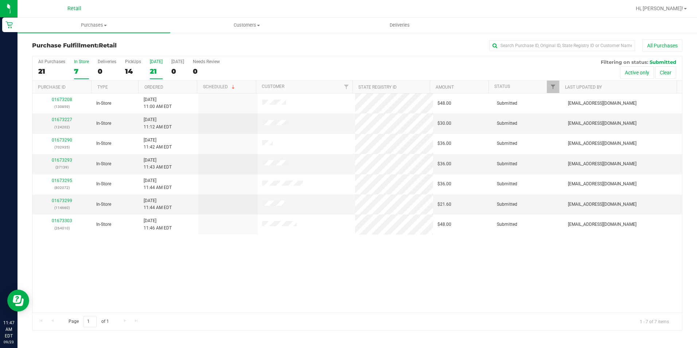
click at [154, 73] on div "21" at bounding box center [156, 71] width 13 height 8
click at [0, 0] on input "Today 21" at bounding box center [0, 0] width 0 height 0
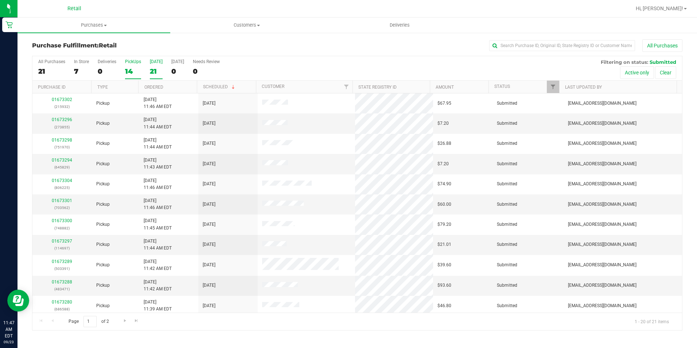
click at [130, 70] on div "14" at bounding box center [133, 71] width 16 height 8
click at [329, 45] on div "All Purchases" at bounding box center [465, 45] width 433 height 12
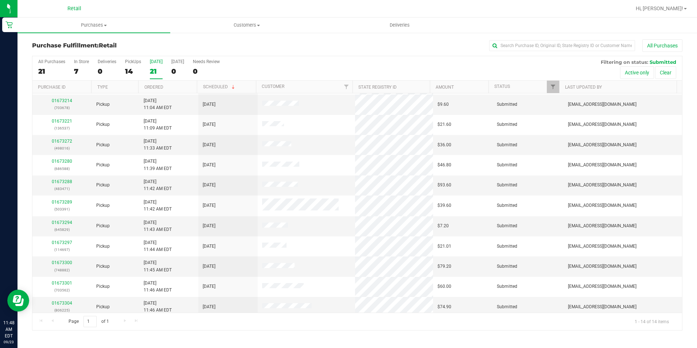
scroll to position [63, 0]
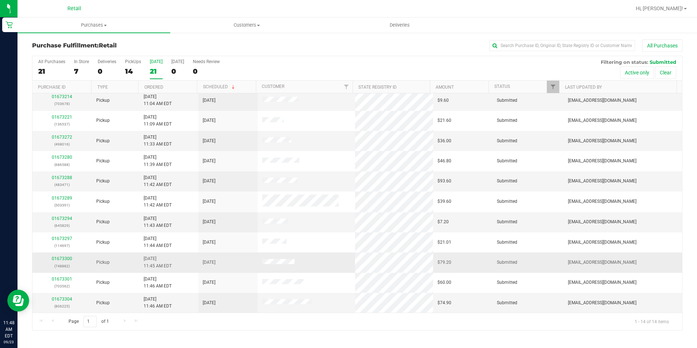
drag, startPoint x: 125, startPoint y: 320, endPoint x: 161, endPoint y: 264, distance: 66.9
click at [124, 320] on div "Page 1 of 1 1 - 14 of 14 items" at bounding box center [356, 320] width 649 height 17
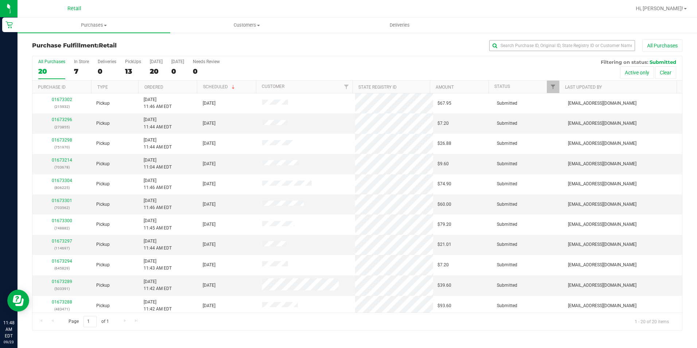
drag, startPoint x: 528, startPoint y: 39, endPoint x: 528, endPoint y: 44, distance: 4.7
click at [528, 41] on div "All Purchases" at bounding box center [465, 45] width 433 height 12
drag, startPoint x: 523, startPoint y: 57, endPoint x: 526, endPoint y: 38, distance: 19.6
click at [523, 55] on div "Purchase Fulfillment: Retail All Purchases All Purchases 20 In Store 7 Deliveri…" at bounding box center [357, 184] width 650 height 291
click at [526, 38] on div "Purchase Fulfillment: Retail All Purchases All Purchases 20 In Store 7 Deliveri…" at bounding box center [356, 184] width 679 height 305
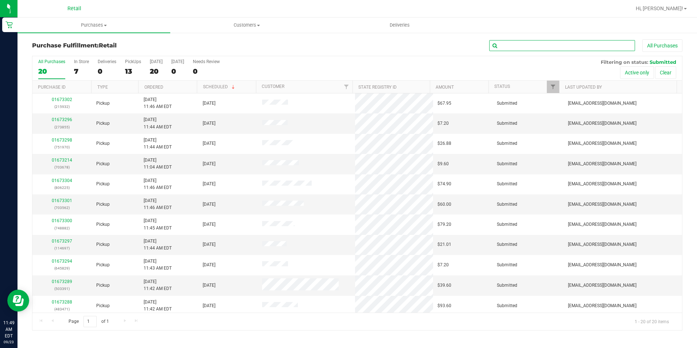
click at [524, 47] on input "text" at bounding box center [562, 45] width 146 height 11
click at [516, 44] on input "text" at bounding box center [562, 45] width 146 height 11
click at [544, 51] on div "All Purchases" at bounding box center [465, 45] width 433 height 12
click at [544, 46] on input "text" at bounding box center [562, 45] width 146 height 11
type input "alan"
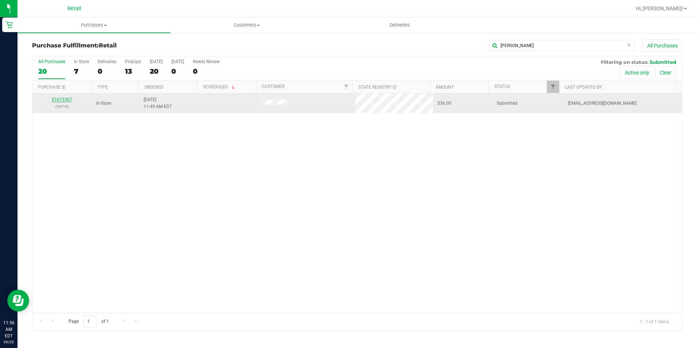
click at [56, 100] on link "01673307" at bounding box center [62, 99] width 20 height 5
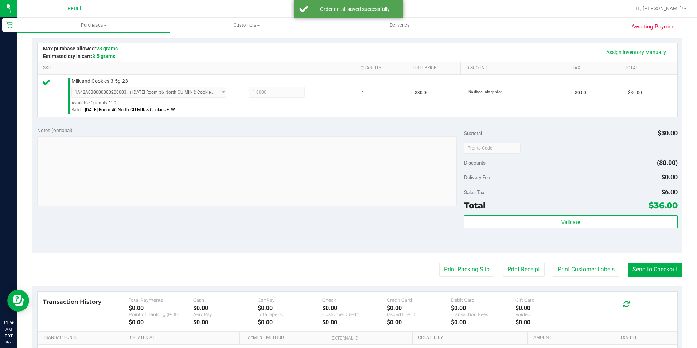
scroll to position [182, 0]
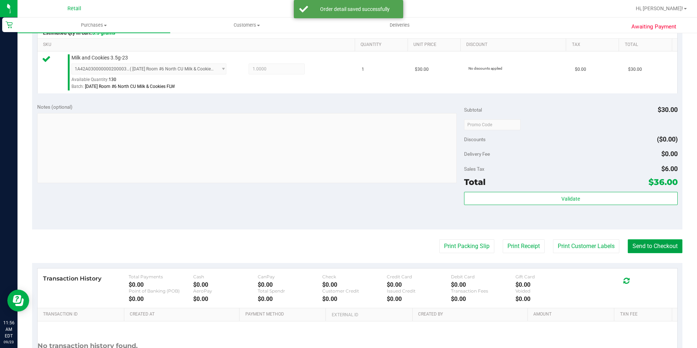
click at [639, 246] on button "Send to Checkout" at bounding box center [654, 246] width 55 height 14
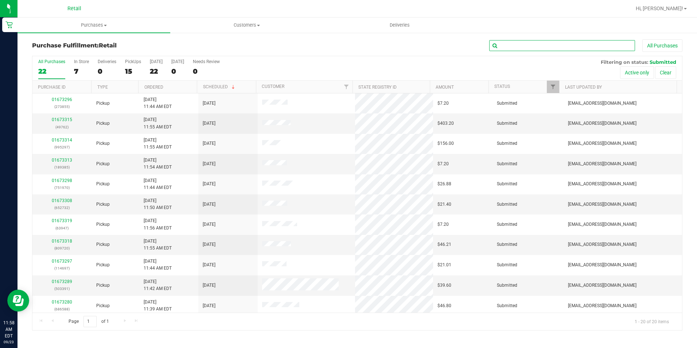
click at [514, 42] on input "text" at bounding box center [562, 45] width 146 height 11
type input "frank"
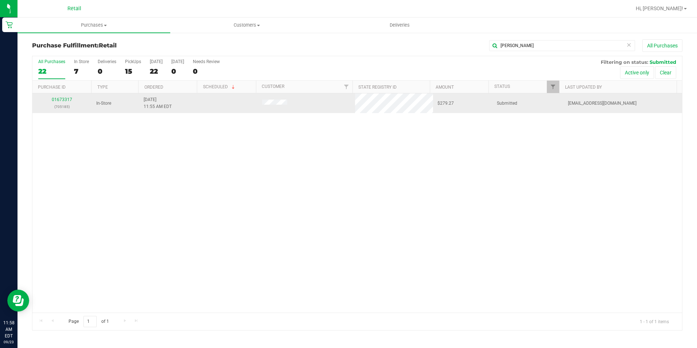
click at [64, 102] on div "01673317 (705185)" at bounding box center [62, 103] width 51 height 14
click at [64, 99] on link "01673317" at bounding box center [62, 99] width 20 height 5
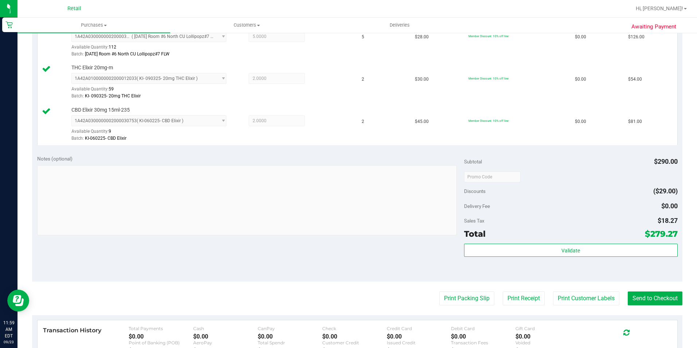
scroll to position [255, 0]
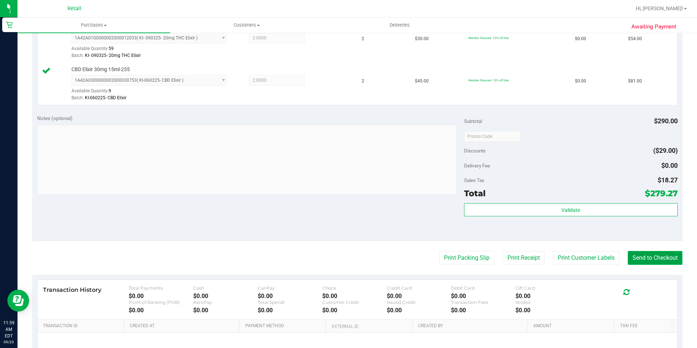
click at [651, 256] on button "Send to Checkout" at bounding box center [654, 258] width 55 height 14
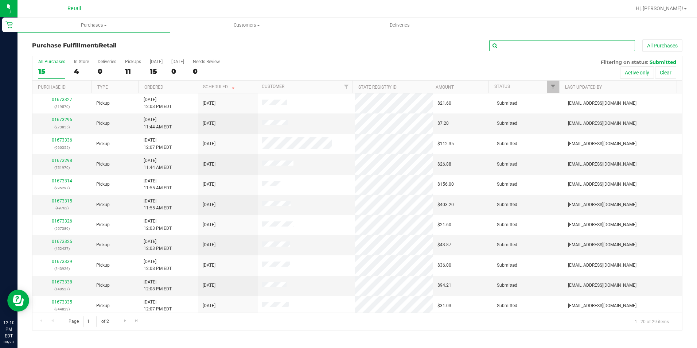
click at [519, 43] on input "text" at bounding box center [562, 45] width 146 height 11
type input "stephen"
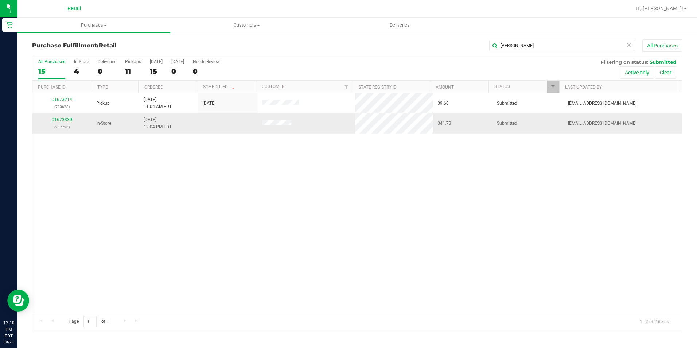
click at [59, 117] on link "01673330" at bounding box center [62, 119] width 20 height 5
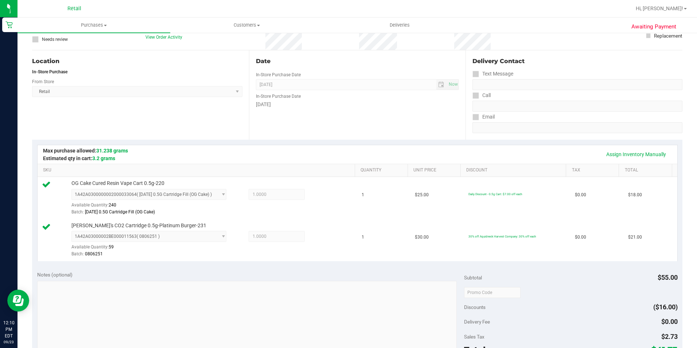
scroll to position [146, 0]
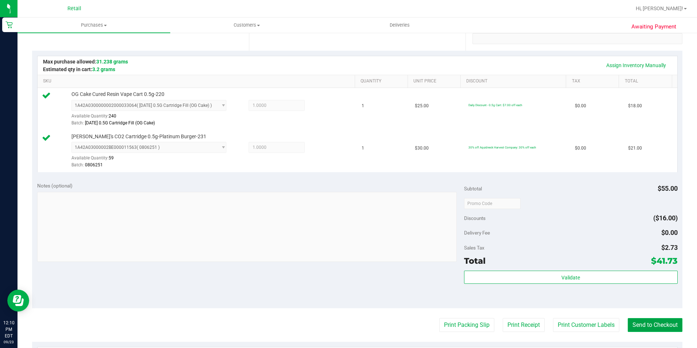
click at [637, 326] on button "Send to Checkout" at bounding box center [654, 325] width 55 height 14
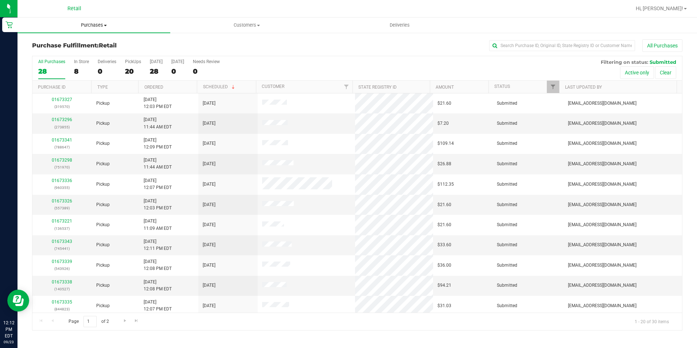
click at [87, 26] on span "Purchases" at bounding box center [93, 25] width 153 height 7
click at [71, 50] on li "Fulfillment" at bounding box center [93, 52] width 153 height 9
click at [77, 75] on div "11" at bounding box center [81, 71] width 15 height 8
click at [0, 0] on input "In Store 11" at bounding box center [0, 0] width 0 height 0
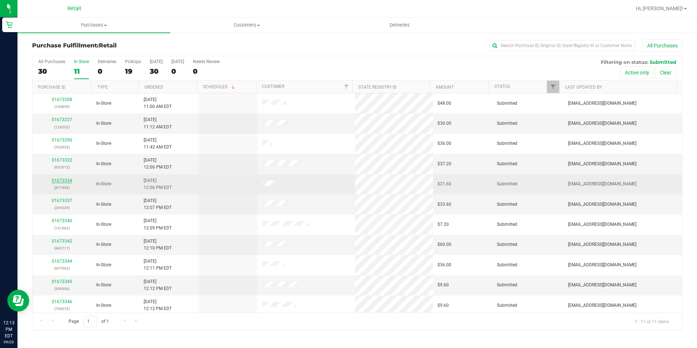
click at [65, 180] on link "01673334" at bounding box center [62, 180] width 20 height 5
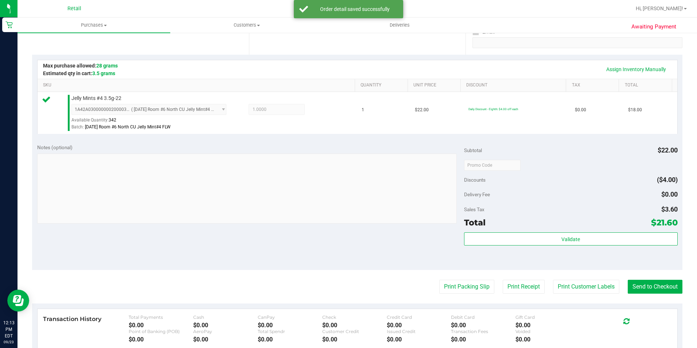
scroll to position [146, 0]
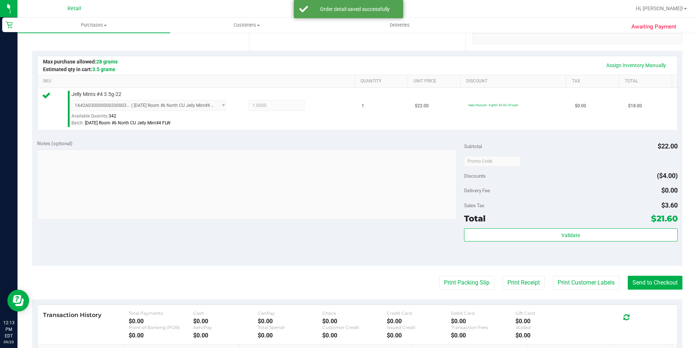
click at [634, 290] on purchase-details "Back Edit Purchase Cancel Purchase View Profile # 01673334 Med | Rec METRC ID: …" at bounding box center [357, 165] width 650 height 542
click at [635, 281] on button "Send to Checkout" at bounding box center [654, 282] width 55 height 14
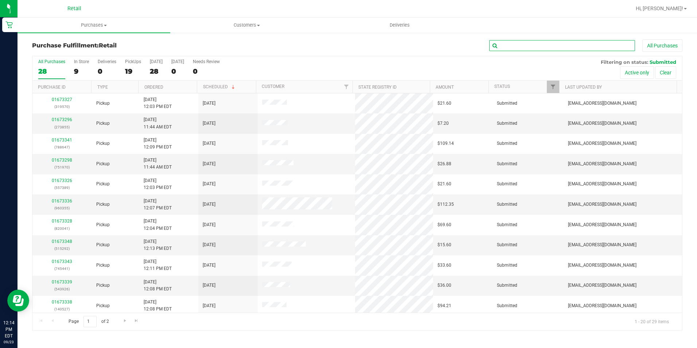
click at [520, 42] on input "text" at bounding box center [562, 45] width 146 height 11
type input "chris"
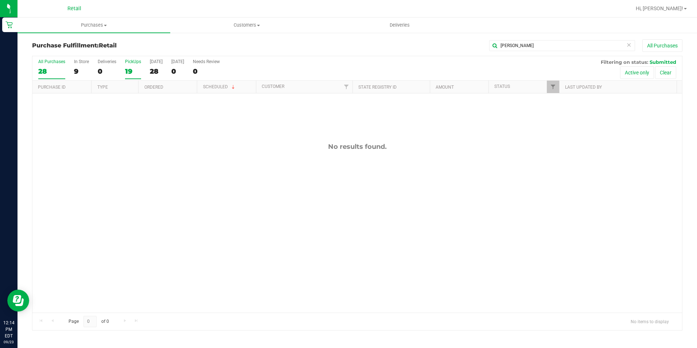
click at [134, 68] on div "19" at bounding box center [133, 71] width 16 height 8
click at [0, 0] on input "PickUps 19" at bounding box center [0, 0] width 0 height 0
click at [630, 44] on icon at bounding box center [628, 44] width 5 height 9
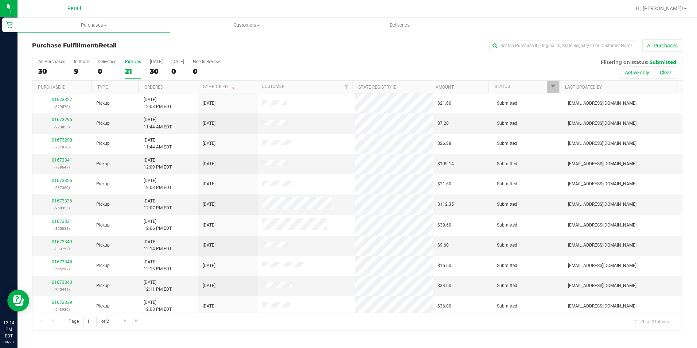
click at [134, 69] on div "21" at bounding box center [133, 71] width 16 height 8
click at [0, 0] on input "PickUps 21" at bounding box center [0, 0] width 0 height 0
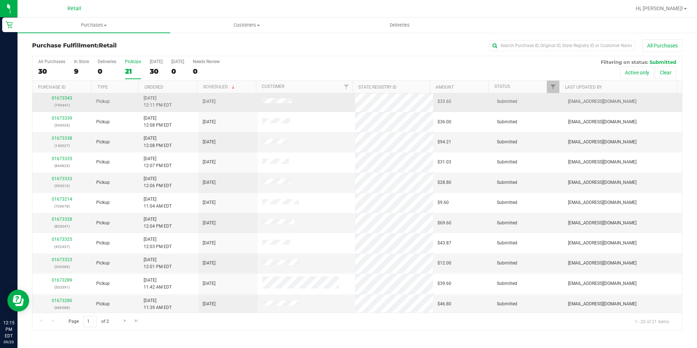
scroll to position [184, 0]
click at [126, 318] on span "Go to the next page" at bounding box center [125, 320] width 6 height 6
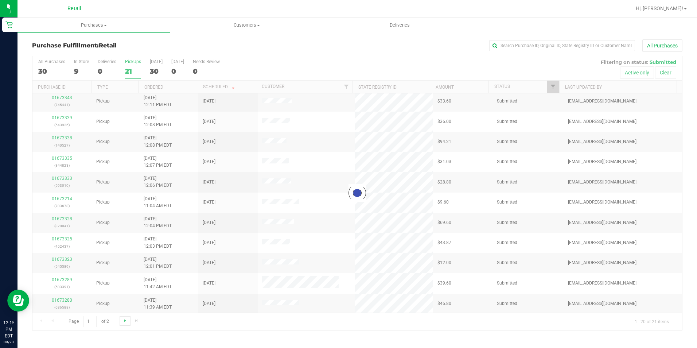
scroll to position [0, 0]
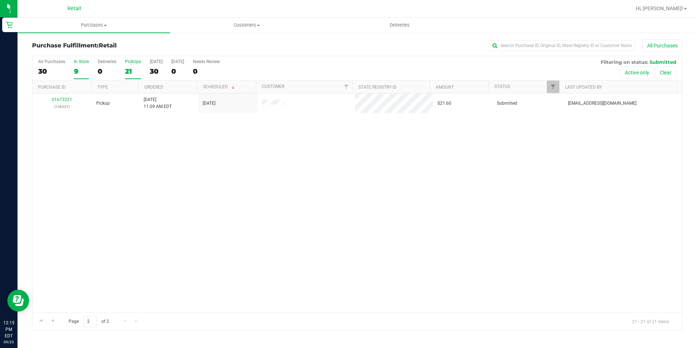
click at [76, 71] on div "9" at bounding box center [81, 71] width 15 height 8
click at [0, 0] on input "In Store 9" at bounding box center [0, 0] width 0 height 0
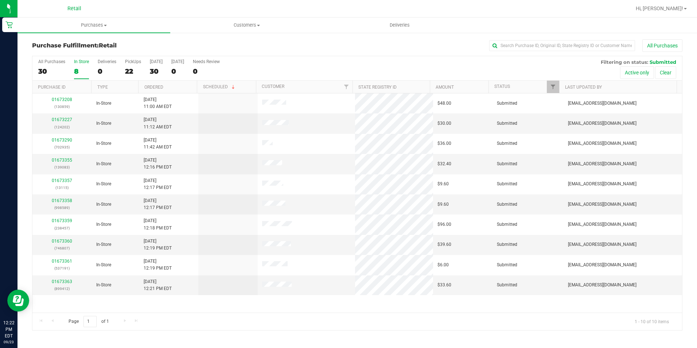
click at [74, 70] on div "8" at bounding box center [81, 71] width 15 height 8
click at [0, 0] on input "In Store 8" at bounding box center [0, 0] width 0 height 0
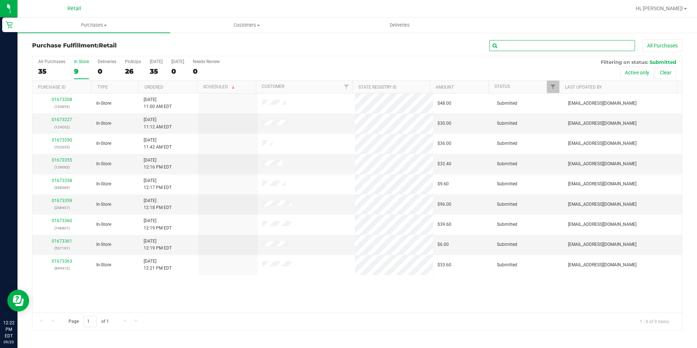
click at [521, 46] on input "text" at bounding box center [562, 45] width 146 height 11
type input "[PERSON_NAME]"
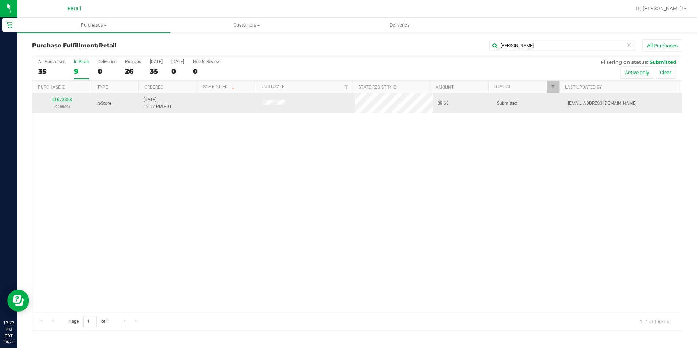
click at [68, 98] on link "01673358" at bounding box center [62, 99] width 20 height 5
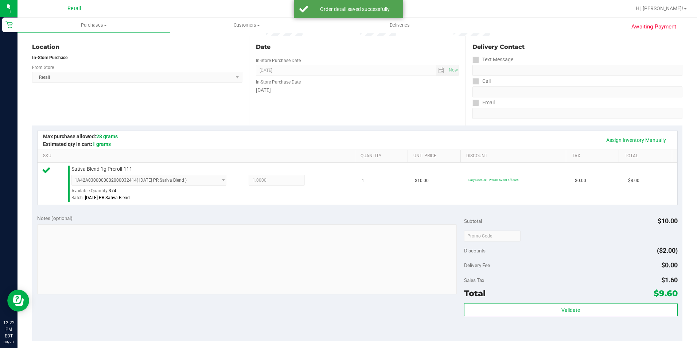
scroll to position [182, 0]
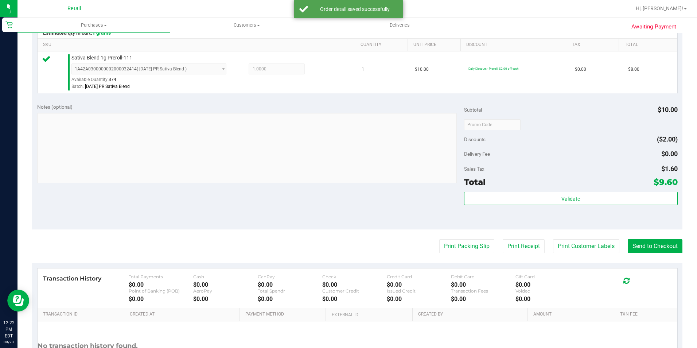
click at [663, 239] on purchase-details "Back Edit Purchase Cancel Purchase View Profile # 01673358 Med | Rec METRC ID: …" at bounding box center [357, 128] width 650 height 542
click at [660, 245] on button "Send to Checkout" at bounding box center [654, 246] width 55 height 14
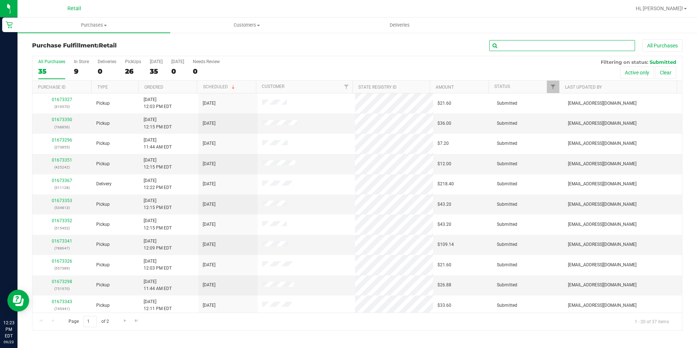
click at [521, 41] on input "text" at bounding box center [562, 45] width 146 height 11
type input "thomas"
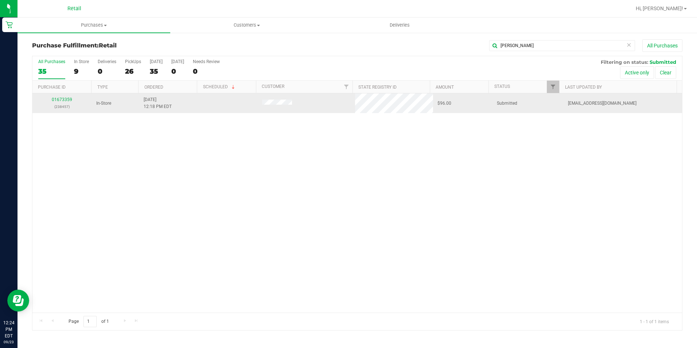
click at [72, 99] on div "01673359 (238457)" at bounding box center [62, 103] width 51 height 14
click at [70, 98] on link "01673359" at bounding box center [62, 99] width 20 height 5
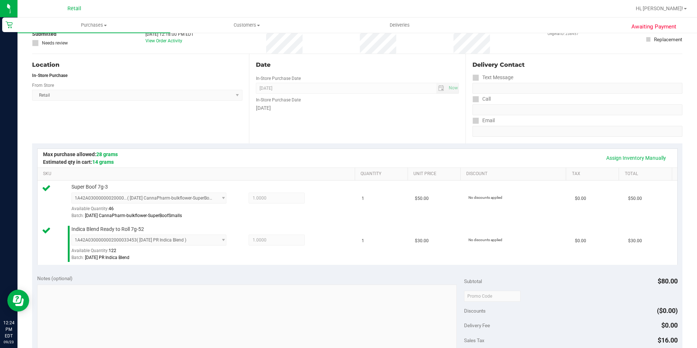
scroll to position [146, 0]
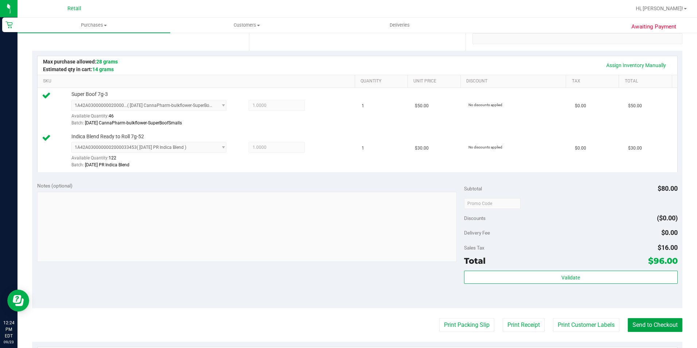
click at [645, 327] on button "Send to Checkout" at bounding box center [654, 325] width 55 height 14
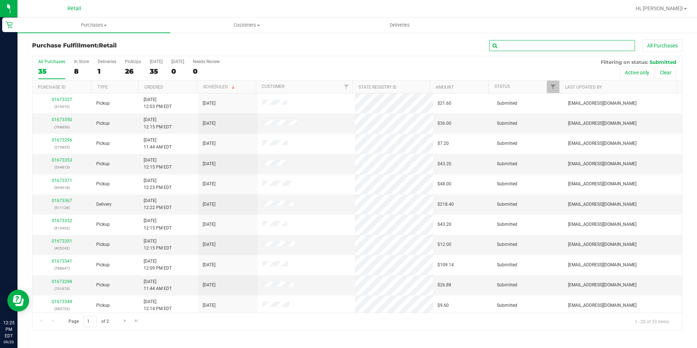
click at [556, 49] on input "text" at bounding box center [562, 45] width 146 height 11
type input "micha"
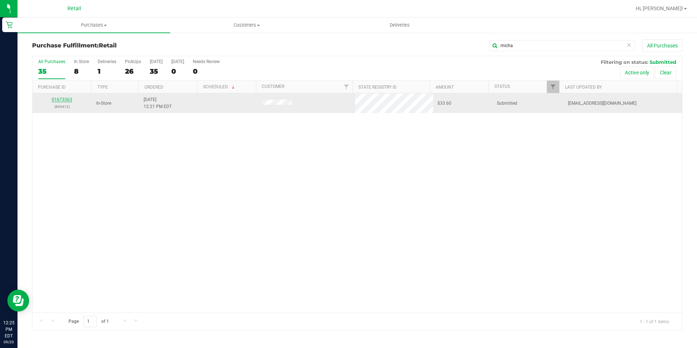
click at [56, 101] on link "01673363" at bounding box center [62, 99] width 20 height 5
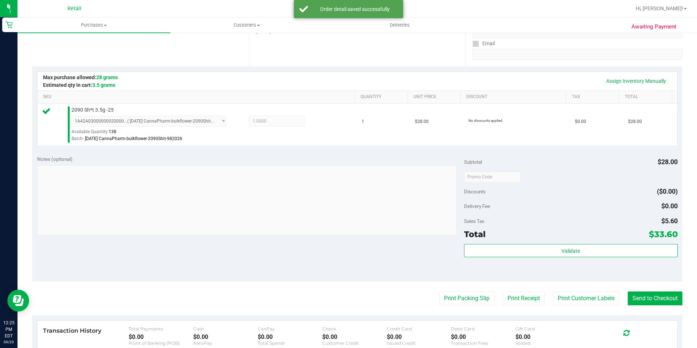
scroll to position [146, 0]
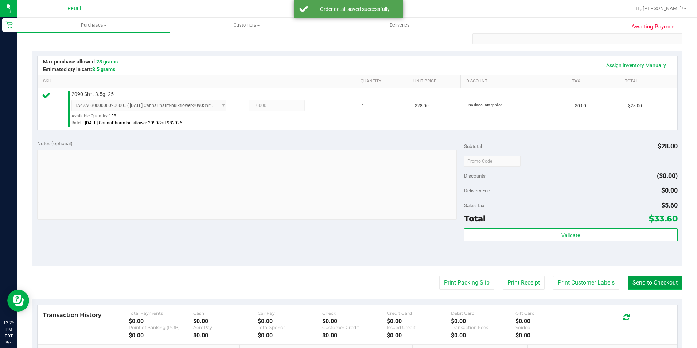
click at [668, 281] on button "Send to Checkout" at bounding box center [654, 282] width 55 height 14
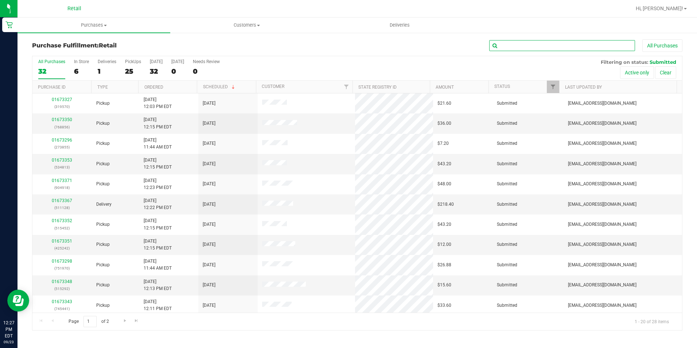
click at [529, 43] on input "text" at bounding box center [562, 45] width 146 height 11
type input "kelly"
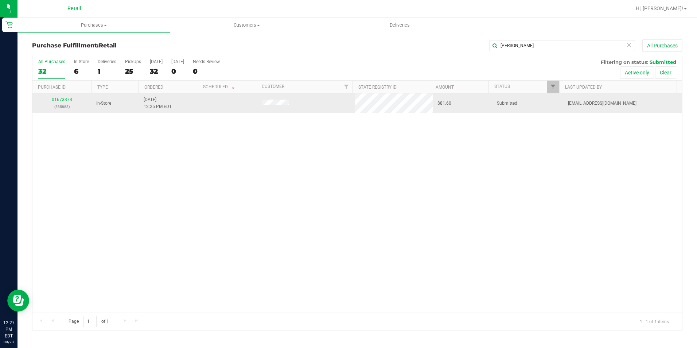
click at [60, 99] on link "01673373" at bounding box center [62, 99] width 20 height 5
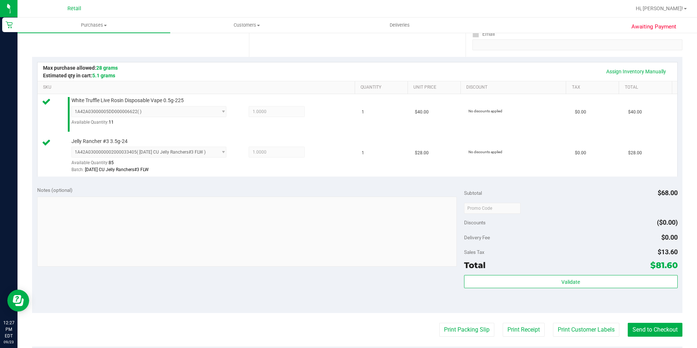
scroll to position [146, 0]
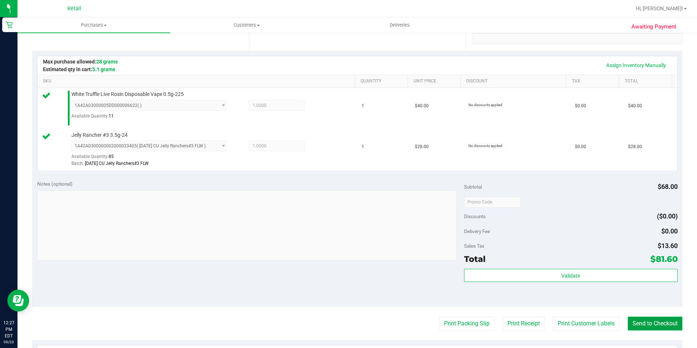
click at [644, 321] on button "Send to Checkout" at bounding box center [654, 323] width 55 height 14
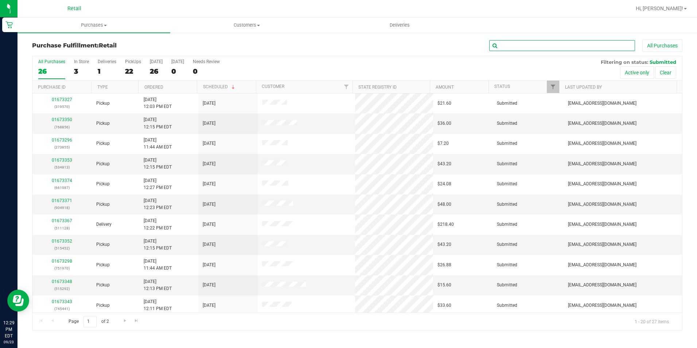
click at [532, 42] on input "text" at bounding box center [562, 45] width 146 height 11
click at [81, 63] on div "In Store" at bounding box center [81, 61] width 15 height 5
click at [0, 0] on input "In Store 3" at bounding box center [0, 0] width 0 height 0
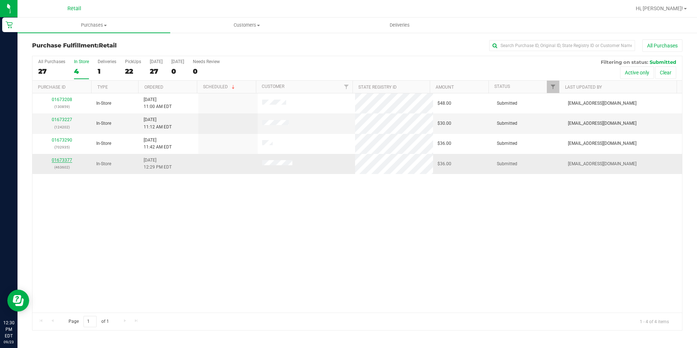
click at [62, 160] on link "01673377" at bounding box center [62, 159] width 20 height 5
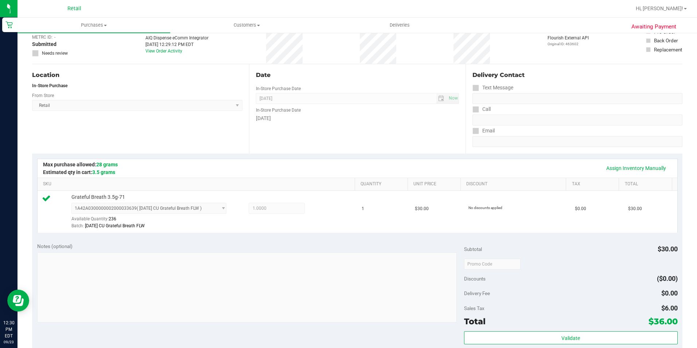
scroll to position [109, 0]
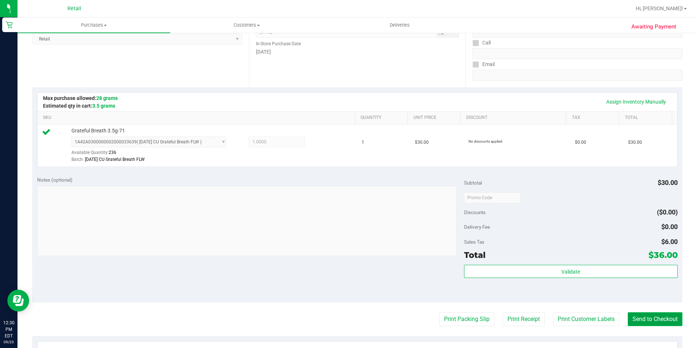
click at [662, 316] on button "Send to Checkout" at bounding box center [654, 319] width 55 height 14
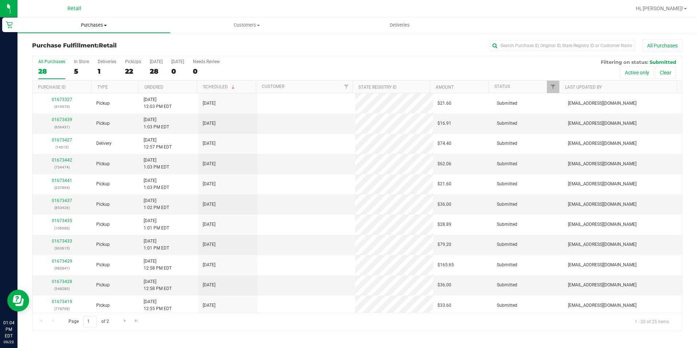
click at [90, 24] on span "Purchases" at bounding box center [93, 25] width 153 height 7
click at [62, 57] on li "All purchases" at bounding box center [93, 61] width 153 height 9
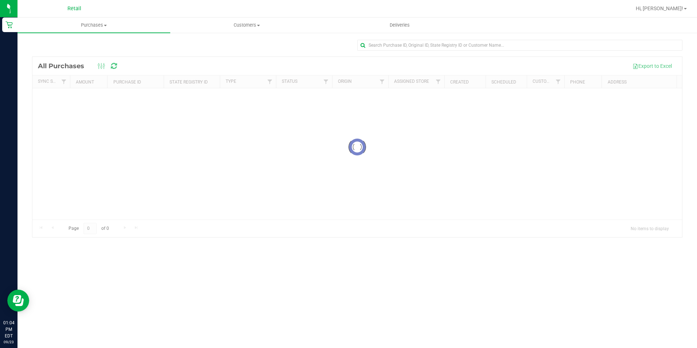
click at [86, 25] on span "Purchases" at bounding box center [93, 25] width 153 height 7
click at [58, 51] on span "Fulfillment" at bounding box center [39, 53] width 45 height 6
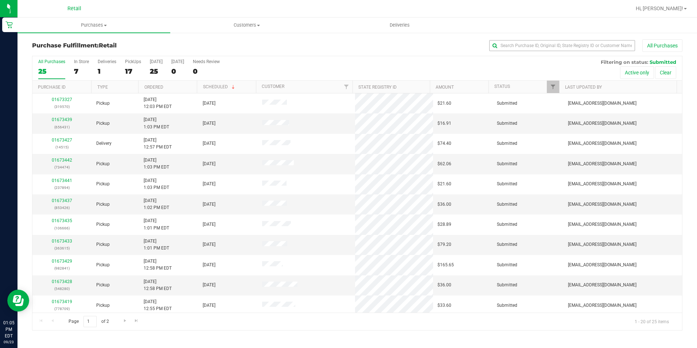
click at [519, 37] on div "Purchase Fulfillment: Retail All Purchases All Purchases 25 In Store 7 Deliveri…" at bounding box center [356, 184] width 679 height 305
click at [518, 46] on input "text" at bounding box center [562, 45] width 146 height 11
type input "[PERSON_NAME]"
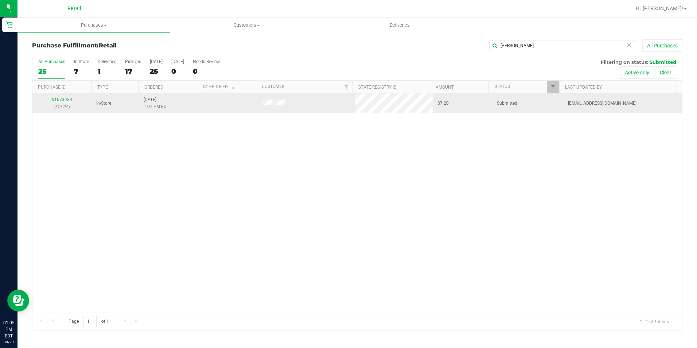
click at [56, 98] on link "01673434" at bounding box center [62, 99] width 20 height 5
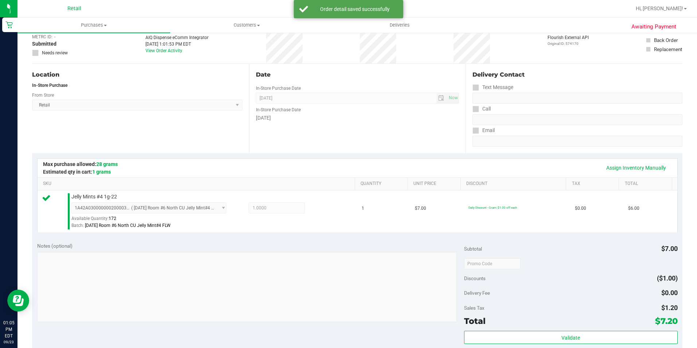
scroll to position [109, 0]
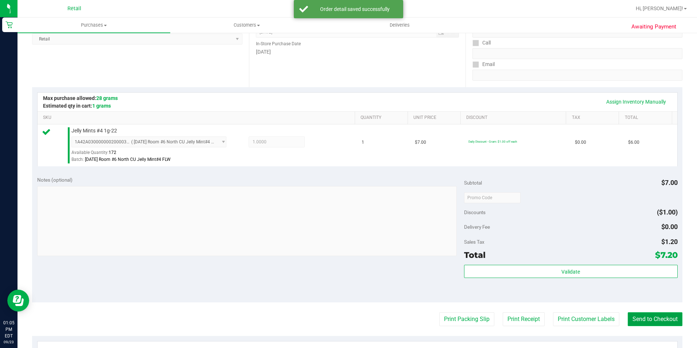
click at [658, 318] on button "Send to Checkout" at bounding box center [654, 319] width 55 height 14
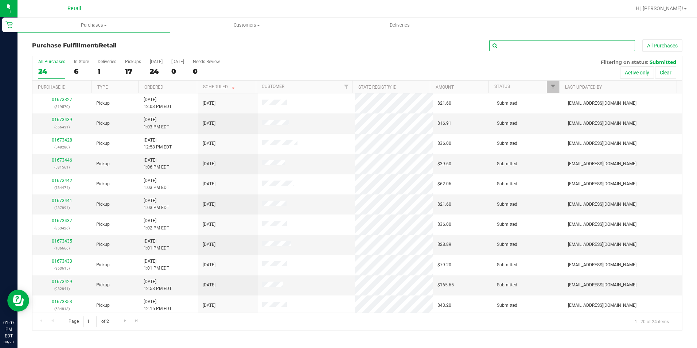
click at [528, 47] on input "text" at bounding box center [562, 45] width 146 height 11
type input "[PERSON_NAME]"
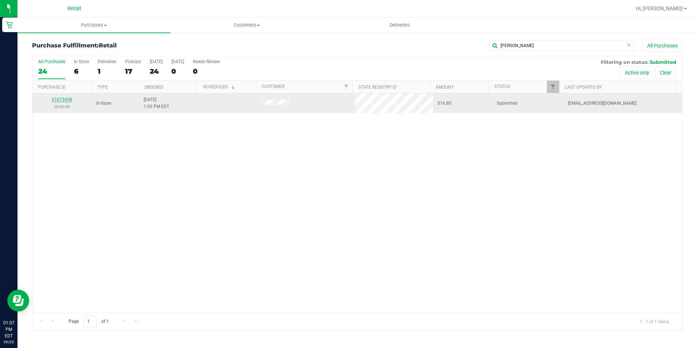
click at [60, 100] on link "01673438" at bounding box center [62, 99] width 20 height 5
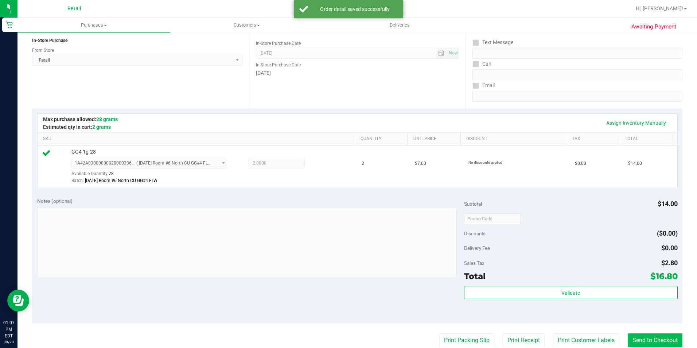
scroll to position [146, 0]
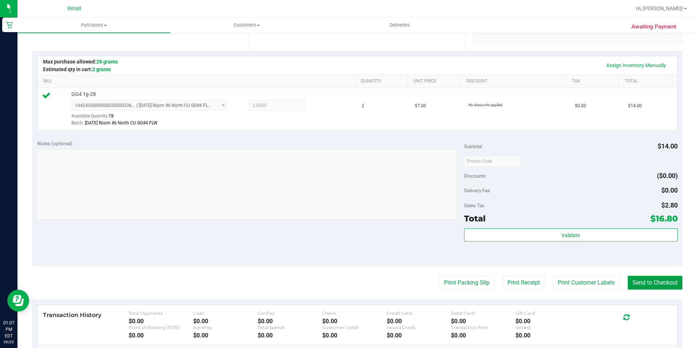
click at [659, 285] on button "Send to Checkout" at bounding box center [654, 282] width 55 height 14
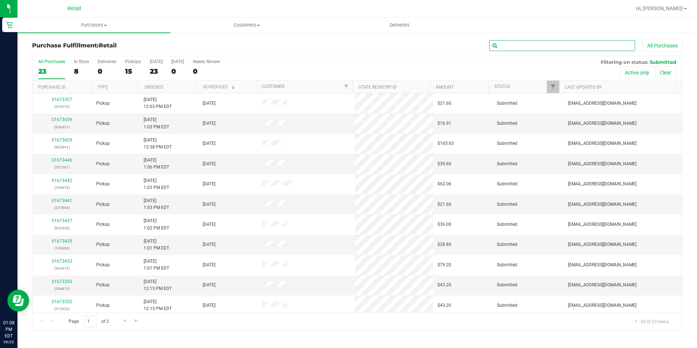
click at [559, 46] on input "text" at bounding box center [562, 45] width 146 height 11
type input "manolo"
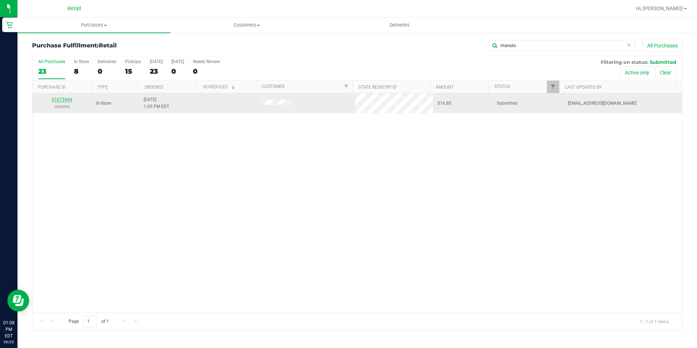
click at [65, 98] on link "01673444" at bounding box center [62, 99] width 20 height 5
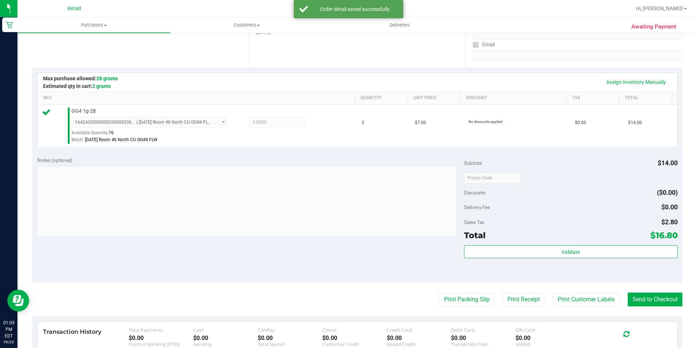
scroll to position [146, 0]
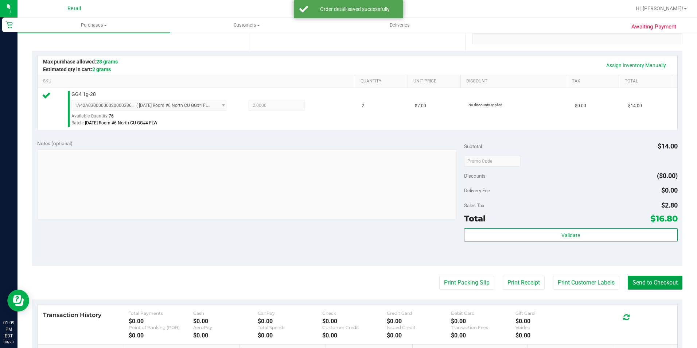
click at [633, 278] on button "Send to Checkout" at bounding box center [654, 282] width 55 height 14
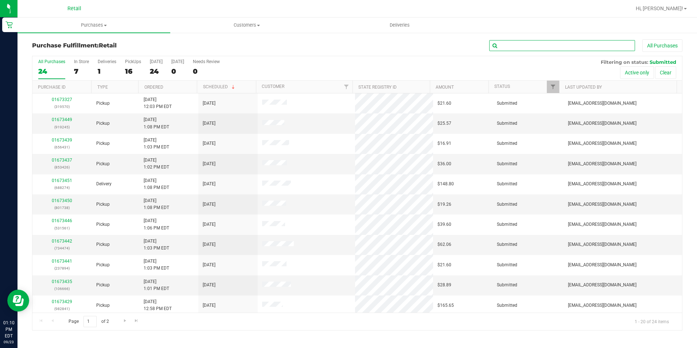
click at [503, 43] on input "text" at bounding box center [562, 45] width 146 height 11
type input "[PERSON_NAME]"
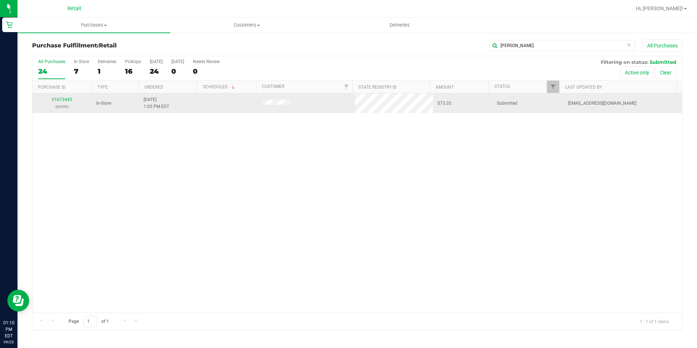
click at [62, 102] on div "01673445 (60559)" at bounding box center [62, 103] width 51 height 14
click at [62, 100] on link "01673445" at bounding box center [62, 99] width 20 height 5
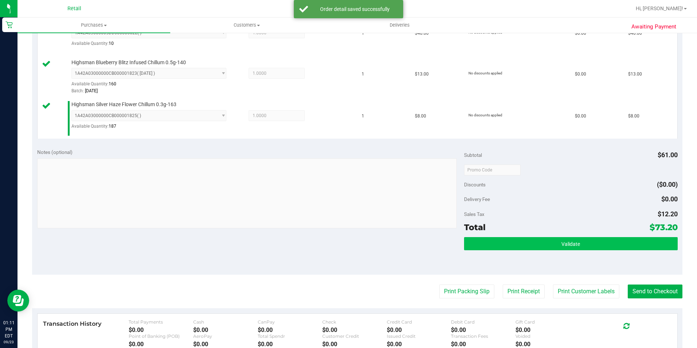
scroll to position [219, 0]
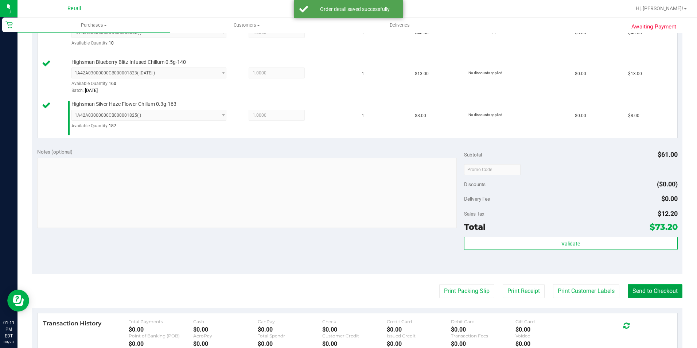
click at [652, 291] on button "Send to Checkout" at bounding box center [654, 291] width 55 height 14
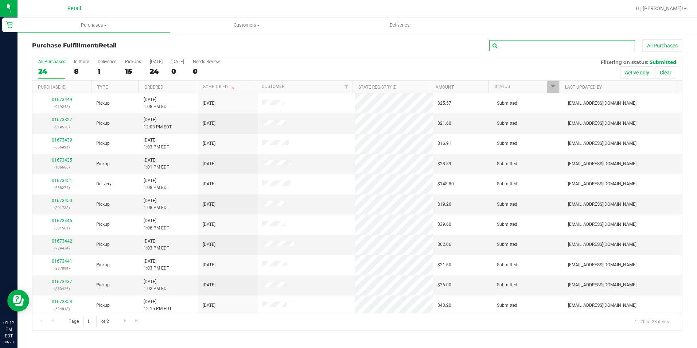
drag, startPoint x: 576, startPoint y: 47, endPoint x: 580, endPoint y: 24, distance: 23.7
click at [576, 47] on input "text" at bounding box center [562, 45] width 146 height 11
type input "[PERSON_NAME]"
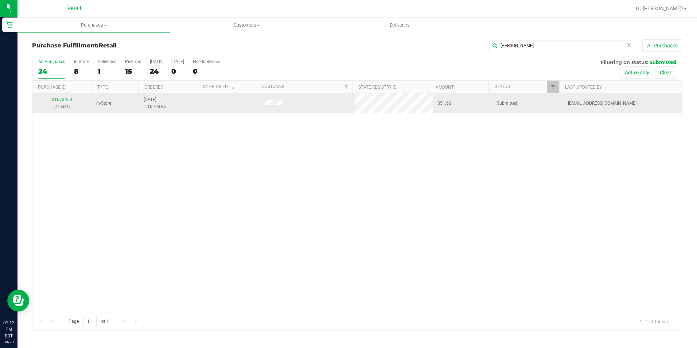
click at [66, 99] on link "01673453" at bounding box center [62, 99] width 20 height 5
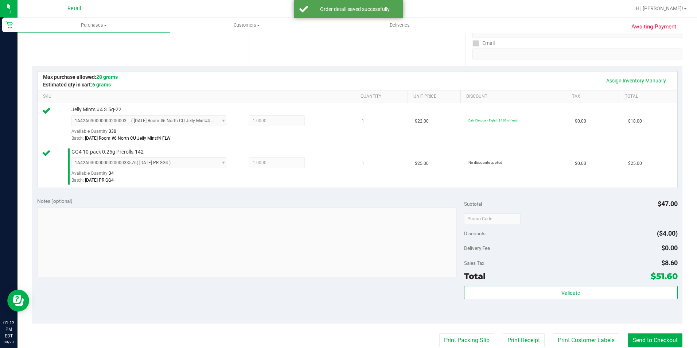
scroll to position [146, 0]
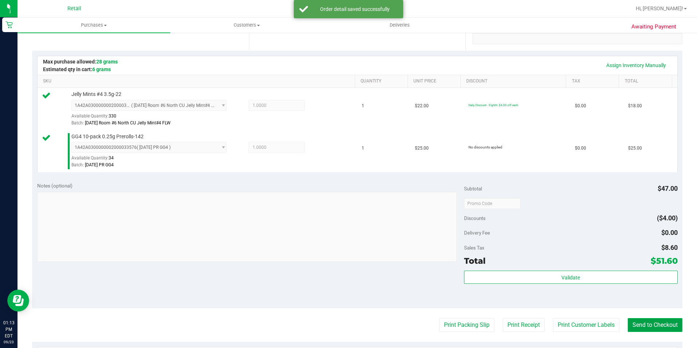
click at [649, 323] on button "Send to Checkout" at bounding box center [654, 325] width 55 height 14
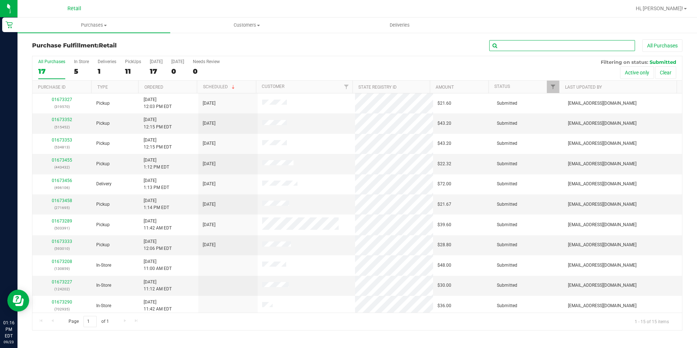
click at [526, 47] on input "text" at bounding box center [562, 45] width 146 height 11
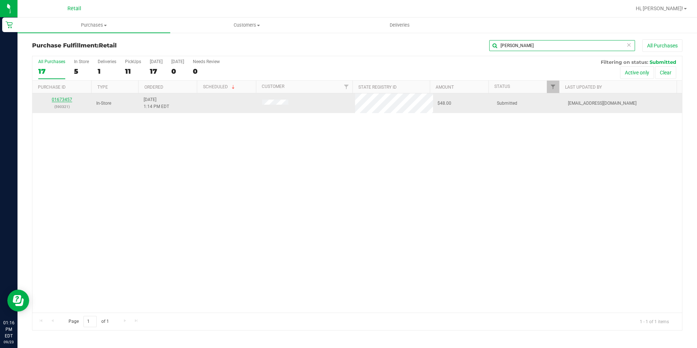
type input "[PERSON_NAME]"
click at [64, 99] on link "01673457" at bounding box center [62, 99] width 20 height 5
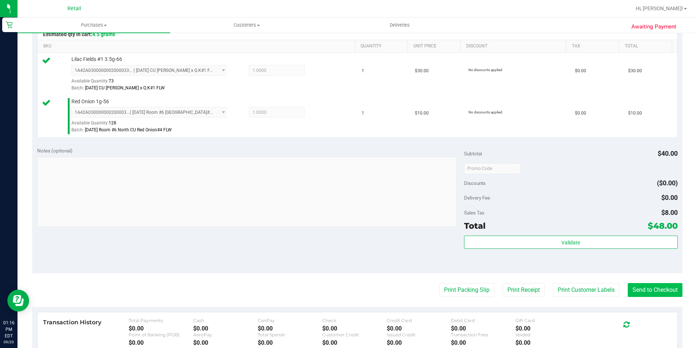
scroll to position [182, 0]
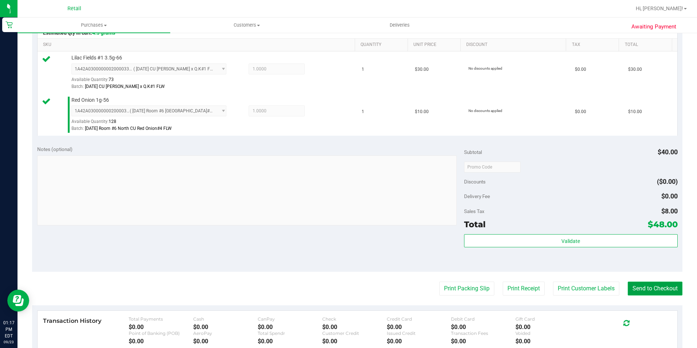
click at [650, 290] on button "Send to Checkout" at bounding box center [654, 288] width 55 height 14
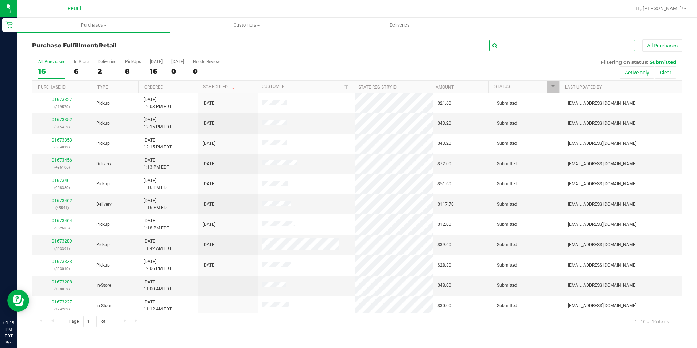
click at [536, 48] on input "text" at bounding box center [562, 45] width 146 height 11
type input "[PERSON_NAME]"
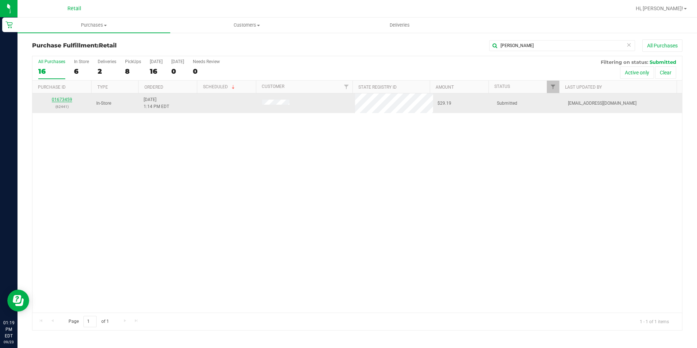
click at [63, 99] on link "01673459" at bounding box center [62, 99] width 20 height 5
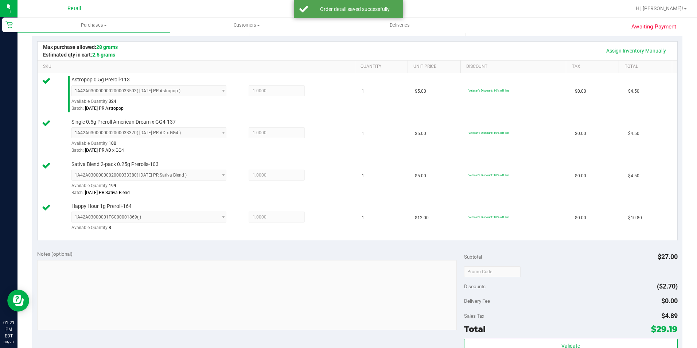
scroll to position [233, 0]
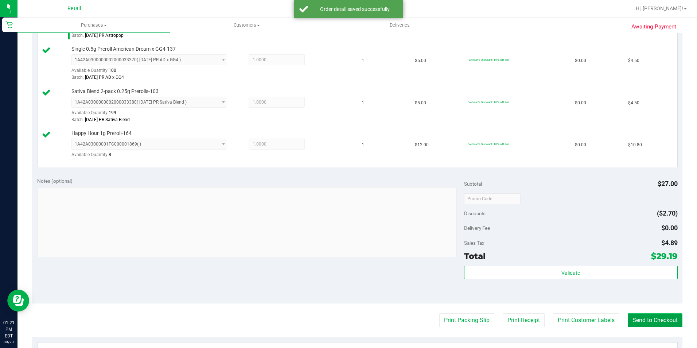
click at [651, 317] on button "Send to Checkout" at bounding box center [654, 320] width 55 height 14
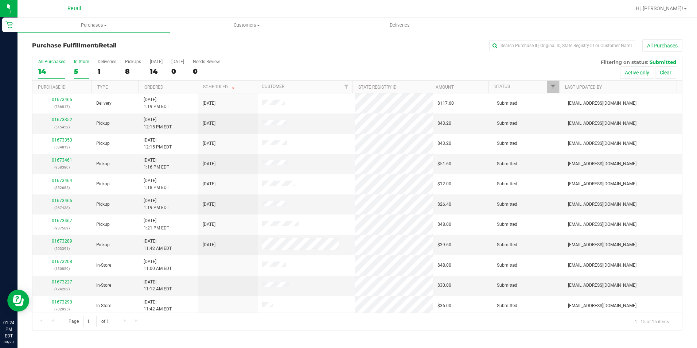
click at [75, 67] on div "5" at bounding box center [81, 71] width 15 height 8
click at [0, 0] on input "In Store 5" at bounding box center [0, 0] width 0 height 0
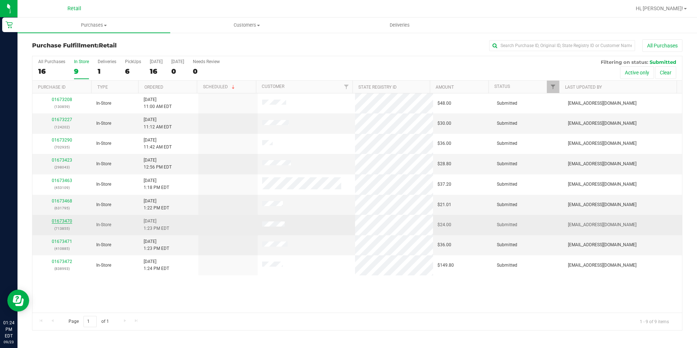
click at [55, 222] on link "01673470" at bounding box center [62, 220] width 20 height 5
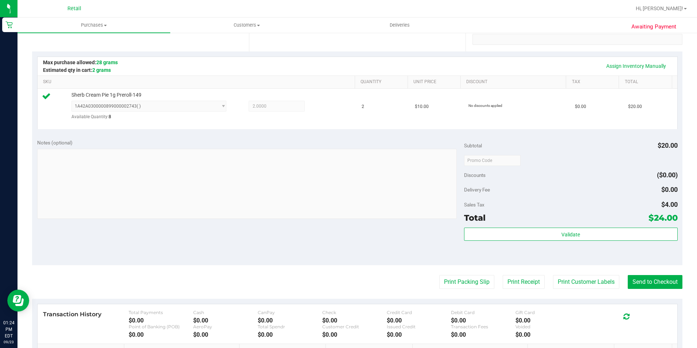
scroll to position [146, 0]
click at [631, 282] on button "Send to Checkout" at bounding box center [654, 281] width 55 height 14
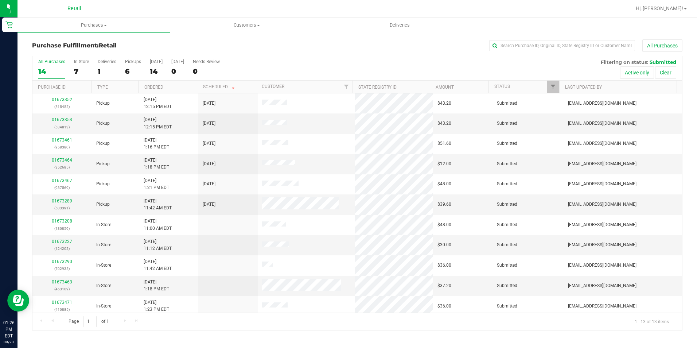
click at [513, 39] on div "All Purchases" at bounding box center [465, 45] width 433 height 12
click at [513, 44] on input "text" at bounding box center [562, 45] width 146 height 11
type input "[PERSON_NAME]"
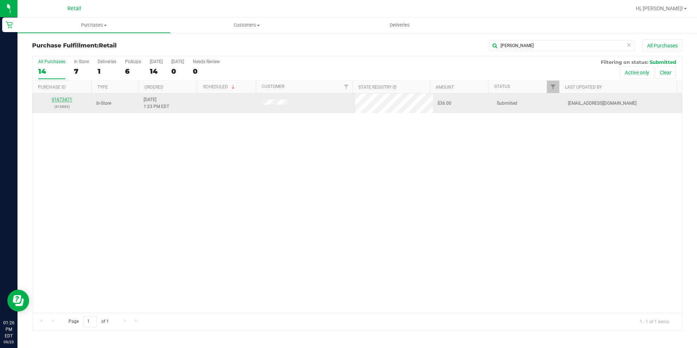
click at [59, 98] on link "01673471" at bounding box center [62, 99] width 20 height 5
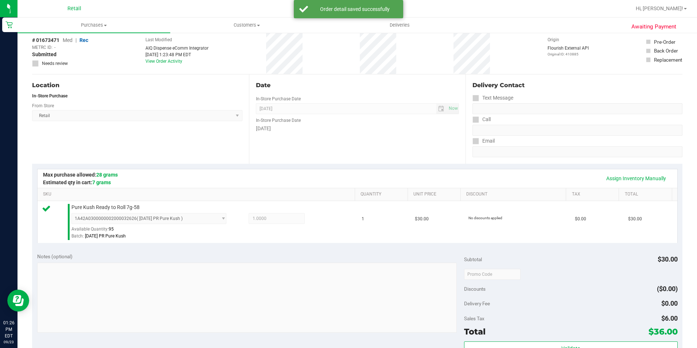
scroll to position [109, 0]
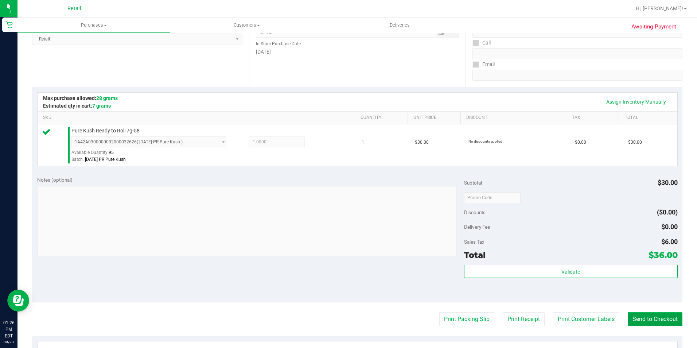
click at [645, 320] on button "Send to Checkout" at bounding box center [654, 319] width 55 height 14
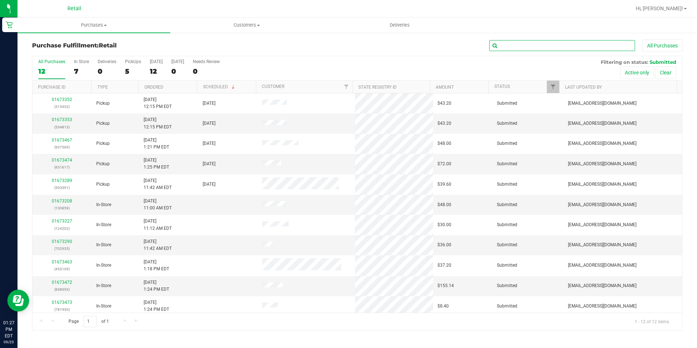
click at [545, 43] on input "text" at bounding box center [562, 45] width 146 height 11
type input "jamal"
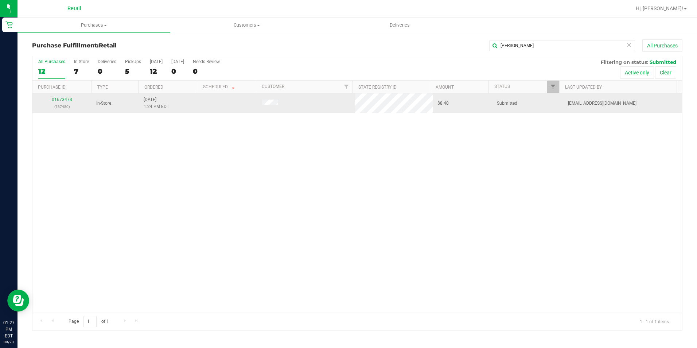
click at [65, 99] on link "01673473" at bounding box center [62, 99] width 20 height 5
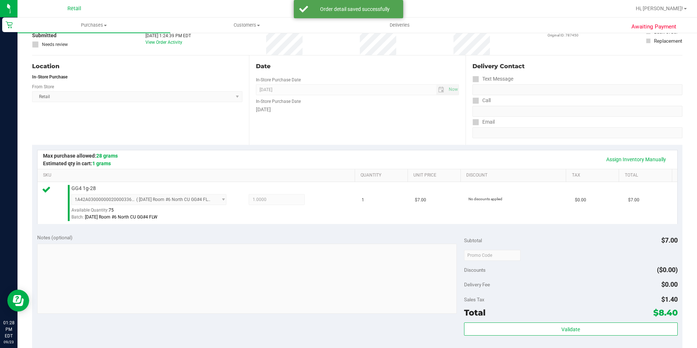
scroll to position [109, 0]
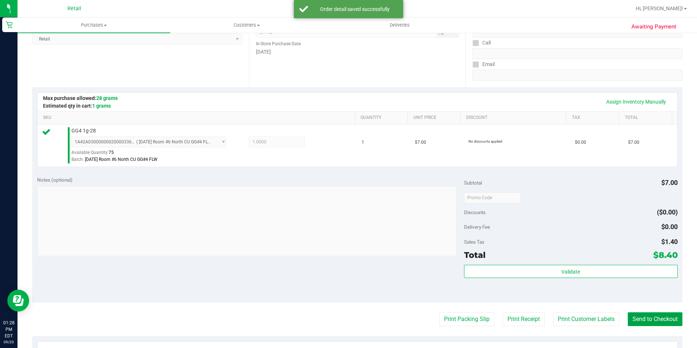
click at [665, 323] on button "Send to Checkout" at bounding box center [654, 319] width 55 height 14
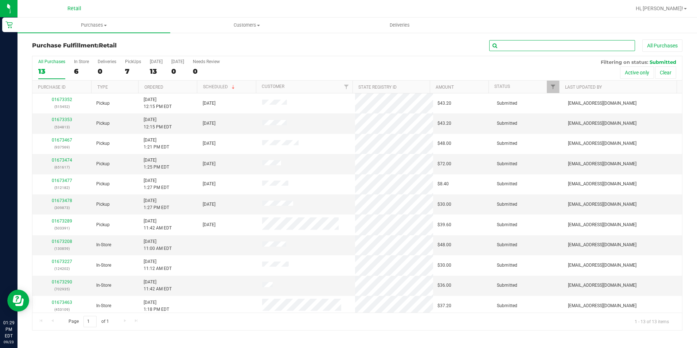
click at [521, 51] on input "text" at bounding box center [562, 45] width 146 height 11
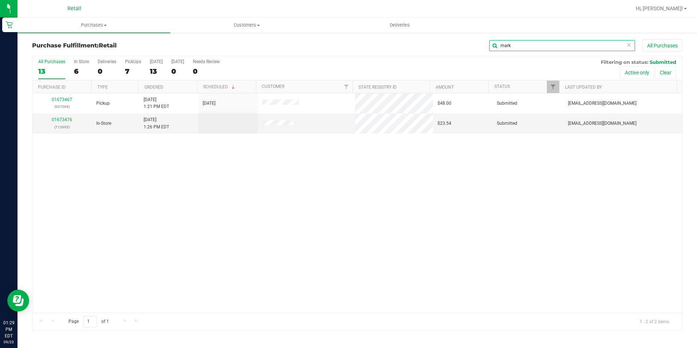
type input "mark"
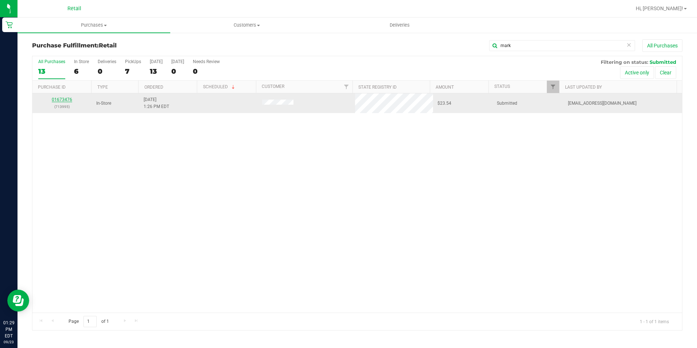
click at [64, 99] on link "01673476" at bounding box center [62, 99] width 20 height 5
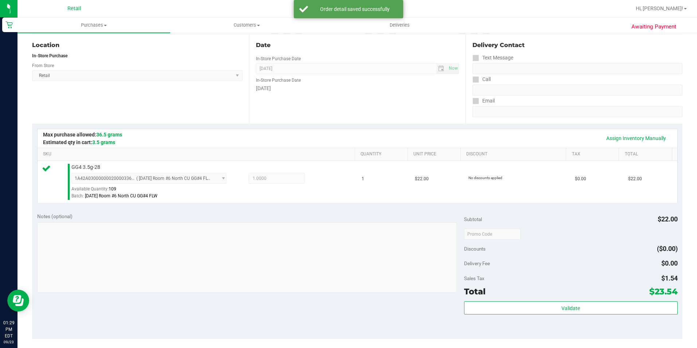
scroll to position [182, 0]
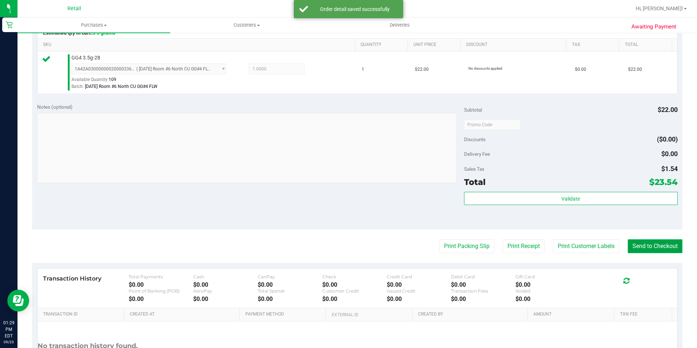
click at [655, 242] on button "Send to Checkout" at bounding box center [654, 246] width 55 height 14
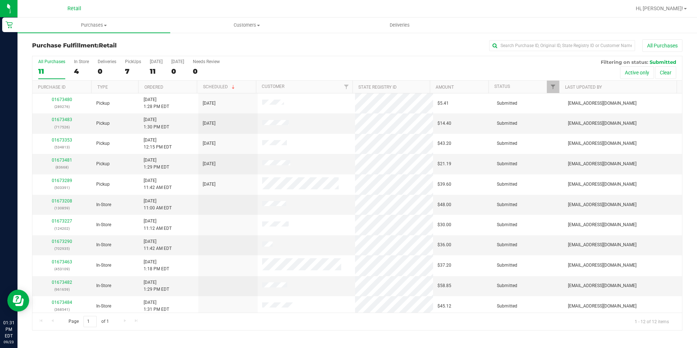
click at [555, 36] on div "Purchase Fulfillment: Retail All Purchases All Purchases 11 In Store 4 Deliveri…" at bounding box center [356, 184] width 679 height 305
click at [550, 51] on div "All Purchases" at bounding box center [465, 45] width 433 height 12
click at [550, 47] on input "text" at bounding box center [562, 45] width 146 height 11
type input "antonio"
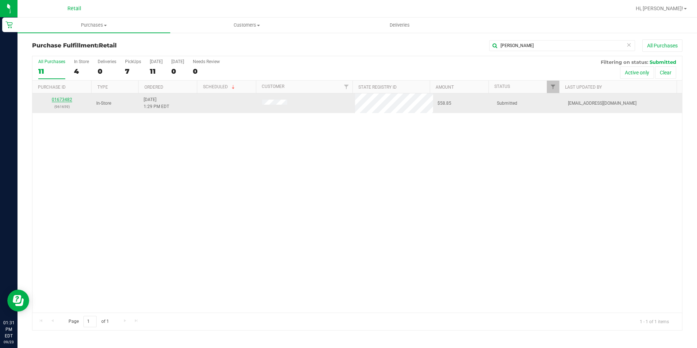
click at [58, 101] on link "01673482" at bounding box center [62, 99] width 20 height 5
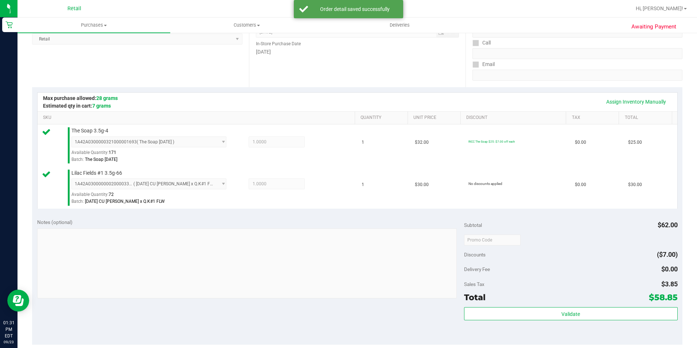
scroll to position [182, 0]
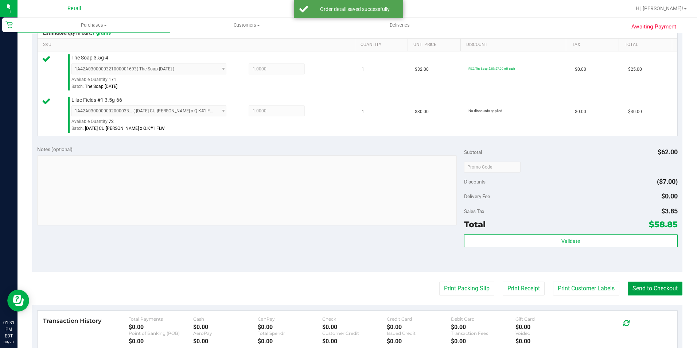
click at [641, 289] on button "Send to Checkout" at bounding box center [654, 288] width 55 height 14
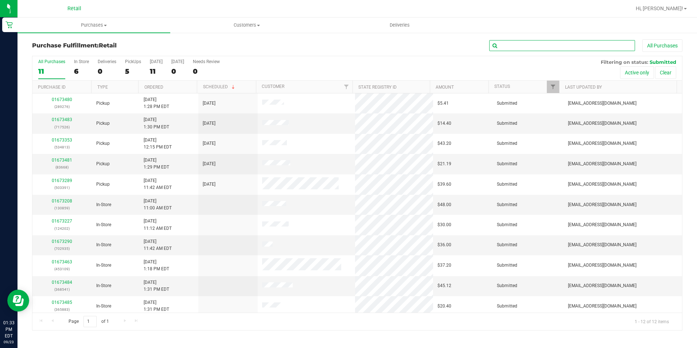
click at [518, 48] on input "text" at bounding box center [562, 45] width 146 height 11
type input "john"
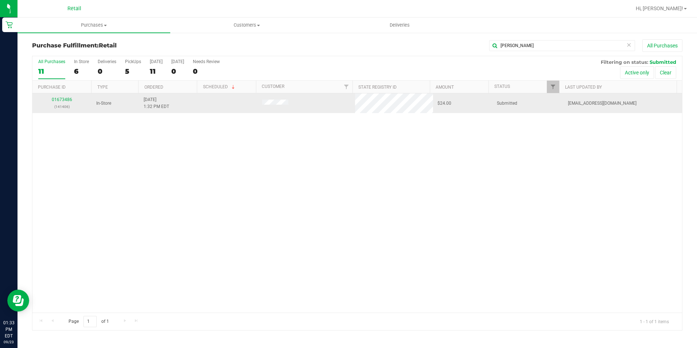
click at [67, 102] on div "01673486 (141406)" at bounding box center [62, 103] width 51 height 14
click at [68, 99] on link "01673486" at bounding box center [62, 99] width 20 height 5
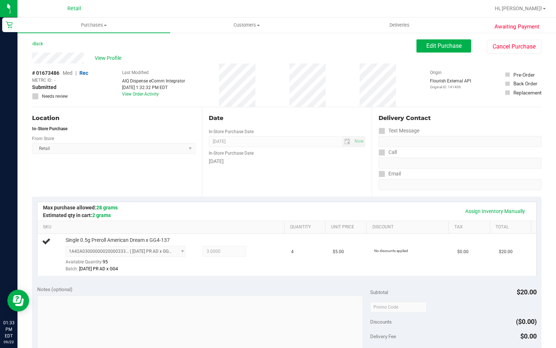
click at [288, 179] on div "Date In-Store Purchase Date Sep 23, 2025 Now In-Store Purchase Date Tuesday" at bounding box center [287, 151] width 170 height 89
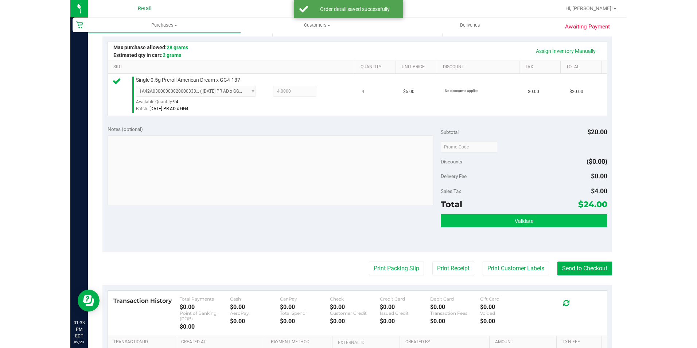
scroll to position [182, 0]
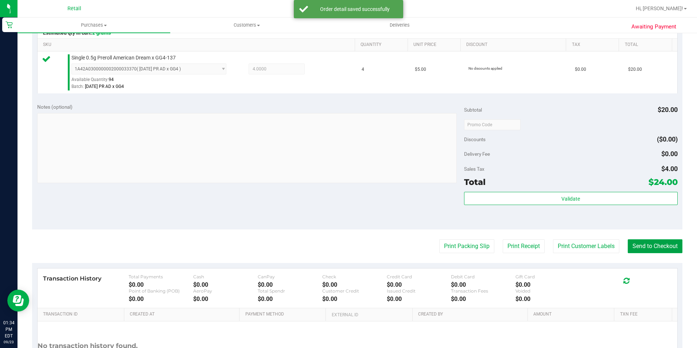
drag, startPoint x: 647, startPoint y: 242, endPoint x: 639, endPoint y: 234, distance: 11.9
click at [647, 242] on button "Send to Checkout" at bounding box center [654, 246] width 55 height 14
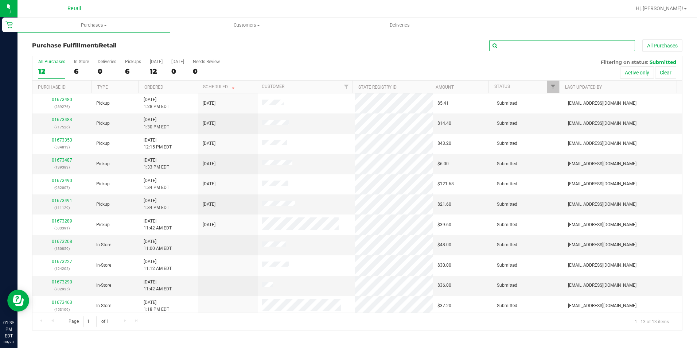
click at [501, 45] on input "text" at bounding box center [562, 45] width 146 height 11
type input "hassan"
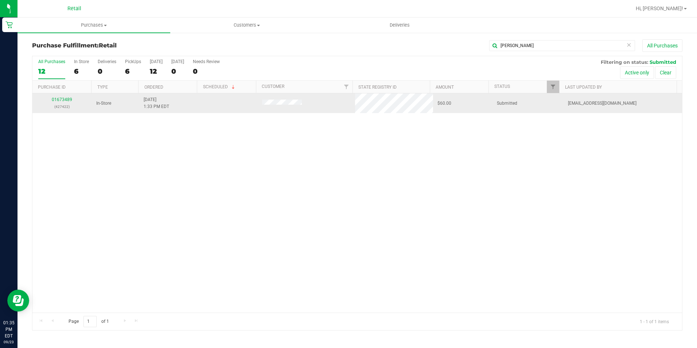
click at [60, 102] on div "01673489 (427422)" at bounding box center [62, 103] width 51 height 14
click at [62, 100] on link "01673489" at bounding box center [62, 99] width 20 height 5
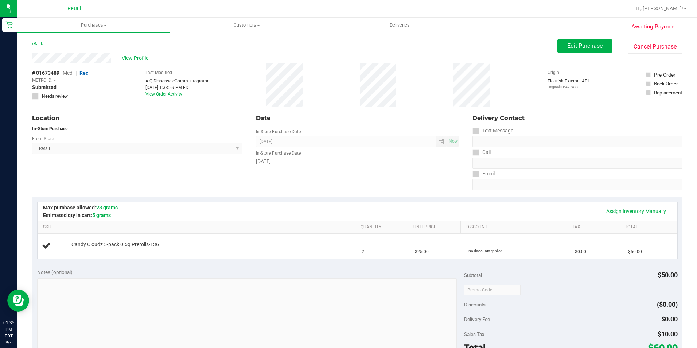
drag, startPoint x: 263, startPoint y: 78, endPoint x: 307, endPoint y: 84, distance: 44.1
click at [307, 84] on div "# 01673489 Med | Rec METRC ID: - Submitted Needs review Last Modified AIQ Dispe…" at bounding box center [357, 84] width 650 height 43
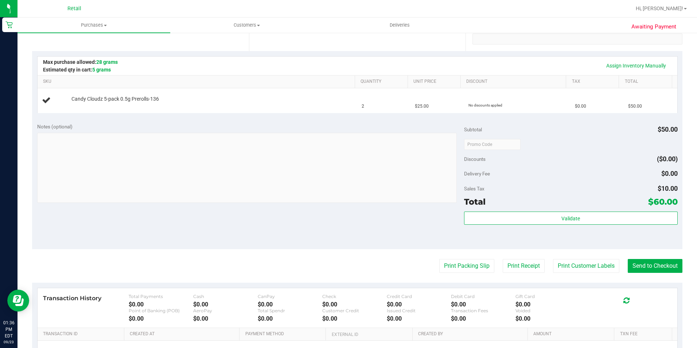
scroll to position [146, 0]
click at [638, 263] on button "Send to Checkout" at bounding box center [654, 265] width 55 height 14
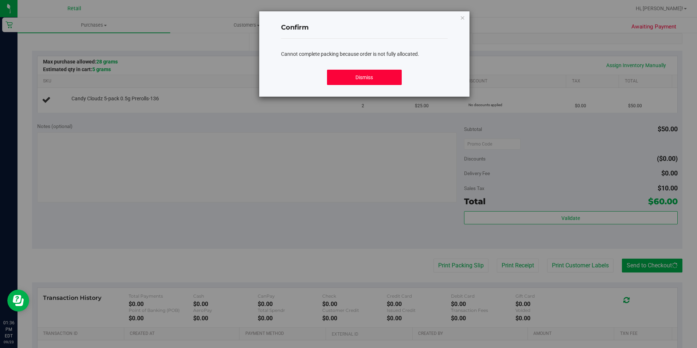
click at [367, 77] on button "Dismiss" at bounding box center [364, 77] width 75 height 15
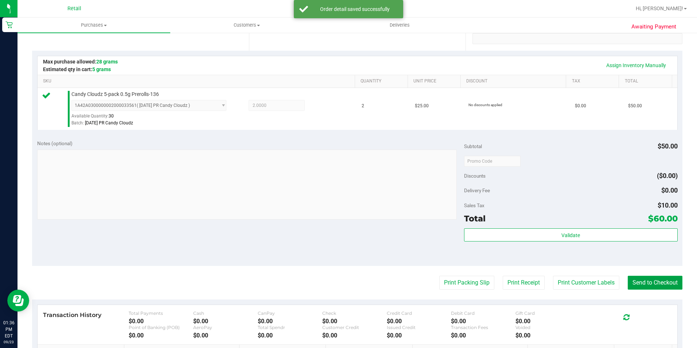
scroll to position [248, 0]
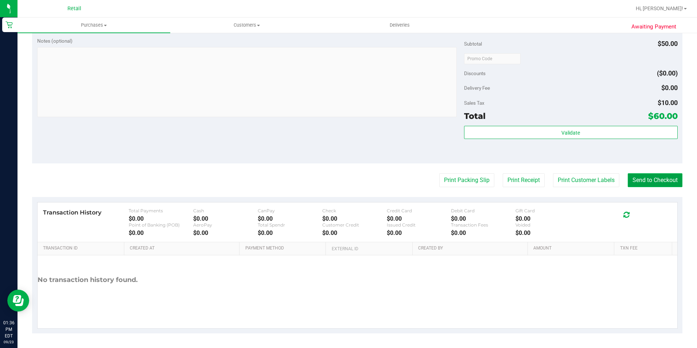
click at [650, 180] on button "Send to Checkout" at bounding box center [654, 180] width 55 height 14
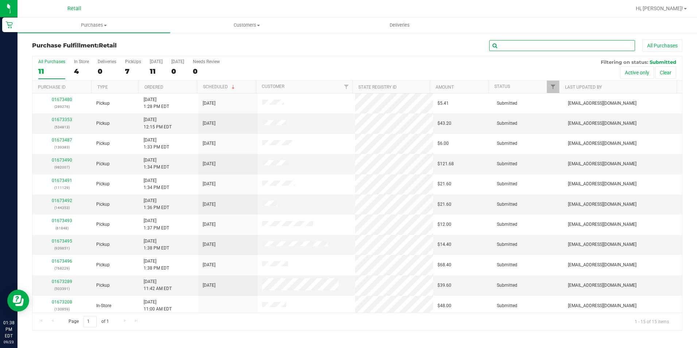
click at [507, 43] on input "text" at bounding box center [562, 45] width 146 height 11
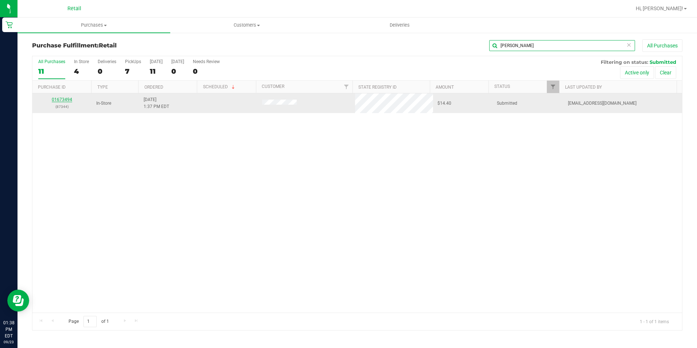
type input "anthony"
click at [60, 99] on link "01673494" at bounding box center [62, 99] width 20 height 5
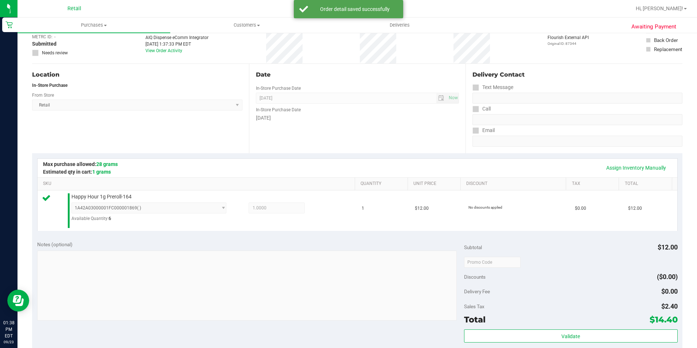
scroll to position [109, 0]
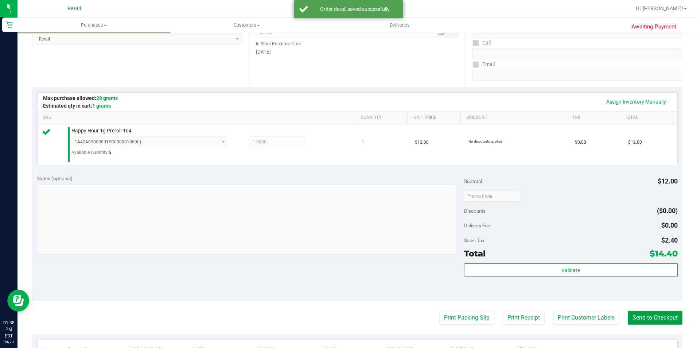
click at [627, 320] on button "Send to Checkout" at bounding box center [654, 317] width 55 height 14
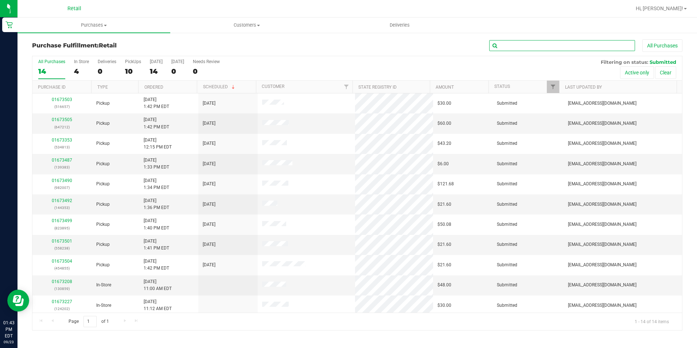
click at [517, 45] on input "text" at bounding box center [562, 45] width 146 height 11
type input "roel"
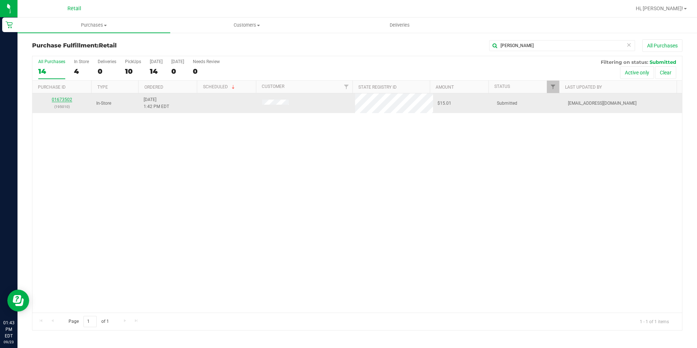
click at [66, 100] on link "01673502" at bounding box center [62, 99] width 20 height 5
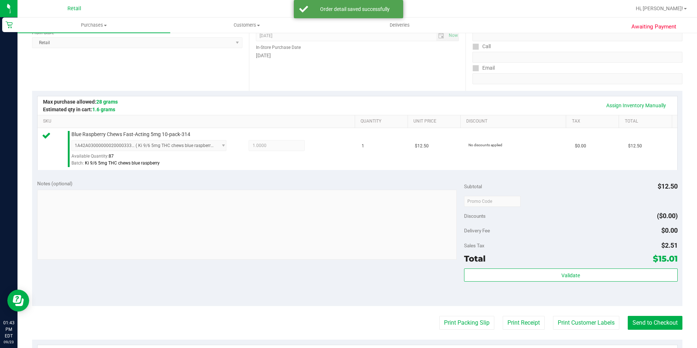
scroll to position [109, 0]
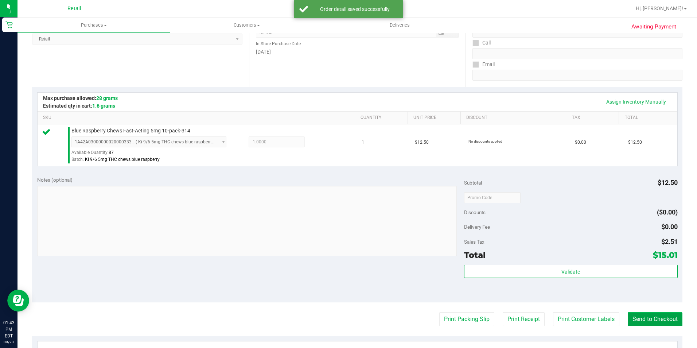
click at [632, 317] on button "Send to Checkout" at bounding box center [654, 319] width 55 height 14
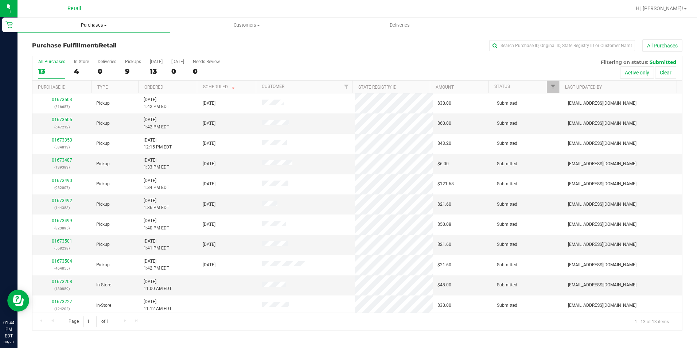
click at [92, 24] on span "Purchases" at bounding box center [93, 25] width 153 height 7
click at [85, 50] on li "Fulfillment" at bounding box center [93, 52] width 153 height 9
click at [83, 72] on div "4" at bounding box center [81, 71] width 15 height 8
click at [0, 0] on input "In Store 4" at bounding box center [0, 0] width 0 height 0
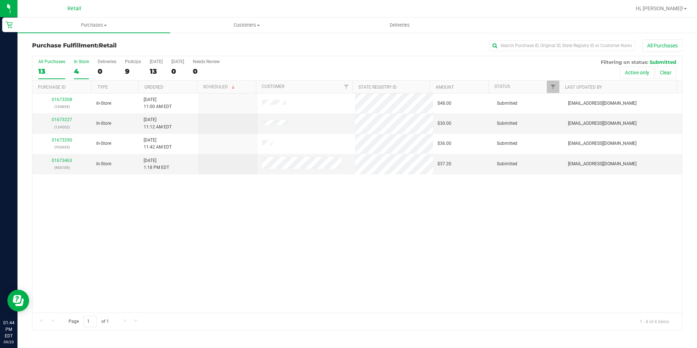
click at [43, 65] on label "All Purchases 13" at bounding box center [51, 69] width 27 height 20
click at [0, 0] on input "All Purchases 13" at bounding box center [0, 0] width 0 height 0
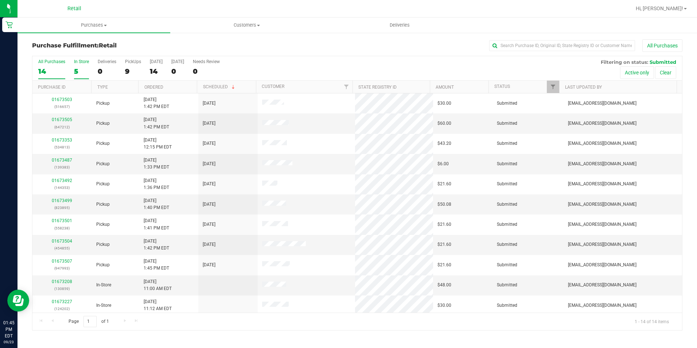
click at [81, 67] on div "5" at bounding box center [81, 71] width 15 height 8
click at [0, 0] on input "In Store 5" at bounding box center [0, 0] width 0 height 0
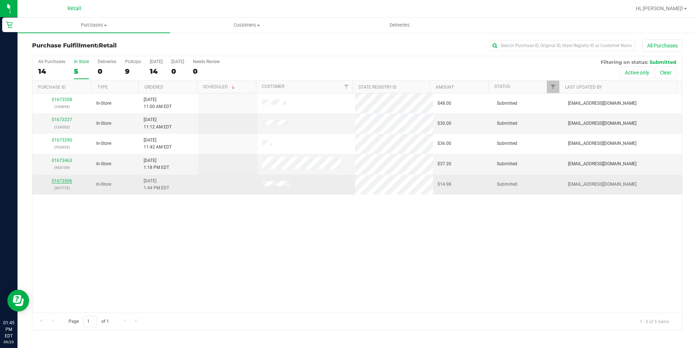
click at [55, 180] on link "01673506" at bounding box center [62, 180] width 20 height 5
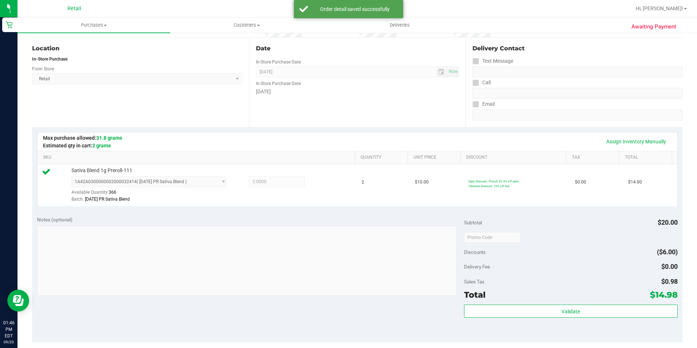
scroll to position [146, 0]
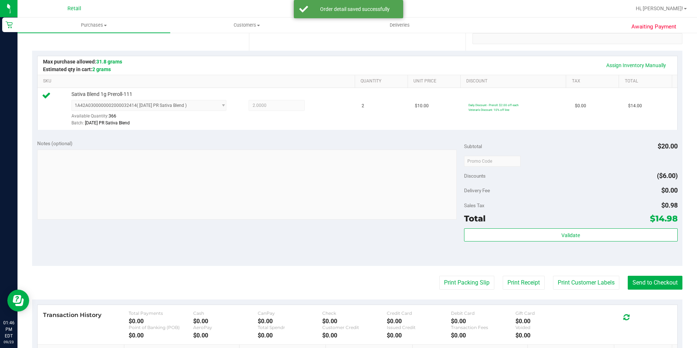
click at [650, 275] on purchase-details "Back Edit Purchase Cancel Purchase View Profile # 01673506 Med | Rec METRC ID: …" at bounding box center [357, 165] width 650 height 542
click at [650, 277] on button "Send to Checkout" at bounding box center [654, 282] width 55 height 14
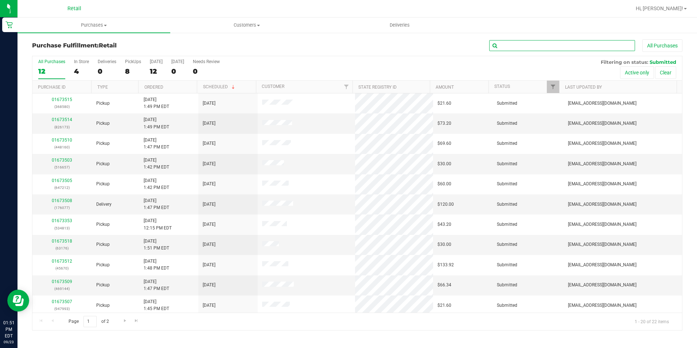
click at [559, 48] on input "text" at bounding box center [562, 45] width 146 height 11
type input "kim"
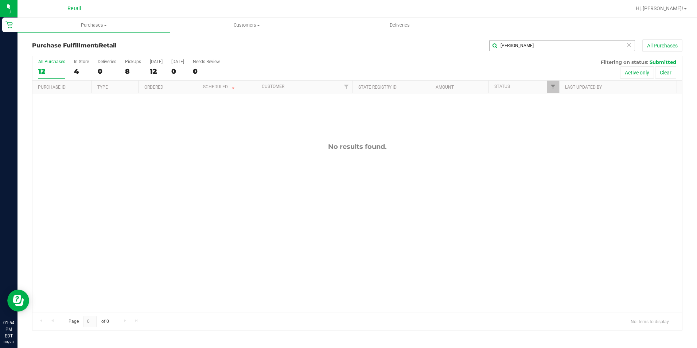
click at [630, 43] on icon at bounding box center [628, 44] width 5 height 9
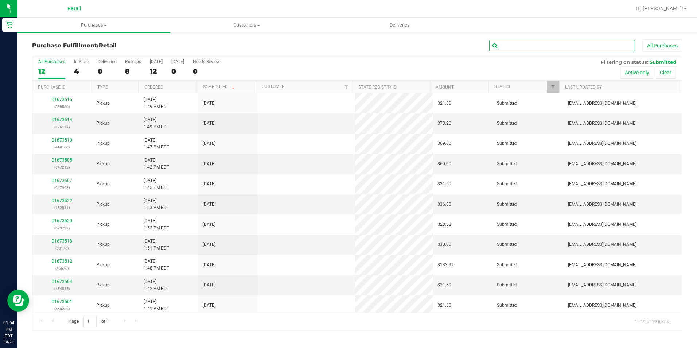
click at [587, 44] on input "text" at bounding box center [562, 45] width 146 height 11
click at [76, 72] on div "All Purchases 12 In Store 4 Deliveries 0 PickUps 8 Today 12 Tomorrow 0 Needs Re…" at bounding box center [356, 68] width 649 height 24
click at [76, 72] on div "4" at bounding box center [81, 71] width 15 height 8
click at [0, 0] on input "In Store 4" at bounding box center [0, 0] width 0 height 0
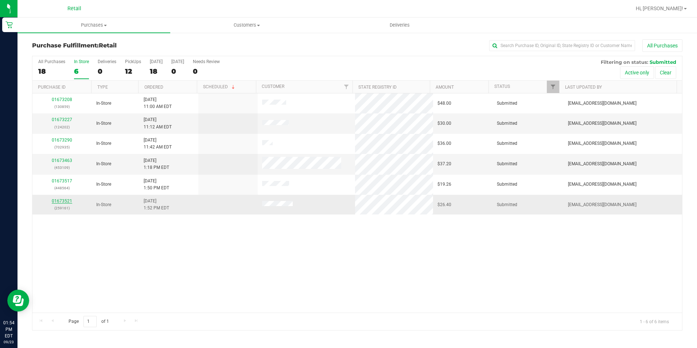
click at [59, 200] on link "01673521" at bounding box center [62, 200] width 20 height 5
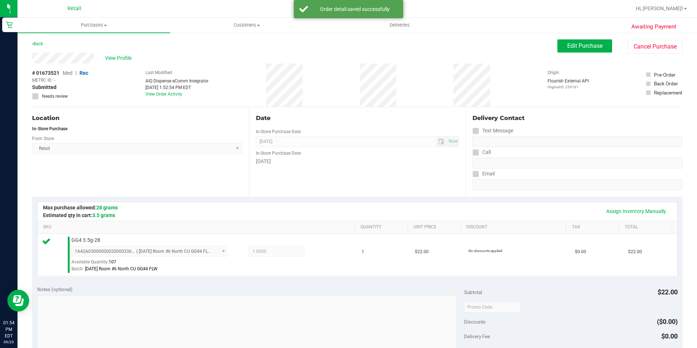
scroll to position [109, 0]
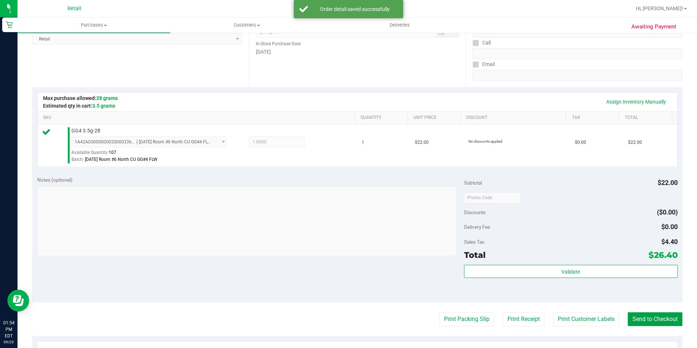
click at [651, 316] on button "Send to Checkout" at bounding box center [654, 319] width 55 height 14
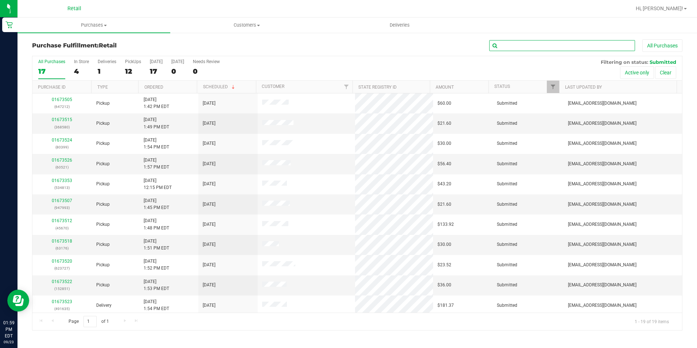
click at [532, 44] on input "text" at bounding box center [562, 45] width 146 height 11
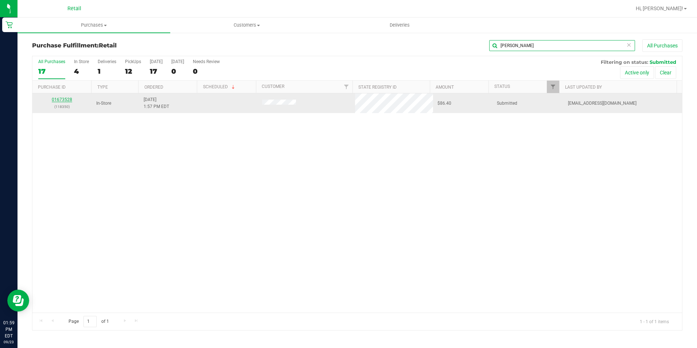
type input "charles"
click at [66, 102] on link "01673528" at bounding box center [62, 99] width 20 height 5
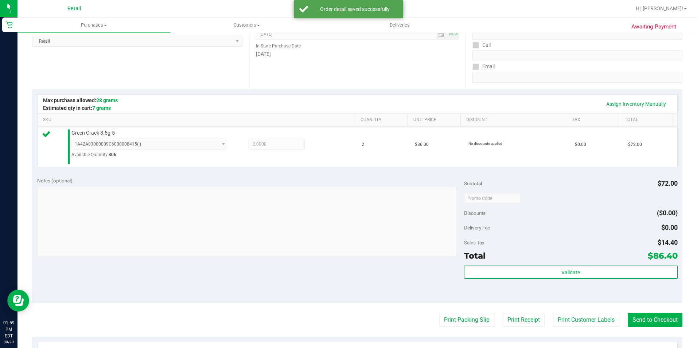
scroll to position [182, 0]
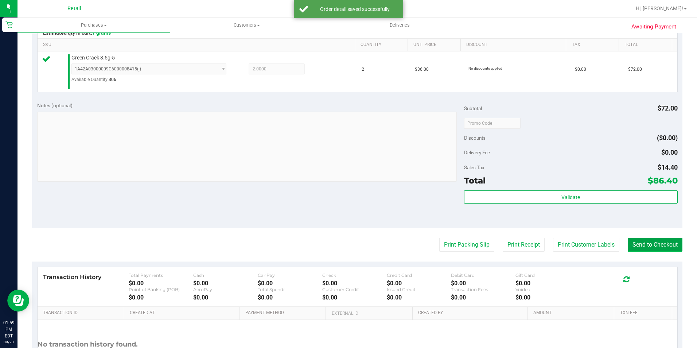
click at [665, 242] on button "Send to Checkout" at bounding box center [654, 245] width 55 height 14
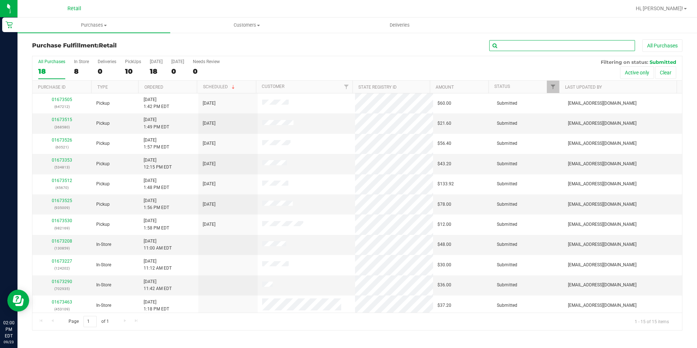
click at [504, 51] on input "text" at bounding box center [562, 45] width 146 height 11
type input "[PERSON_NAME]"
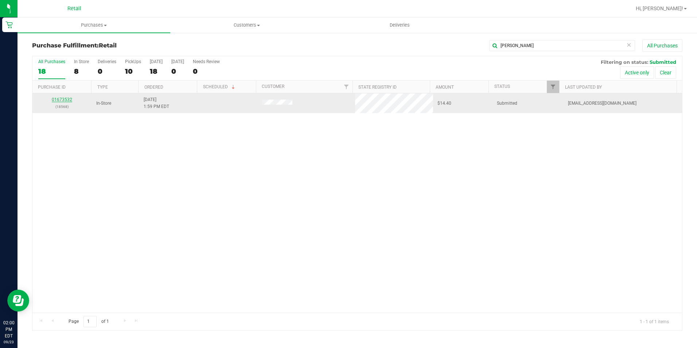
click at [66, 100] on link "01673532" at bounding box center [62, 99] width 20 height 5
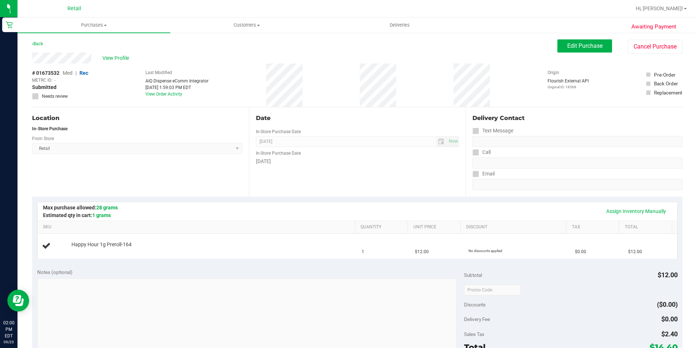
click at [302, 81] on div "# 01673532 Med | Rec METRC ID: - Submitted Needs review Last Modified AIQ Dispe…" at bounding box center [357, 84] width 650 height 43
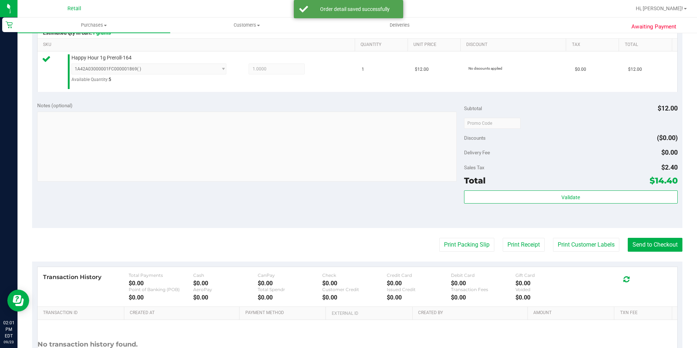
scroll to position [219, 0]
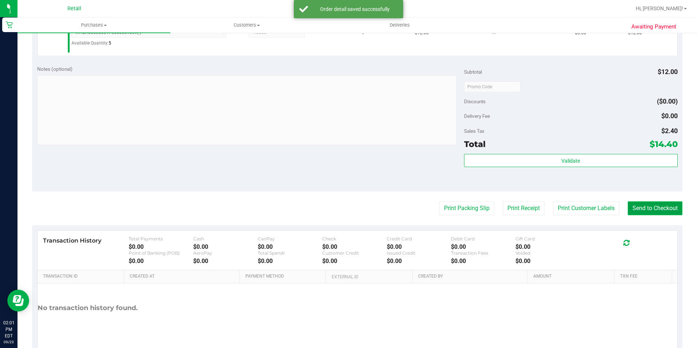
click at [648, 214] on button "Send to Checkout" at bounding box center [654, 208] width 55 height 14
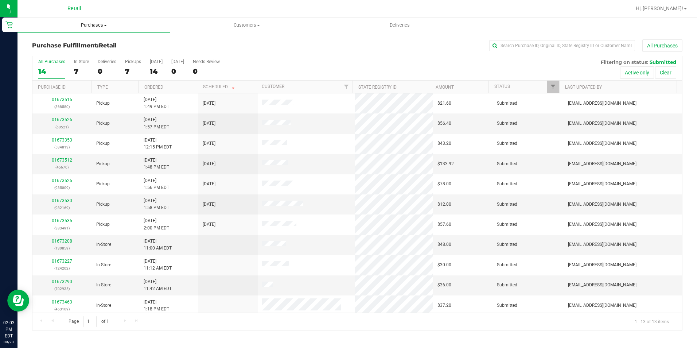
click at [91, 28] on uib-tab-heading "Purchases Summary of purchases Fulfillment All purchases" at bounding box center [93, 24] width 153 height 15
click at [80, 50] on li "Fulfillment" at bounding box center [93, 52] width 153 height 9
click at [528, 40] on input "text" at bounding box center [562, 45] width 146 height 11
type input "[PERSON_NAME]"
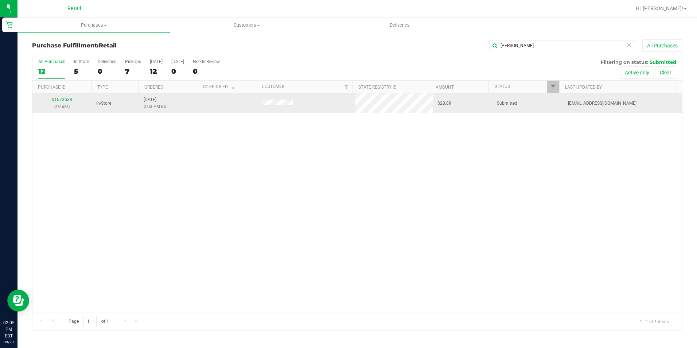
click at [64, 102] on link "01673538" at bounding box center [62, 99] width 20 height 5
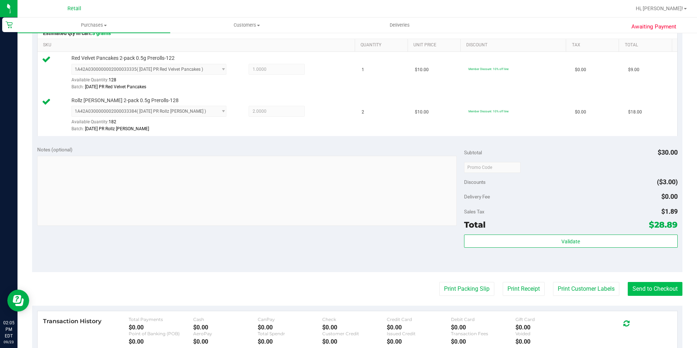
scroll to position [182, 0]
click at [663, 293] on button "Send to Checkout" at bounding box center [654, 288] width 55 height 14
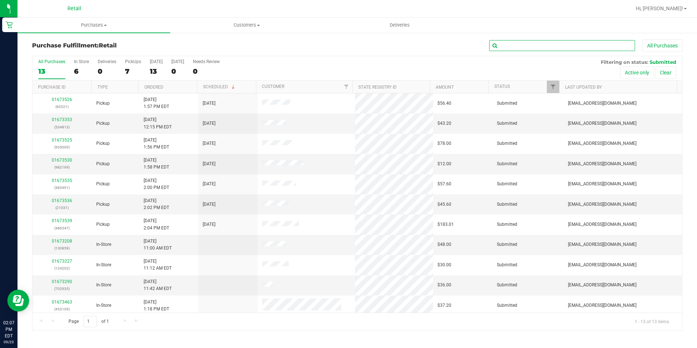
click at [544, 46] on input "text" at bounding box center [562, 45] width 146 height 11
type input "[PERSON_NAME]"
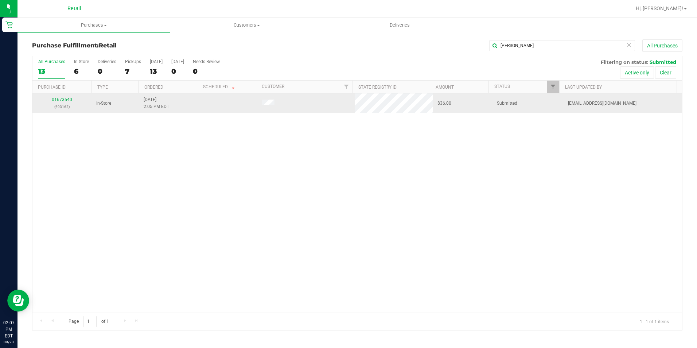
click at [68, 100] on link "01673540" at bounding box center [62, 99] width 20 height 5
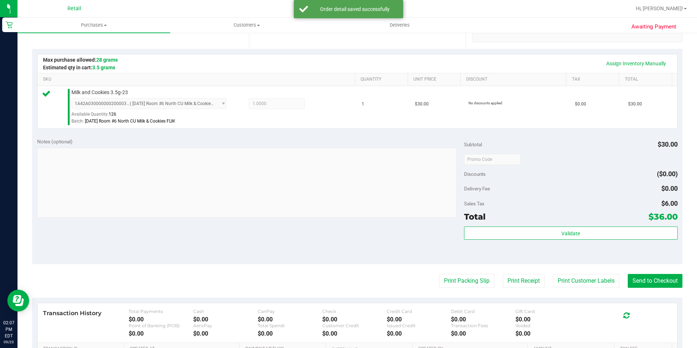
scroll to position [182, 0]
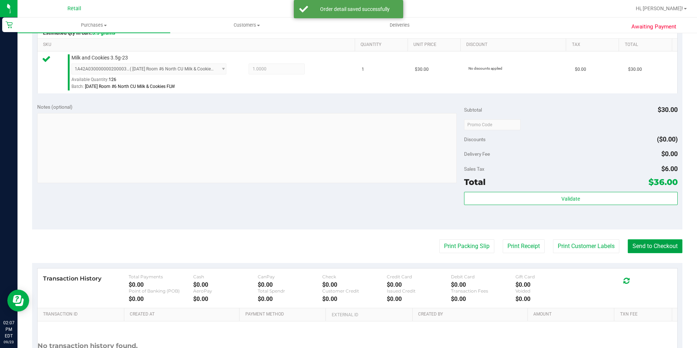
click at [651, 240] on button "Send to Checkout" at bounding box center [654, 246] width 55 height 14
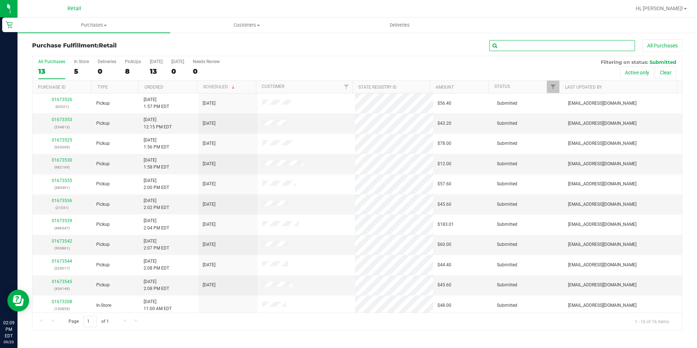
click at [552, 45] on input "text" at bounding box center [562, 45] width 146 height 11
type input "benj"
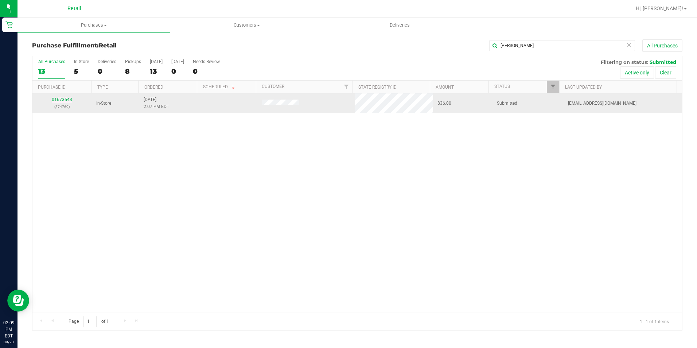
click at [59, 97] on link "01673543" at bounding box center [62, 99] width 20 height 5
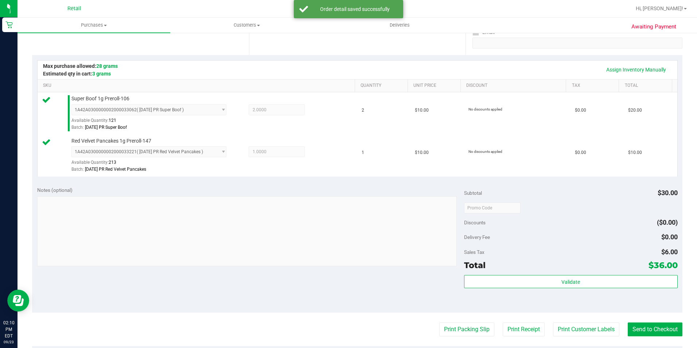
scroll to position [146, 0]
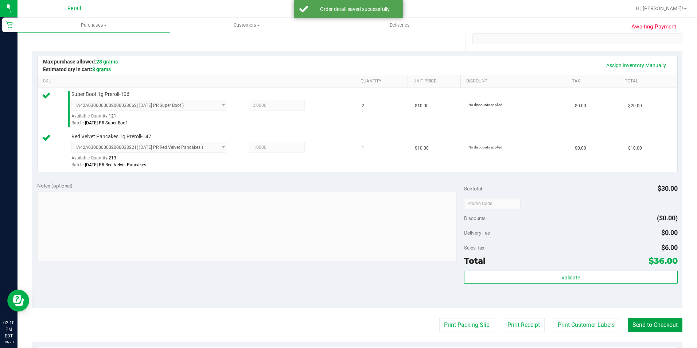
click at [664, 324] on button "Send to Checkout" at bounding box center [654, 325] width 55 height 14
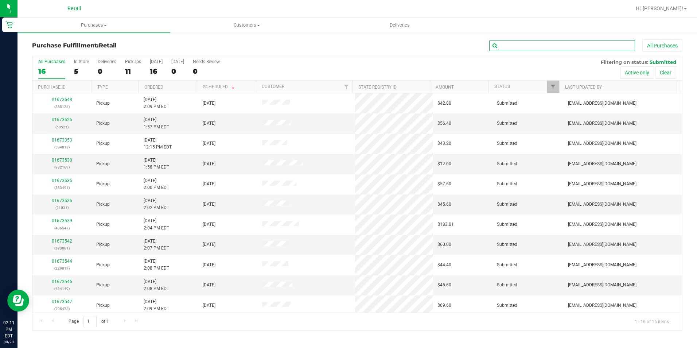
click at [556, 44] on input "text" at bounding box center [562, 45] width 146 height 11
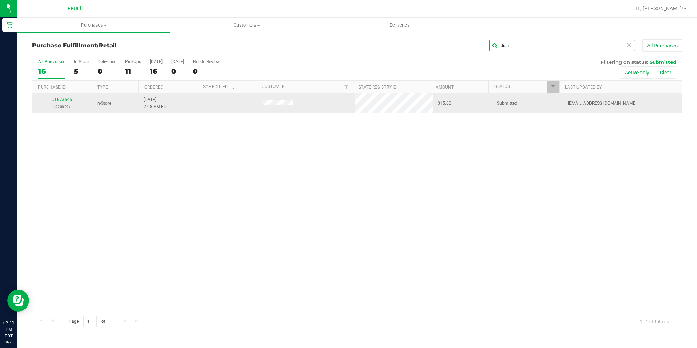
type input "diam"
click at [63, 99] on link "01673546" at bounding box center [62, 99] width 20 height 5
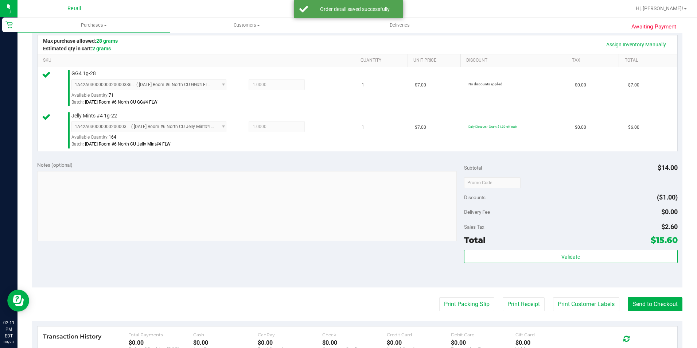
scroll to position [182, 0]
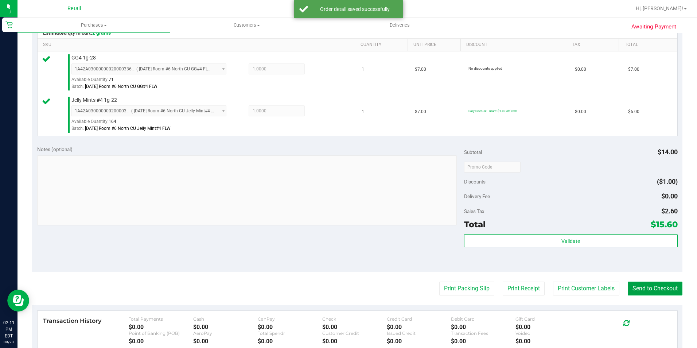
drag, startPoint x: 660, startPoint y: 283, endPoint x: 631, endPoint y: 283, distance: 28.8
click at [660, 283] on button "Send to Checkout" at bounding box center [654, 288] width 55 height 14
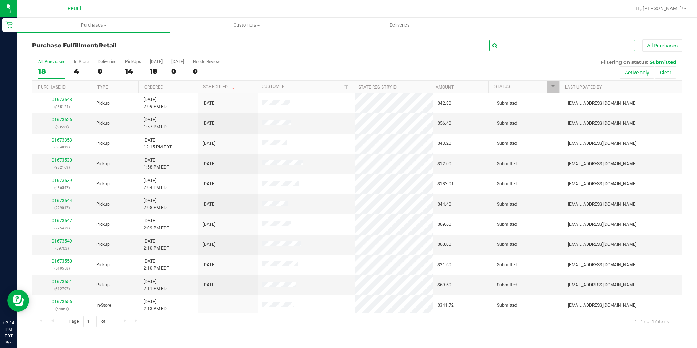
click at [522, 44] on input "text" at bounding box center [562, 45] width 146 height 11
type input "megan"
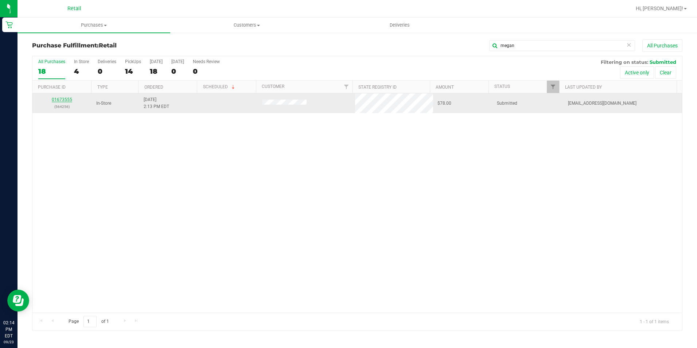
click at [64, 97] on link "01673555" at bounding box center [62, 99] width 20 height 5
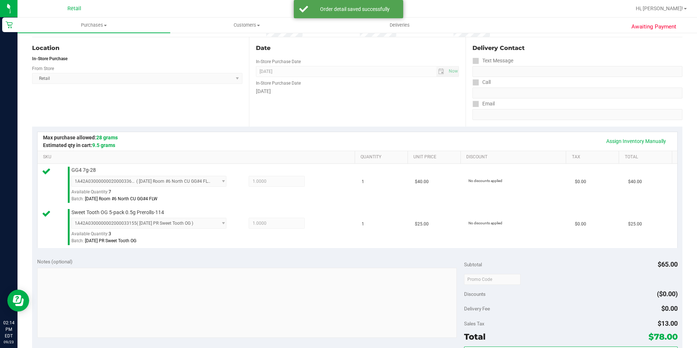
scroll to position [146, 0]
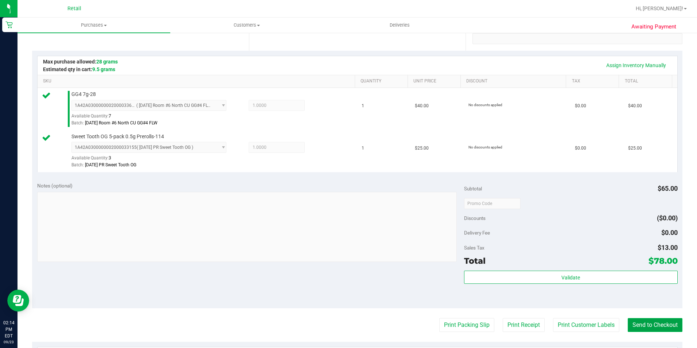
click at [659, 319] on button "Send to Checkout" at bounding box center [654, 325] width 55 height 14
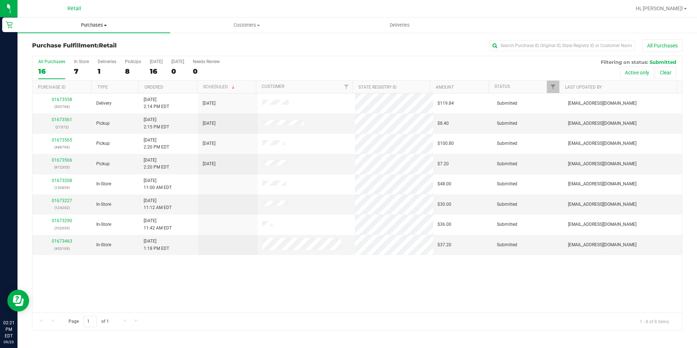
click at [81, 31] on uib-tab-heading "Purchases Summary of purchases Fulfillment All purchases" at bounding box center [93, 24] width 153 height 15
drag, startPoint x: 275, startPoint y: 36, endPoint x: 264, endPoint y: 44, distance: 13.1
click at [275, 36] on div "Purchase Fulfillment: Retail All Purchases All Purchases 16 In Store 7 Deliveri…" at bounding box center [356, 184] width 679 height 305
click at [82, 70] on div "7" at bounding box center [81, 71] width 15 height 8
click at [0, 0] on input "In Store 7" at bounding box center [0, 0] width 0 height 0
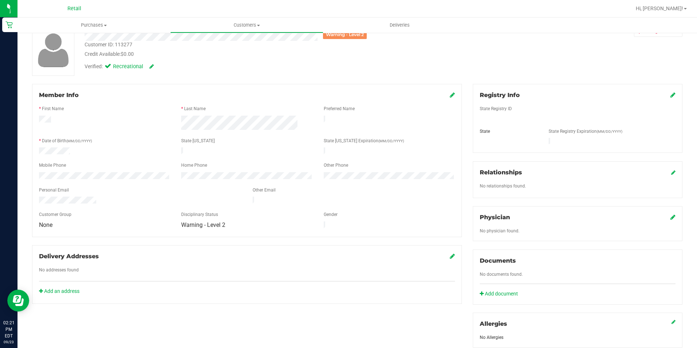
scroll to position [171, 0]
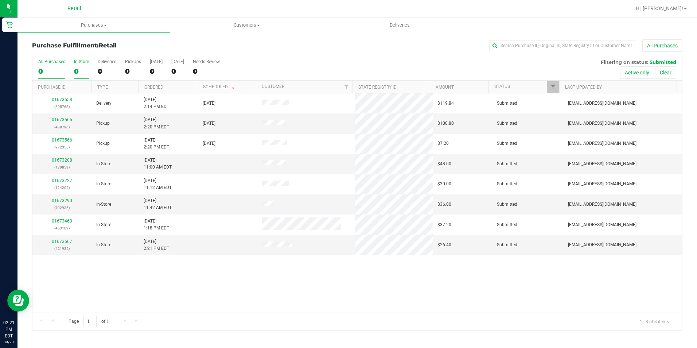
click at [75, 71] on div "0" at bounding box center [81, 71] width 15 height 8
click at [0, 0] on input "In Store 0" at bounding box center [0, 0] width 0 height 0
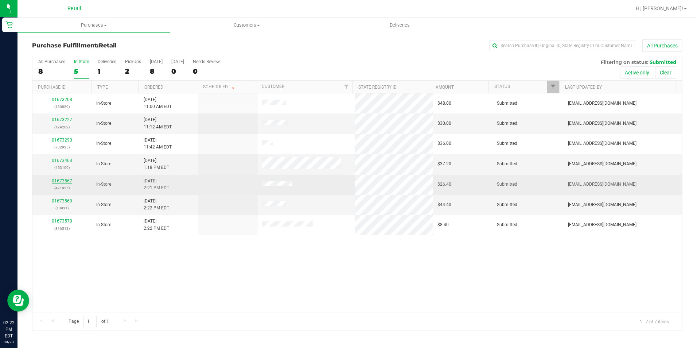
click at [63, 179] on link "01673567" at bounding box center [62, 180] width 20 height 5
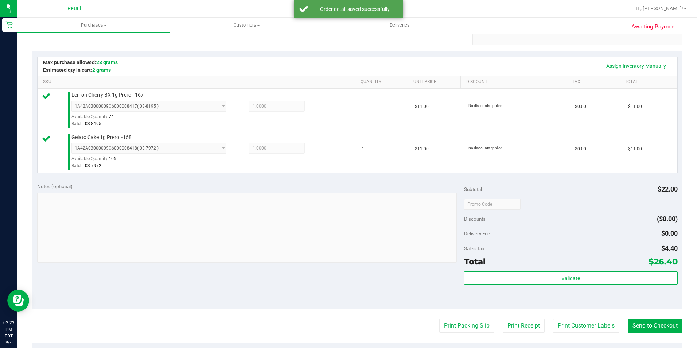
scroll to position [146, 0]
click at [648, 323] on button "Send to Checkout" at bounding box center [654, 325] width 55 height 14
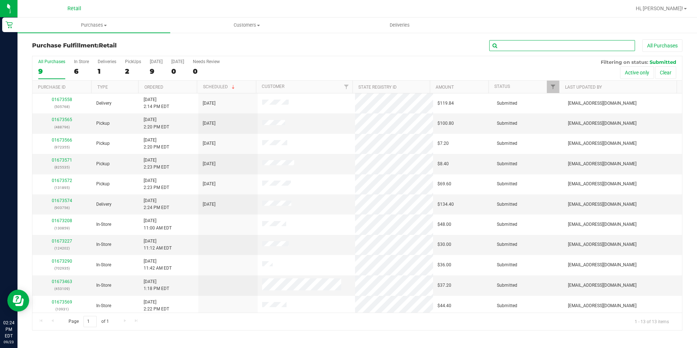
click at [517, 46] on input "text" at bounding box center [562, 45] width 146 height 11
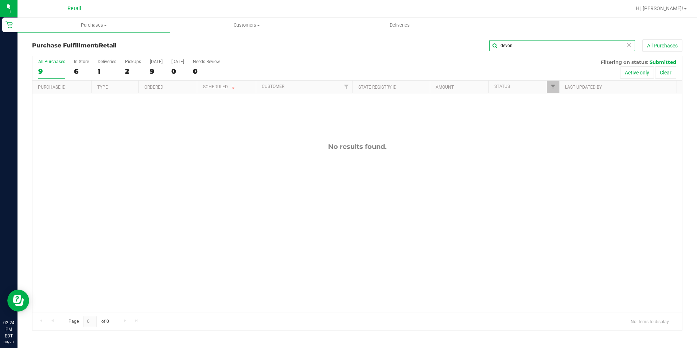
type input "devon"
click at [82, 68] on div "6" at bounding box center [81, 71] width 15 height 8
click at [0, 0] on input "In Store 6" at bounding box center [0, 0] width 0 height 0
click at [628, 46] on icon at bounding box center [628, 44] width 5 height 9
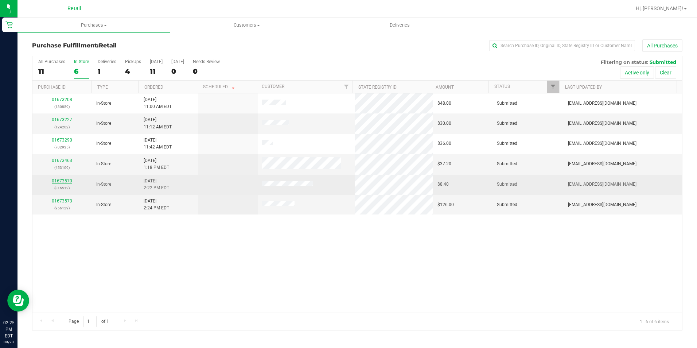
click at [56, 179] on link "01673570" at bounding box center [62, 180] width 20 height 5
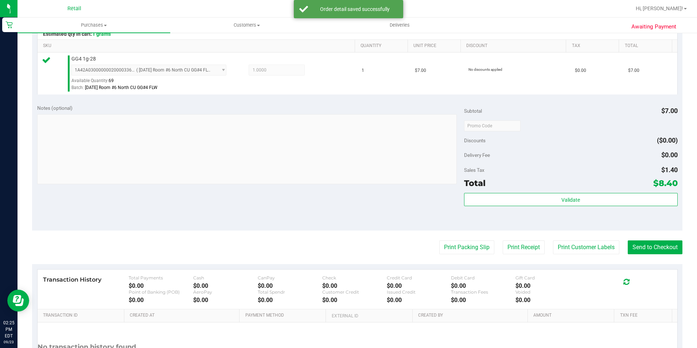
scroll to position [182, 0]
click at [658, 252] on button "Send to Checkout" at bounding box center [654, 246] width 55 height 14
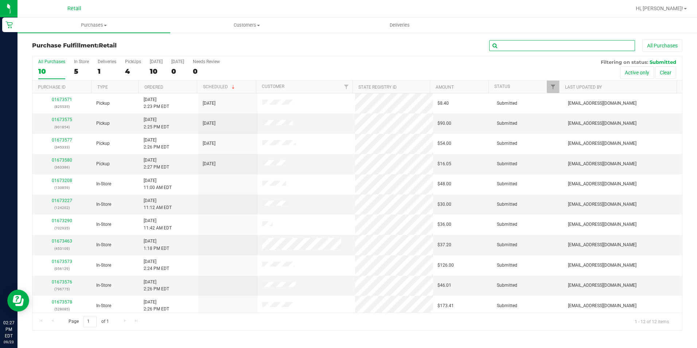
click at [545, 45] on input "text" at bounding box center [562, 45] width 146 height 11
click at [80, 70] on div "5" at bounding box center [81, 71] width 15 height 8
click at [0, 0] on input "In Store 5" at bounding box center [0, 0] width 0 height 0
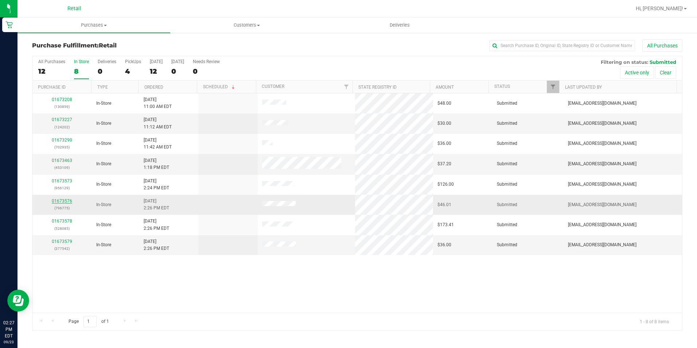
click at [67, 201] on link "01673576" at bounding box center [62, 200] width 20 height 5
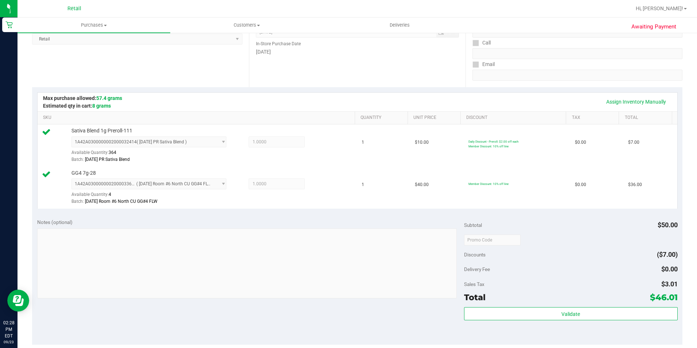
scroll to position [182, 0]
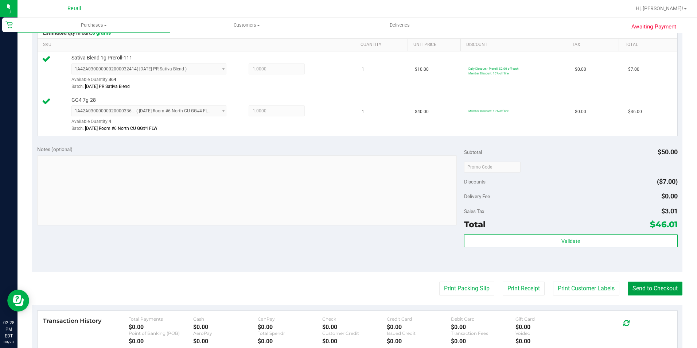
click at [660, 289] on button "Send to Checkout" at bounding box center [654, 288] width 55 height 14
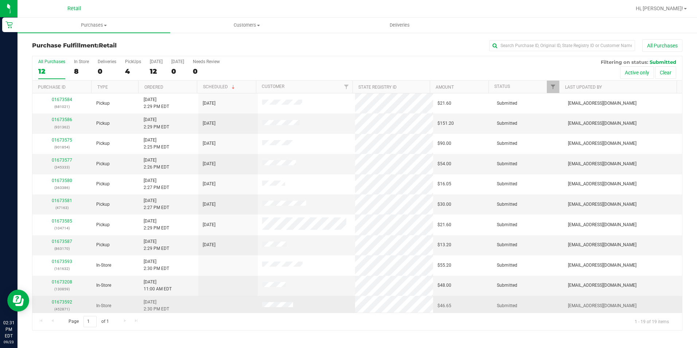
click at [63, 297] on td "01673592 (452871)" at bounding box center [61, 305] width 59 height 20
click at [64, 302] on link "01673592" at bounding box center [62, 301] width 20 height 5
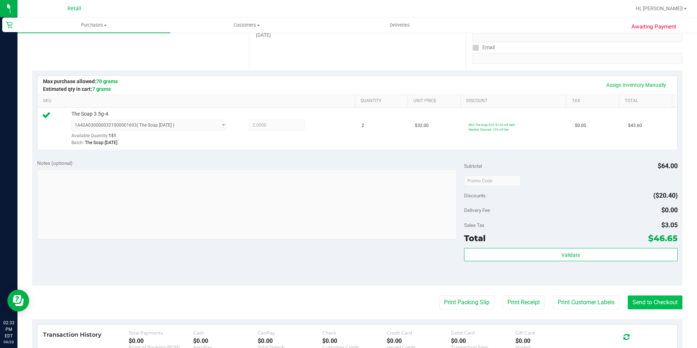
scroll to position [146, 0]
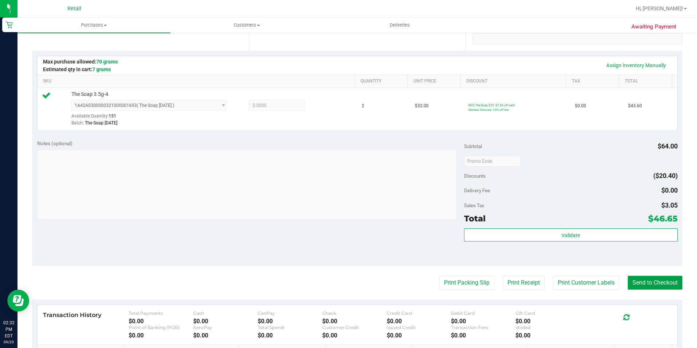
click at [632, 279] on button "Send to Checkout" at bounding box center [654, 282] width 55 height 14
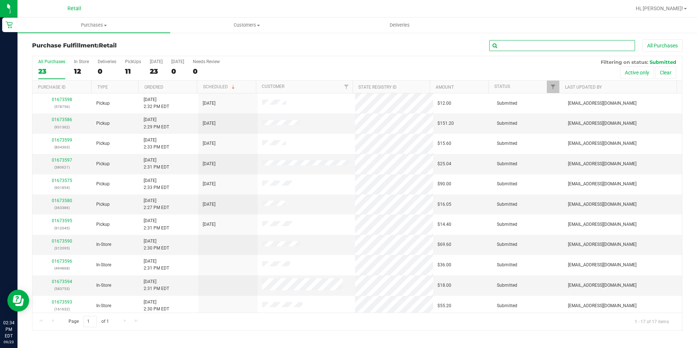
click at [538, 47] on input "text" at bounding box center [562, 45] width 146 height 11
type input "nolan"
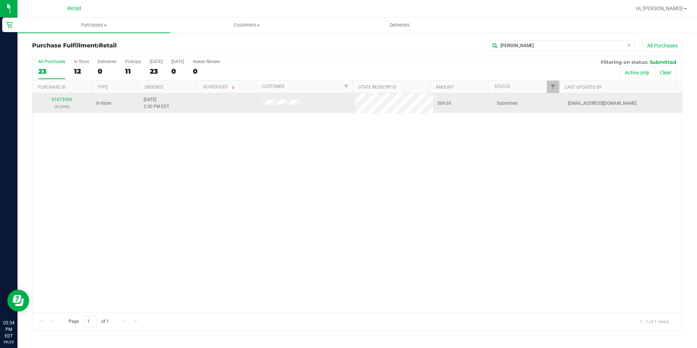
click at [59, 104] on p "(312095)" at bounding box center [62, 106] width 51 height 7
click at [63, 102] on div "01673590 (312095)" at bounding box center [62, 103] width 51 height 14
click at [63, 101] on link "01673590" at bounding box center [62, 99] width 20 height 5
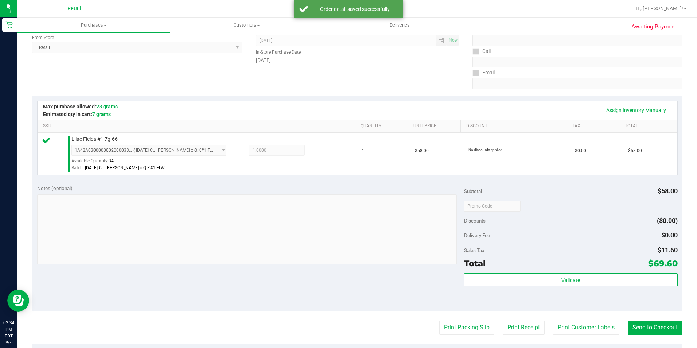
scroll to position [109, 0]
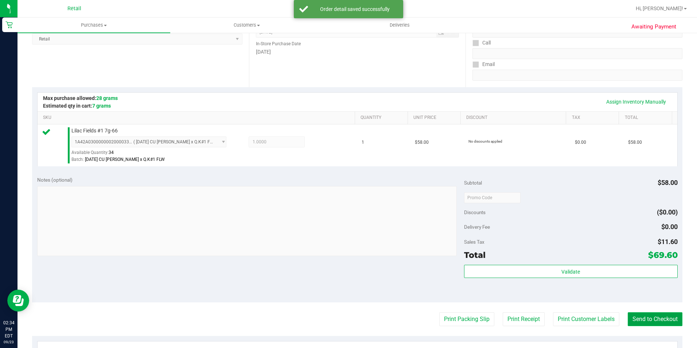
click at [649, 314] on button "Send to Checkout" at bounding box center [654, 319] width 55 height 14
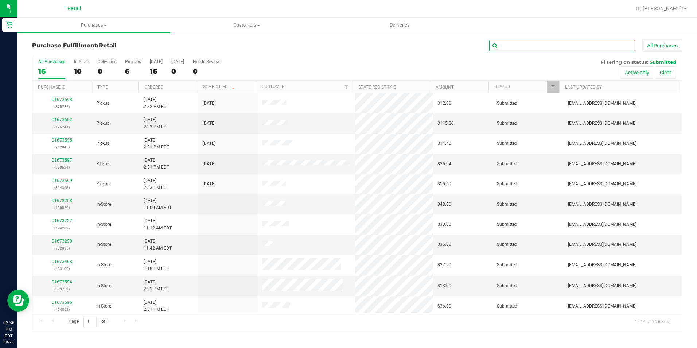
click at [541, 45] on input "text" at bounding box center [562, 45] width 146 height 11
type input "sabr"
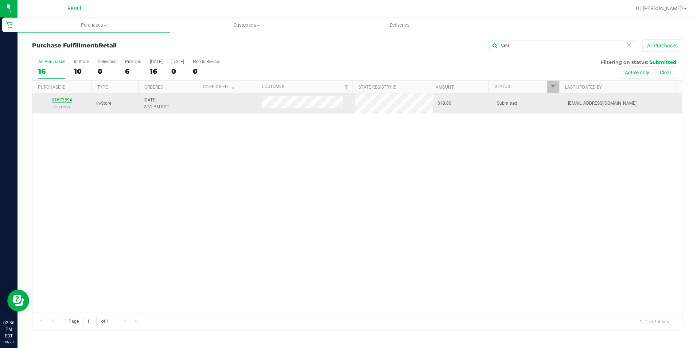
click at [71, 98] on link "01673594" at bounding box center [62, 99] width 20 height 5
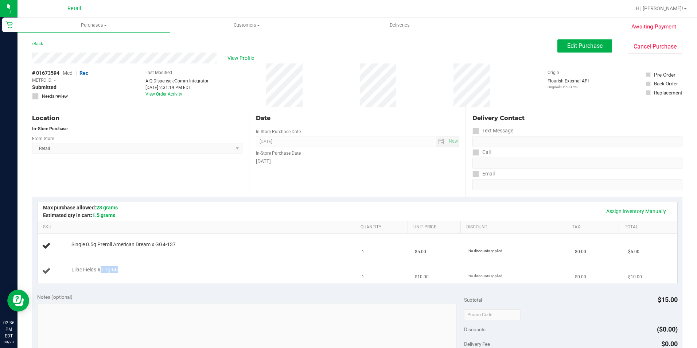
drag, startPoint x: 102, startPoint y: 267, endPoint x: 119, endPoint y: 267, distance: 17.5
click at [119, 267] on div "Lilac Fields #1 1g-66" at bounding box center [209, 269] width 283 height 7
drag, startPoint x: 119, startPoint y: 267, endPoint x: 356, endPoint y: 250, distance: 237.4
click at [361, 250] on span "1" at bounding box center [362, 251] width 3 height 7
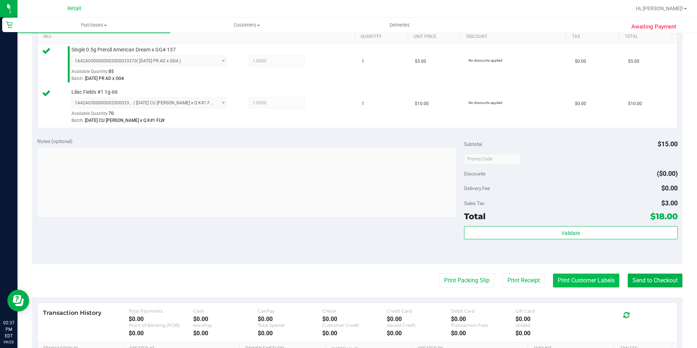
scroll to position [219, 0]
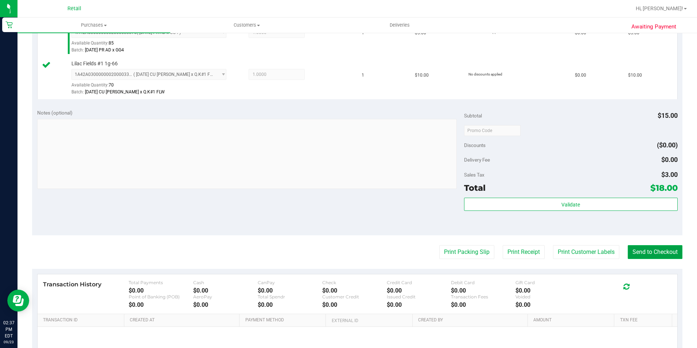
click at [647, 248] on button "Send to Checkout" at bounding box center [654, 252] width 55 height 14
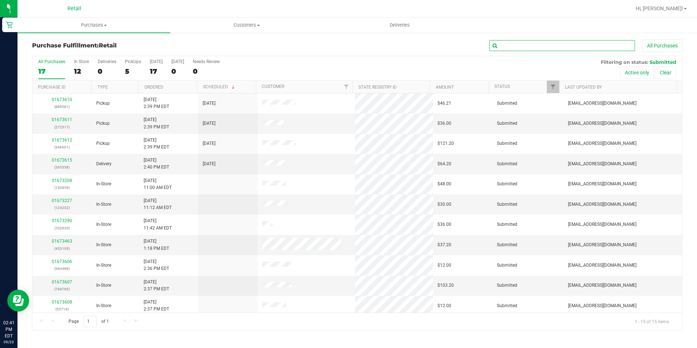
click at [505, 44] on input "text" at bounding box center [562, 45] width 146 height 11
type input "[PERSON_NAME]"
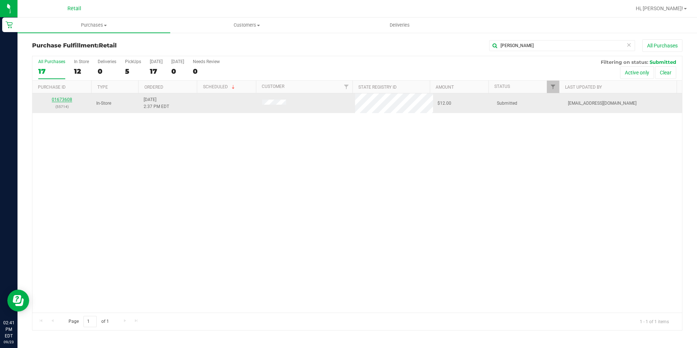
click at [66, 99] on link "01673608" at bounding box center [62, 99] width 20 height 5
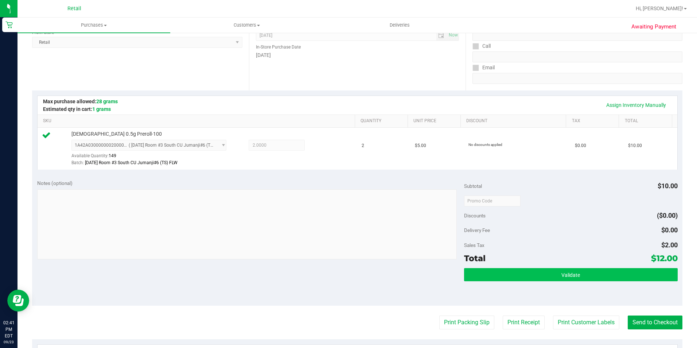
scroll to position [109, 0]
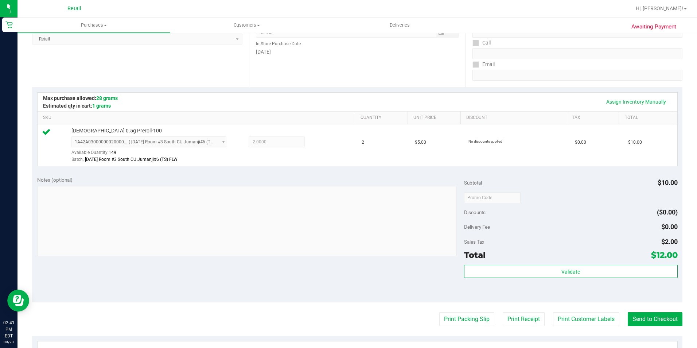
click at [656, 326] on purchase-details "Back Edit Purchase Cancel Purchase View Profile # 01673608 Med | Rec METRC ID: …" at bounding box center [357, 201] width 650 height 542
click at [656, 317] on button "Send to Checkout" at bounding box center [654, 319] width 55 height 14
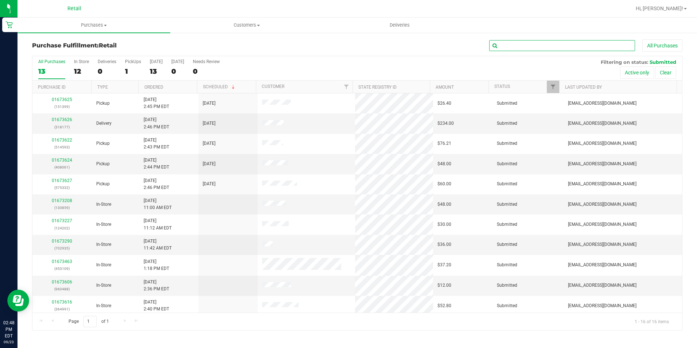
drag, startPoint x: 514, startPoint y: 50, endPoint x: 521, endPoint y: 39, distance: 13.2
click at [514, 50] on input "text" at bounding box center [562, 45] width 146 height 11
type input "[PERSON_NAME]"
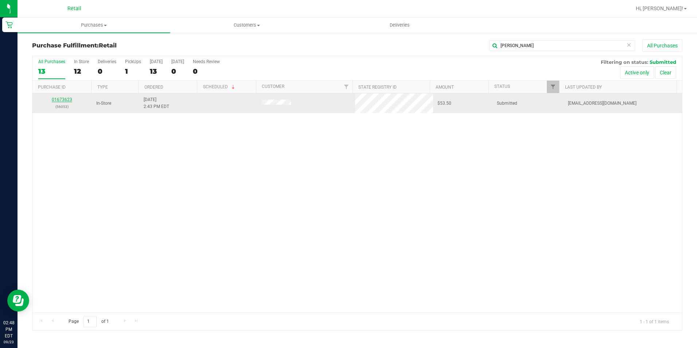
click at [64, 98] on link "01673623" at bounding box center [62, 99] width 20 height 5
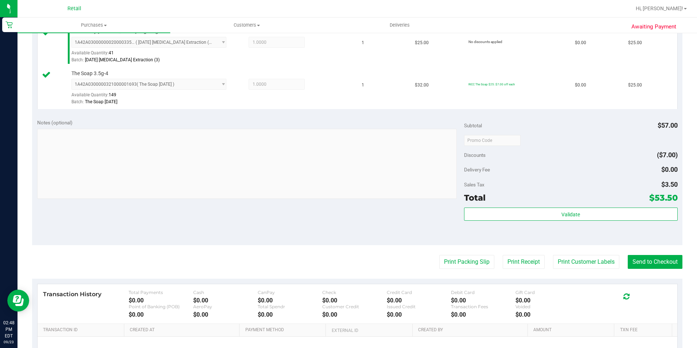
scroll to position [219, 0]
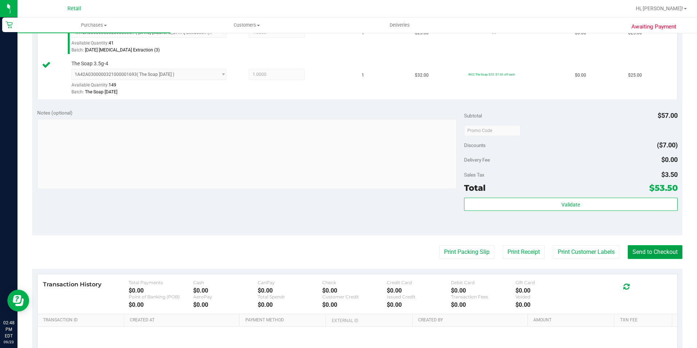
drag, startPoint x: 641, startPoint y: 255, endPoint x: 654, endPoint y: 255, distance: 12.4
click at [641, 255] on button "Send to Checkout" at bounding box center [654, 252] width 55 height 14
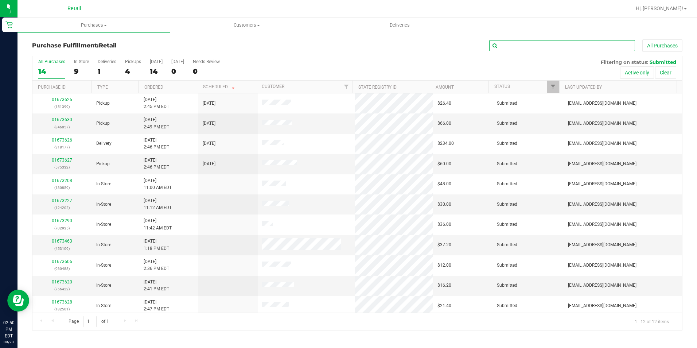
drag, startPoint x: 505, startPoint y: 43, endPoint x: 497, endPoint y: 42, distance: 7.4
click at [505, 43] on input "text" at bounding box center [562, 45] width 146 height 11
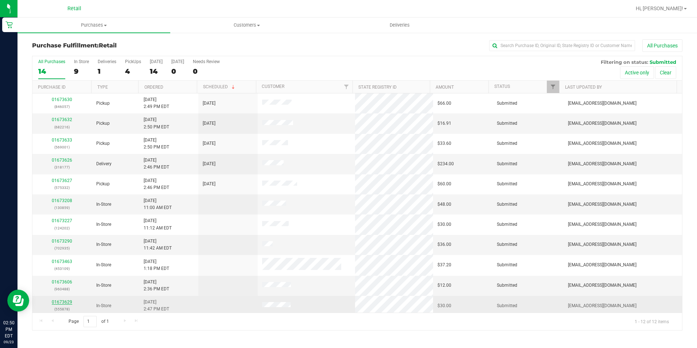
click at [64, 302] on link "01673629" at bounding box center [62, 301] width 20 height 5
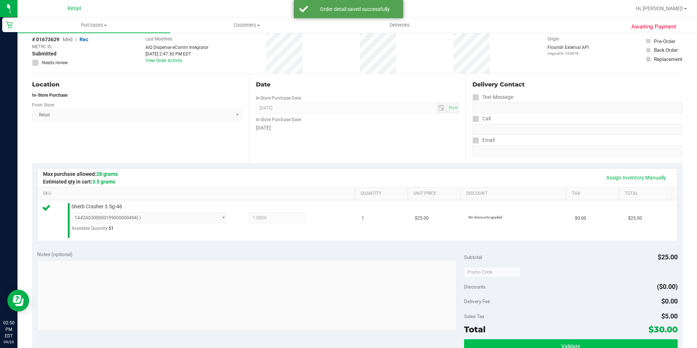
scroll to position [109, 0]
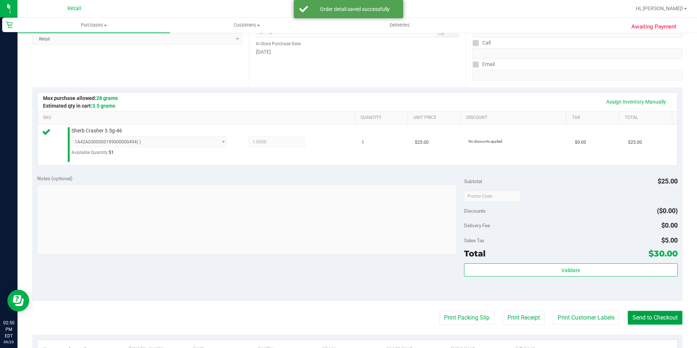
click at [653, 316] on button "Send to Checkout" at bounding box center [654, 317] width 55 height 14
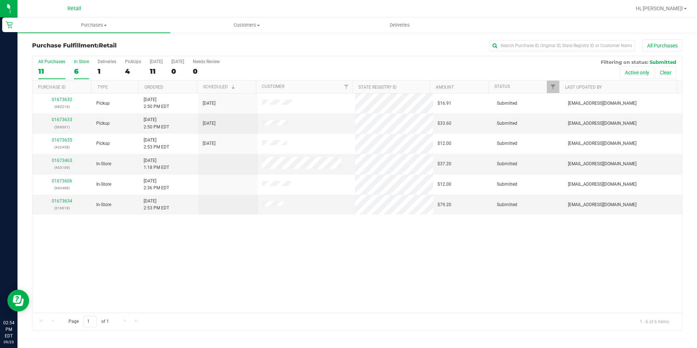
click at [81, 71] on div "6" at bounding box center [81, 71] width 15 height 8
click at [0, 0] on input "In Store 6" at bounding box center [0, 0] width 0 height 0
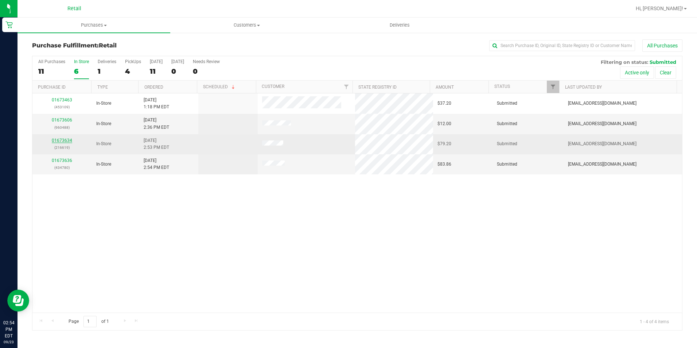
click at [70, 141] on link "01673634" at bounding box center [62, 140] width 20 height 5
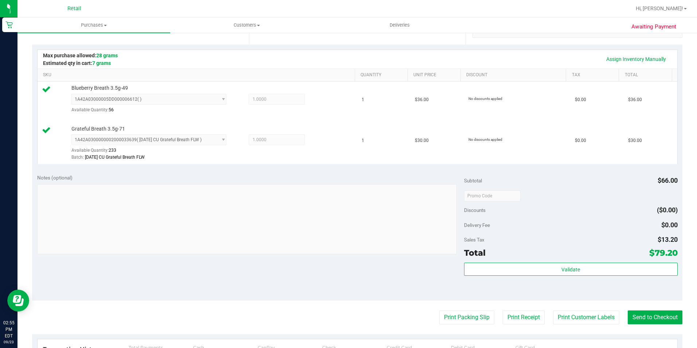
scroll to position [219, 0]
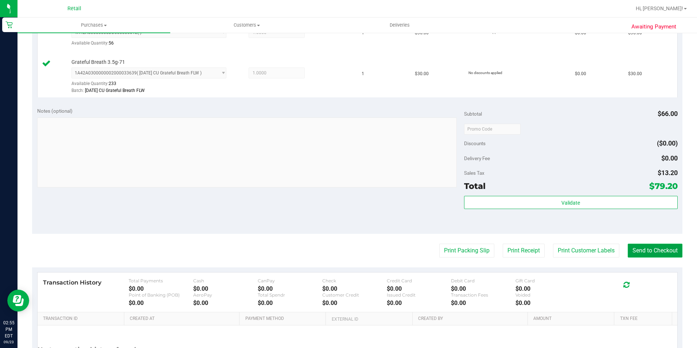
click at [648, 247] on button "Send to Checkout" at bounding box center [654, 250] width 55 height 14
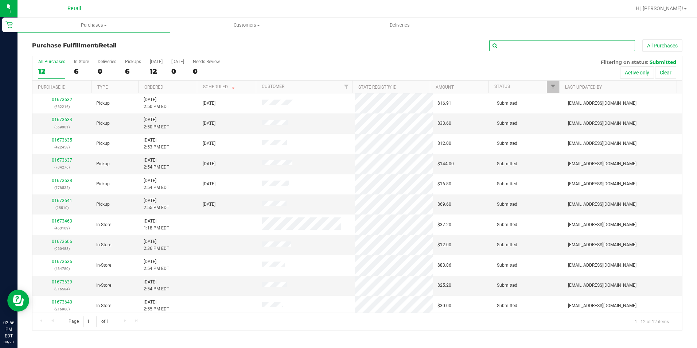
click at [499, 47] on input "text" at bounding box center [562, 45] width 146 height 11
type input "jo"
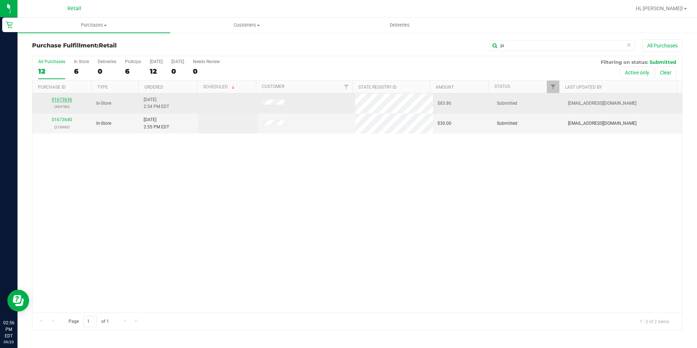
click at [65, 99] on link "01673636" at bounding box center [62, 99] width 20 height 5
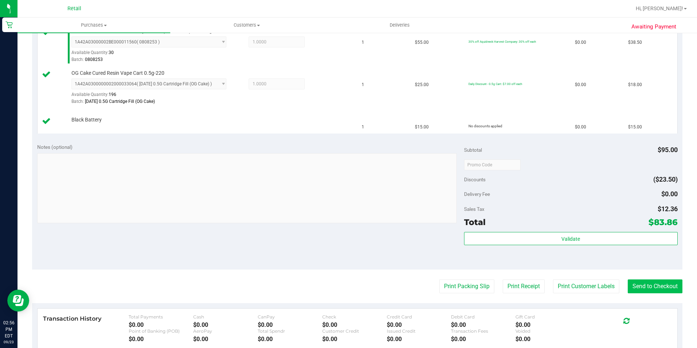
scroll to position [219, 0]
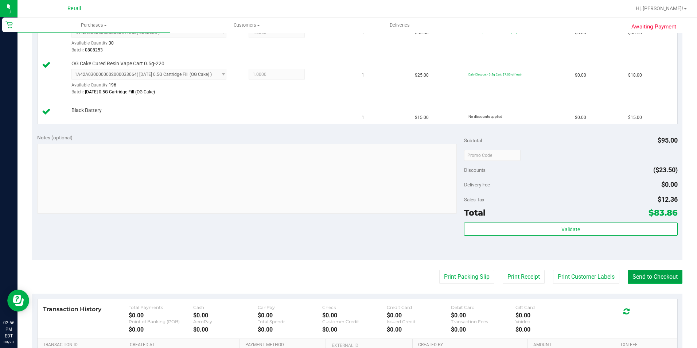
click at [649, 275] on button "Send to Checkout" at bounding box center [654, 277] width 55 height 14
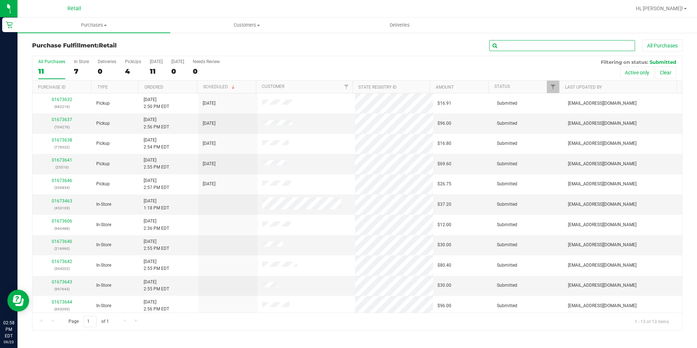
click at [530, 45] on input "text" at bounding box center [562, 45] width 146 height 11
click at [80, 72] on div "7" at bounding box center [81, 71] width 15 height 8
click at [0, 0] on input "In Store 7" at bounding box center [0, 0] width 0 height 0
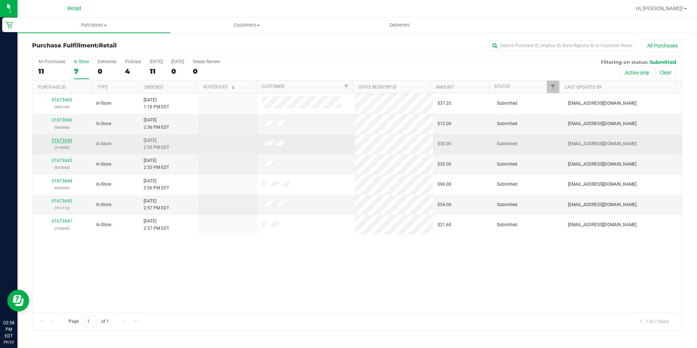
click at [64, 141] on link "01673640" at bounding box center [62, 140] width 20 height 5
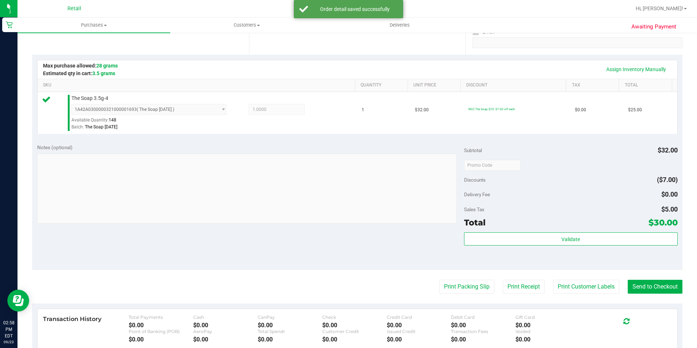
scroll to position [146, 0]
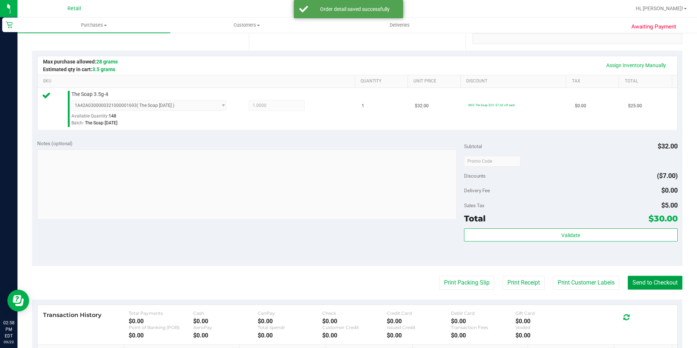
click at [650, 286] on button "Send to Checkout" at bounding box center [654, 282] width 55 height 14
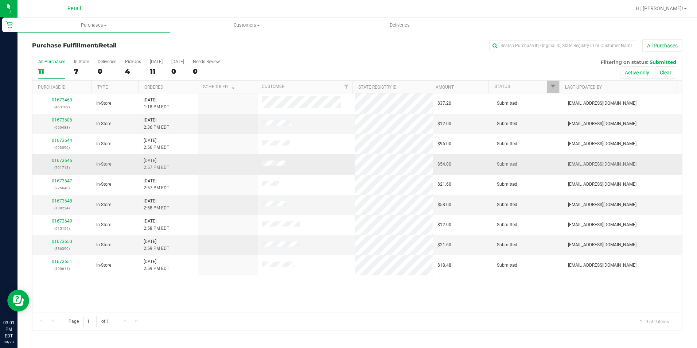
click at [56, 159] on link "01673645" at bounding box center [62, 160] width 20 height 5
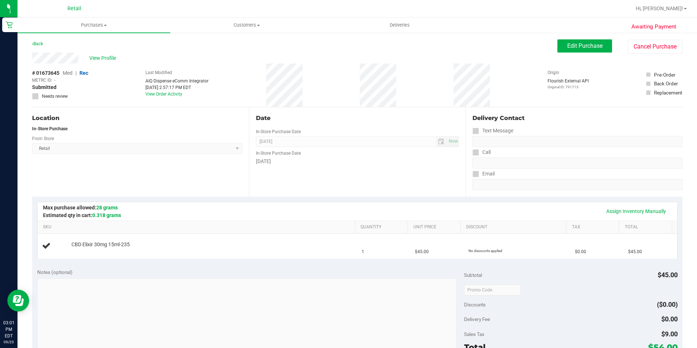
click at [301, 86] on div "# 01673645 Med | Rec METRC ID: - Submitted Needs review Last Modified AIQ Dispe…" at bounding box center [357, 84] width 650 height 43
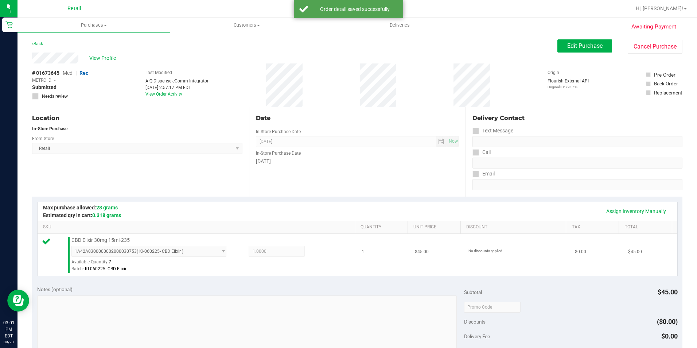
scroll to position [109, 0]
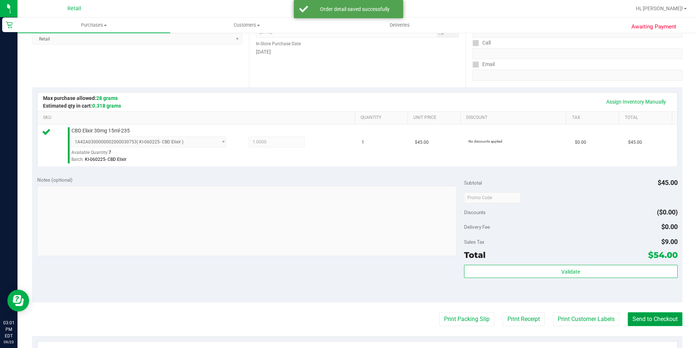
click at [668, 322] on button "Send to Checkout" at bounding box center [654, 319] width 55 height 14
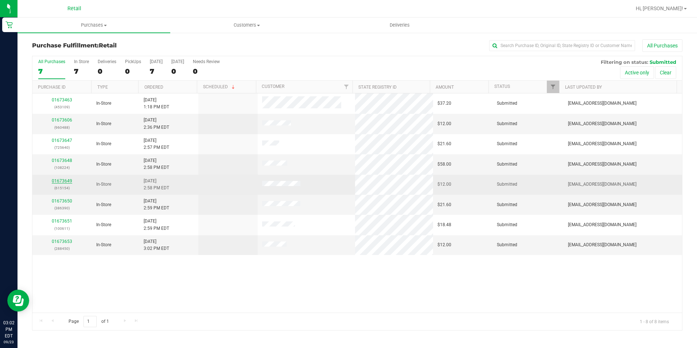
click at [64, 182] on link "01673649" at bounding box center [62, 180] width 20 height 5
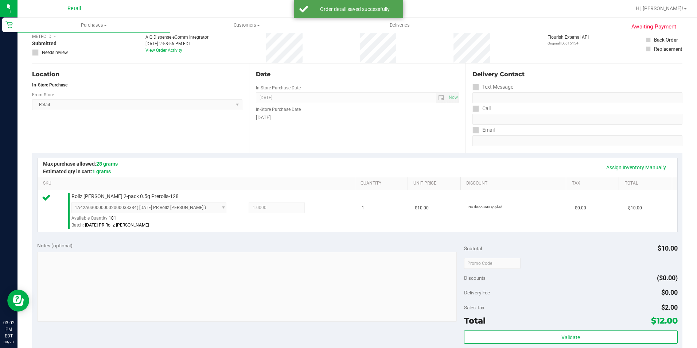
scroll to position [109, 0]
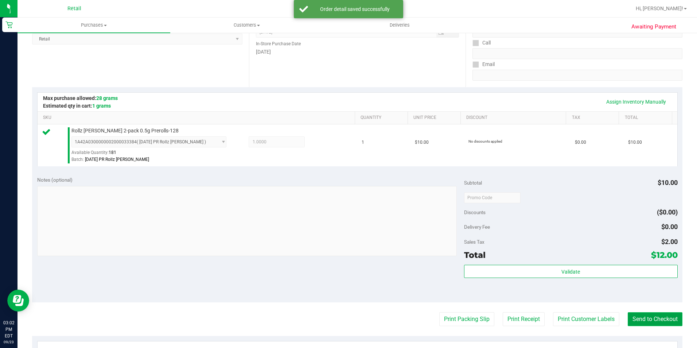
click at [639, 314] on button "Send to Checkout" at bounding box center [654, 319] width 55 height 14
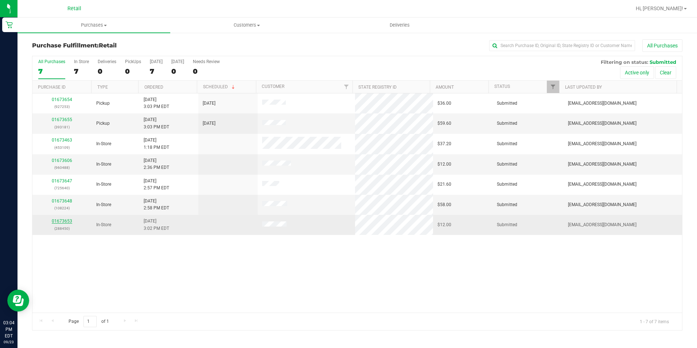
click at [67, 219] on link "01673653" at bounding box center [62, 220] width 20 height 5
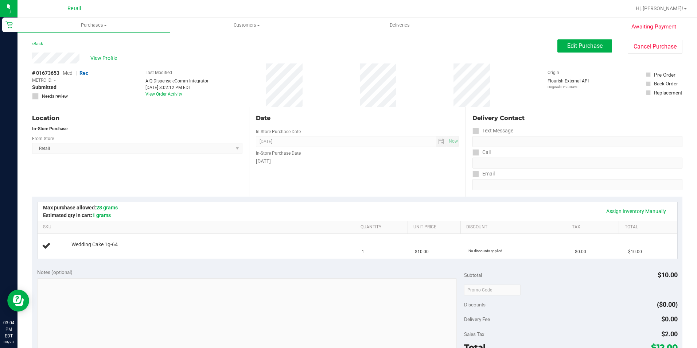
drag, startPoint x: 251, startPoint y: 81, endPoint x: 322, endPoint y: 84, distance: 71.1
click at [322, 84] on div "# 01673653 Med | Rec METRC ID: - Submitted Needs review Last Modified AIQ Dispe…" at bounding box center [357, 84] width 650 height 43
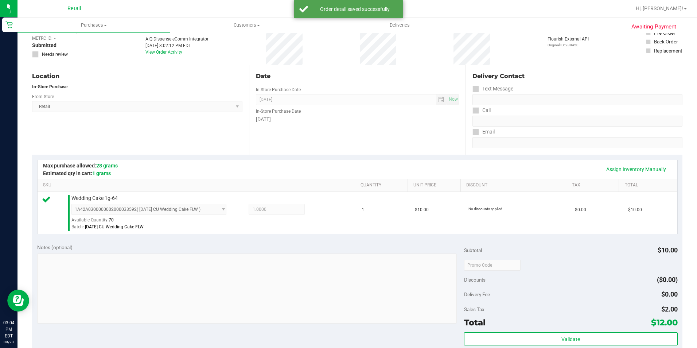
scroll to position [146, 0]
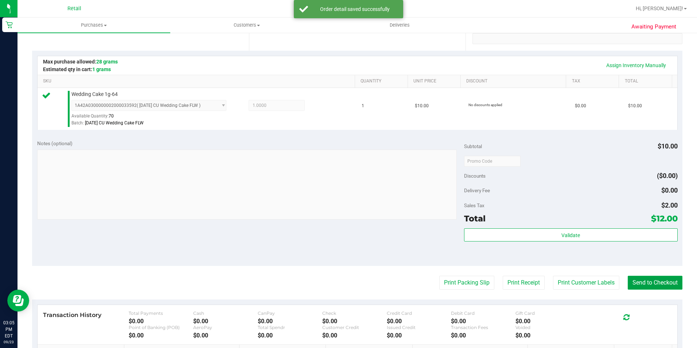
drag, startPoint x: 658, startPoint y: 284, endPoint x: 634, endPoint y: 266, distance: 30.4
click at [658, 284] on button "Send to Checkout" at bounding box center [654, 282] width 55 height 14
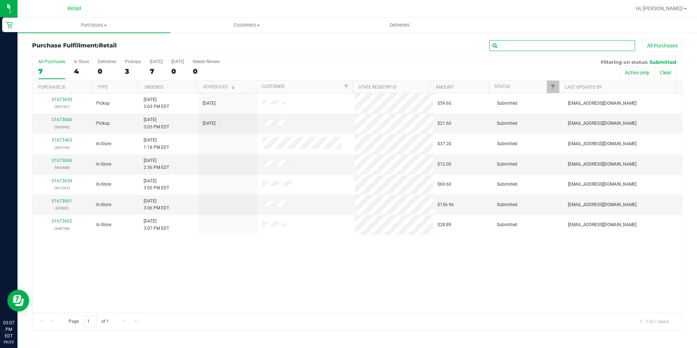
click at [536, 47] on input "text" at bounding box center [562, 45] width 146 height 11
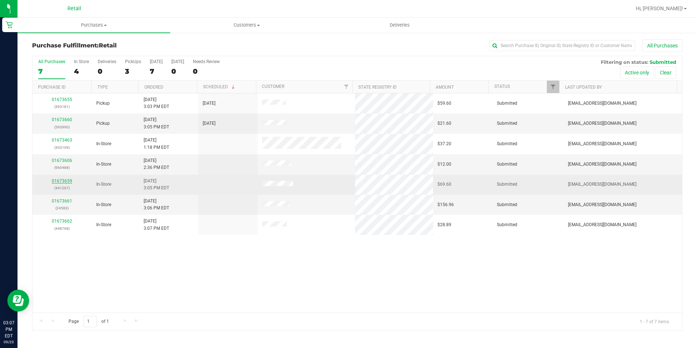
click at [57, 183] on link "01673659" at bounding box center [62, 180] width 20 height 5
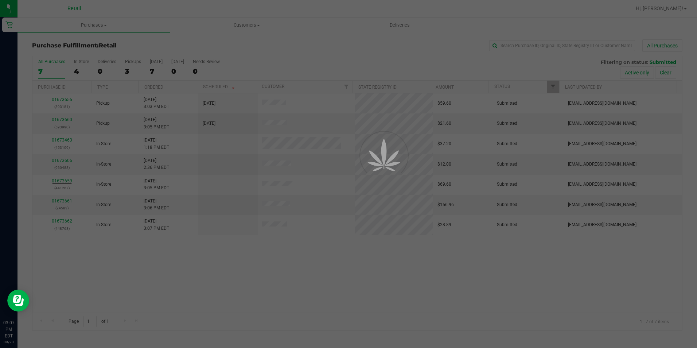
click at [58, 182] on div at bounding box center [348, 174] width 697 height 348
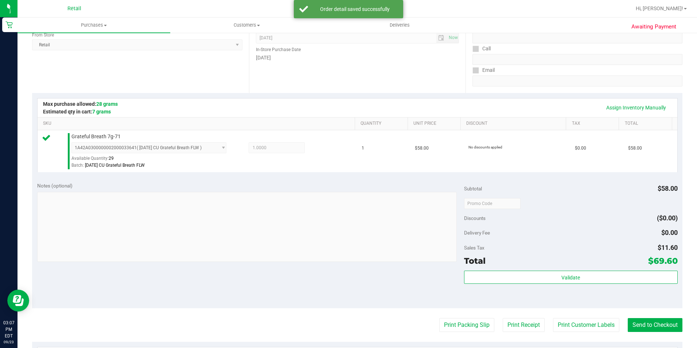
scroll to position [109, 0]
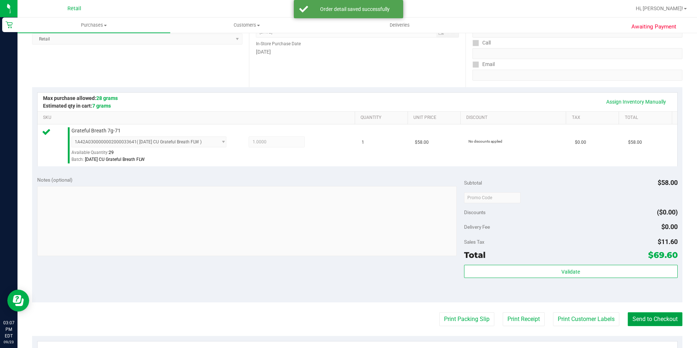
click at [650, 324] on button "Send to Checkout" at bounding box center [654, 319] width 55 height 14
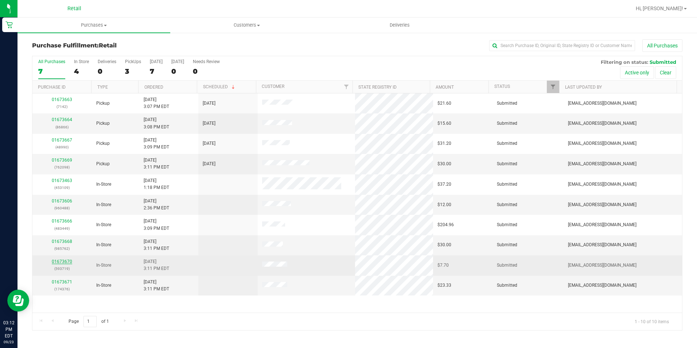
click at [67, 260] on link "01673670" at bounding box center [62, 261] width 20 height 5
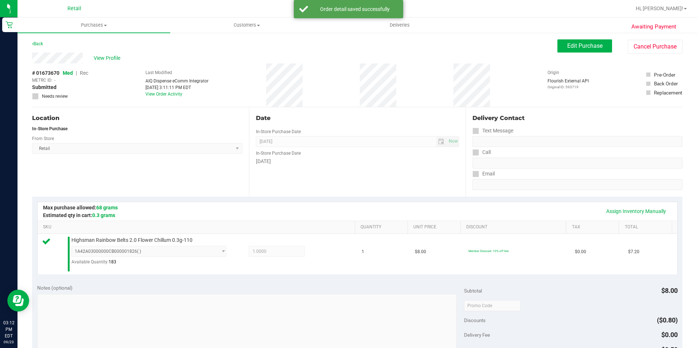
scroll to position [146, 0]
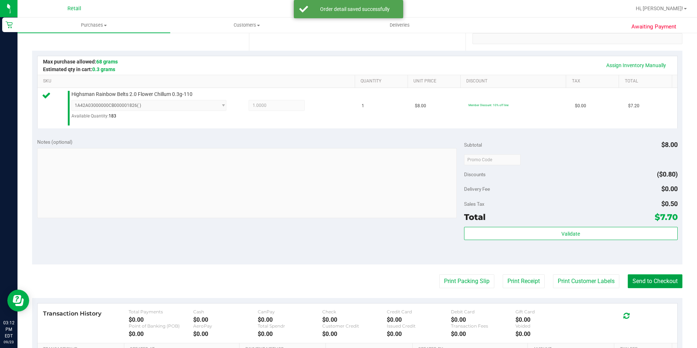
click at [636, 278] on button "Send to Checkout" at bounding box center [654, 281] width 55 height 14
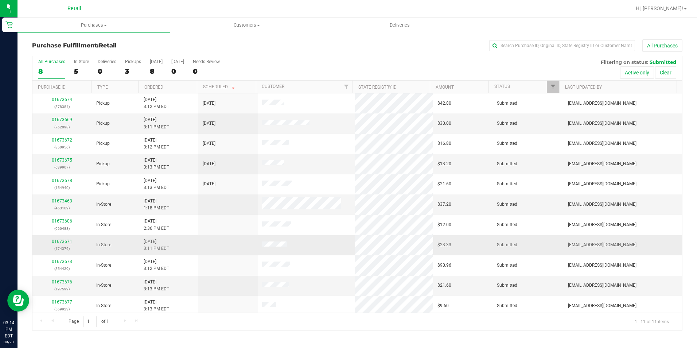
click at [64, 240] on link "01673671" at bounding box center [62, 241] width 20 height 5
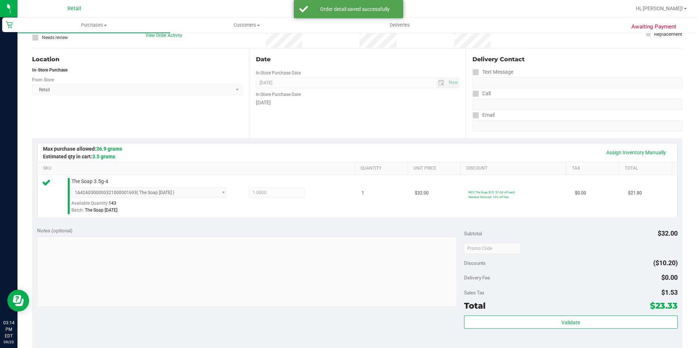
scroll to position [146, 0]
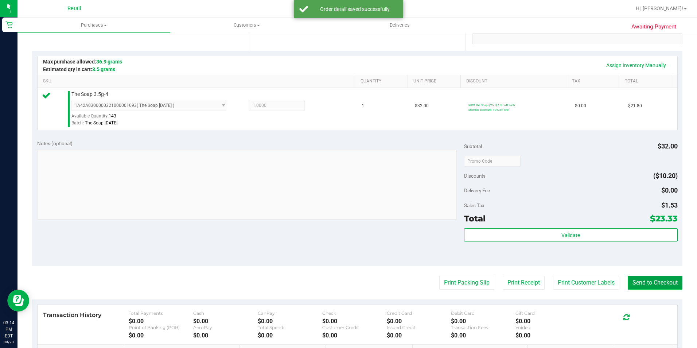
click at [636, 282] on button "Send to Checkout" at bounding box center [654, 282] width 55 height 14
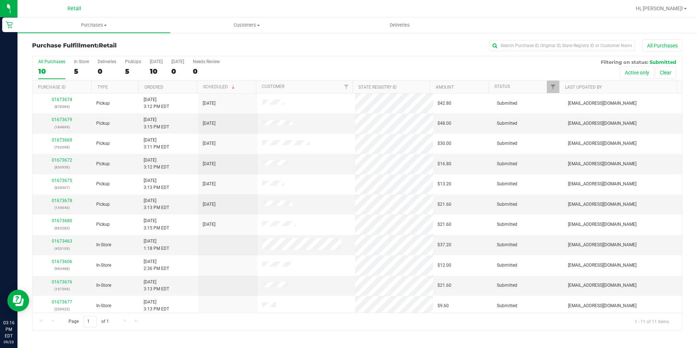
click at [520, 37] on div "Purchase Fulfillment: Retail All Purchases All Purchases 10 In Store 5 Deliveri…" at bounding box center [356, 184] width 679 height 305
click at [74, 72] on div "5" at bounding box center [81, 71] width 15 height 8
click at [0, 0] on input "In Store 5" at bounding box center [0, 0] width 0 height 0
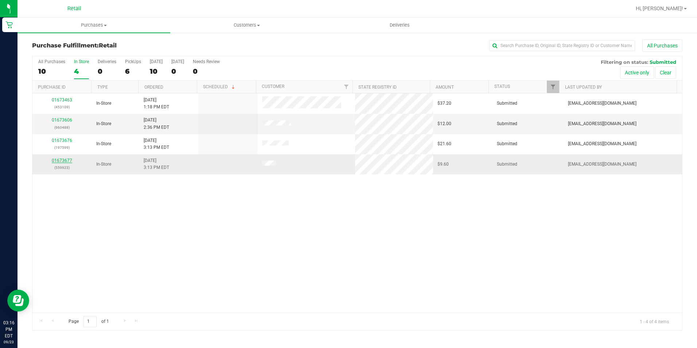
click at [59, 160] on link "01673677" at bounding box center [62, 160] width 20 height 5
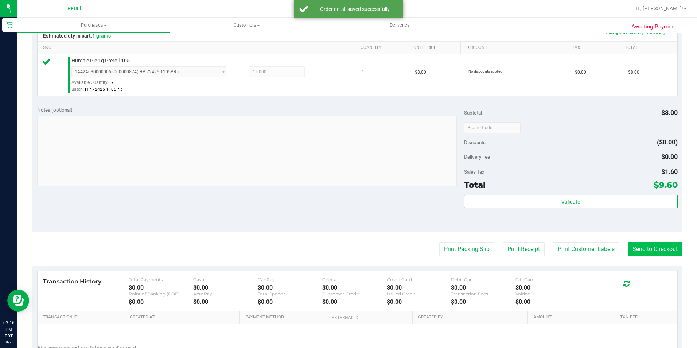
scroll to position [182, 0]
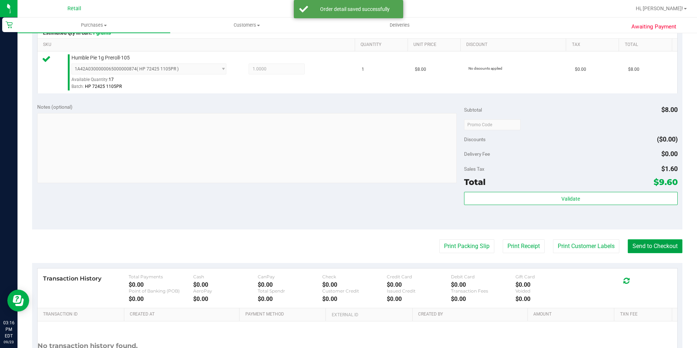
click at [639, 248] on button "Send to Checkout" at bounding box center [654, 246] width 55 height 14
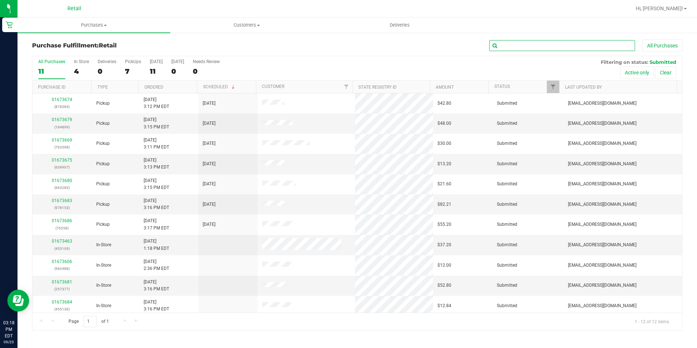
click at [513, 48] on input "text" at bounding box center [562, 45] width 146 height 11
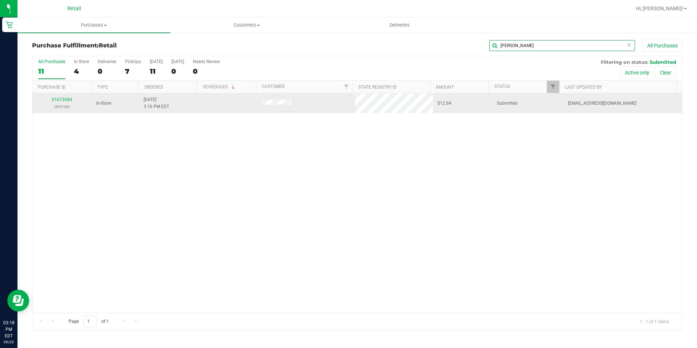
type input "seth"
click at [68, 95] on td "01673684 (455136)" at bounding box center [61, 103] width 59 height 20
click at [64, 98] on link "01673684" at bounding box center [62, 99] width 20 height 5
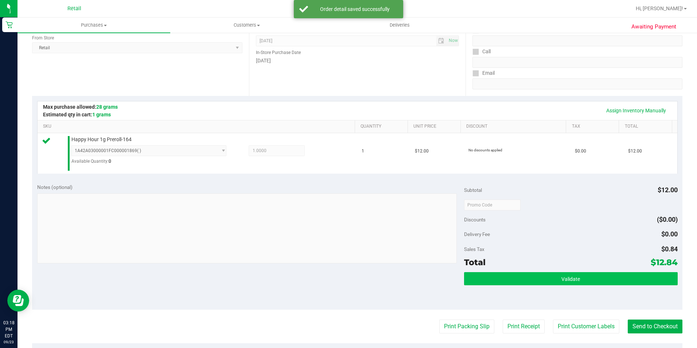
scroll to position [109, 0]
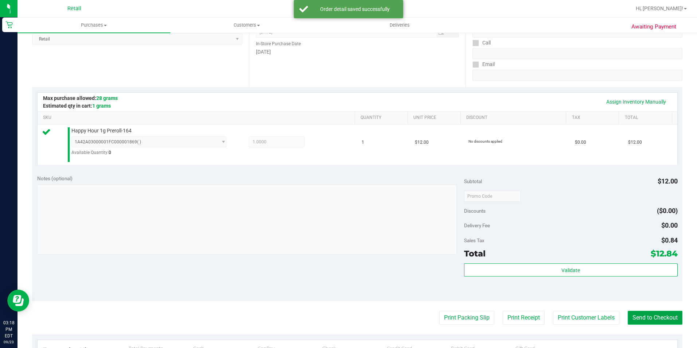
click at [646, 313] on button "Send to Checkout" at bounding box center [654, 317] width 55 height 14
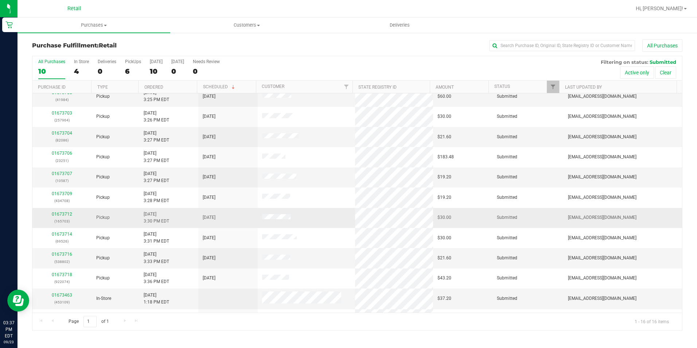
scroll to position [104, 0]
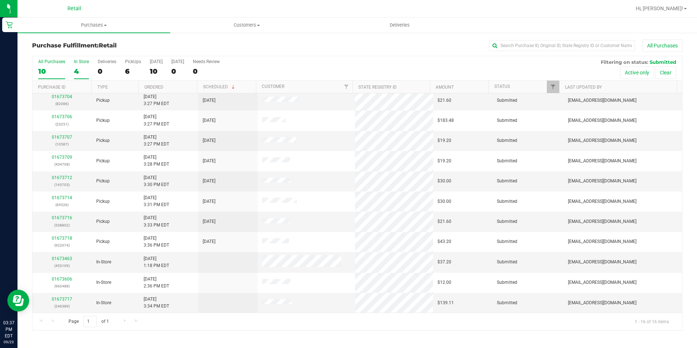
click at [74, 69] on div "4" at bounding box center [81, 71] width 15 height 8
click at [0, 0] on input "In Store 4" at bounding box center [0, 0] width 0 height 0
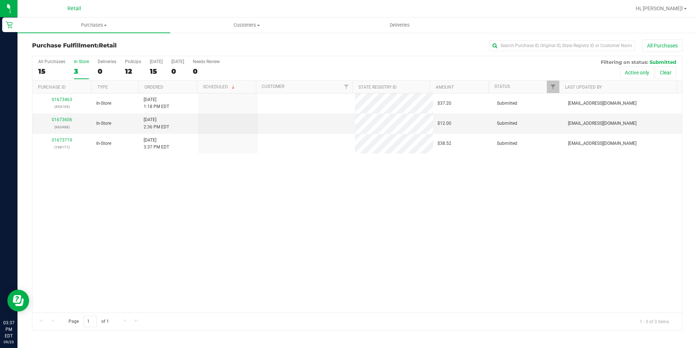
scroll to position [0, 0]
click at [122, 71] on div "All Purchases 15 In Store 3 Deliveries 0 PickUps 12 Today 15 Tomorrow 0 Needs R…" at bounding box center [356, 68] width 649 height 24
click at [133, 66] on label "PickUps 12" at bounding box center [133, 69] width 16 height 20
click at [0, 0] on input "PickUps 12" at bounding box center [0, 0] width 0 height 0
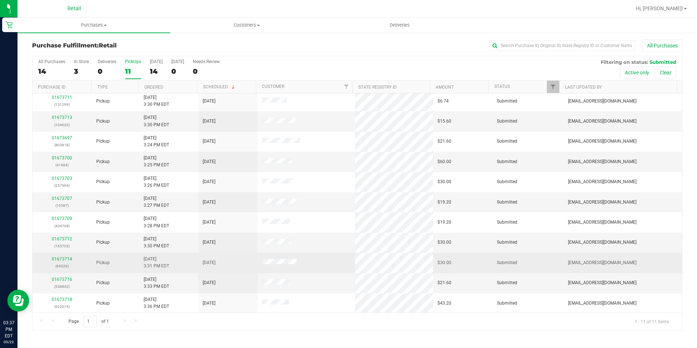
scroll to position [3, 0]
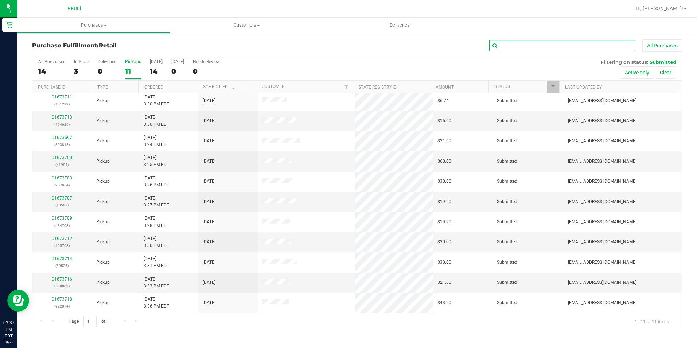
click at [593, 47] on input "text" at bounding box center [562, 45] width 146 height 11
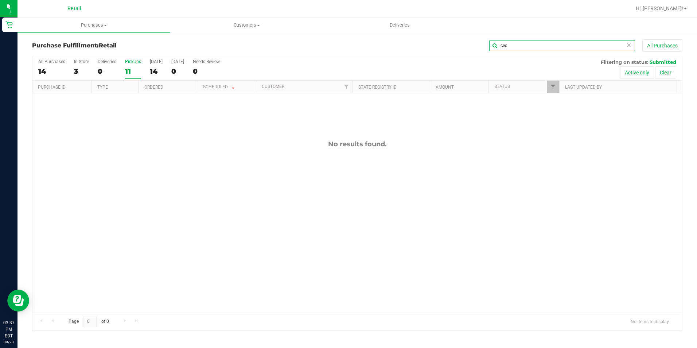
scroll to position [0, 0]
type input "cel"
click at [75, 68] on div "3" at bounding box center [81, 71] width 15 height 8
click at [0, 0] on input "In Store 3" at bounding box center [0, 0] width 0 height 0
click at [630, 41] on icon at bounding box center [628, 44] width 5 height 9
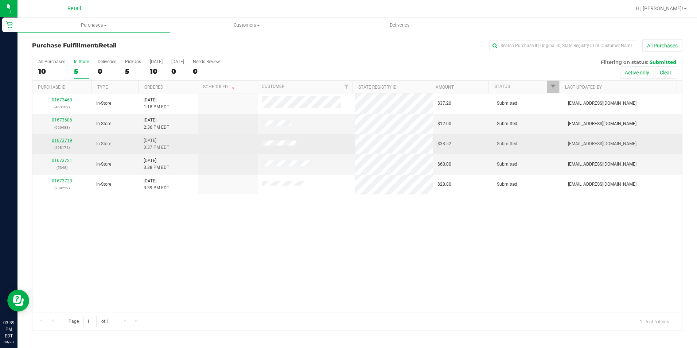
click at [68, 138] on link "01673719" at bounding box center [62, 140] width 20 height 5
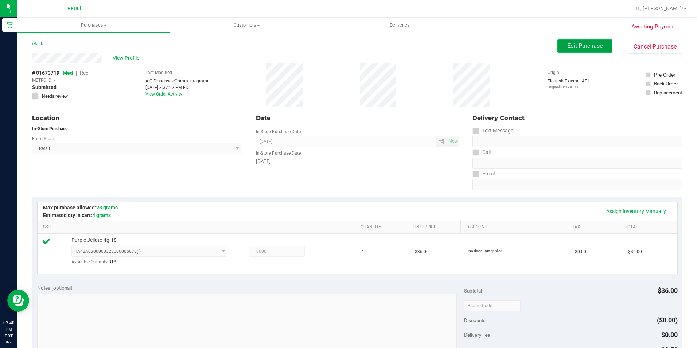
click at [580, 50] on button "Edit Purchase" at bounding box center [584, 45] width 55 height 13
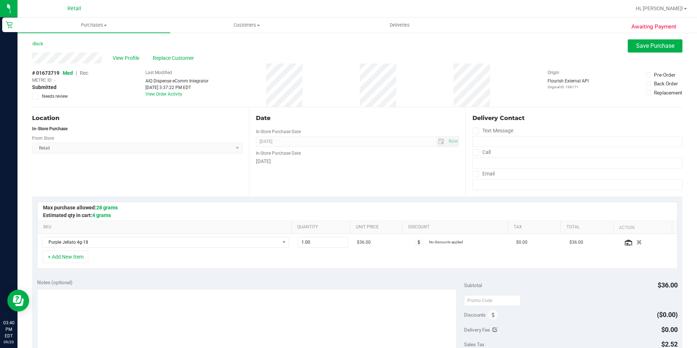
click at [181, 53] on div "View Profile Replace Customer" at bounding box center [357, 57] width 650 height 11
click at [186, 61] on span "Replace Customer" at bounding box center [175, 58] width 44 height 8
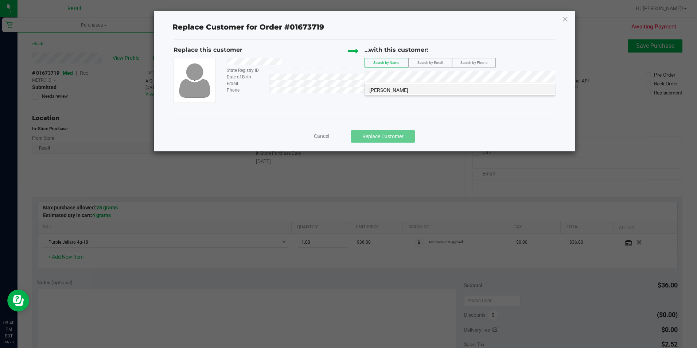
click at [426, 85] on li "Amiberto Ohagan" at bounding box center [460, 89] width 190 height 10
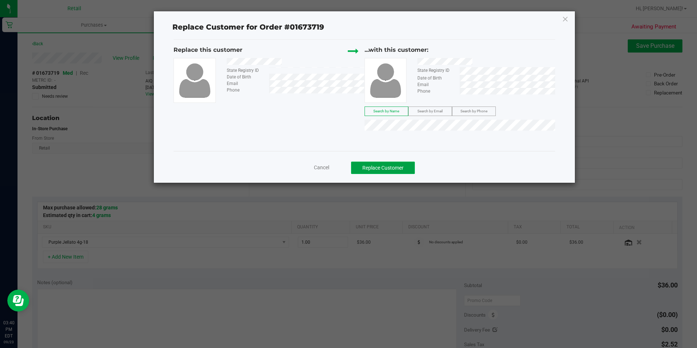
click at [400, 165] on button "Replace Customer" at bounding box center [383, 167] width 64 height 12
click at [408, 169] on button "Replace Customer" at bounding box center [383, 167] width 64 height 12
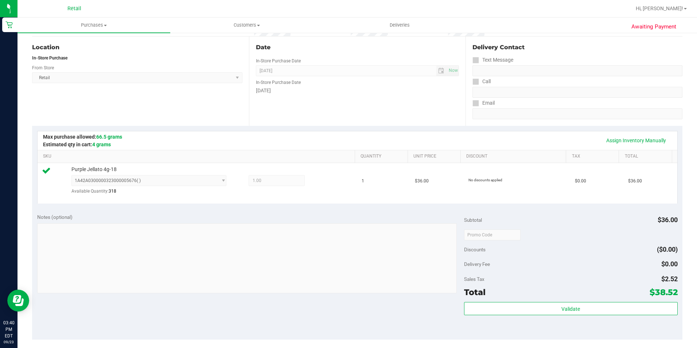
scroll to position [146, 0]
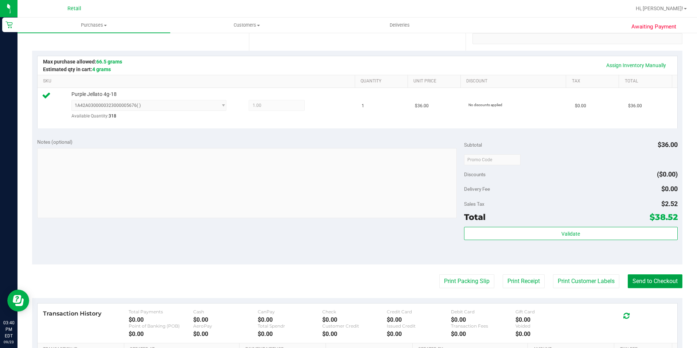
click at [648, 279] on button "Send to Checkout" at bounding box center [654, 281] width 55 height 14
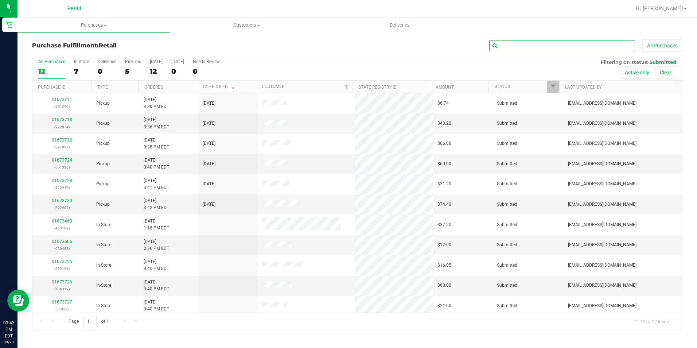
click at [571, 49] on input "text" at bounding box center [562, 45] width 146 height 11
click at [78, 67] on div "7" at bounding box center [81, 71] width 15 height 8
click at [0, 0] on input "In Store 7" at bounding box center [0, 0] width 0 height 0
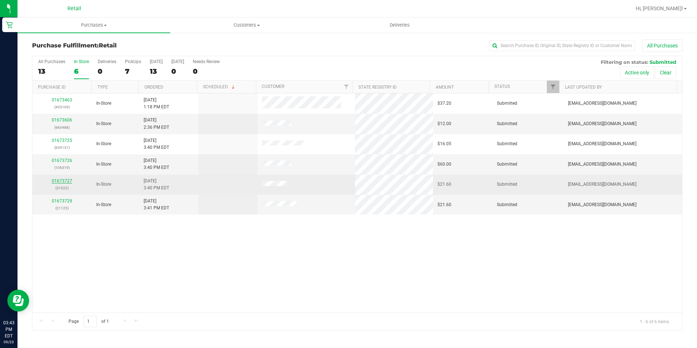
click at [60, 178] on link "01673727" at bounding box center [62, 180] width 20 height 5
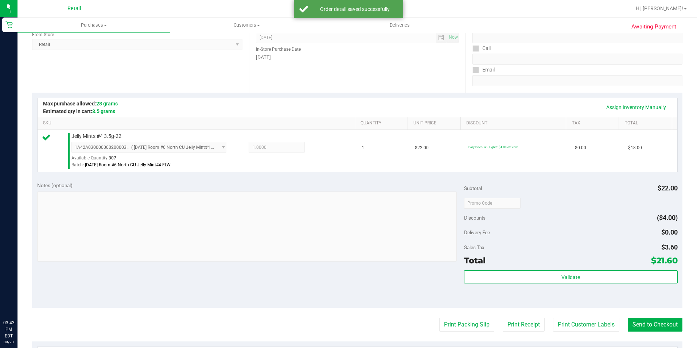
scroll to position [182, 0]
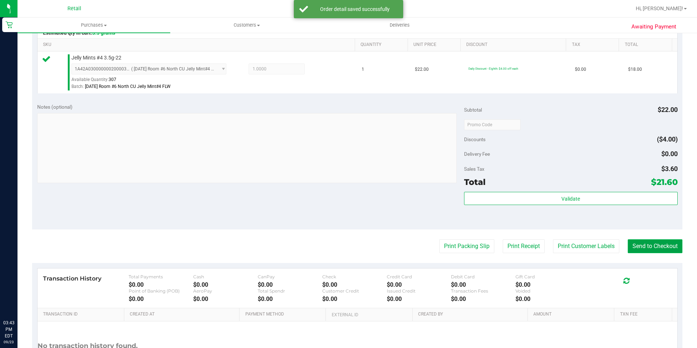
click at [644, 250] on button "Send to Checkout" at bounding box center [654, 246] width 55 height 14
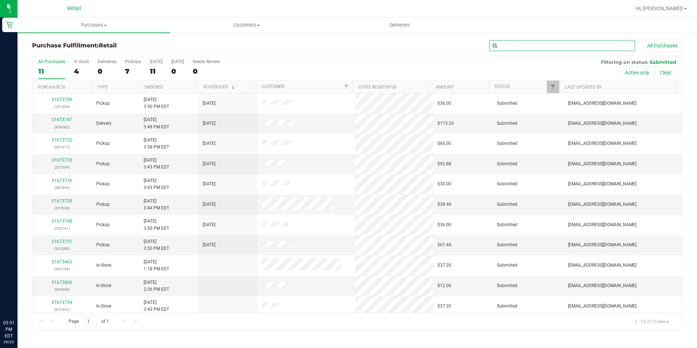
click at [547, 46] on input "text" at bounding box center [562, 45] width 146 height 11
type input "oba"
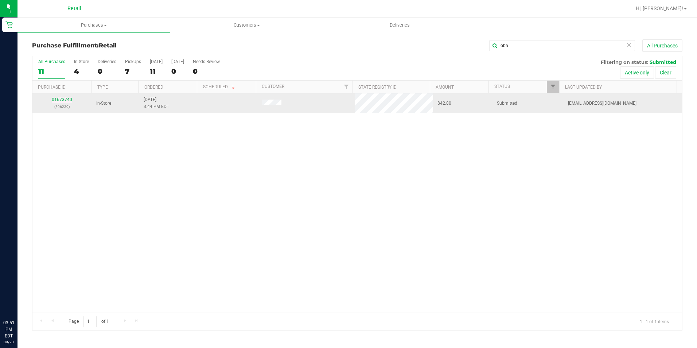
click at [67, 97] on link "01673740" at bounding box center [62, 99] width 20 height 5
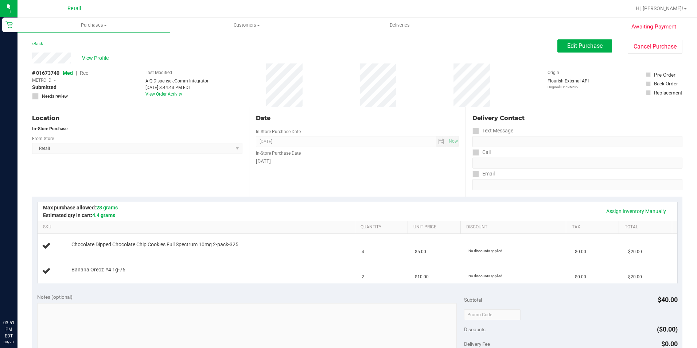
click at [323, 87] on div "# 01673740 Med | Rec METRC ID: - Submitted Needs review Last Modified AIQ Dispe…" at bounding box center [357, 84] width 650 height 43
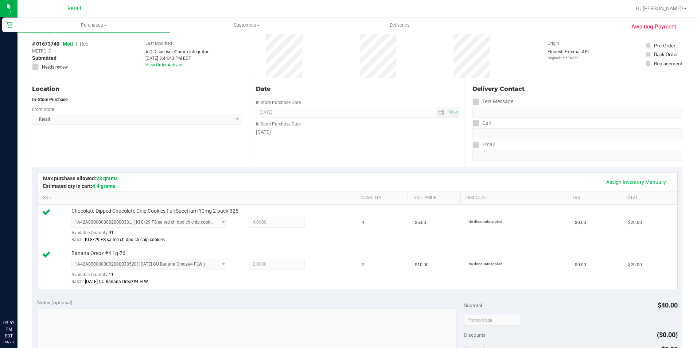
scroll to position [182, 0]
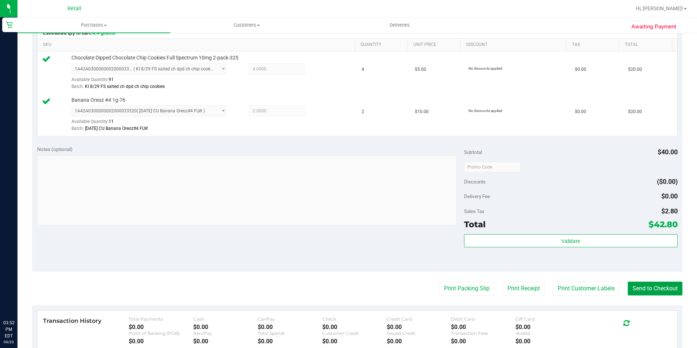
click at [647, 286] on button "Send to Checkout" at bounding box center [654, 288] width 55 height 14
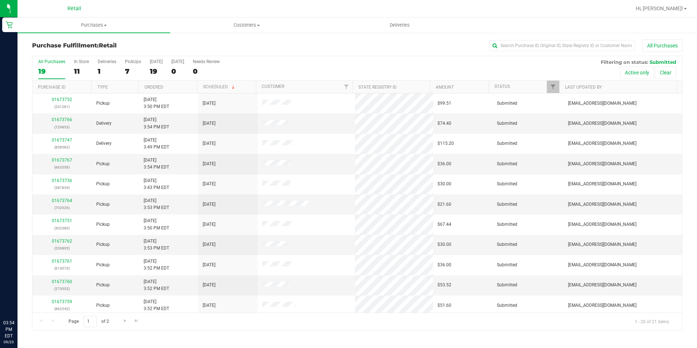
click at [72, 73] on div "All Purchases 19 In Store 11 Deliveries 1 PickUps 7 Today 19 Tomorrow 0 Needs R…" at bounding box center [356, 68] width 649 height 24
click at [78, 71] on div "11" at bounding box center [81, 71] width 15 height 8
click at [0, 0] on input "In Store 11" at bounding box center [0, 0] width 0 height 0
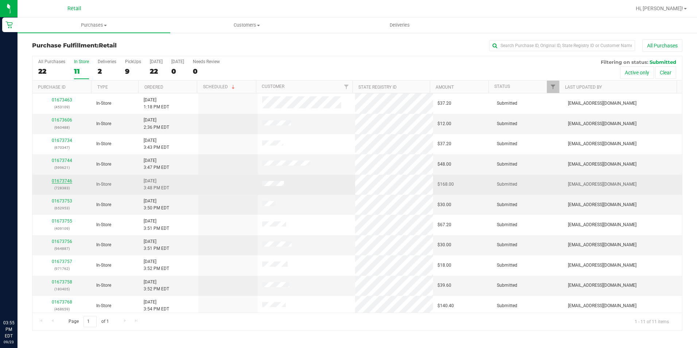
click at [63, 180] on link "01673746" at bounding box center [62, 180] width 20 height 5
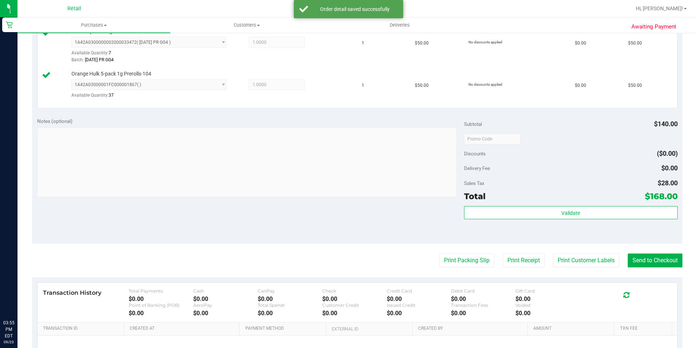
scroll to position [255, 0]
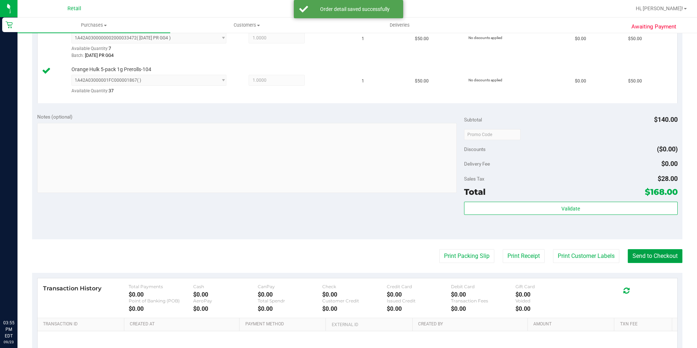
drag, startPoint x: 657, startPoint y: 251, endPoint x: 657, endPoint y: 256, distance: 4.7
click at [657, 255] on button "Send to Checkout" at bounding box center [654, 256] width 55 height 14
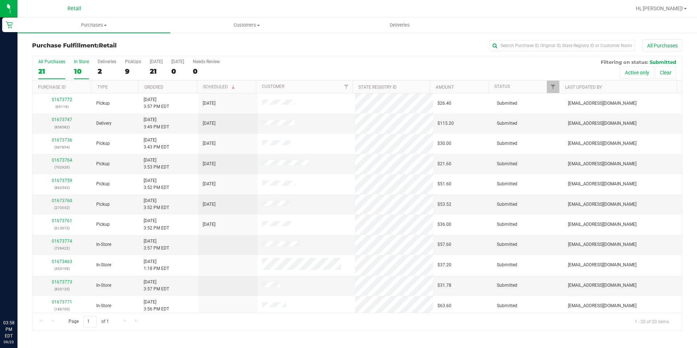
click at [76, 69] on div "10" at bounding box center [81, 71] width 15 height 8
click at [0, 0] on input "In Store 10" at bounding box center [0, 0] width 0 height 0
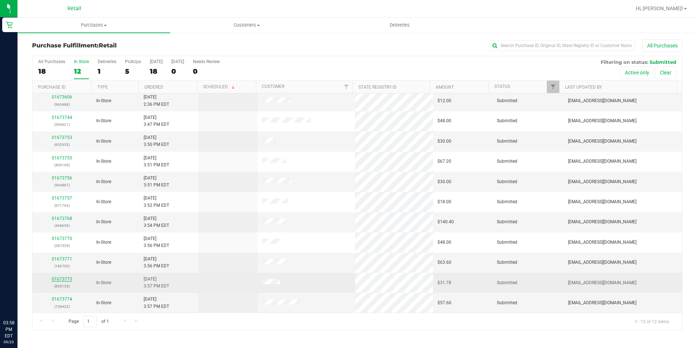
click at [70, 279] on link "01673773" at bounding box center [62, 278] width 20 height 5
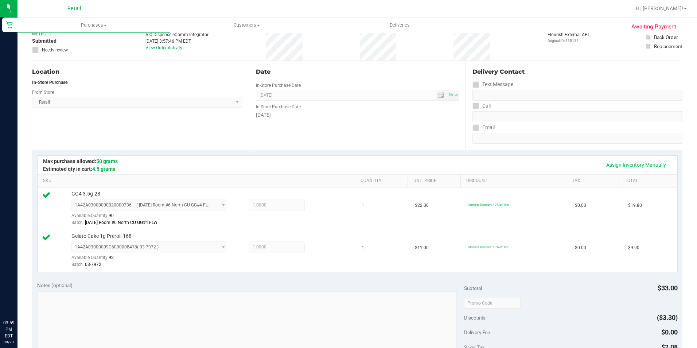
scroll to position [146, 0]
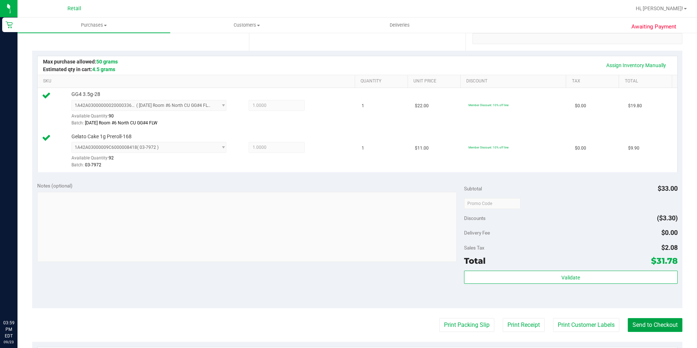
click at [639, 324] on button "Send to Checkout" at bounding box center [654, 325] width 55 height 14
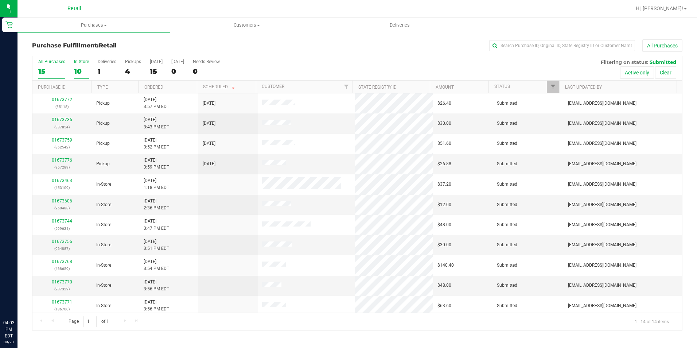
click at [83, 66] on label "In Store 10" at bounding box center [81, 69] width 15 height 20
click at [0, 0] on input "In Store 10" at bounding box center [0, 0] width 0 height 0
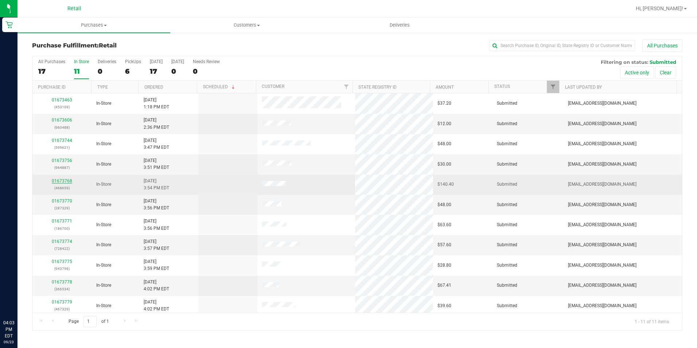
click at [67, 178] on link "01673768" at bounding box center [62, 180] width 20 height 5
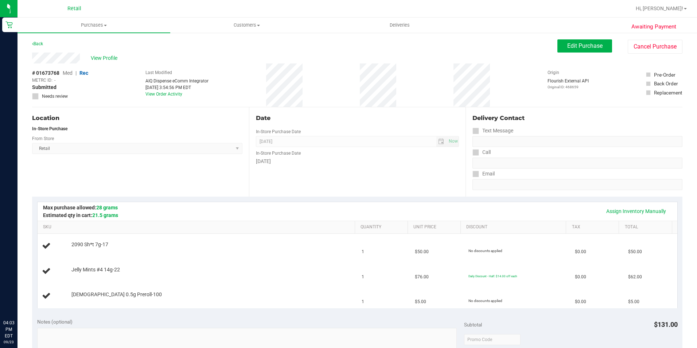
drag, startPoint x: 264, startPoint y: 77, endPoint x: 303, endPoint y: 79, distance: 39.0
click at [303, 79] on div "# 01673768 Med | Rec METRC ID: - Submitted Needs review Last Modified AIQ Dispe…" at bounding box center [357, 84] width 650 height 43
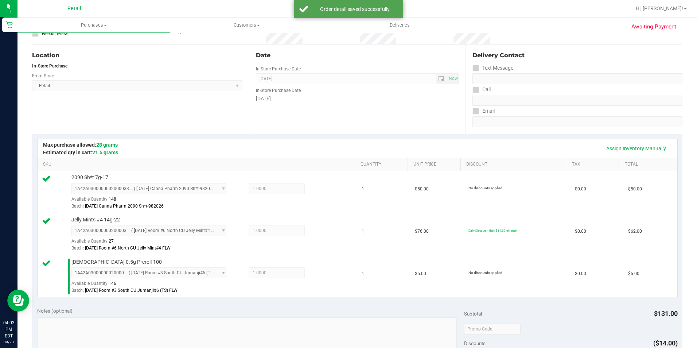
scroll to position [219, 0]
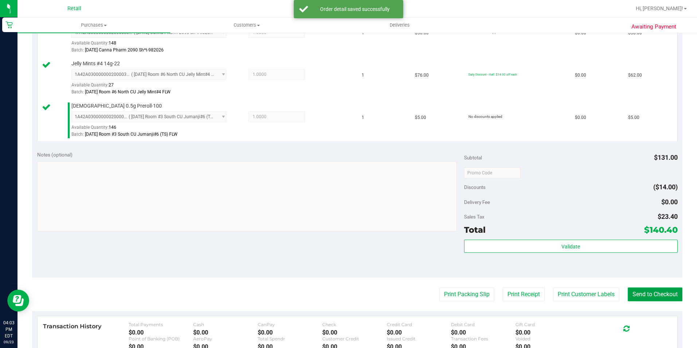
click at [636, 299] on button "Send to Checkout" at bounding box center [654, 294] width 55 height 14
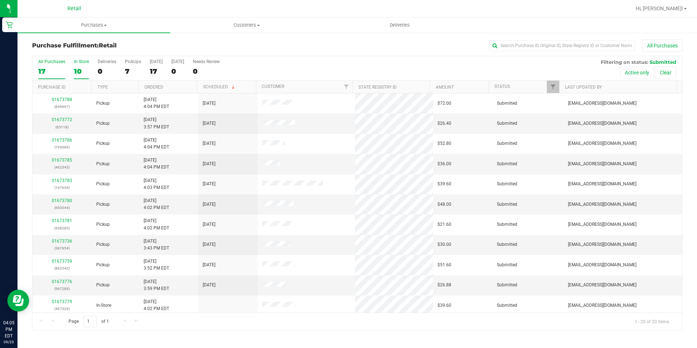
click at [84, 70] on div "10" at bounding box center [81, 71] width 15 height 8
click at [0, 0] on input "In Store 10" at bounding box center [0, 0] width 0 height 0
click at [73, 200] on div "01673778 (366534)" at bounding box center [62, 204] width 51 height 14
click at [71, 200] on link "01673778" at bounding box center [62, 200] width 20 height 5
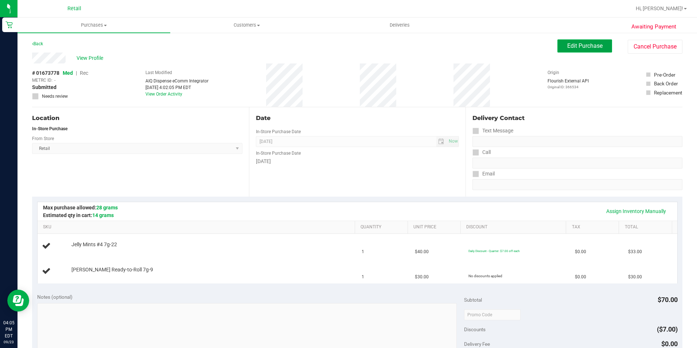
click at [591, 41] on button "Edit Purchase" at bounding box center [584, 45] width 55 height 13
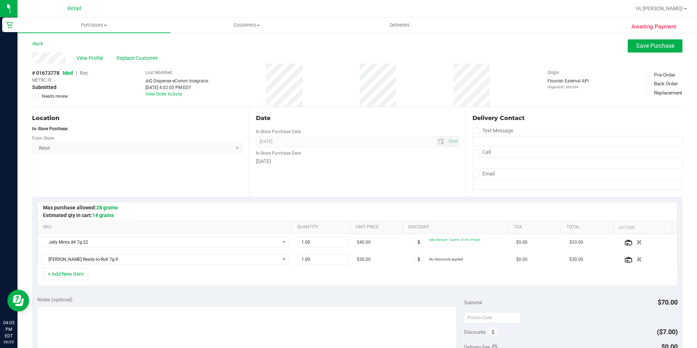
click at [130, 53] on div "View Profile Replace Customer" at bounding box center [357, 57] width 650 height 11
click at [130, 57] on span "Replace Customer" at bounding box center [139, 58] width 44 height 8
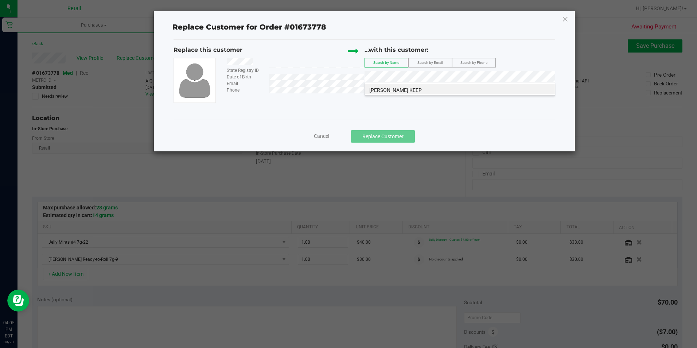
click at [414, 93] on li "[PERSON_NAME] KEEP" at bounding box center [460, 89] width 190 height 10
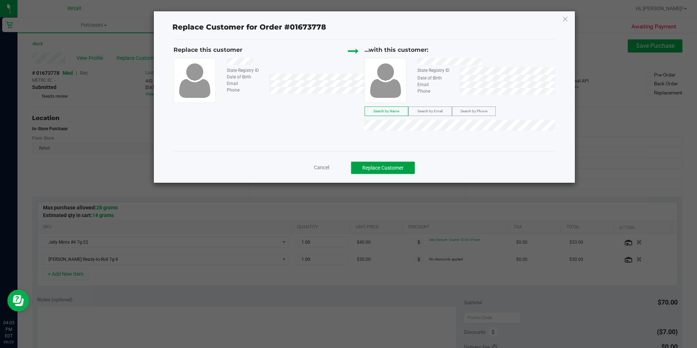
click at [380, 167] on button "Replace Customer" at bounding box center [383, 167] width 64 height 12
click at [398, 167] on button "Replace Customer" at bounding box center [383, 167] width 64 height 12
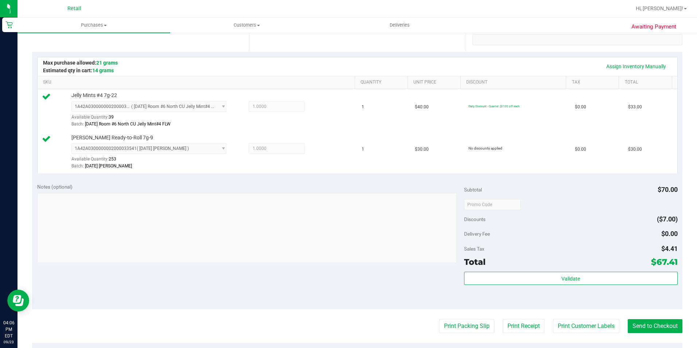
scroll to position [146, 0]
click at [639, 312] on purchase-details "Back Edit Purchase Cancel Purchase View Profile # 01673778 Med | Rec METRC ID: …" at bounding box center [357, 186] width 650 height 584
click at [643, 324] on button "Send to Checkout" at bounding box center [654, 325] width 55 height 14
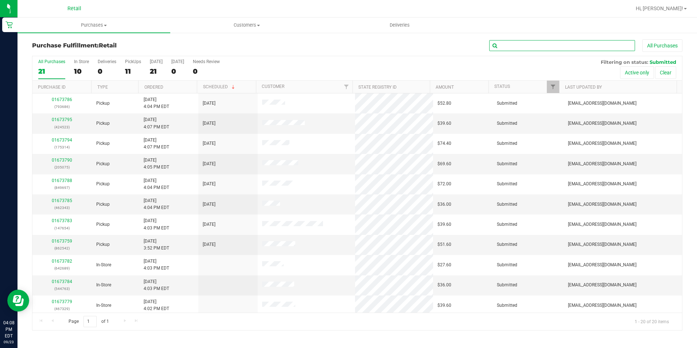
click at [525, 49] on input "text" at bounding box center [562, 45] width 146 height 11
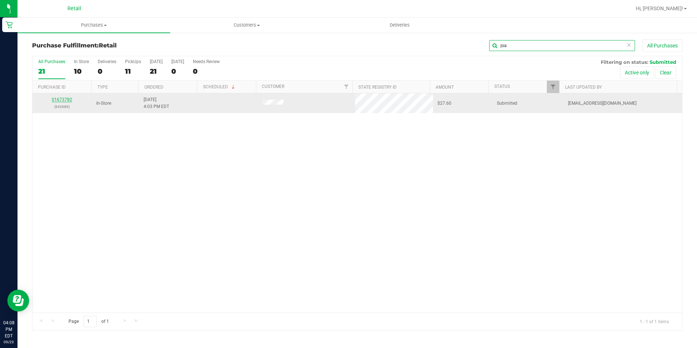
type input "joa"
click at [53, 101] on link "01673782" at bounding box center [62, 99] width 20 height 5
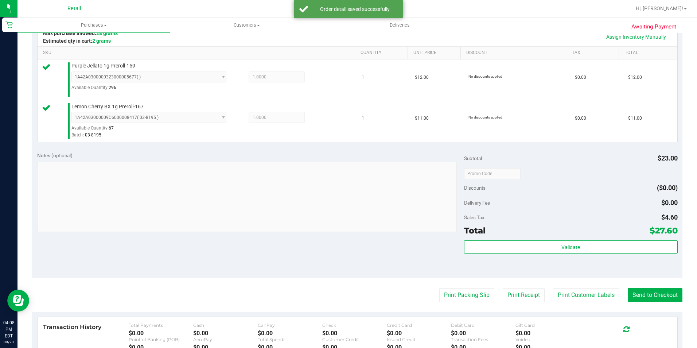
scroll to position [182, 0]
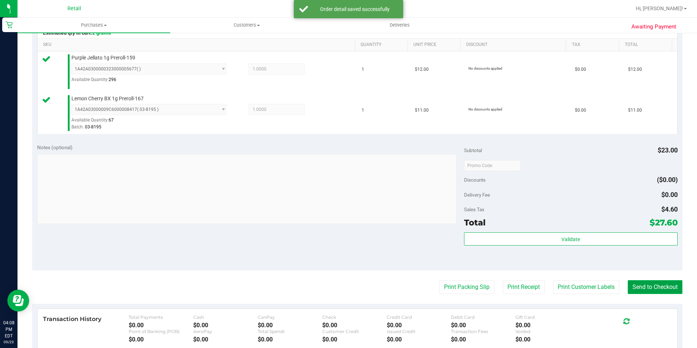
click at [663, 286] on button "Send to Checkout" at bounding box center [654, 287] width 55 height 14
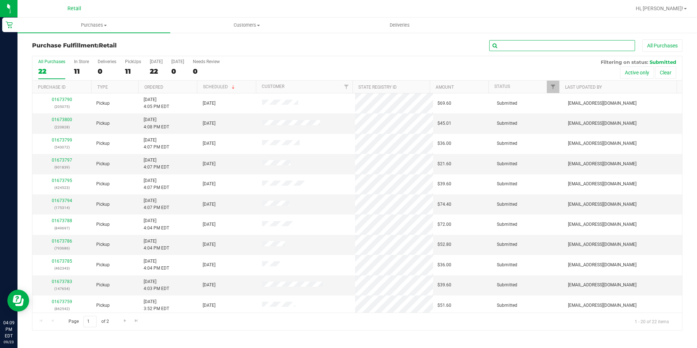
click at [528, 47] on input "text" at bounding box center [562, 45] width 146 height 11
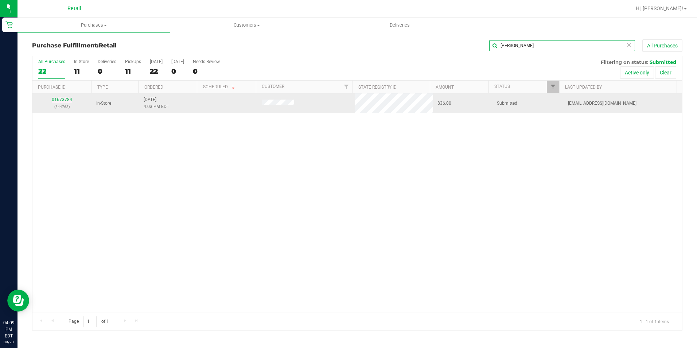
type input "[PERSON_NAME]"
click at [62, 102] on link "01673784" at bounding box center [62, 99] width 20 height 5
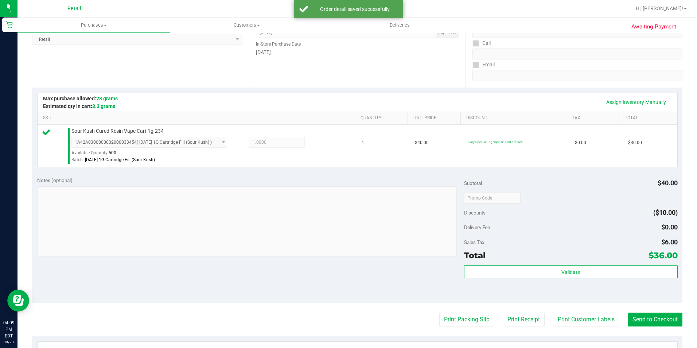
scroll to position [109, 0]
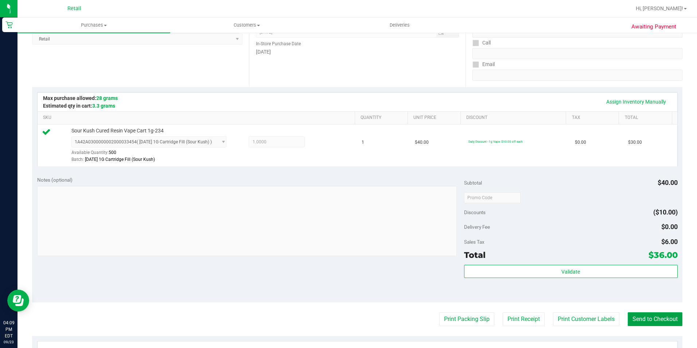
click at [663, 317] on button "Send to Checkout" at bounding box center [654, 319] width 55 height 14
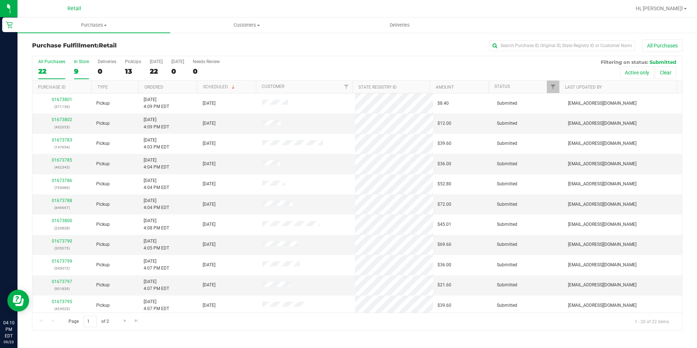
click at [81, 69] on div "9" at bounding box center [81, 71] width 15 height 8
click at [0, 0] on input "In Store 9" at bounding box center [0, 0] width 0 height 0
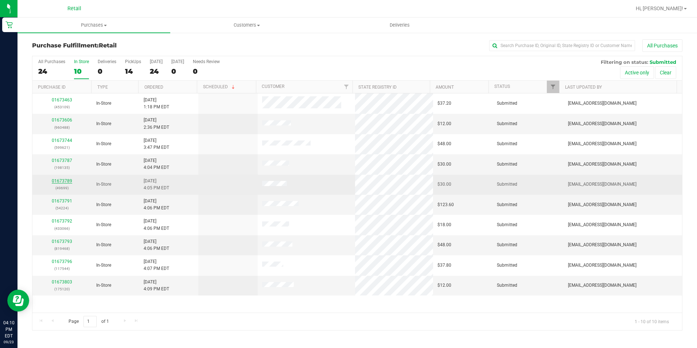
click at [57, 180] on link "01673789" at bounding box center [62, 180] width 20 height 5
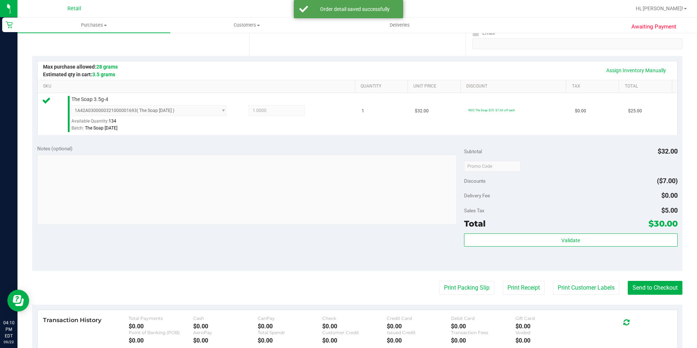
scroll to position [146, 0]
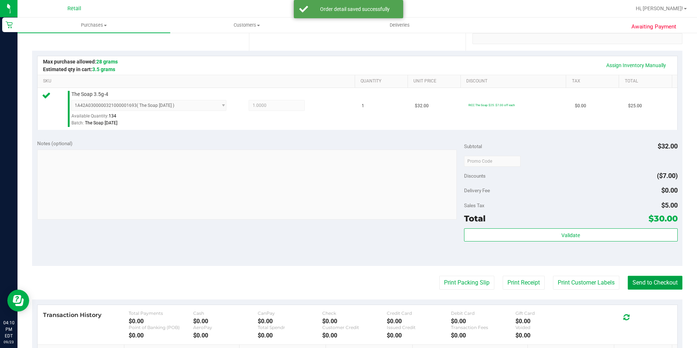
click at [627, 285] on button "Send to Checkout" at bounding box center [654, 282] width 55 height 14
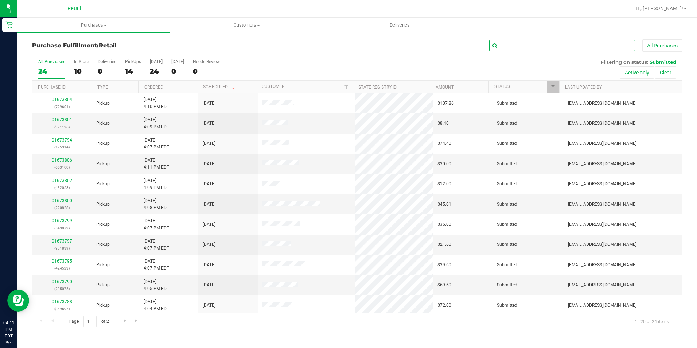
click at [548, 48] on input "text" at bounding box center [562, 45] width 146 height 11
click at [76, 70] on div "10" at bounding box center [81, 71] width 15 height 8
click at [0, 0] on input "In Store 10" at bounding box center [0, 0] width 0 height 0
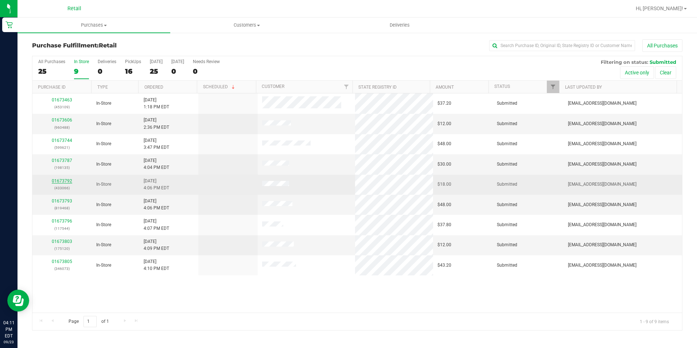
click at [63, 180] on link "01673792" at bounding box center [62, 180] width 20 height 5
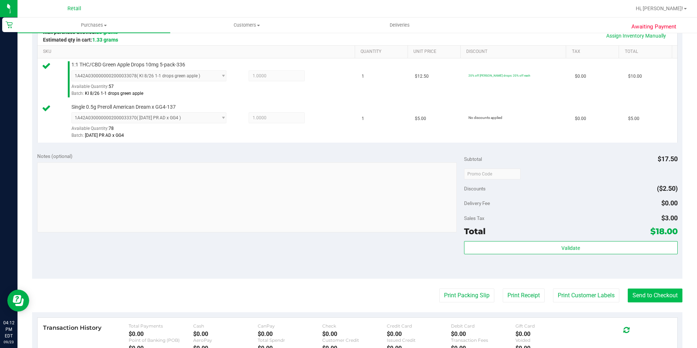
scroll to position [182, 0]
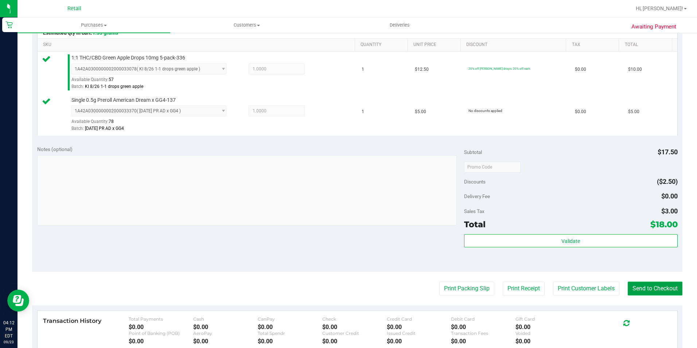
click at [634, 287] on button "Send to Checkout" at bounding box center [654, 288] width 55 height 14
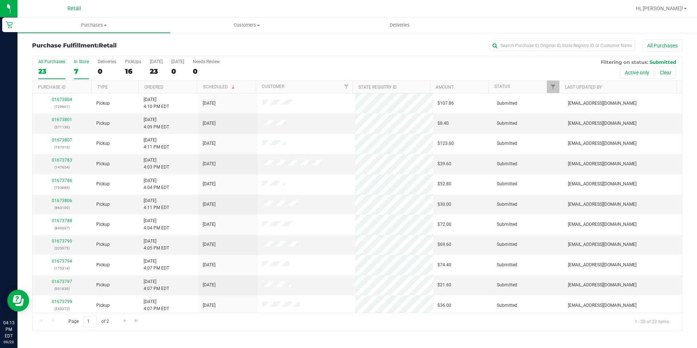
click at [77, 64] on label "In Store 7" at bounding box center [81, 69] width 15 height 20
click at [0, 0] on input "In Store 7" at bounding box center [0, 0] width 0 height 0
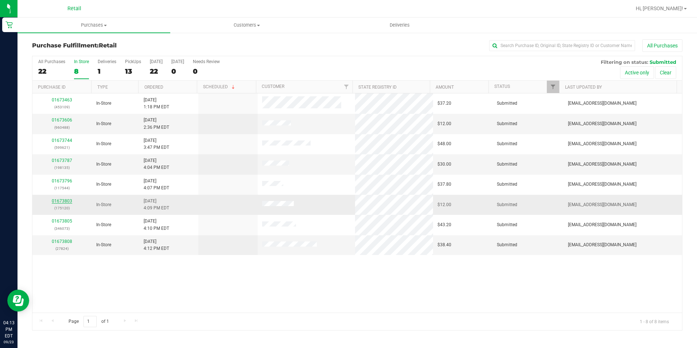
click at [64, 199] on link "01673803" at bounding box center [62, 200] width 20 height 5
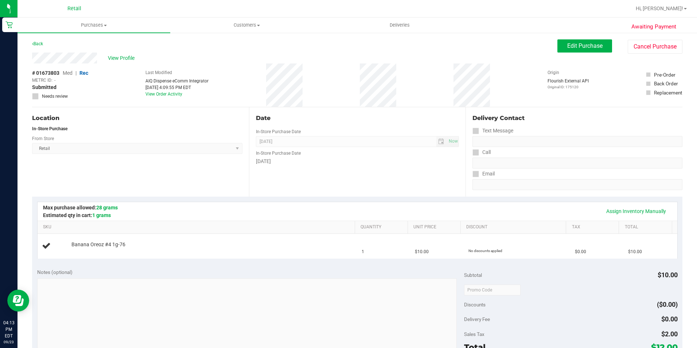
click at [302, 77] on div "# 01673803 Med | Rec METRC ID: - Submitted Needs review Last Modified AIQ Dispe…" at bounding box center [357, 84] width 650 height 43
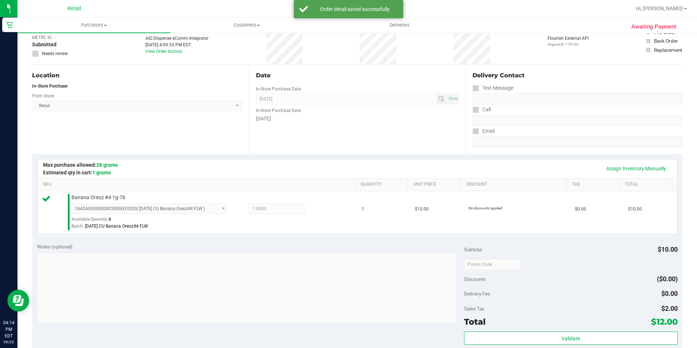
scroll to position [109, 0]
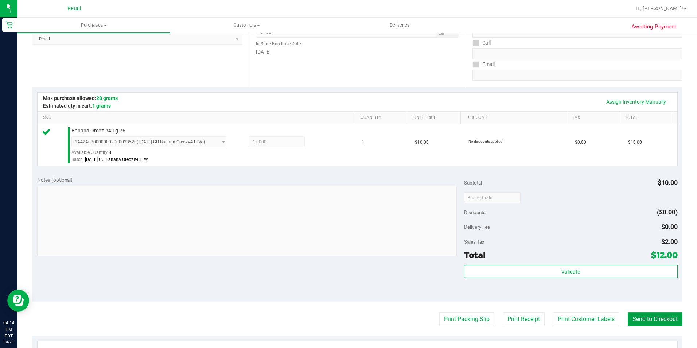
click at [649, 316] on button "Send to Checkout" at bounding box center [654, 319] width 55 height 14
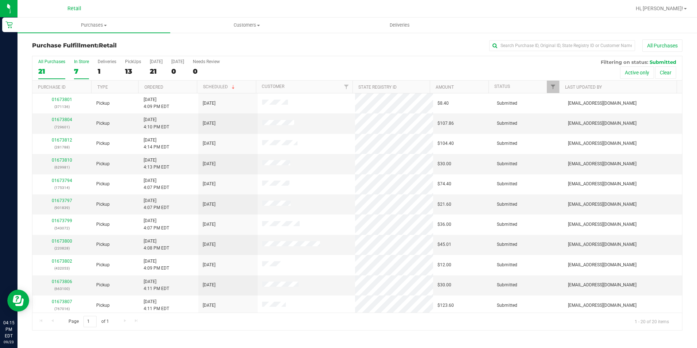
click at [77, 73] on div "7" at bounding box center [81, 71] width 15 height 8
click at [0, 0] on input "In Store 7" at bounding box center [0, 0] width 0 height 0
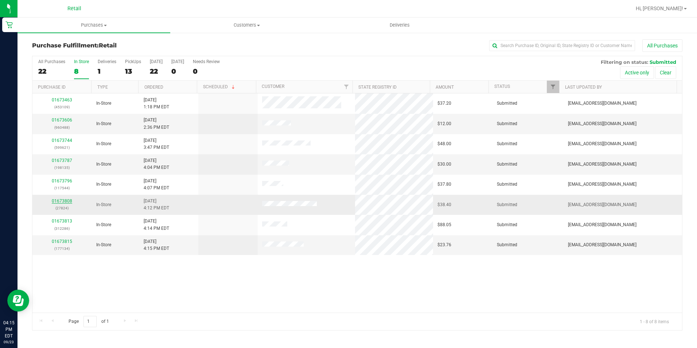
click at [58, 201] on link "01673808" at bounding box center [62, 200] width 20 height 5
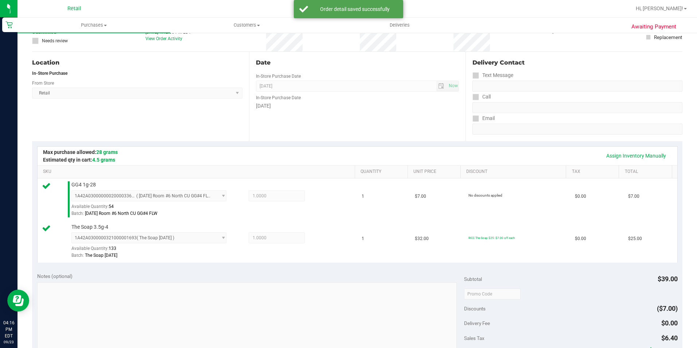
scroll to position [146, 0]
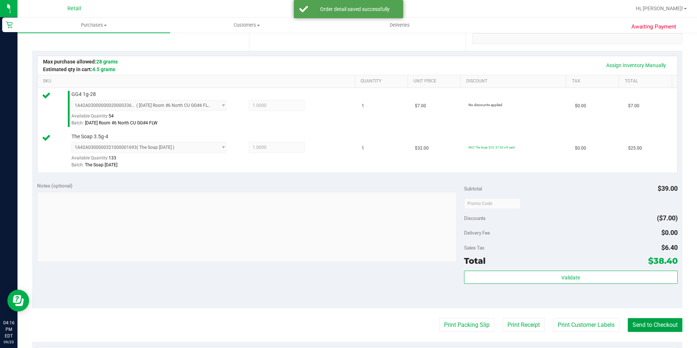
click at [646, 330] on button "Send to Checkout" at bounding box center [654, 325] width 55 height 14
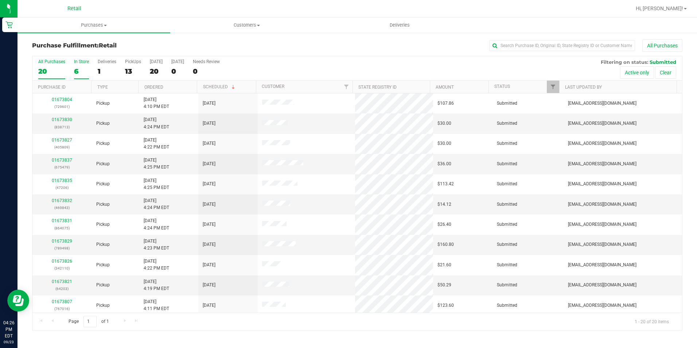
click at [83, 70] on div "6" at bounding box center [81, 71] width 15 height 8
click at [0, 0] on input "In Store 6" at bounding box center [0, 0] width 0 height 0
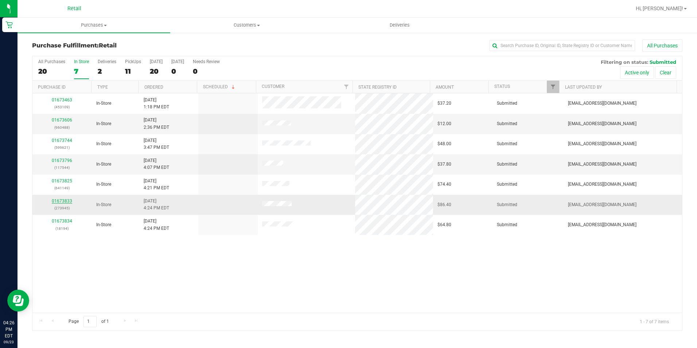
click at [64, 200] on link "01673833" at bounding box center [62, 200] width 20 height 5
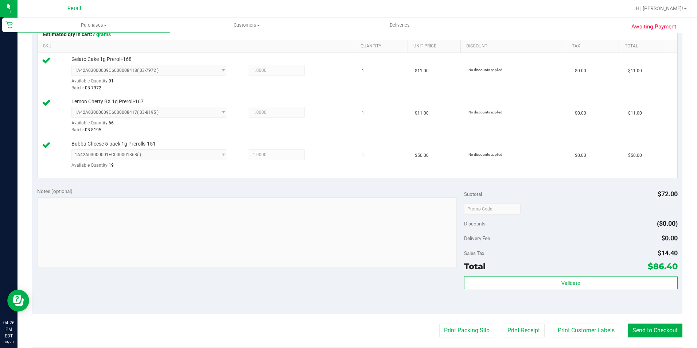
scroll to position [182, 0]
click at [651, 328] on button "Send to Checkout" at bounding box center [654, 329] width 55 height 14
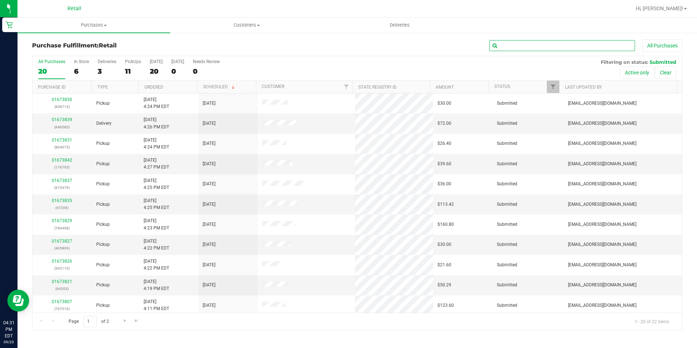
click at [526, 43] on input "text" at bounding box center [562, 45] width 146 height 11
click at [80, 70] on div "6" at bounding box center [81, 71] width 15 height 8
click at [0, 0] on input "In Store 6" at bounding box center [0, 0] width 0 height 0
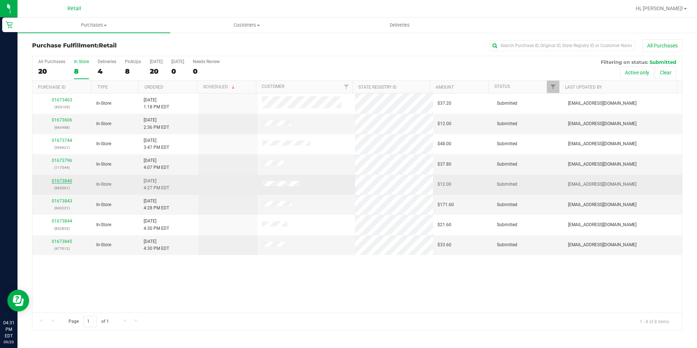
click at [70, 179] on link "01673840" at bounding box center [62, 180] width 20 height 5
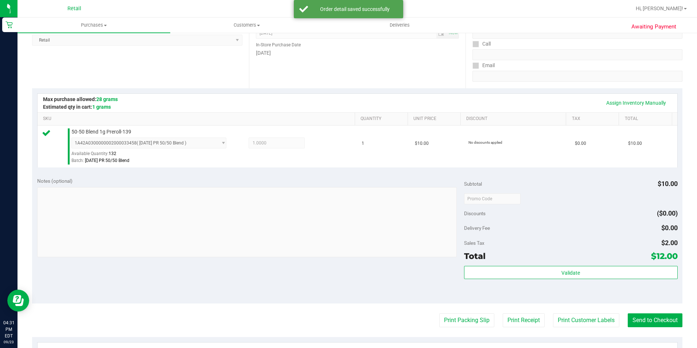
scroll to position [182, 0]
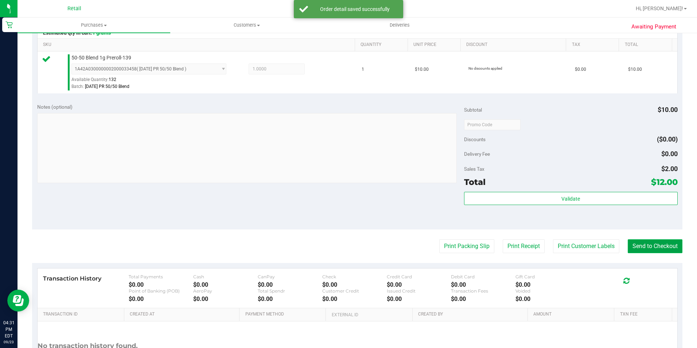
click at [654, 246] on button "Send to Checkout" at bounding box center [654, 246] width 55 height 14
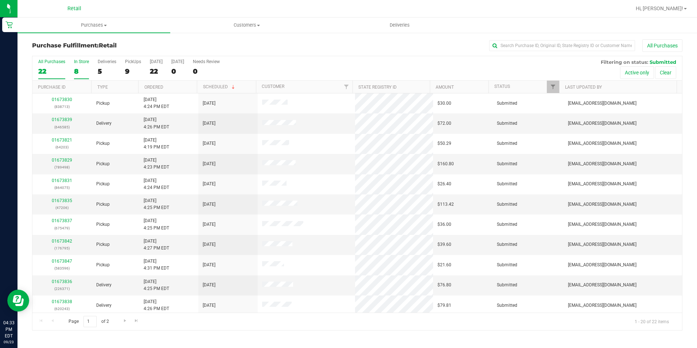
click at [79, 67] on div "8" at bounding box center [81, 71] width 15 height 8
click at [0, 0] on input "In Store 8" at bounding box center [0, 0] width 0 height 0
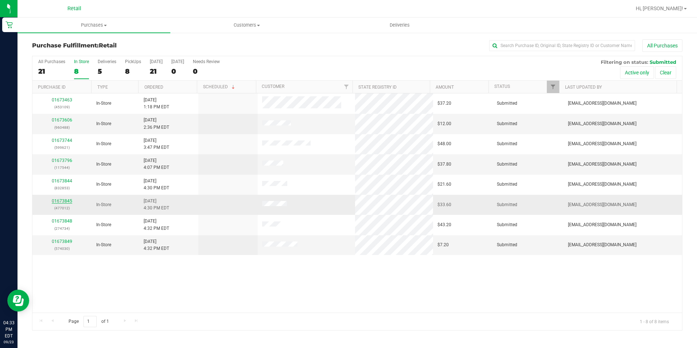
click at [58, 199] on link "01673845" at bounding box center [62, 200] width 20 height 5
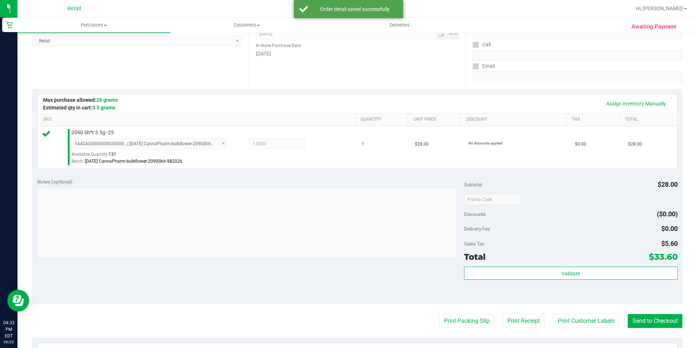
scroll to position [109, 0]
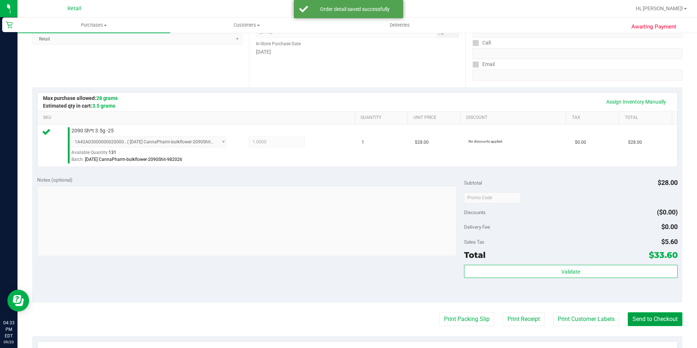
drag, startPoint x: 662, startPoint y: 319, endPoint x: 658, endPoint y: 324, distance: 6.7
click at [660, 320] on button "Send to Checkout" at bounding box center [654, 319] width 55 height 14
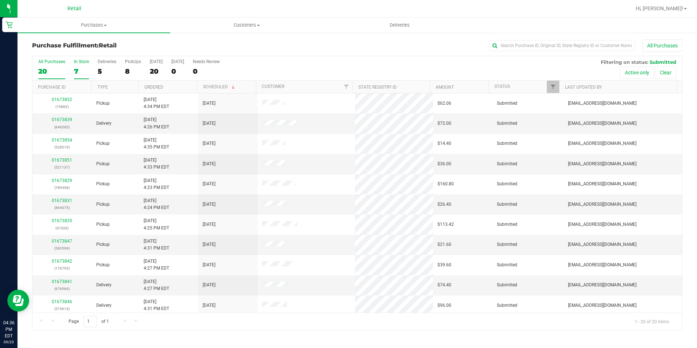
click at [85, 64] on label "In Store 7" at bounding box center [81, 69] width 15 height 20
click at [0, 0] on input "In Store 7" at bounding box center [0, 0] width 0 height 0
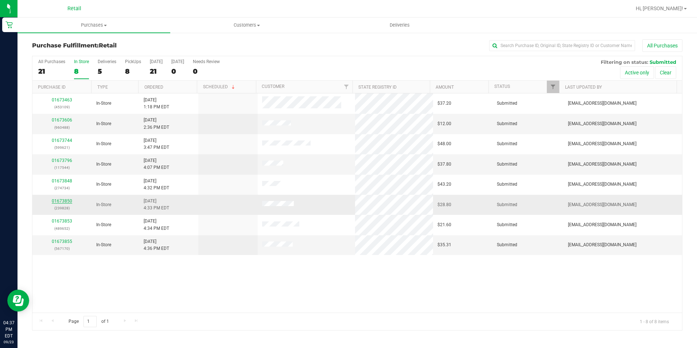
click at [68, 200] on link "01673850" at bounding box center [62, 200] width 20 height 5
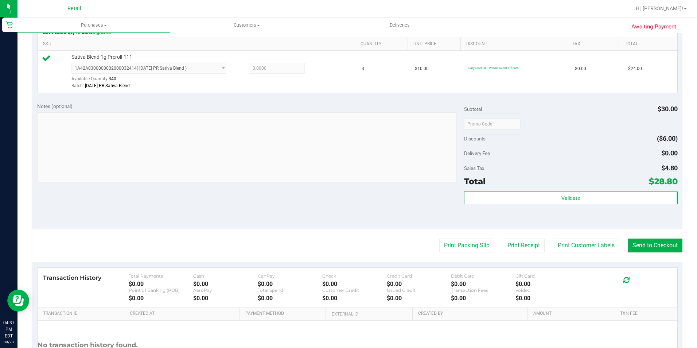
scroll to position [219, 0]
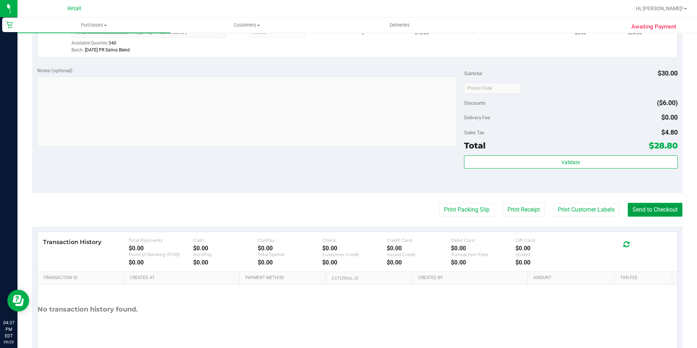
click at [653, 211] on button "Send to Checkout" at bounding box center [654, 210] width 55 height 14
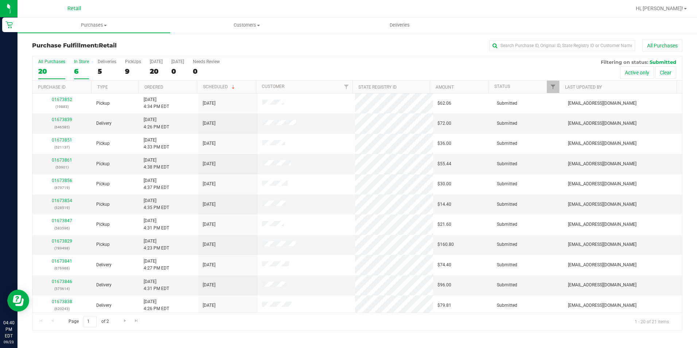
click at [80, 71] on div "6" at bounding box center [81, 71] width 15 height 8
click at [0, 0] on input "In Store 6" at bounding box center [0, 0] width 0 height 0
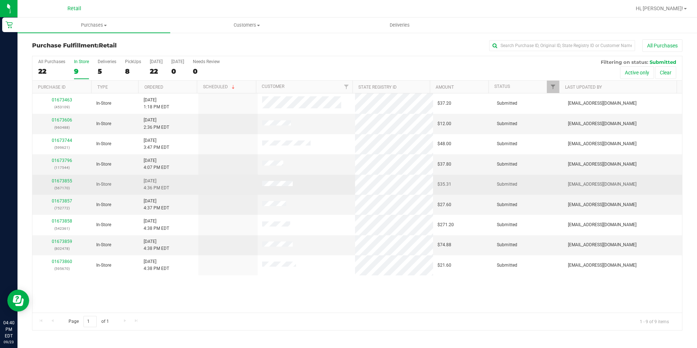
click at [66, 177] on div "01673855 (567170)" at bounding box center [62, 184] width 51 height 14
click at [67, 179] on link "01673855" at bounding box center [62, 180] width 20 height 5
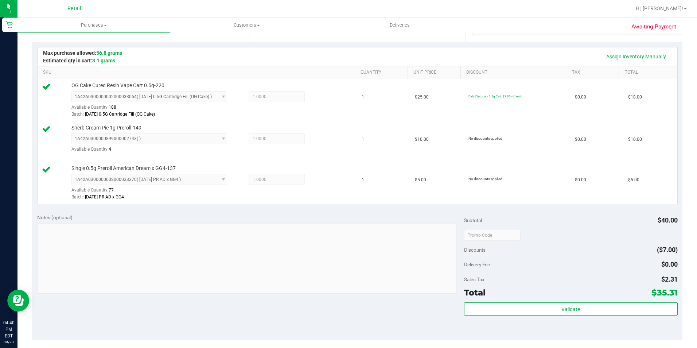
scroll to position [219, 0]
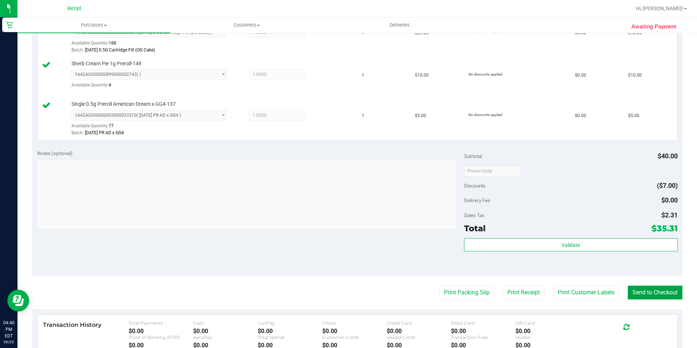
click at [663, 292] on button "Send to Checkout" at bounding box center [654, 292] width 55 height 14
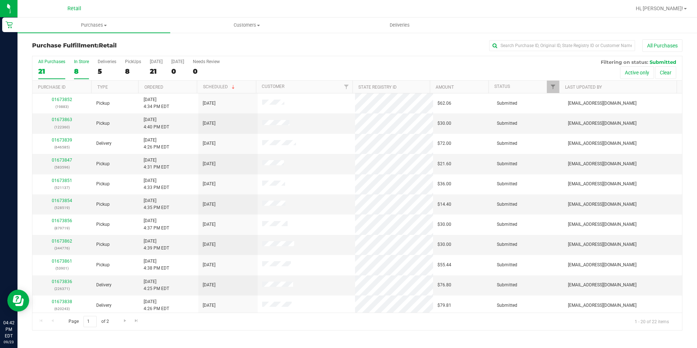
click at [82, 69] on div "8" at bounding box center [81, 71] width 15 height 8
click at [0, 0] on input "In Store 8" at bounding box center [0, 0] width 0 height 0
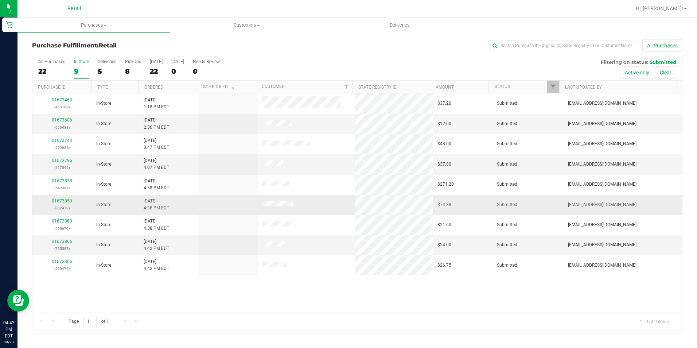
click at [72, 197] on div "01673859 (802478)" at bounding box center [62, 204] width 51 height 14
click at [70, 201] on link "01673859" at bounding box center [62, 200] width 20 height 5
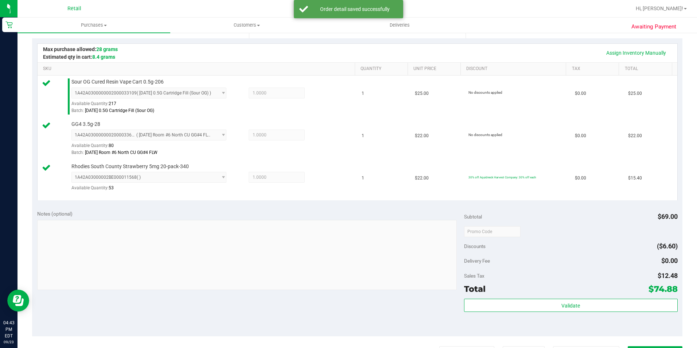
scroll to position [219, 0]
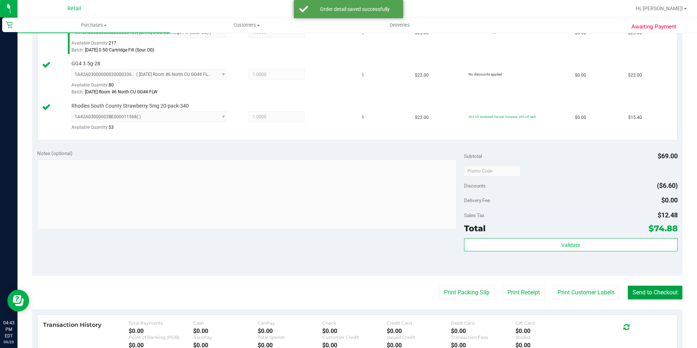
click at [644, 294] on button "Send to Checkout" at bounding box center [654, 292] width 55 height 14
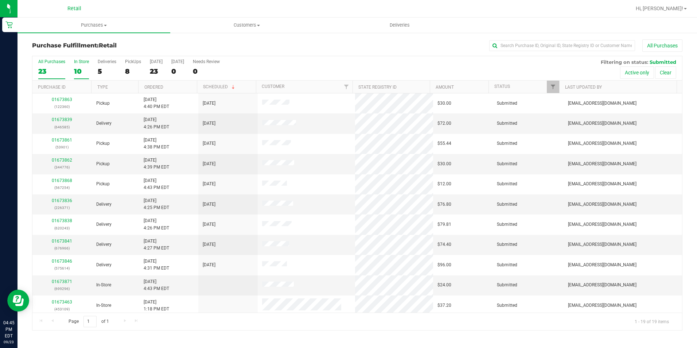
click at [80, 69] on div "10" at bounding box center [81, 71] width 15 height 8
click at [0, 0] on input "In Store 10" at bounding box center [0, 0] width 0 height 0
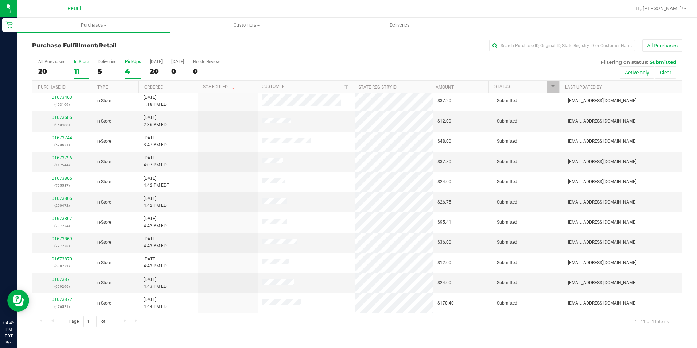
click at [133, 70] on div "4" at bounding box center [133, 71] width 16 height 8
click at [0, 0] on input "PickUps 4" at bounding box center [0, 0] width 0 height 0
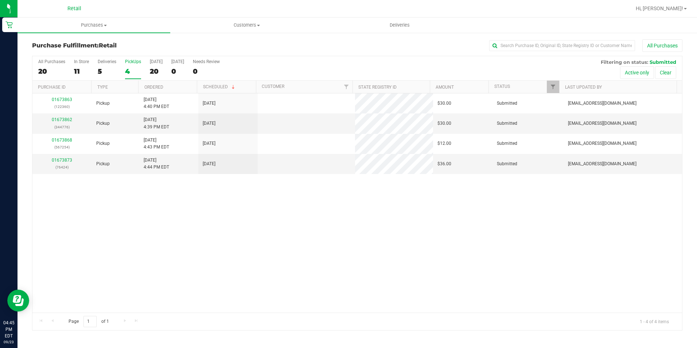
scroll to position [0, 0]
click at [508, 43] on input "text" at bounding box center [562, 45] width 146 height 11
click at [81, 70] on div "11" at bounding box center [81, 71] width 15 height 8
click at [0, 0] on input "In Store 11" at bounding box center [0, 0] width 0 height 0
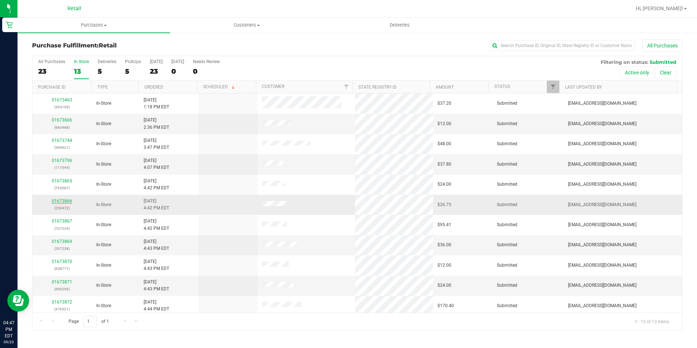
click at [58, 201] on link "01673866" at bounding box center [62, 200] width 20 height 5
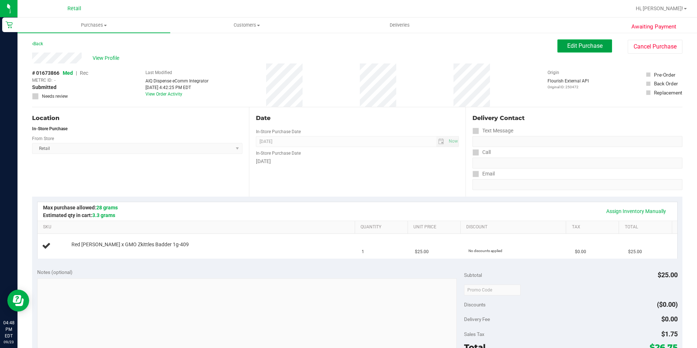
click at [567, 45] on span "Edit Purchase" at bounding box center [584, 45] width 35 height 7
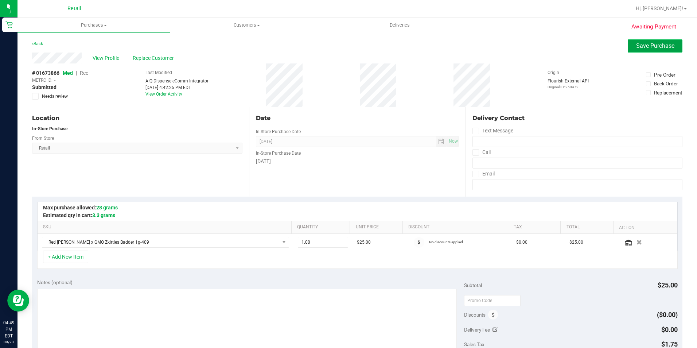
click at [649, 46] on span "Save Purchase" at bounding box center [655, 45] width 38 height 7
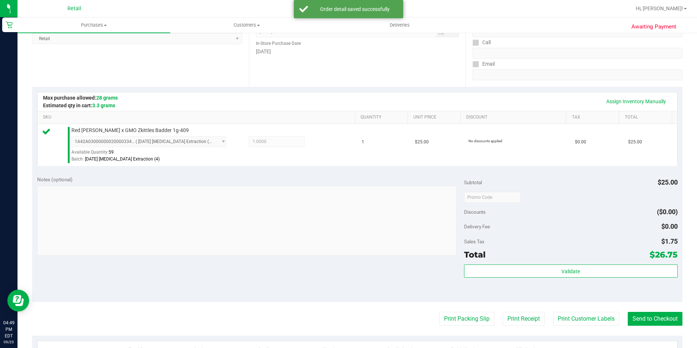
scroll to position [182, 0]
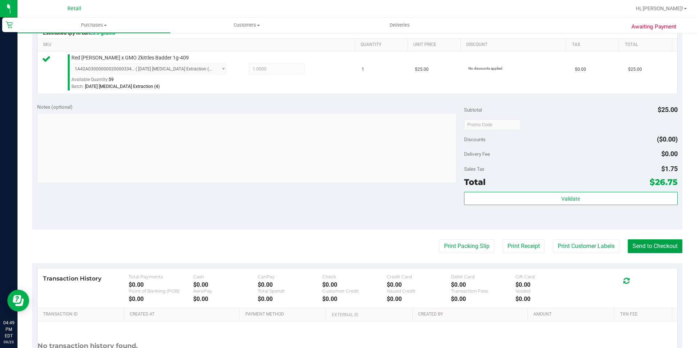
click at [667, 247] on button "Send to Checkout" at bounding box center [654, 246] width 55 height 14
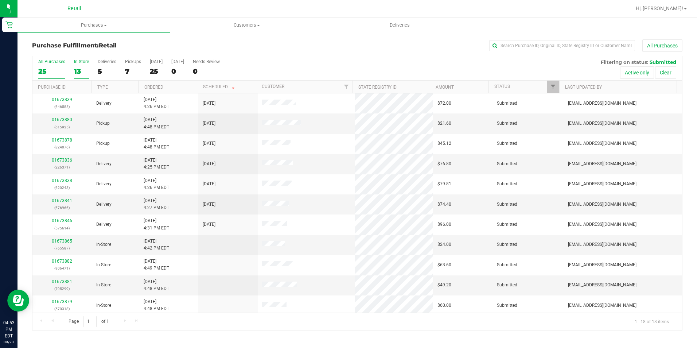
click at [83, 70] on div "13" at bounding box center [81, 71] width 15 height 8
click at [0, 0] on input "In Store 13" at bounding box center [0, 0] width 0 height 0
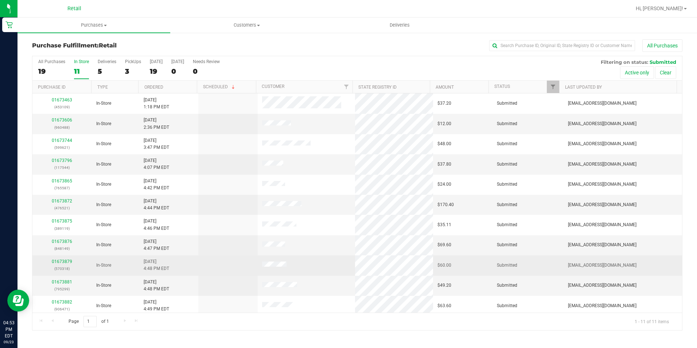
scroll to position [3, 0]
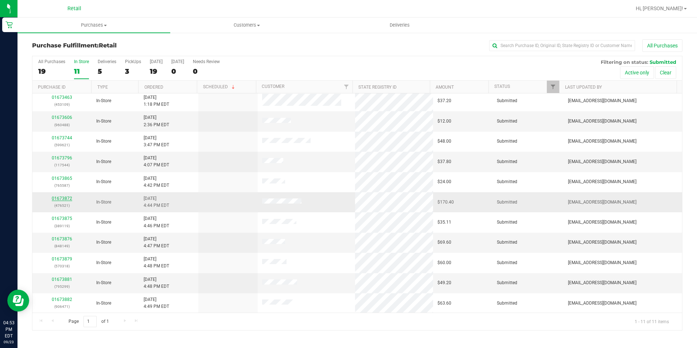
click at [55, 199] on link "01673872" at bounding box center [62, 198] width 20 height 5
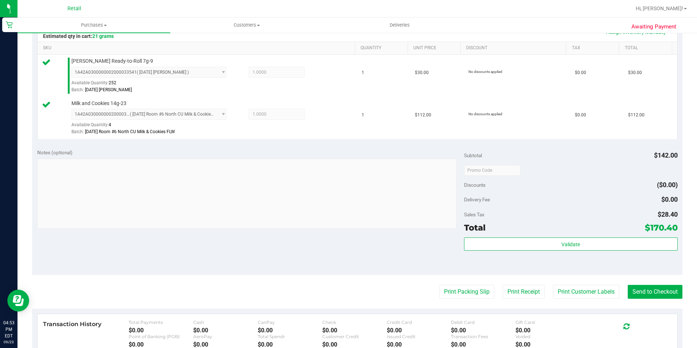
scroll to position [182, 0]
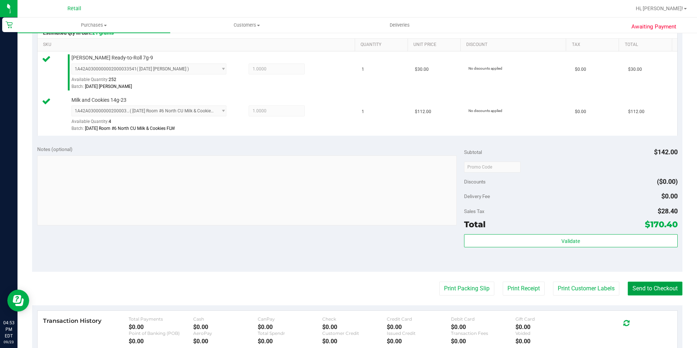
click at [656, 291] on button "Send to Checkout" at bounding box center [654, 288] width 55 height 14
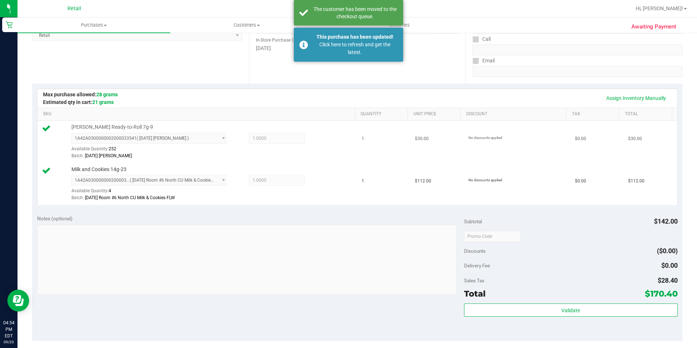
scroll to position [36, 0]
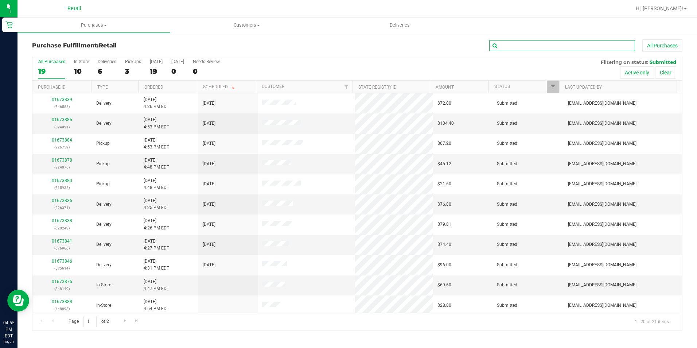
click at [552, 44] on input "text" at bounding box center [562, 45] width 146 height 11
click at [514, 48] on input "text" at bounding box center [562, 45] width 146 height 11
type input "steph"
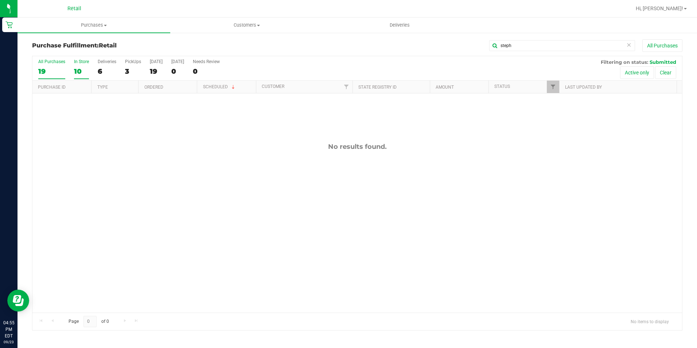
click at [79, 67] on div "10" at bounding box center [81, 71] width 15 height 8
click at [0, 0] on input "In Store 10" at bounding box center [0, 0] width 0 height 0
click at [132, 62] on div "PickUps" at bounding box center [133, 61] width 16 height 5
click at [0, 0] on input "PickUps 4" at bounding box center [0, 0] width 0 height 0
click at [73, 69] on div "All Purchases 22 In Store 12 Deliveries 6 PickUps 4 [DATE] 22 [DATE] 0 Needs Re…" at bounding box center [356, 68] width 649 height 24
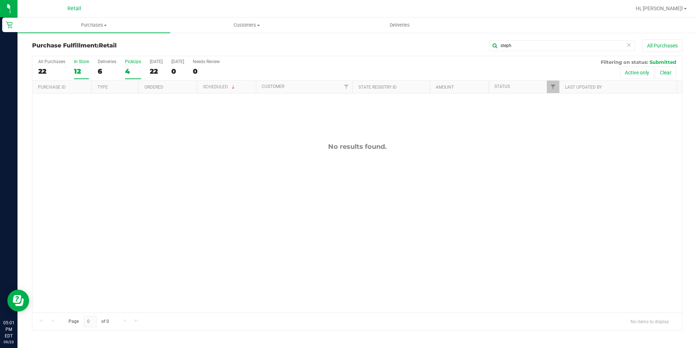
click at [76, 75] on div "12" at bounding box center [81, 71] width 15 height 8
click at [0, 0] on input "In Store 12" at bounding box center [0, 0] width 0 height 0
click at [630, 44] on icon at bounding box center [628, 44] width 5 height 9
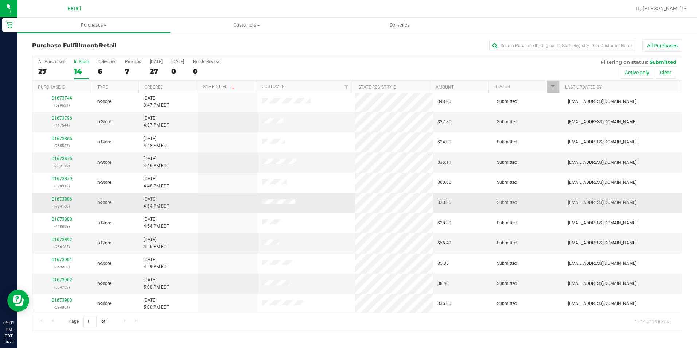
scroll to position [63, 0]
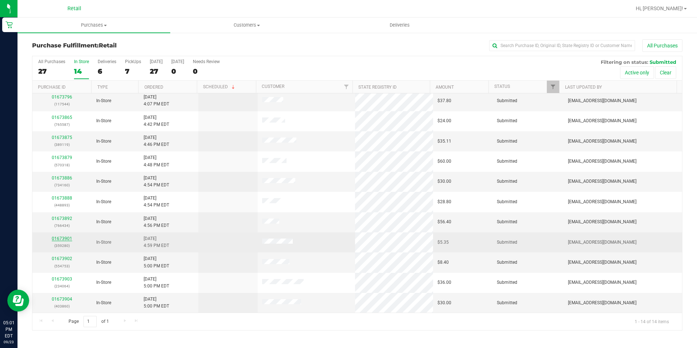
click at [63, 239] on link "01673901" at bounding box center [62, 238] width 20 height 5
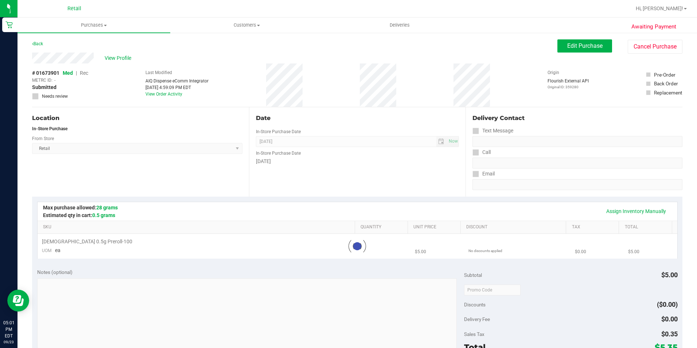
click at [295, 82] on div "# 01673901 Med | Rec METRC ID: - Submitted Needs review Last Modified AIQ Dispe…" at bounding box center [357, 84] width 650 height 43
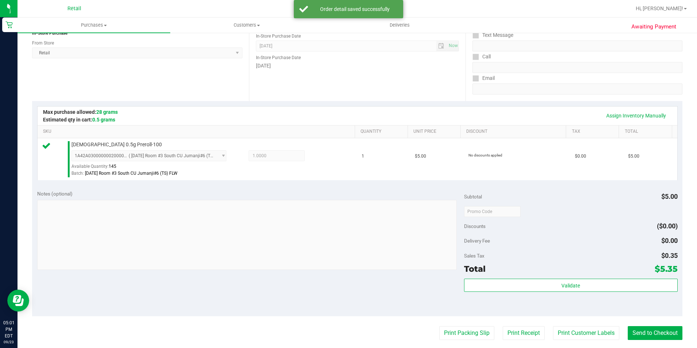
scroll to position [182, 0]
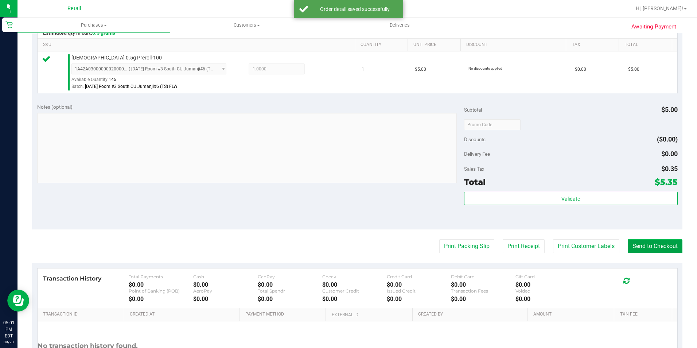
click at [641, 239] on button "Send to Checkout" at bounding box center [654, 246] width 55 height 14
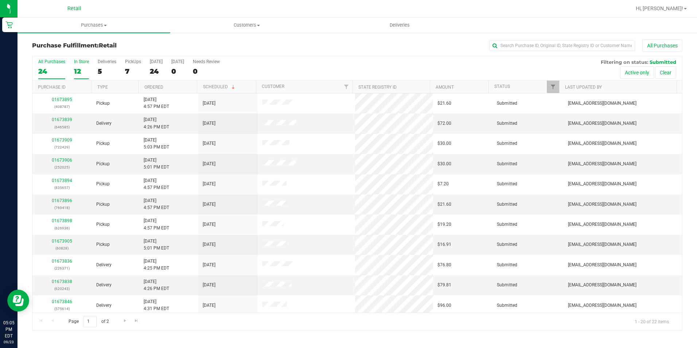
click at [81, 69] on div "12" at bounding box center [81, 71] width 15 height 8
click at [0, 0] on input "In Store 12" at bounding box center [0, 0] width 0 height 0
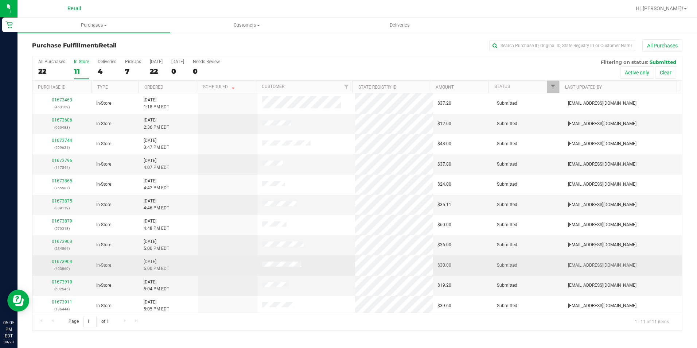
click at [55, 260] on link "01673904" at bounding box center [62, 261] width 20 height 5
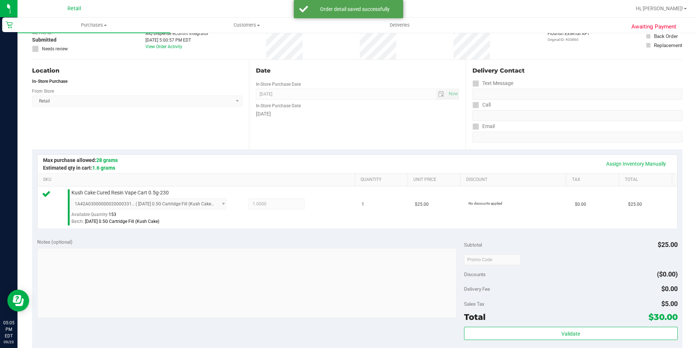
scroll to position [182, 0]
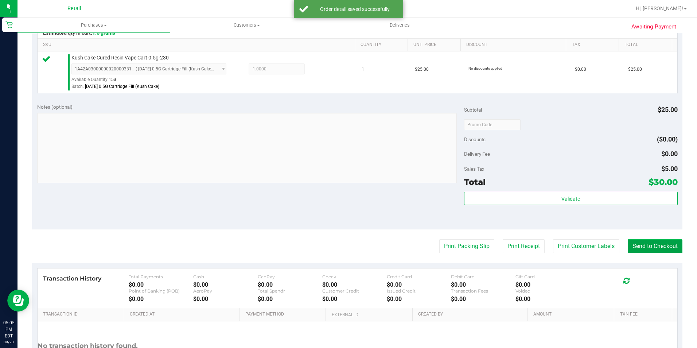
click at [638, 247] on button "Send to Checkout" at bounding box center [654, 246] width 55 height 14
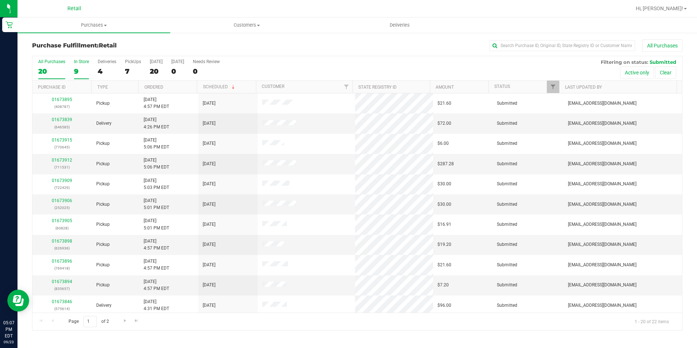
click at [85, 72] on div "9" at bounding box center [81, 71] width 15 height 8
click at [0, 0] on input "In Store 9" at bounding box center [0, 0] width 0 height 0
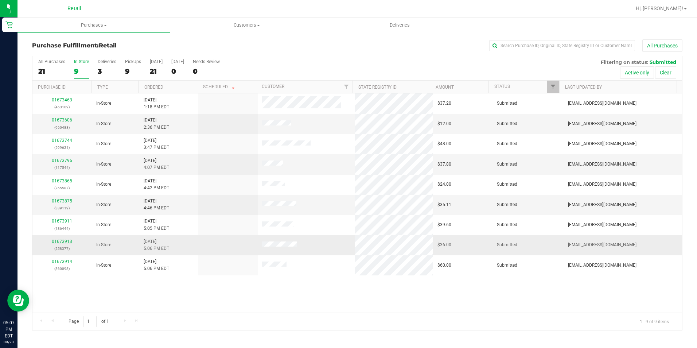
click at [62, 239] on link "01673913" at bounding box center [62, 241] width 20 height 5
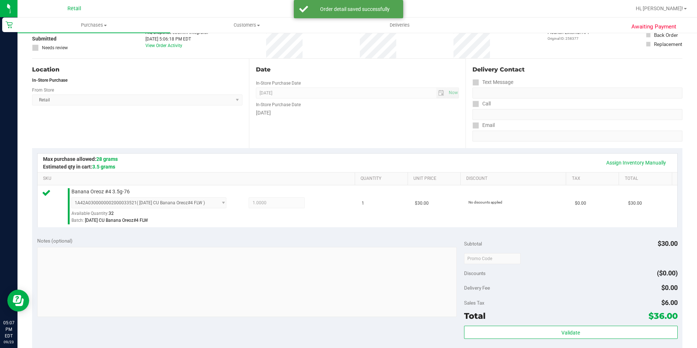
scroll to position [182, 0]
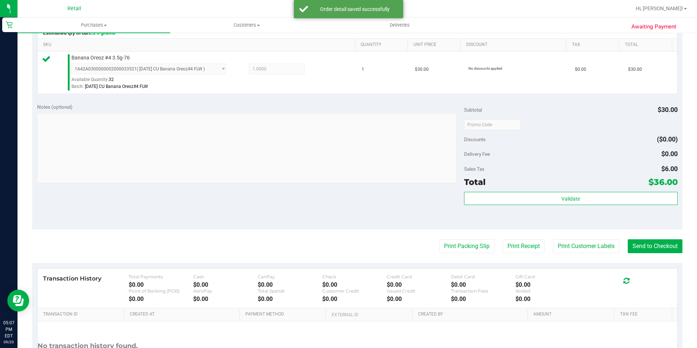
click at [656, 232] on purchase-details "Back Edit Purchase Cancel Purchase View Profile # 01673913 Med | Rec METRC ID: …" at bounding box center [357, 128] width 650 height 542
click at [649, 253] on purchase-details "Back Edit Purchase Cancel Purchase View Profile # 01673913 Med | Rec METRC ID: …" at bounding box center [357, 128] width 650 height 542
click at [649, 248] on button "Send to Checkout" at bounding box center [654, 246] width 55 height 14
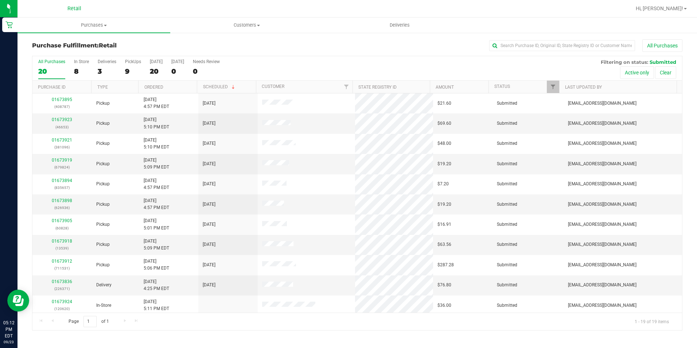
click at [534, 40] on div "All Purchases" at bounding box center [465, 45] width 433 height 12
click at [551, 46] on input "text" at bounding box center [562, 45] width 146 height 11
type input "devin"
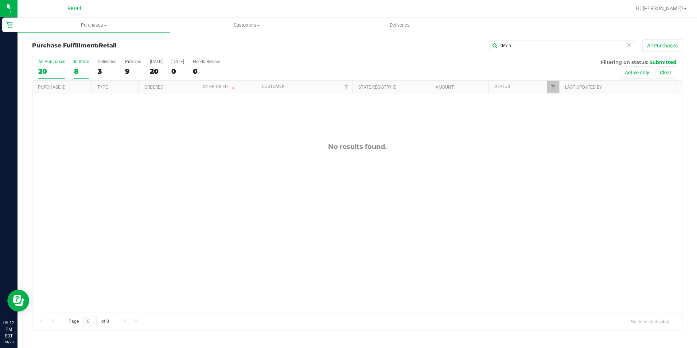
click at [85, 62] on div "In Store" at bounding box center [81, 61] width 15 height 5
click at [0, 0] on input "In Store 8" at bounding box center [0, 0] width 0 height 0
click at [132, 68] on div "8" at bounding box center [133, 71] width 16 height 8
click at [0, 0] on input "PickUps 8" at bounding box center [0, 0] width 0 height 0
click at [383, 180] on div "No results found." at bounding box center [356, 227] width 649 height 268
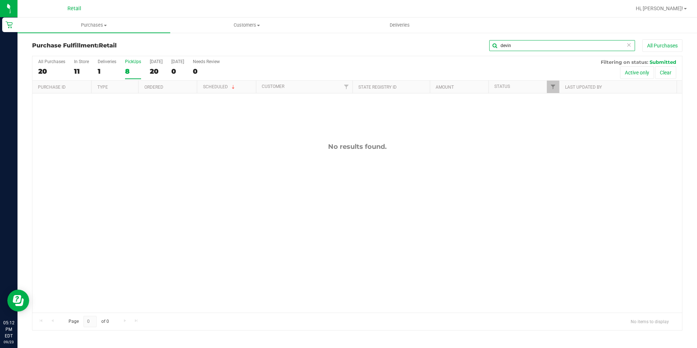
click at [631, 44] on input "devin" at bounding box center [562, 45] width 146 height 11
click at [628, 44] on icon at bounding box center [628, 44] width 5 height 9
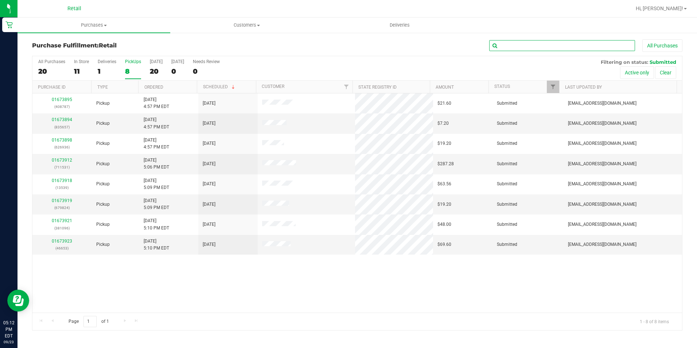
click at [629, 44] on input "text" at bounding box center [562, 45] width 146 height 11
click at [590, 48] on input "text" at bounding box center [562, 45] width 146 height 11
click at [98, 73] on div "1" at bounding box center [107, 71] width 19 height 8
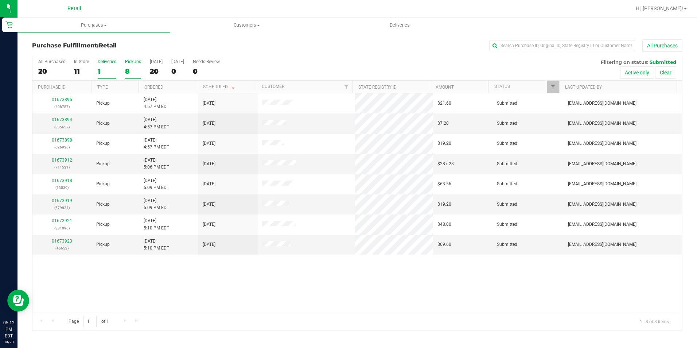
click at [0, 0] on input "Deliveries 1" at bounding box center [0, 0] width 0 height 0
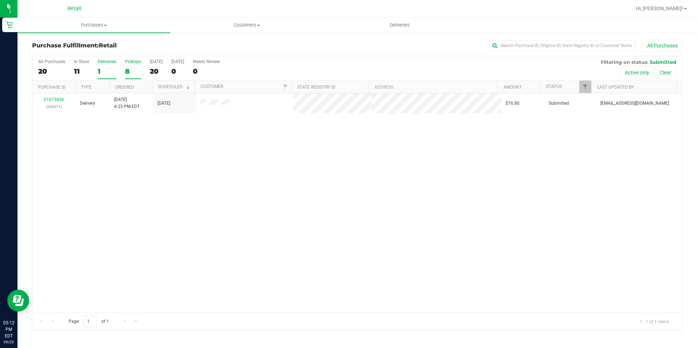
click at [126, 69] on div "8" at bounding box center [133, 71] width 16 height 8
click at [0, 0] on input "PickUps 8" at bounding box center [0, 0] width 0 height 0
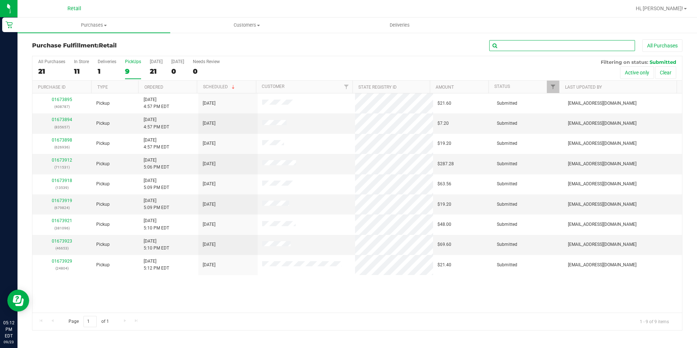
click at [524, 46] on input "text" at bounding box center [562, 45] width 146 height 11
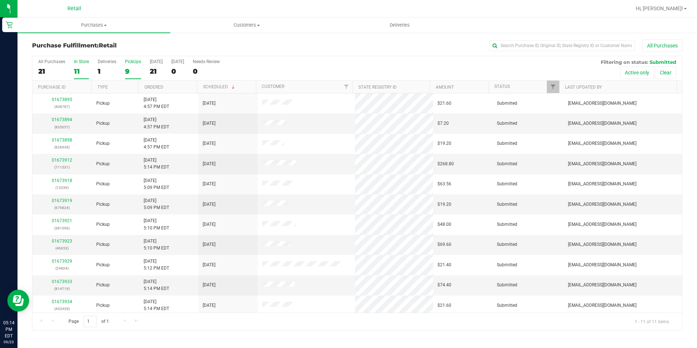
click at [78, 71] on div "11" at bounding box center [81, 71] width 15 height 8
click at [0, 0] on input "In Store 11" at bounding box center [0, 0] width 0 height 0
click at [132, 73] on div "12" at bounding box center [133, 71] width 16 height 8
click at [0, 0] on input "PickUps 12" at bounding box center [0, 0] width 0 height 0
click at [593, 46] on input "text" at bounding box center [562, 45] width 146 height 11
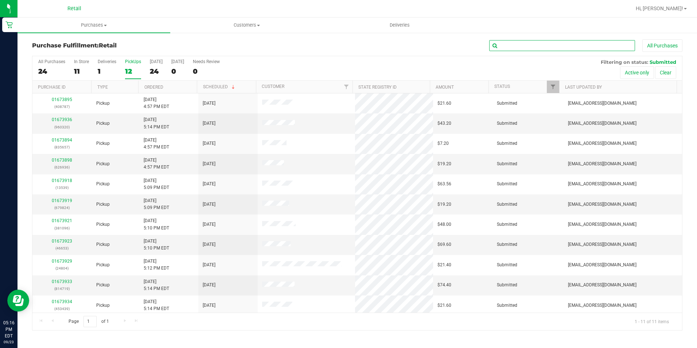
click at [525, 47] on input "text" at bounding box center [562, 45] width 146 height 11
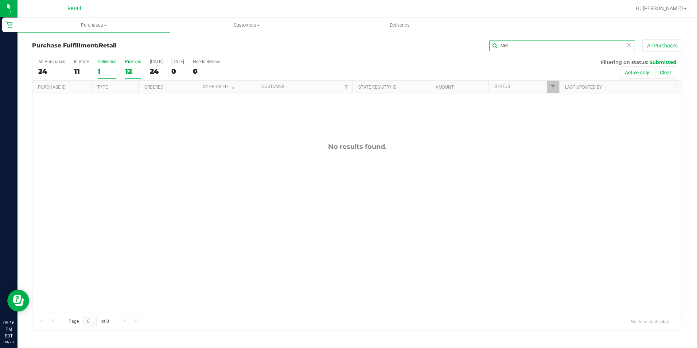
type input "shel"
click at [105, 67] on div "1" at bounding box center [107, 71] width 19 height 8
click at [0, 0] on input "Deliveries 1" at bounding box center [0, 0] width 0 height 0
click at [82, 72] on div "11" at bounding box center [81, 71] width 15 height 8
click at [0, 0] on input "In Store 11" at bounding box center [0, 0] width 0 height 0
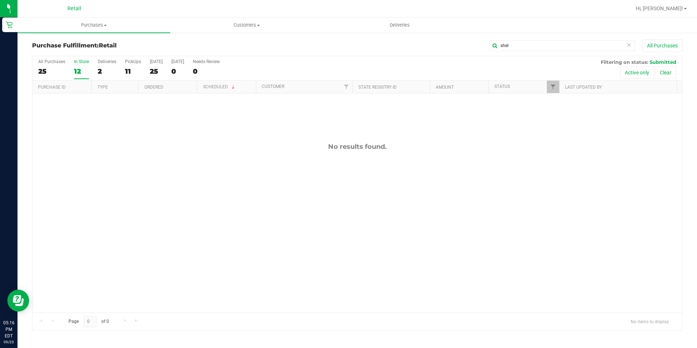
click at [626, 46] on icon at bounding box center [628, 44] width 5 height 9
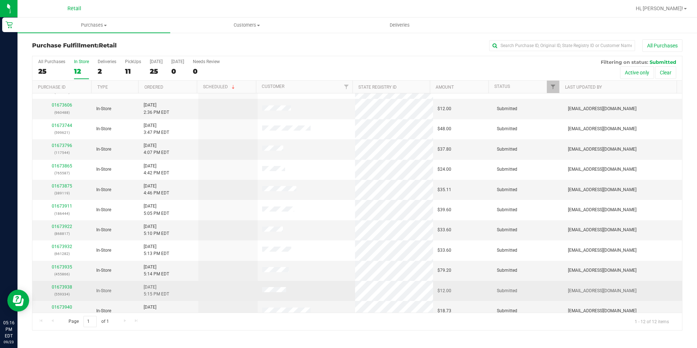
scroll to position [23, 0]
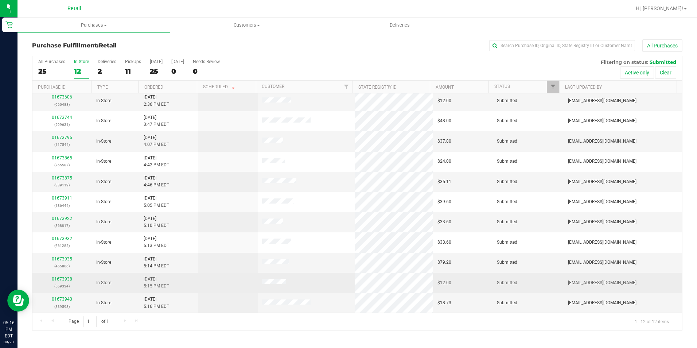
click at [67, 275] on div "01673938 (559334)" at bounding box center [62, 282] width 51 height 14
click at [68, 278] on link "01673938" at bounding box center [62, 278] width 20 height 5
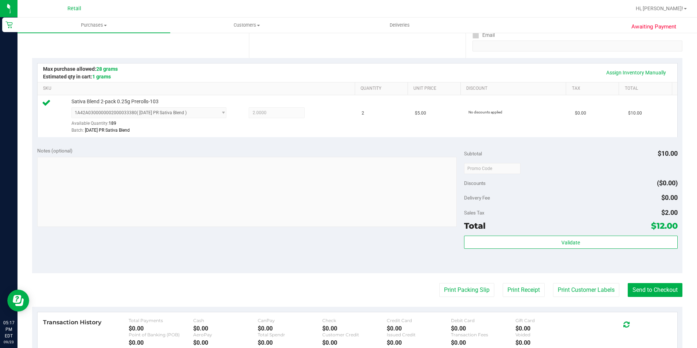
scroll to position [248, 0]
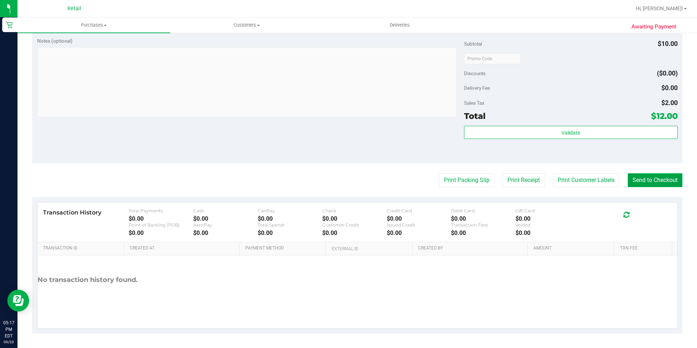
click at [647, 183] on button "Send to Checkout" at bounding box center [654, 180] width 55 height 14
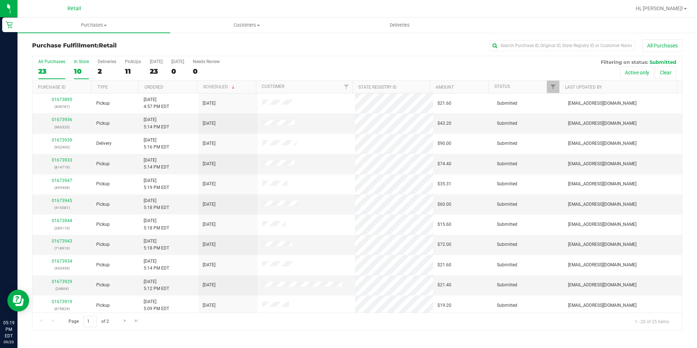
click at [84, 72] on div "10" at bounding box center [81, 71] width 15 height 8
click at [0, 0] on input "In Store 10" at bounding box center [0, 0] width 0 height 0
click at [60, 281] on link "01673942" at bounding box center [62, 281] width 20 height 5
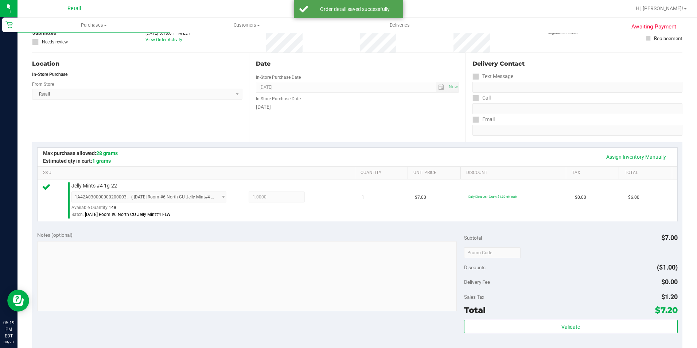
scroll to position [146, 0]
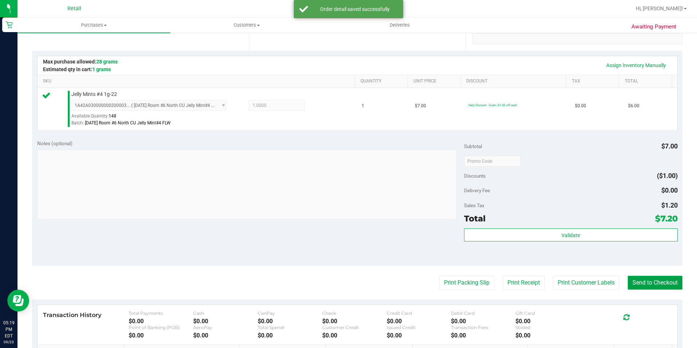
click at [661, 283] on button "Send to Checkout" at bounding box center [654, 282] width 55 height 14
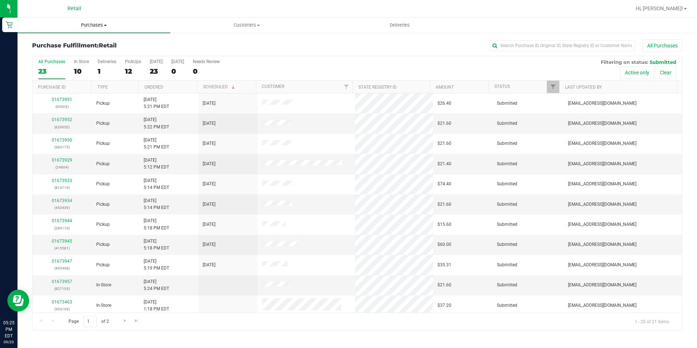
click at [96, 26] on span "Purchases" at bounding box center [93, 25] width 153 height 7
click at [94, 46] on li "Summary of purchases" at bounding box center [93, 44] width 153 height 9
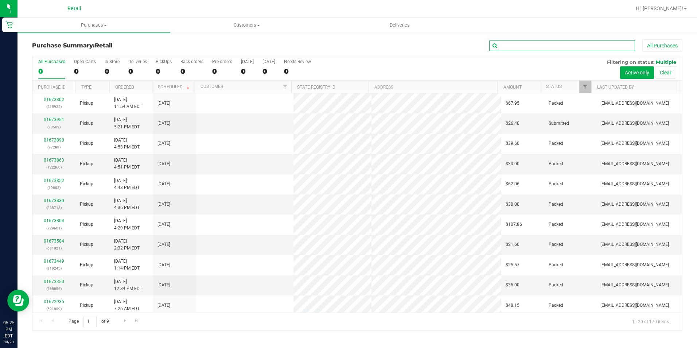
click at [534, 42] on input "text" at bounding box center [562, 45] width 146 height 11
type input "[PERSON_NAME]"
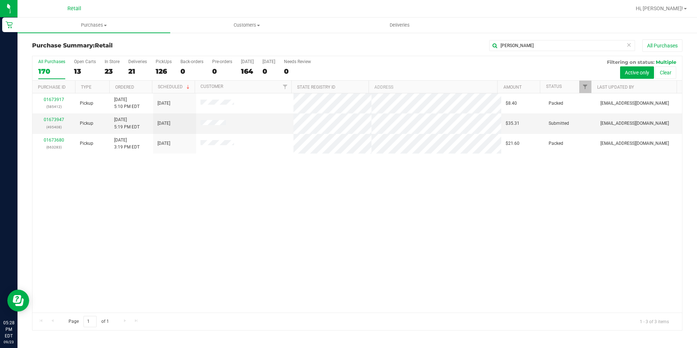
click at [243, 222] on div "01673917 (585412) Pickup [DATE] 5:10 PM EDT 9/23/2025 $8.40 Packed [EMAIL_ADDRE…" at bounding box center [356, 202] width 649 height 219
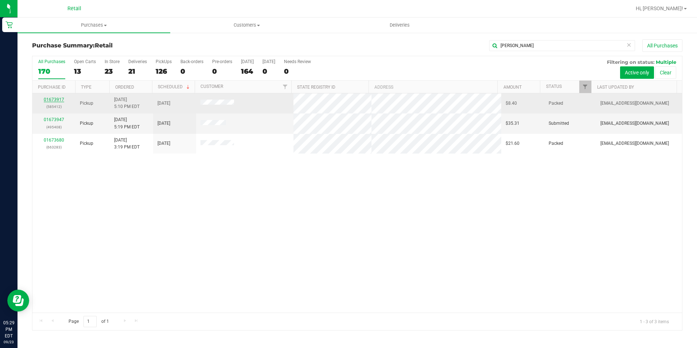
click at [48, 97] on link "01673917" at bounding box center [54, 99] width 20 height 5
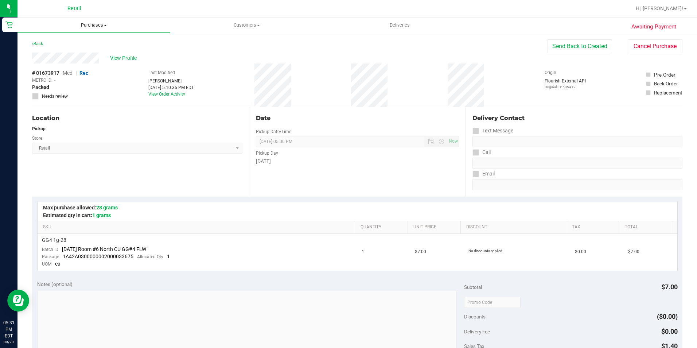
click at [99, 22] on span "Purchases" at bounding box center [93, 25] width 153 height 7
click at [77, 42] on span "Summary of purchases" at bounding box center [54, 44] width 75 height 6
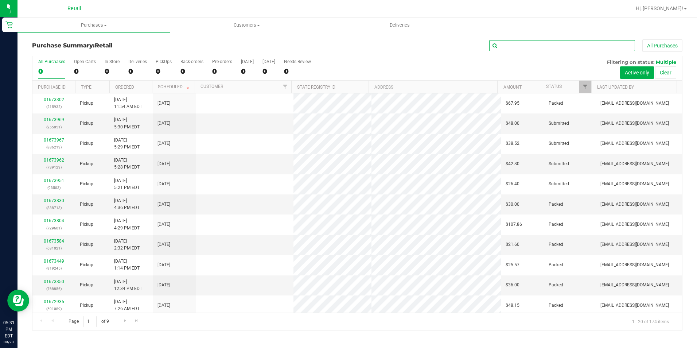
click at [521, 47] on input "text" at bounding box center [562, 45] width 146 height 11
type input "[PERSON_NAME]"
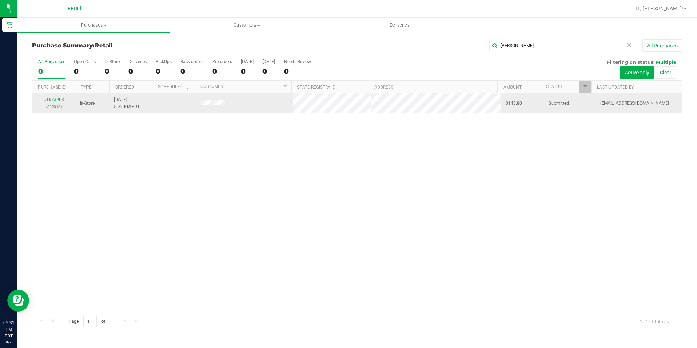
click at [46, 99] on link "01673963" at bounding box center [54, 99] width 20 height 5
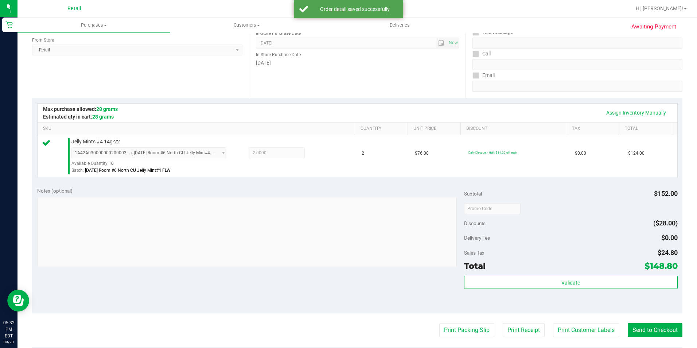
scroll to position [109, 0]
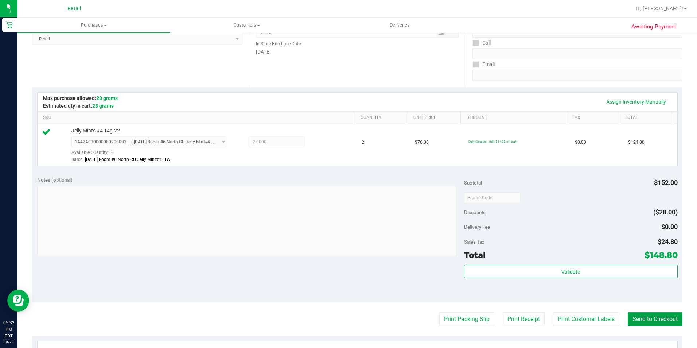
click at [660, 313] on button "Send to Checkout" at bounding box center [654, 319] width 55 height 14
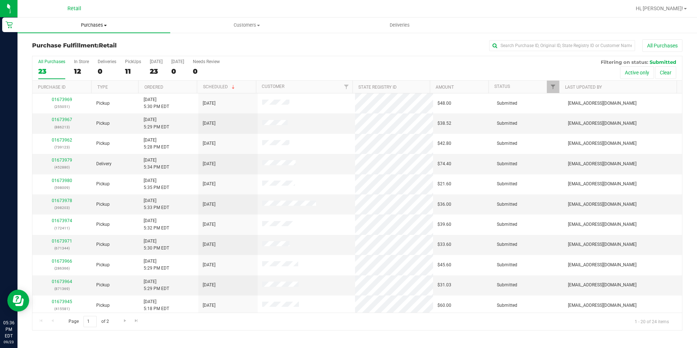
click at [91, 18] on uib-tab-heading "Purchases Summary of purchases Fulfillment All purchases" at bounding box center [93, 24] width 153 height 15
click at [184, 5] on div at bounding box center [380, 8] width 500 height 14
drag, startPoint x: 89, startPoint y: 69, endPoint x: 82, endPoint y: 69, distance: 6.9
click at [82, 69] on div "All Purchases 23 In Store 12 Deliveries 0 PickUps 11 [DATE] 23 [DATE] 0 Needs R…" at bounding box center [356, 68] width 649 height 24
drag, startPoint x: 82, startPoint y: 69, endPoint x: 73, endPoint y: 70, distance: 9.2
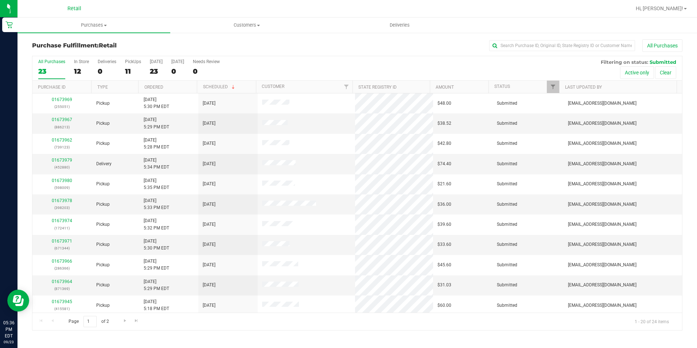
click at [73, 70] on div "All Purchases 23 In Store 12 Deliveries 0 PickUps 11 [DATE] 23 [DATE] 0 Needs R…" at bounding box center [356, 68] width 649 height 24
click at [78, 71] on div "12" at bounding box center [81, 71] width 15 height 8
click at [0, 0] on input "In Store 12" at bounding box center [0, 0] width 0 height 0
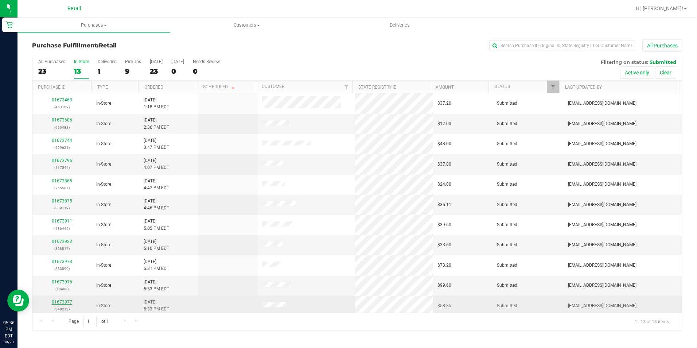
click at [66, 300] on link "01673977" at bounding box center [62, 301] width 20 height 5
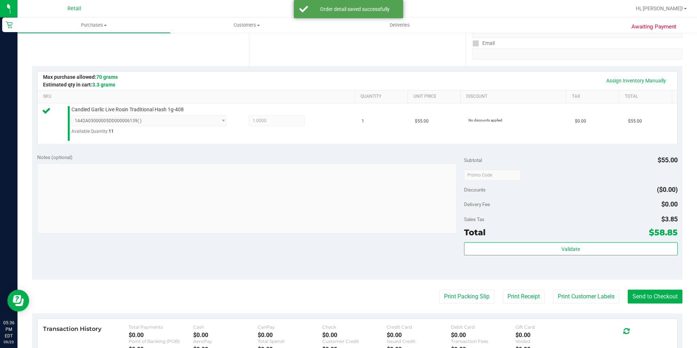
scroll to position [146, 0]
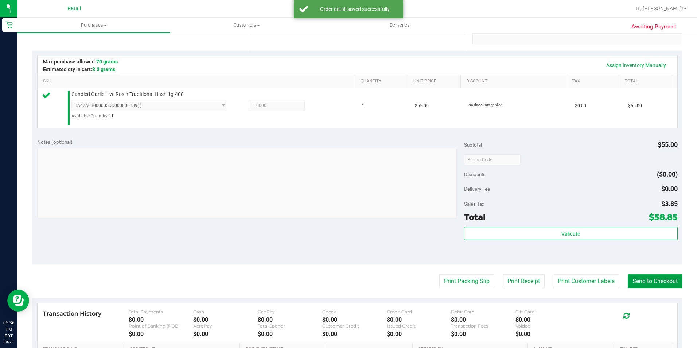
click at [655, 286] on button "Send to Checkout" at bounding box center [654, 281] width 55 height 14
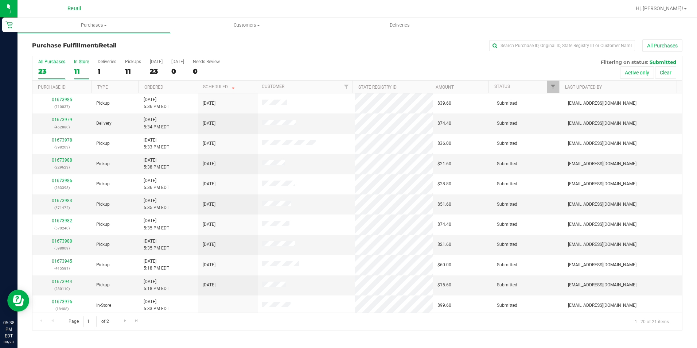
click at [78, 71] on div "11" at bounding box center [81, 71] width 15 height 8
click at [0, 0] on input "In Store 11" at bounding box center [0, 0] width 0 height 0
click at [68, 281] on link "01673981" at bounding box center [62, 281] width 20 height 5
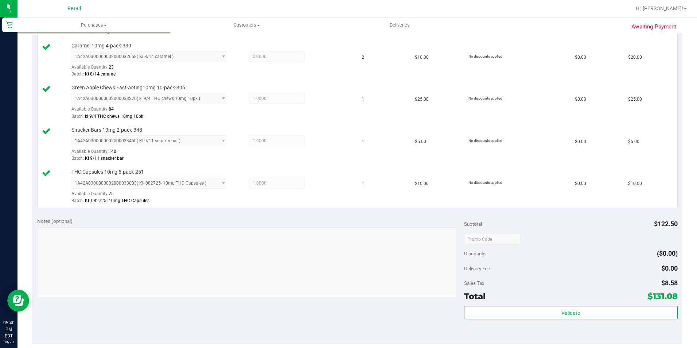
scroll to position [291, 0]
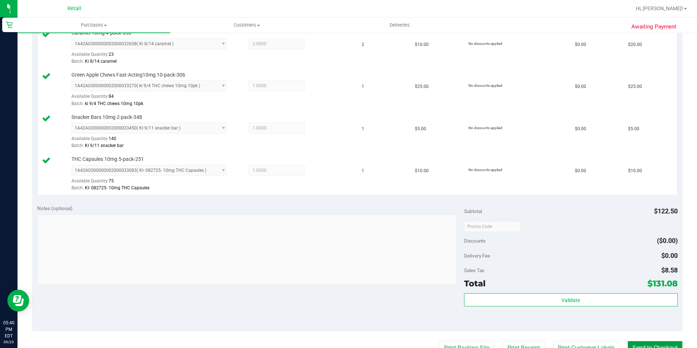
click at [639, 345] on button "Send to Checkout" at bounding box center [654, 348] width 55 height 14
